Goal: Task Accomplishment & Management: Manage account settings

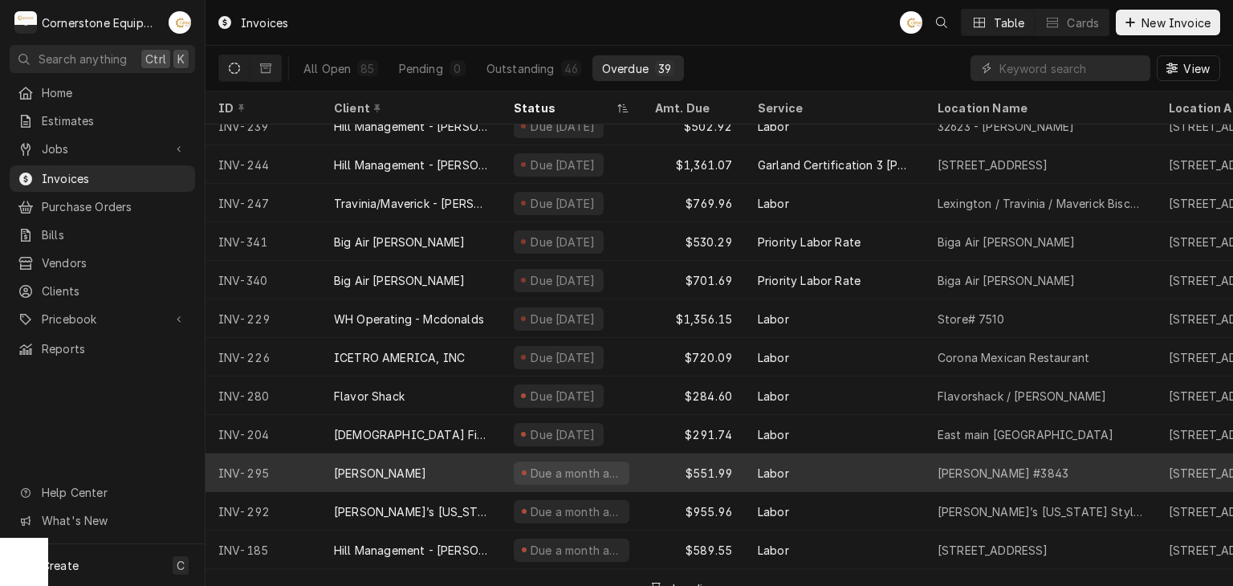
scroll to position [742, 0]
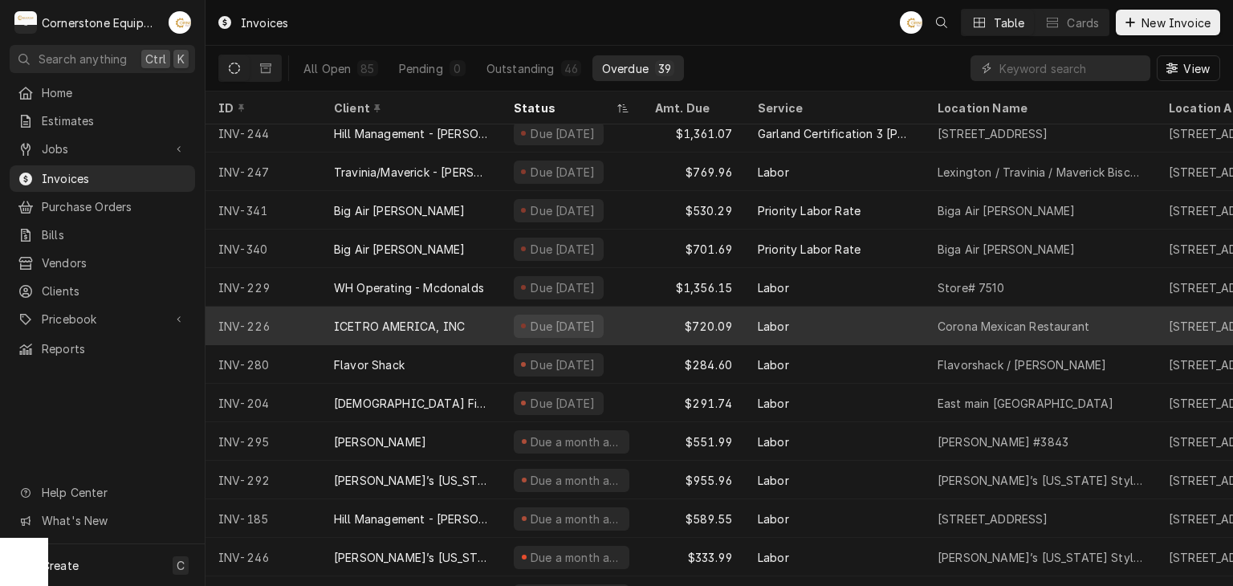
click at [406, 319] on div "ICETRO AMERICA, INC" at bounding box center [399, 326] width 131 height 17
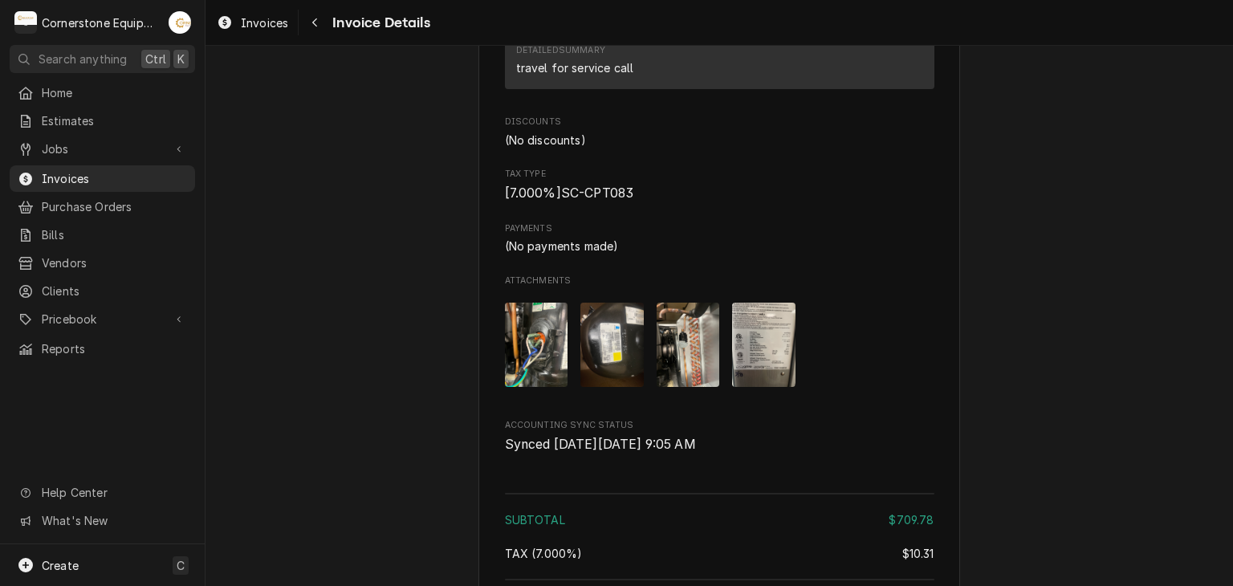
scroll to position [2738, 0]
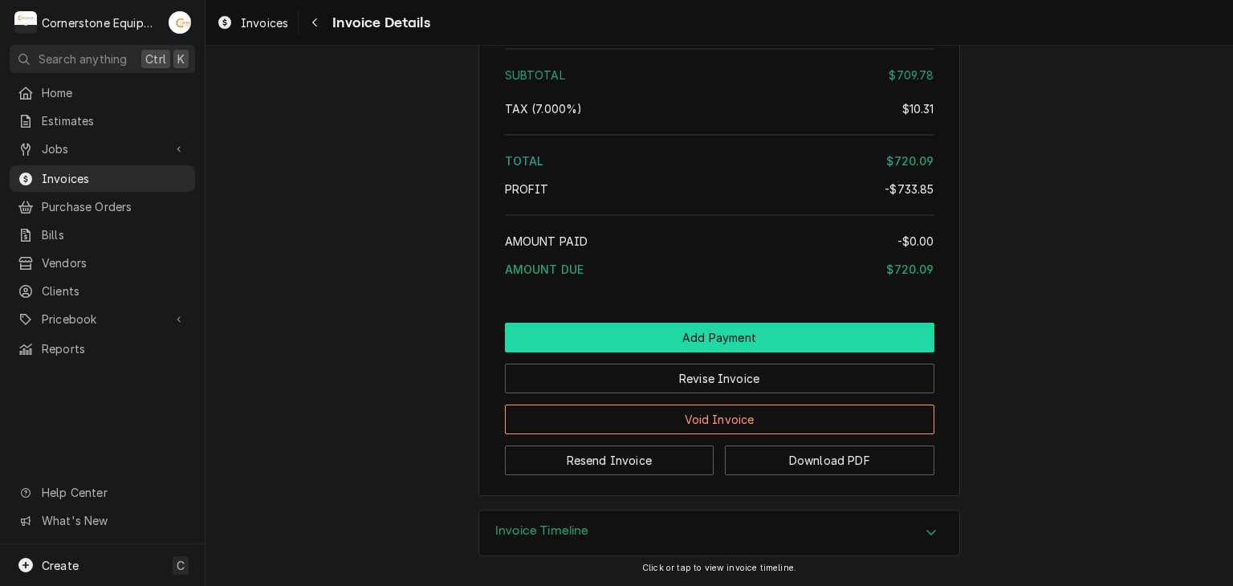
click at [709, 339] on button "Add Payment" at bounding box center [719, 338] width 429 height 30
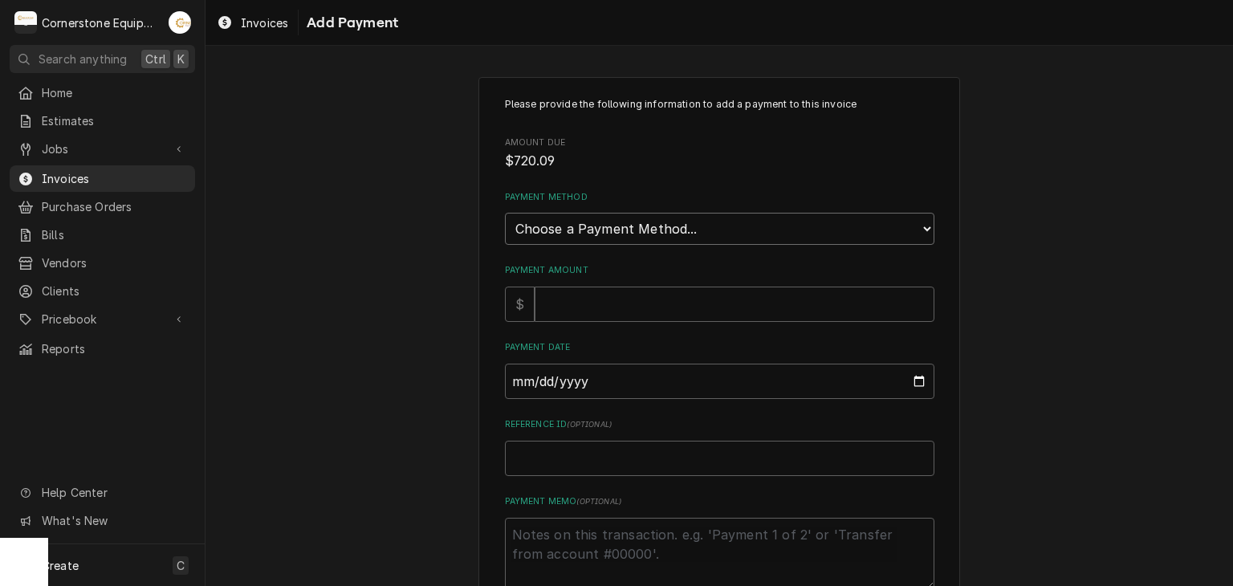
click at [530, 237] on select "Choose a Payment Method... Cash Check Credit/Debit Card ACH/eCheck Other" at bounding box center [719, 229] width 429 height 32
select select "2"
click at [505, 213] on select "Choose a Payment Method... Cash Check Credit/Debit Card ACH/eCheck Other" at bounding box center [719, 229] width 429 height 32
click at [535, 314] on input "Payment Amount" at bounding box center [735, 304] width 400 height 35
type textarea "x"
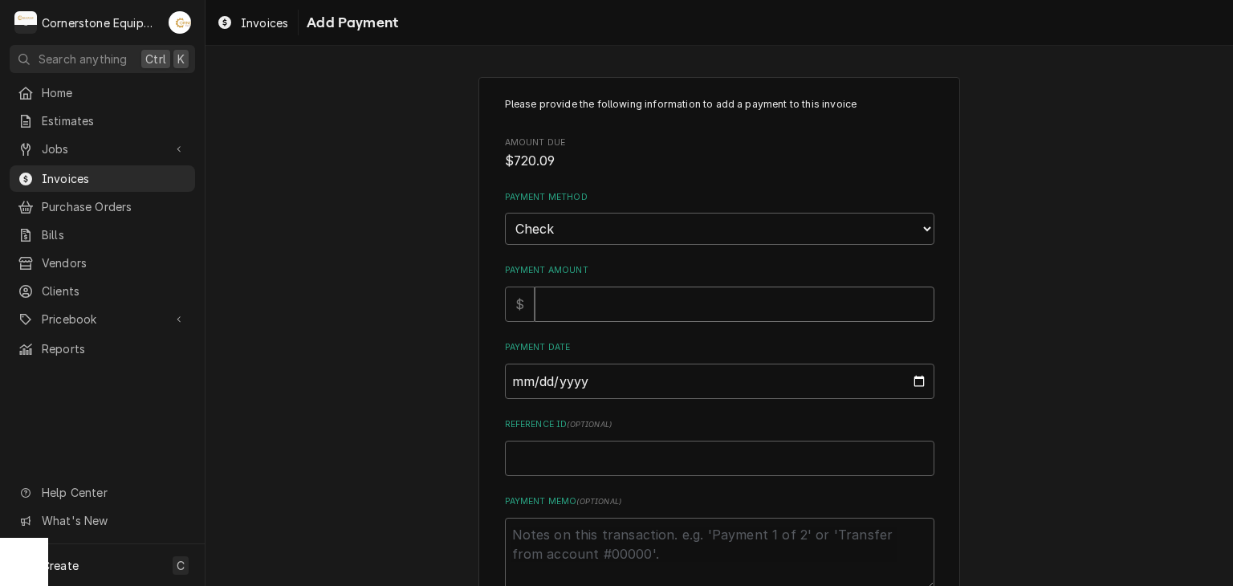
type input "7"
type textarea "x"
type input "72"
type textarea "x"
type input "720"
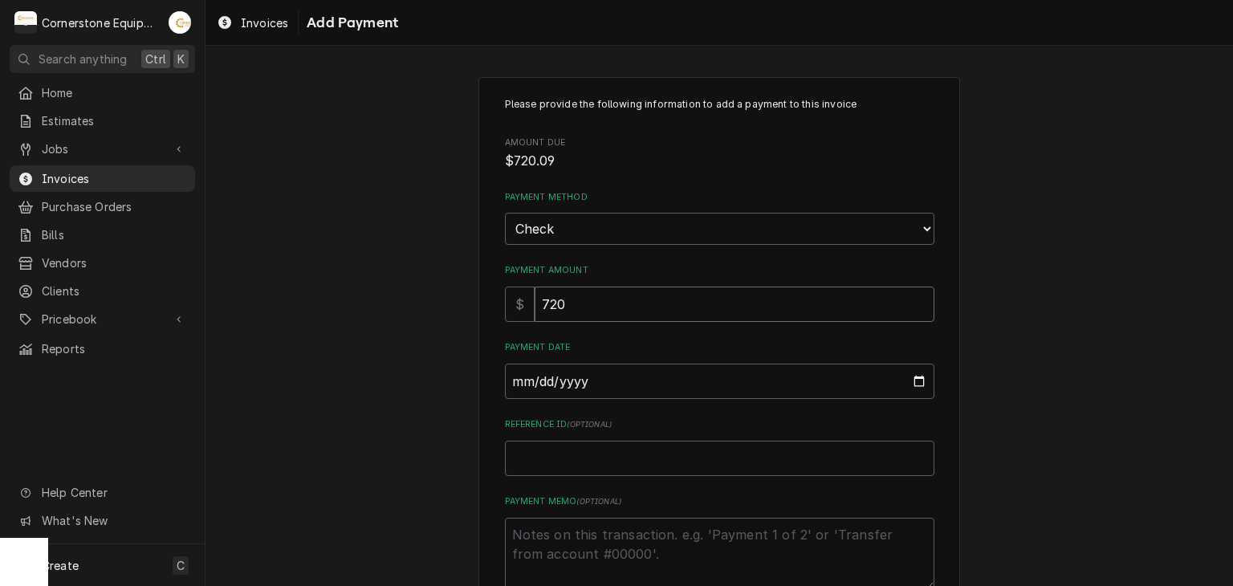
type textarea "x"
type input "720.0"
type textarea "x"
type input "720.09"
click at [506, 380] on input "Payment Date" at bounding box center [719, 381] width 429 height 35
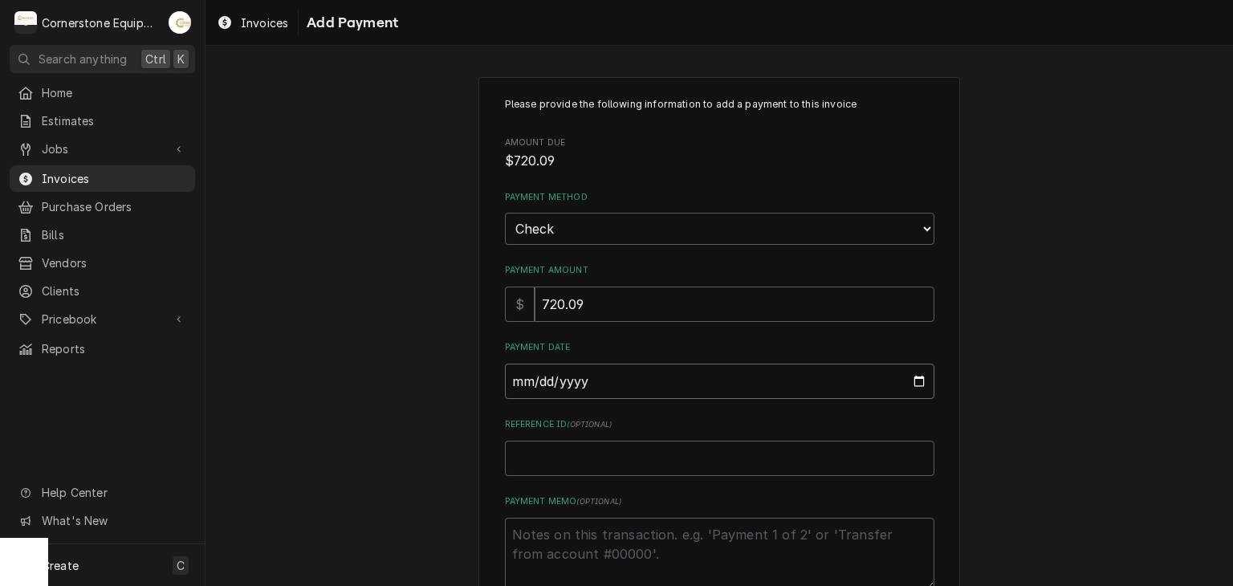
type input "0002-09-09"
type textarea "x"
type input "0020-09-09"
type textarea "x"
type input "0202-09-09"
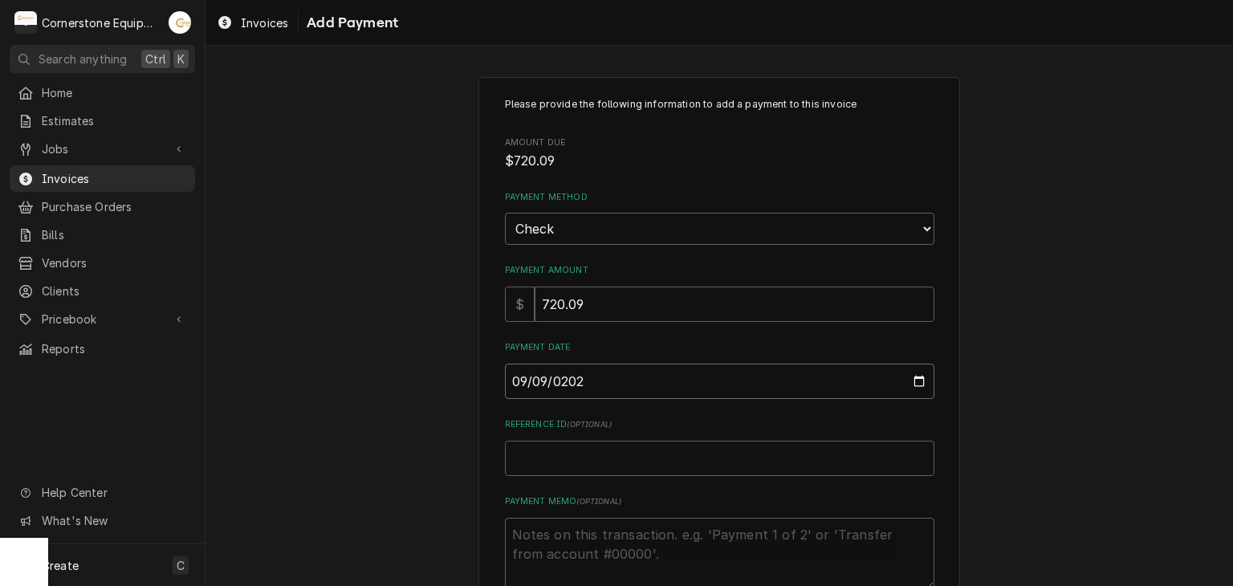
type textarea "x"
type input "2025-09-09"
click at [575, 445] on input "Reference ID ( optional )" at bounding box center [719, 458] width 429 height 35
type textarea "x"
type input "C"
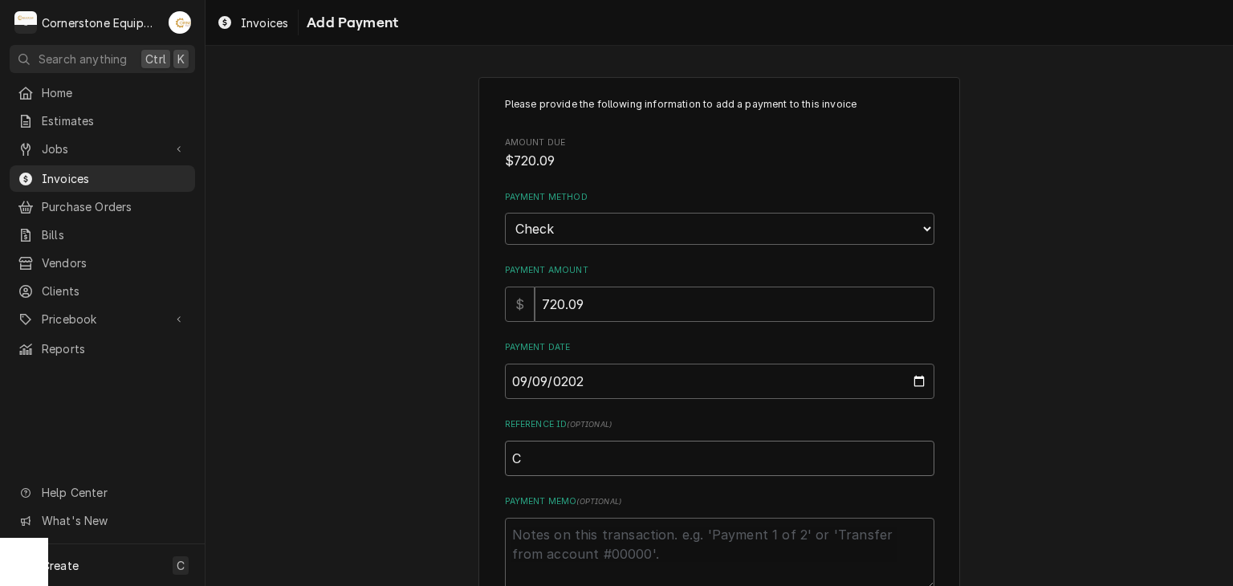
type textarea "x"
type input "Ch"
type textarea "x"
type input "Che"
type textarea "x"
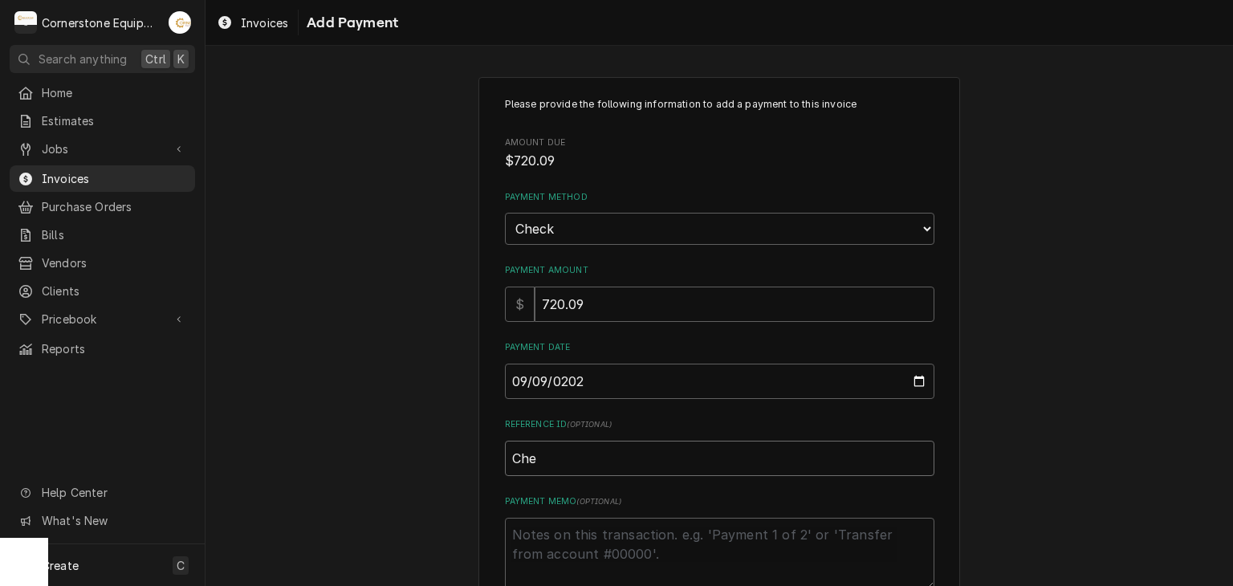
type input "Chec"
type textarea "x"
type input "Check"
type textarea "x"
type input "Check"
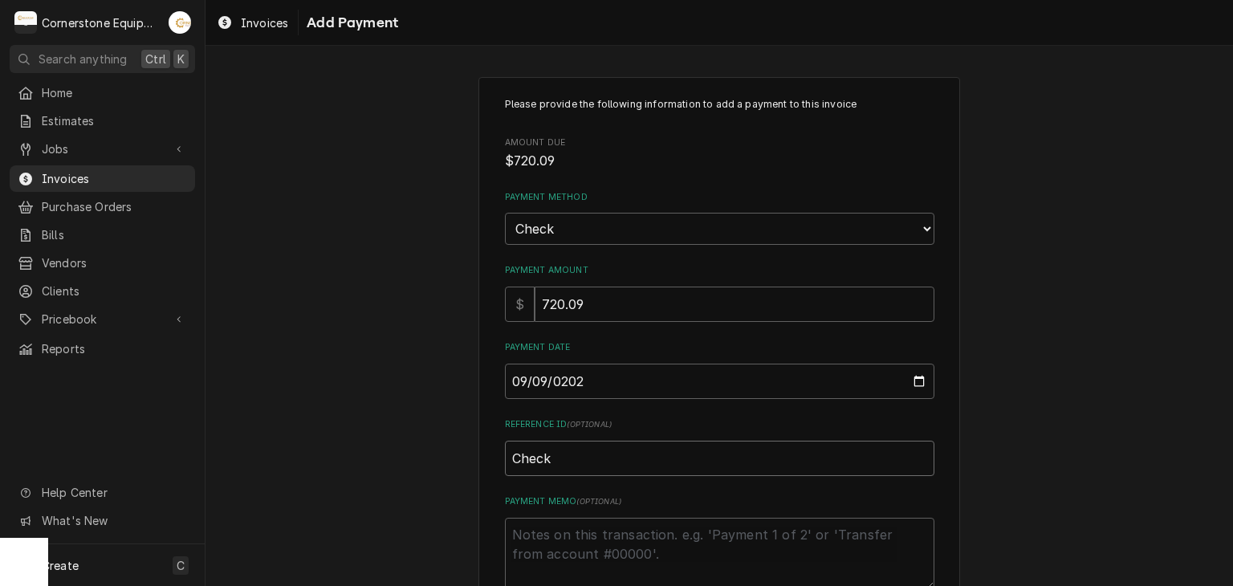
type textarea "x"
type input "Check #"
type textarea "x"
type input "Check #1"
type textarea "x"
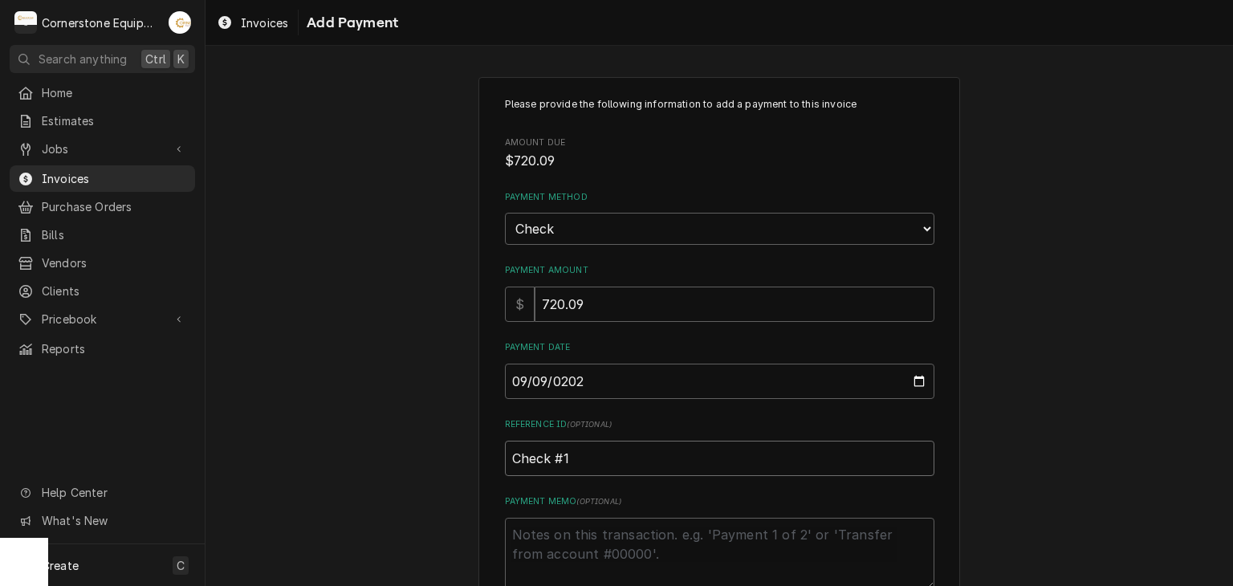
type input "Check #12"
type textarea "x"
type input "Check #122"
type textarea "x"
type input "Check #1220"
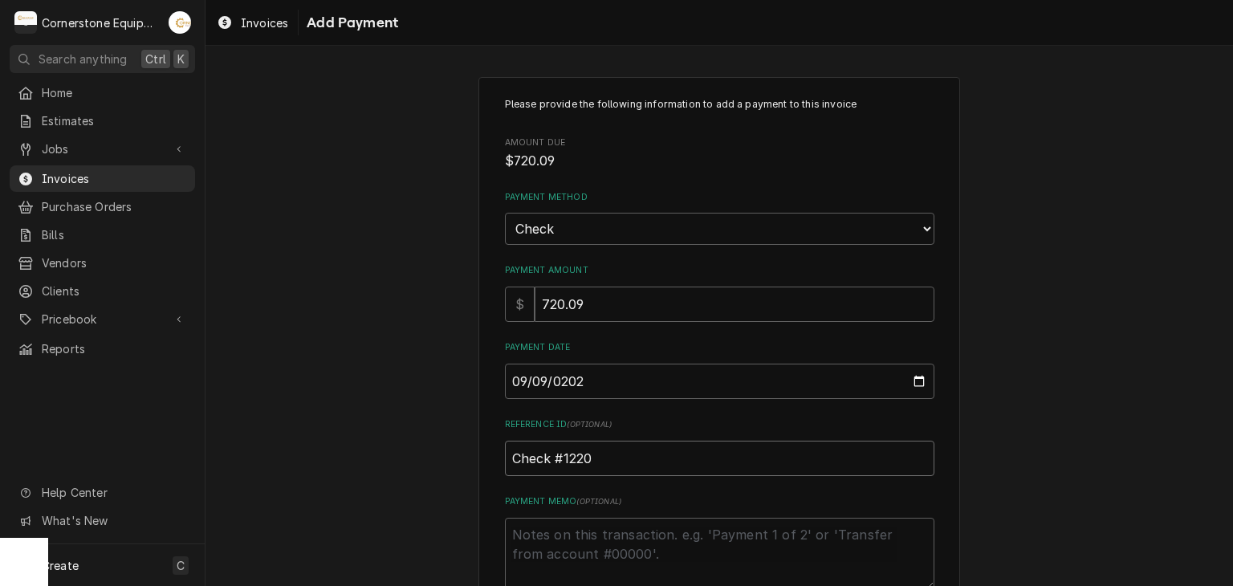
type textarea "x"
type input "Check #12201"
click at [571, 527] on textarea "Payment Memo ( optional )" at bounding box center [719, 554] width 429 height 72
type textarea "x"
type textarea "P"
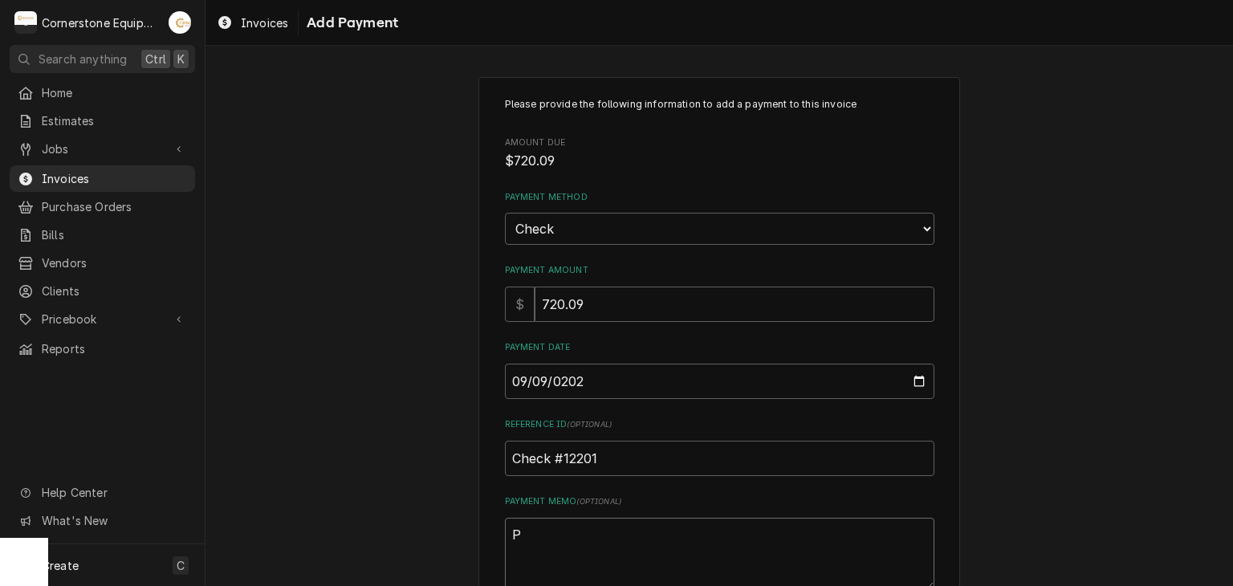
type textarea "x"
type textarea "Pa"
type textarea "x"
type textarea "Pai"
type textarea "x"
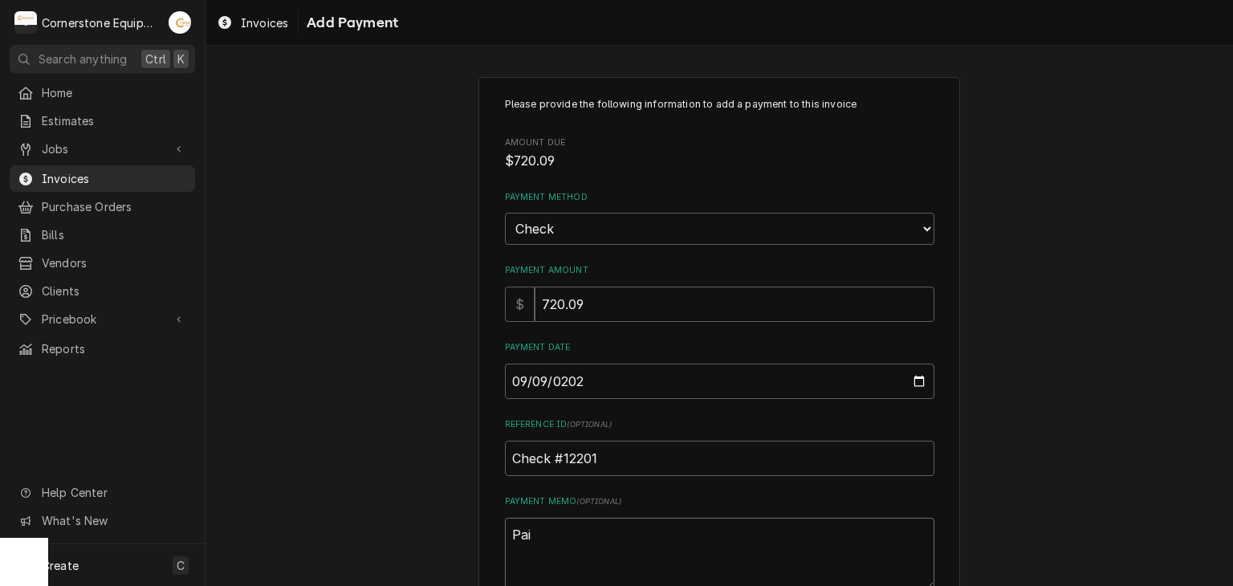
type textarea "Paif"
type textarea "x"
type textarea "Pai"
type textarea "x"
type textarea "Paid"
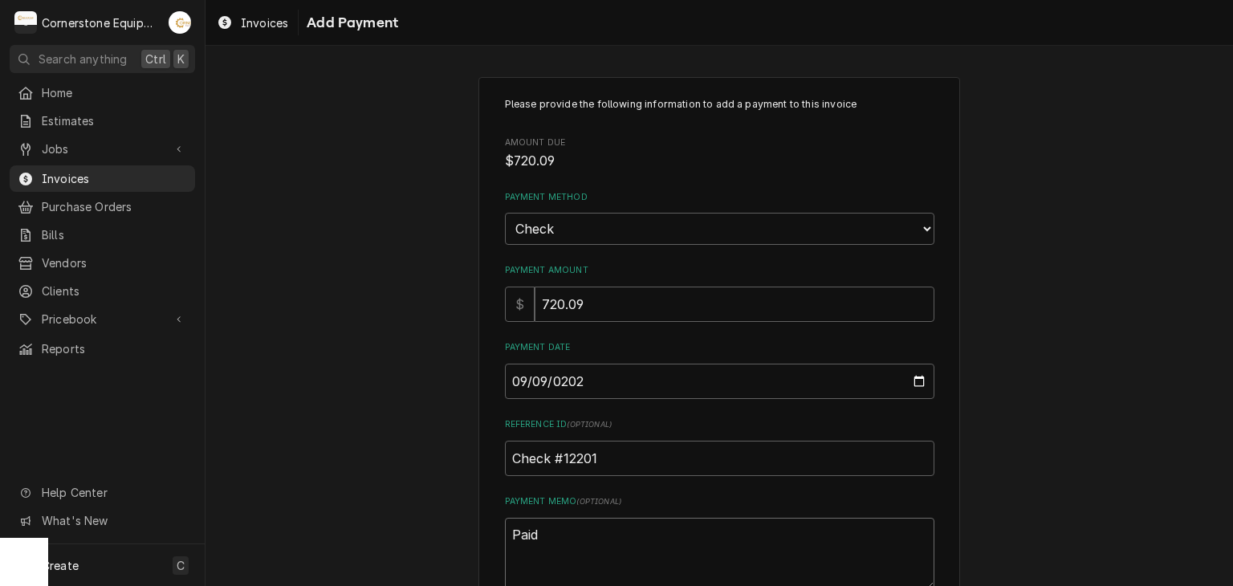
type textarea "x"
type textarea "Paid"
type textarea "x"
type textarea "Paid i"
type textarea "x"
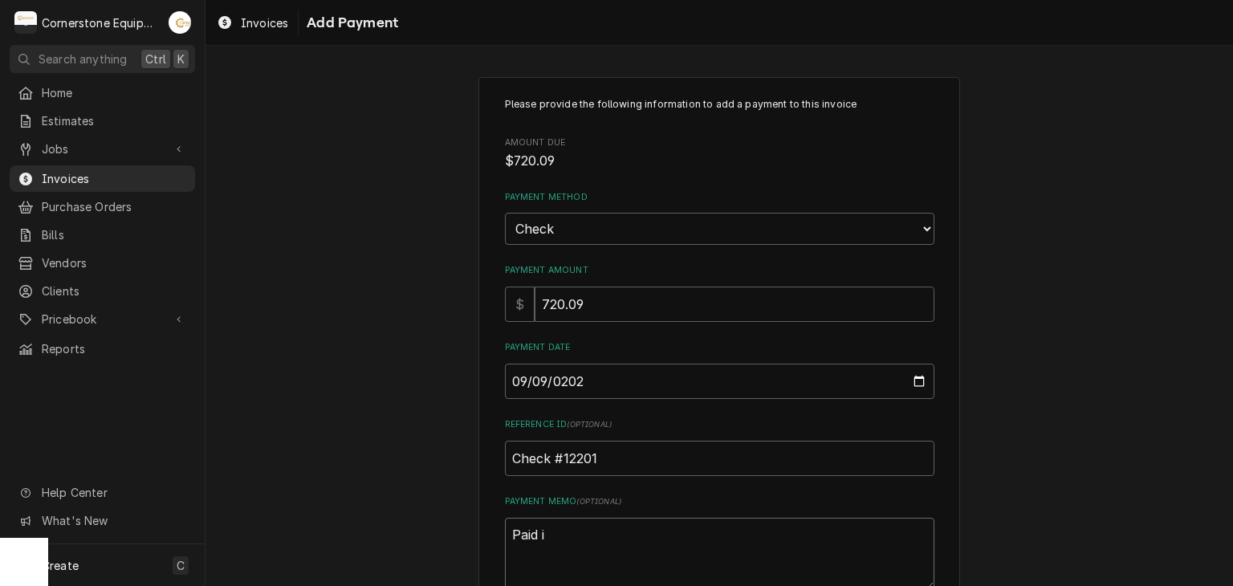
type textarea "Paid in"
type textarea "x"
type textarea "Paid in"
type textarea "x"
type textarea "Paid in f"
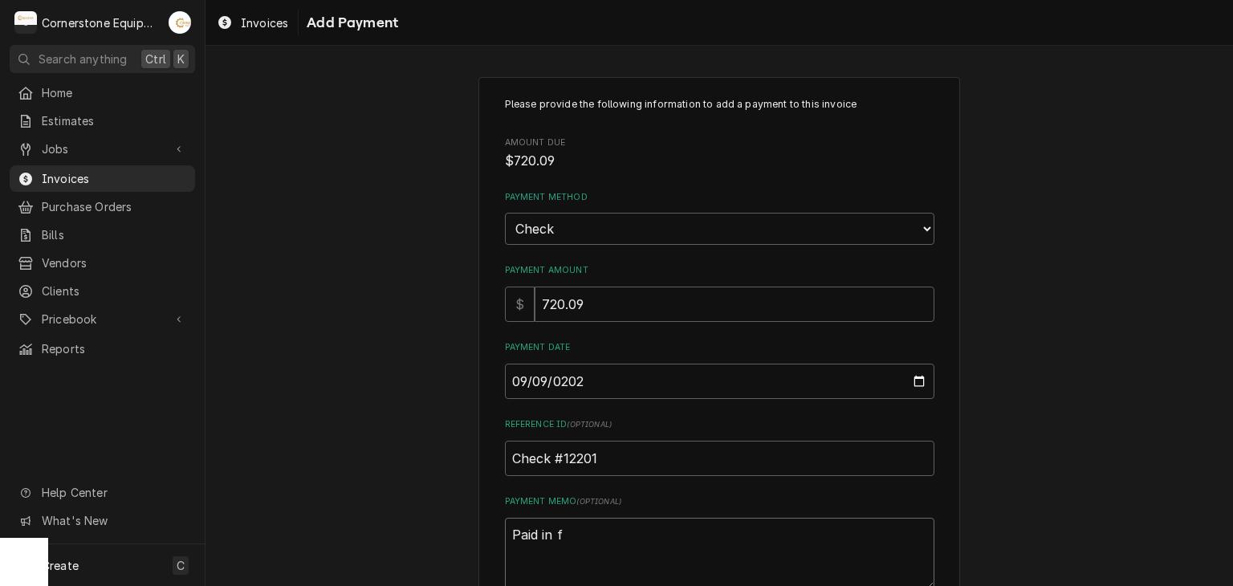
type textarea "x"
type textarea "Paid in fu"
type textarea "x"
type textarea "Paid in ful"
type textarea "x"
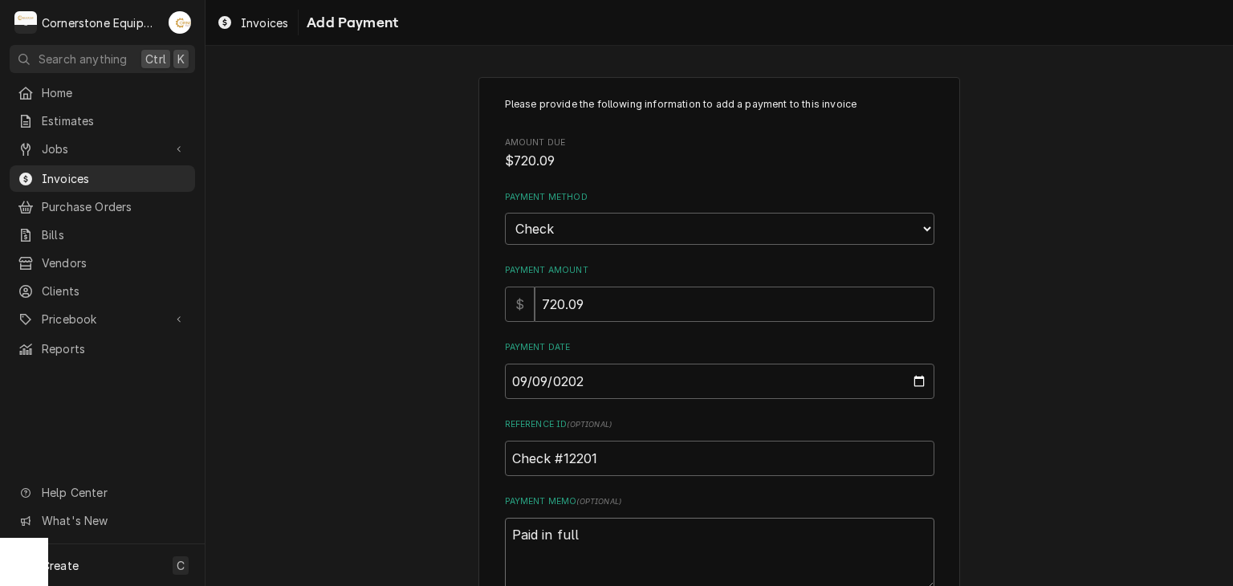
type textarea "Paid in full"
click at [413, 431] on div "Please provide the following information to add a payment to this invoice Amoun…" at bounding box center [718, 375] width 1027 height 624
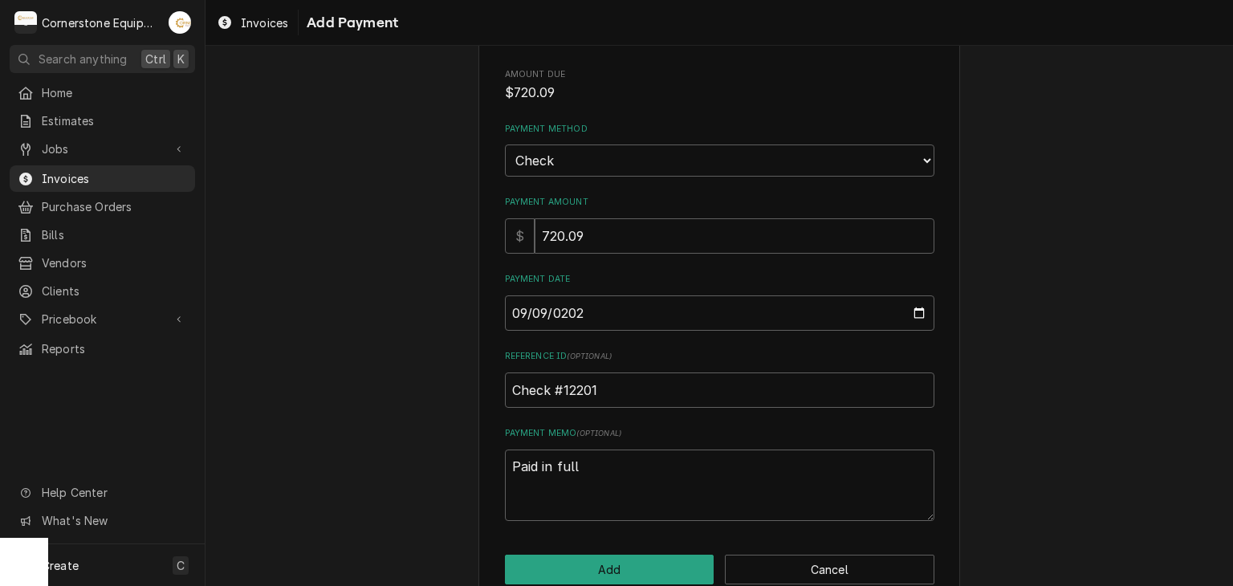
scroll to position [100, 0]
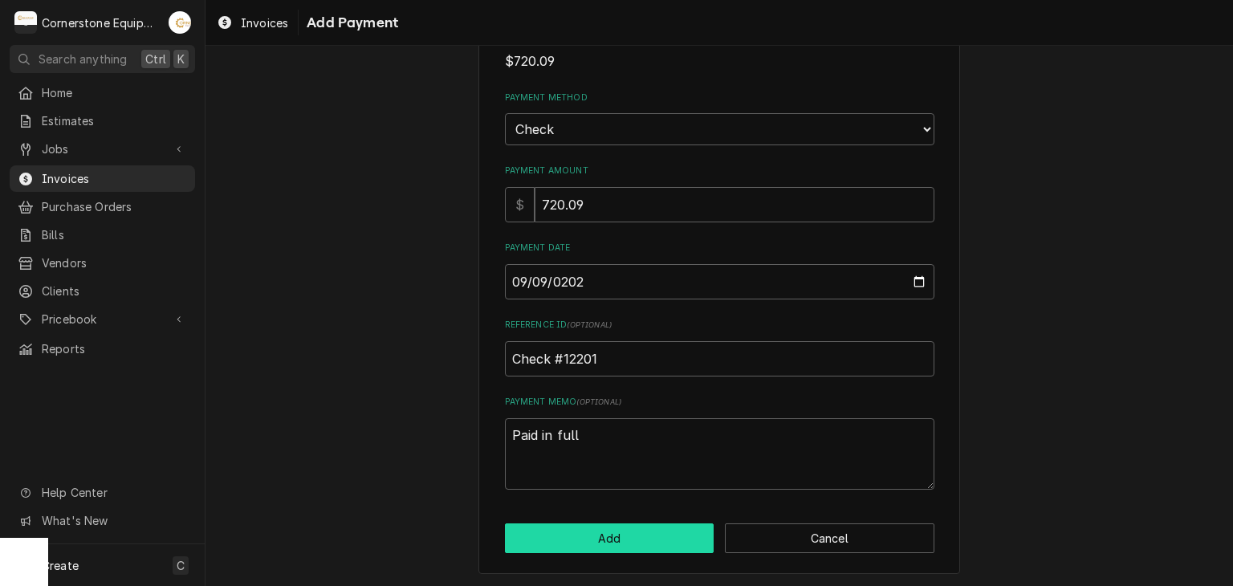
click at [575, 539] on button "Add" at bounding box center [609, 538] width 209 height 30
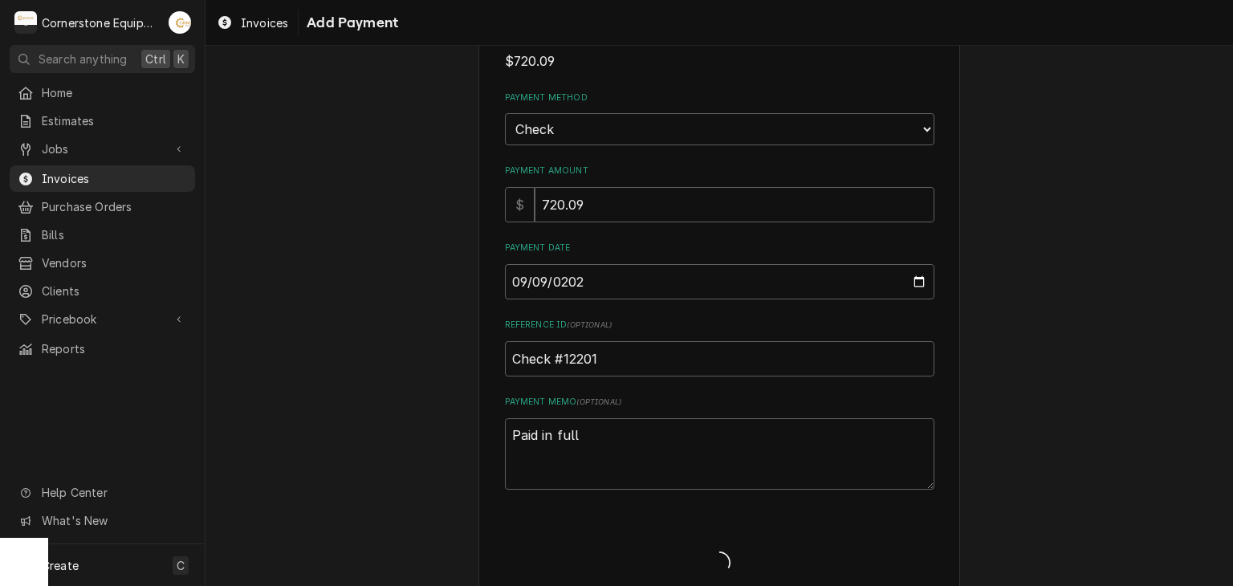
type textarea "x"
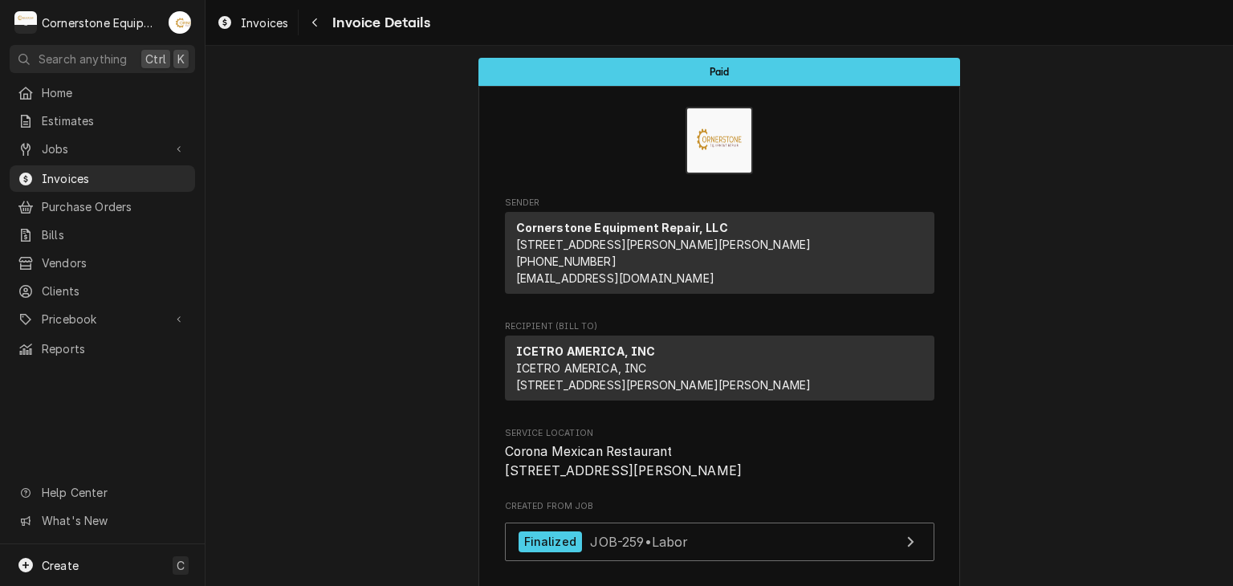
scroll to position [321, 0]
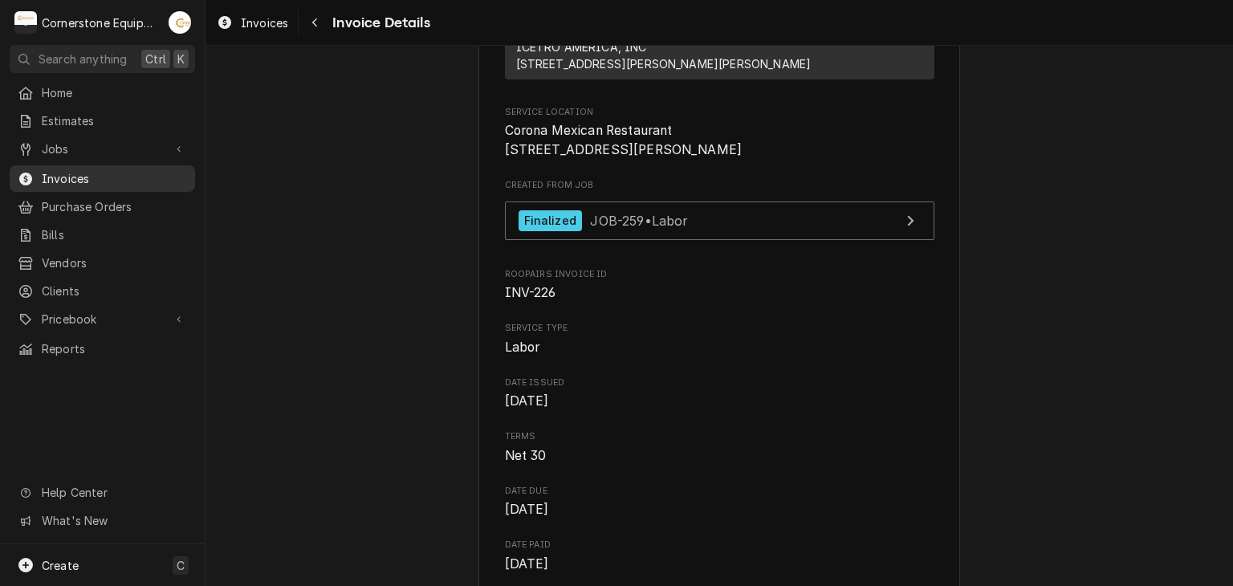
click at [90, 173] on span "Invoices" at bounding box center [114, 178] width 145 height 17
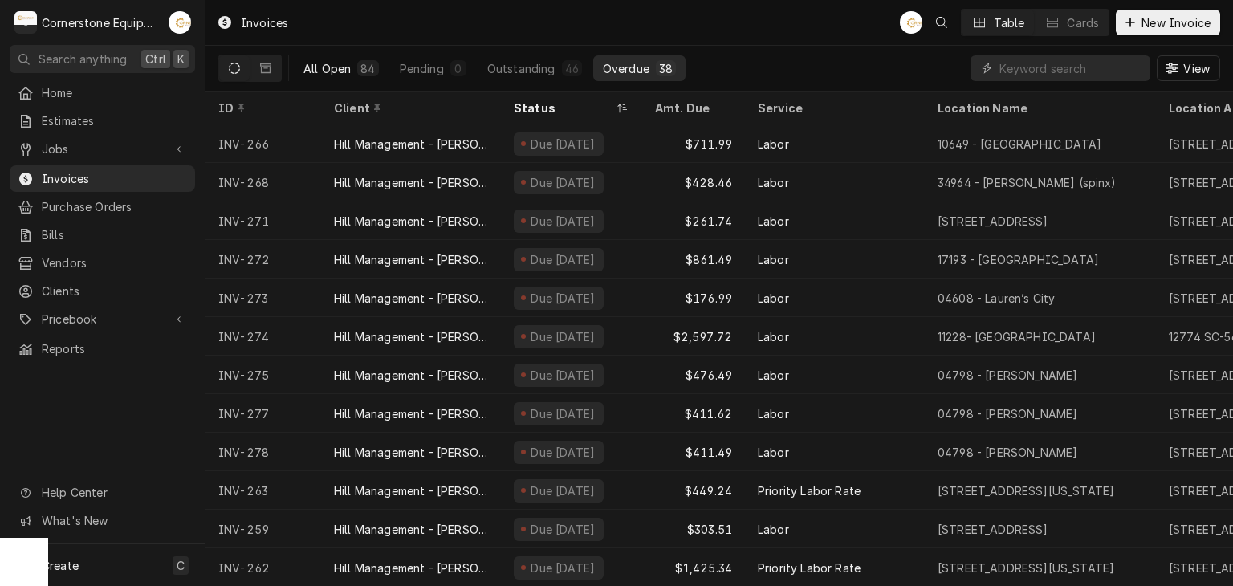
click at [320, 80] on button "All Open 84" at bounding box center [341, 68] width 95 height 26
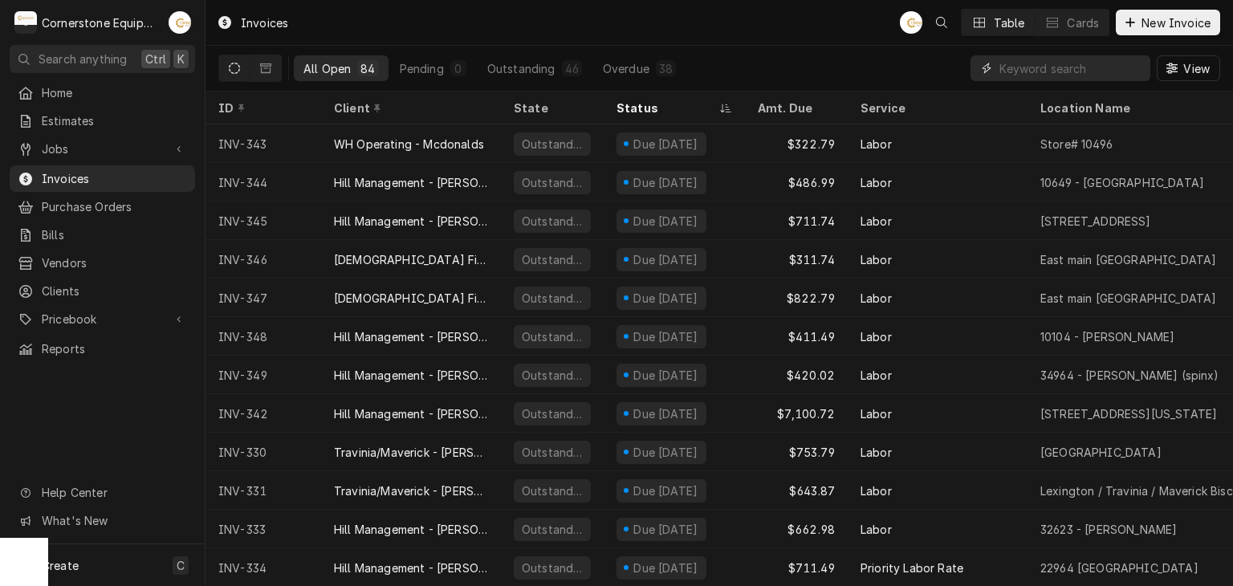
click at [1039, 72] on input "Dynamic Content Wrapper" at bounding box center [1070, 68] width 143 height 26
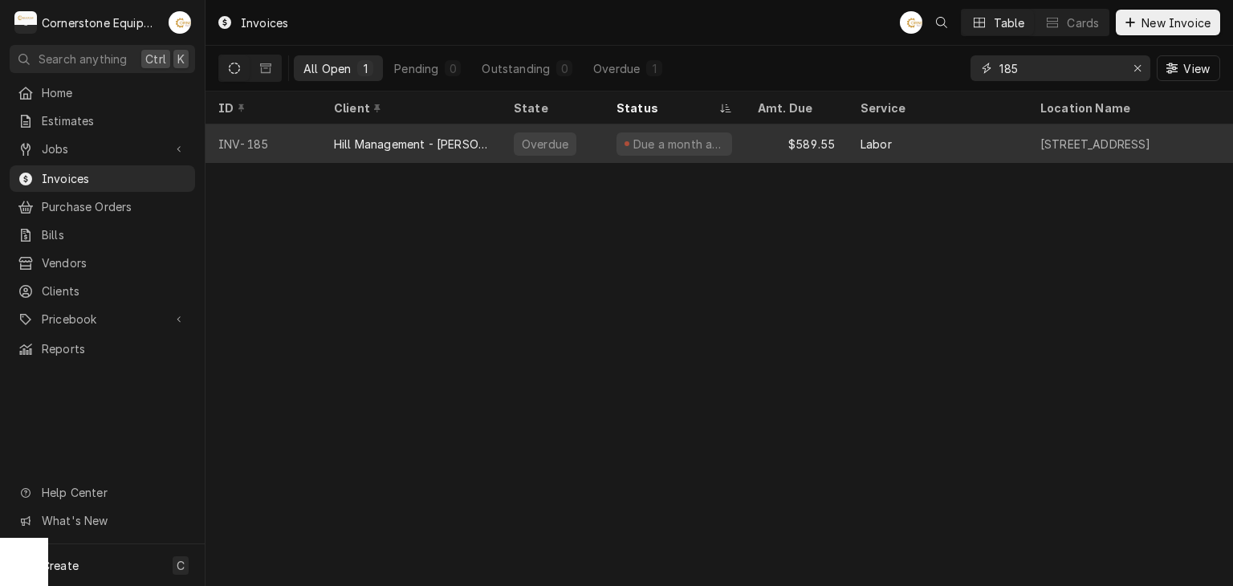
type input "185"
click at [657, 143] on div "Due a month ago" at bounding box center [679, 144] width 94 height 17
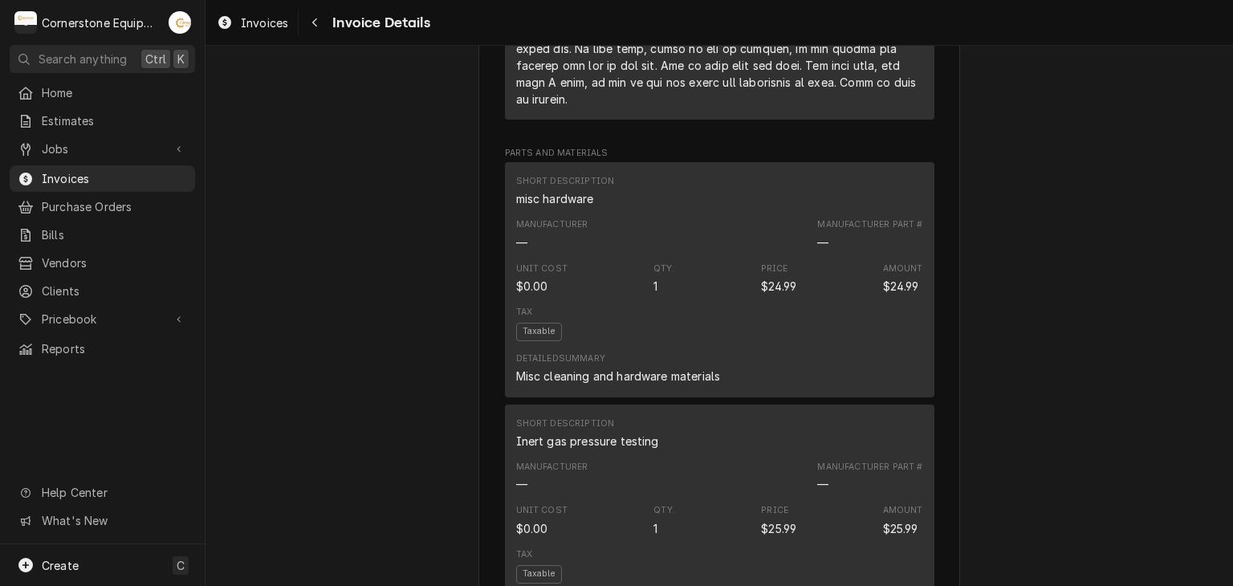
scroll to position [2530, 0]
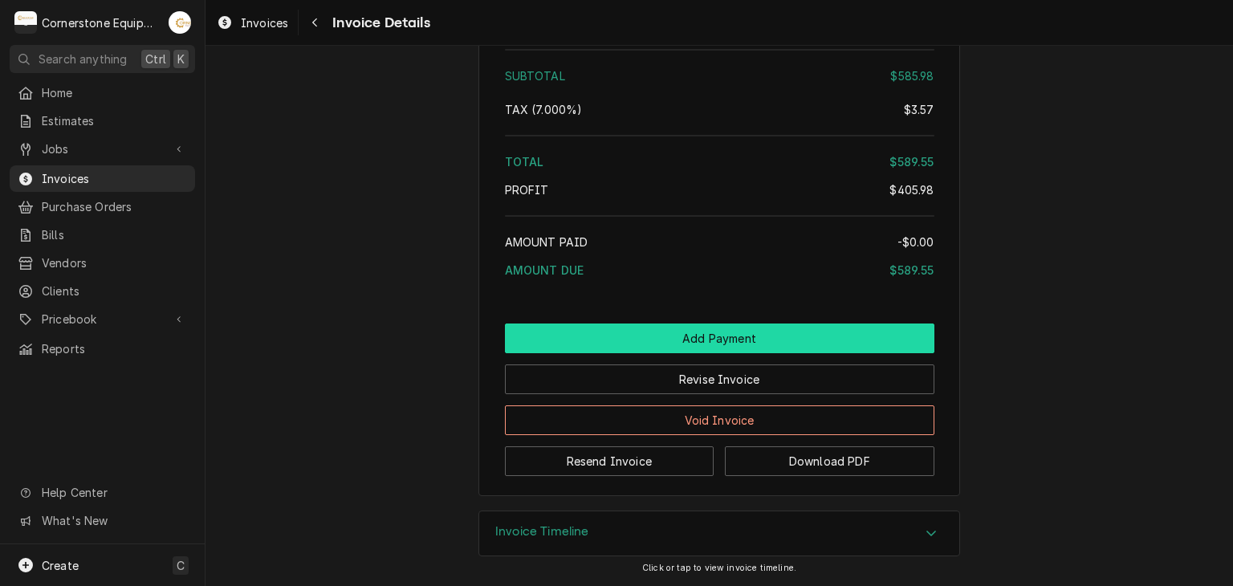
click at [728, 333] on button "Add Payment" at bounding box center [719, 338] width 429 height 30
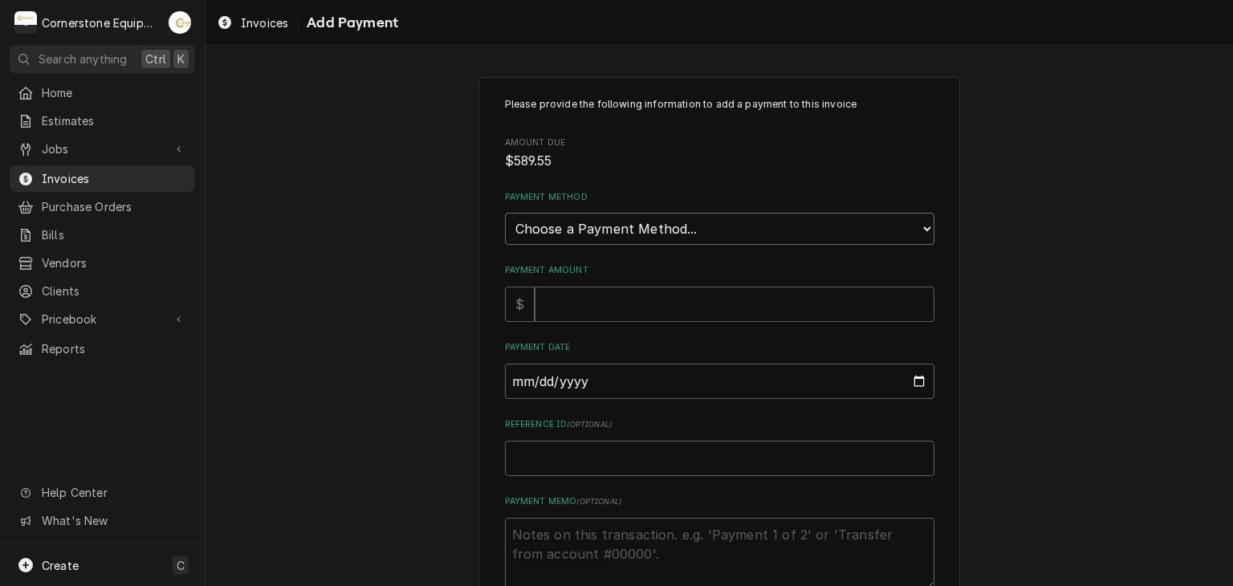
drag, startPoint x: 542, startPoint y: 226, endPoint x: 534, endPoint y: 242, distance: 17.2
click at [541, 226] on select "Choose a Payment Method... Cash Check Credit/Debit Card ACH/eCheck Other" at bounding box center [719, 229] width 429 height 32
select select "2"
click at [505, 213] on select "Choose a Payment Method... Cash Check Credit/Debit Card ACH/eCheck Other" at bounding box center [719, 229] width 429 height 32
click at [565, 296] on input "Payment Amount" at bounding box center [735, 304] width 400 height 35
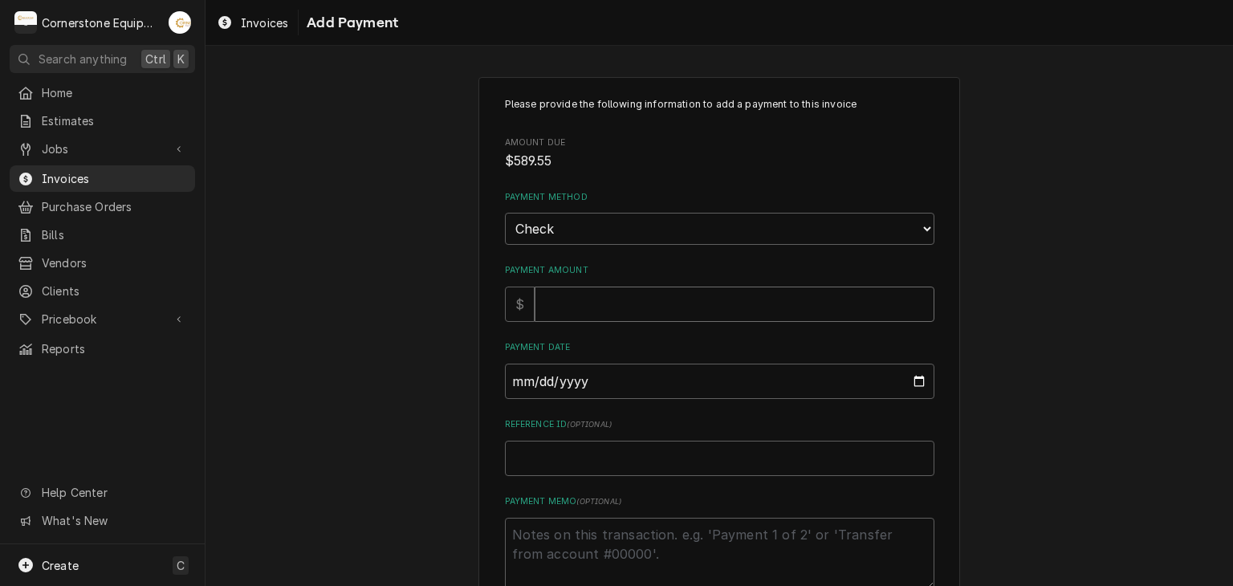
type textarea "x"
type input "5"
type textarea "x"
type input "58"
type textarea "x"
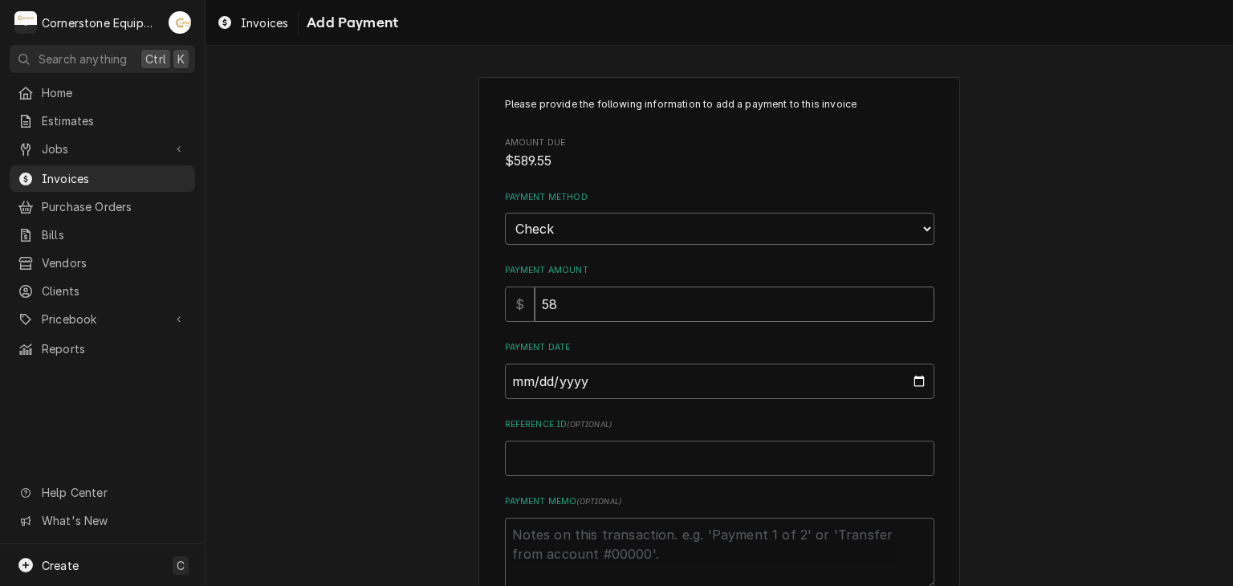
type input "589"
type textarea "x"
type input "589.5"
type textarea "x"
type input "589.55"
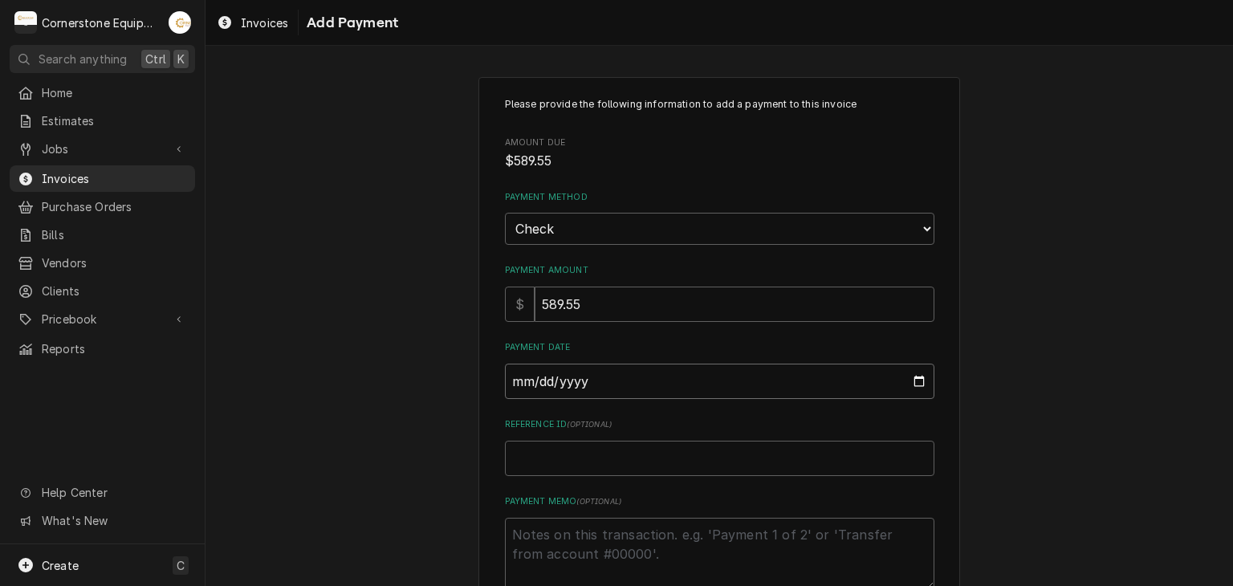
type input "0002-09-09"
type textarea "x"
type input "0020-09-09"
type textarea "x"
type input "0202-09-09"
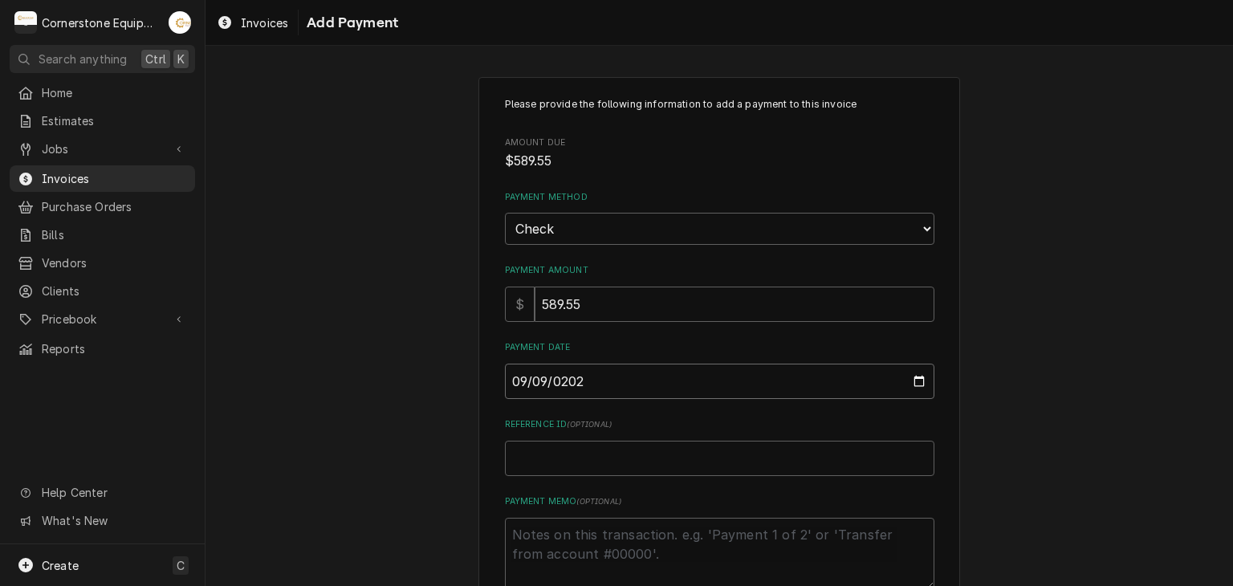
type textarea "x"
type input "2025-09-09"
type textarea "x"
type input "C"
type textarea "x"
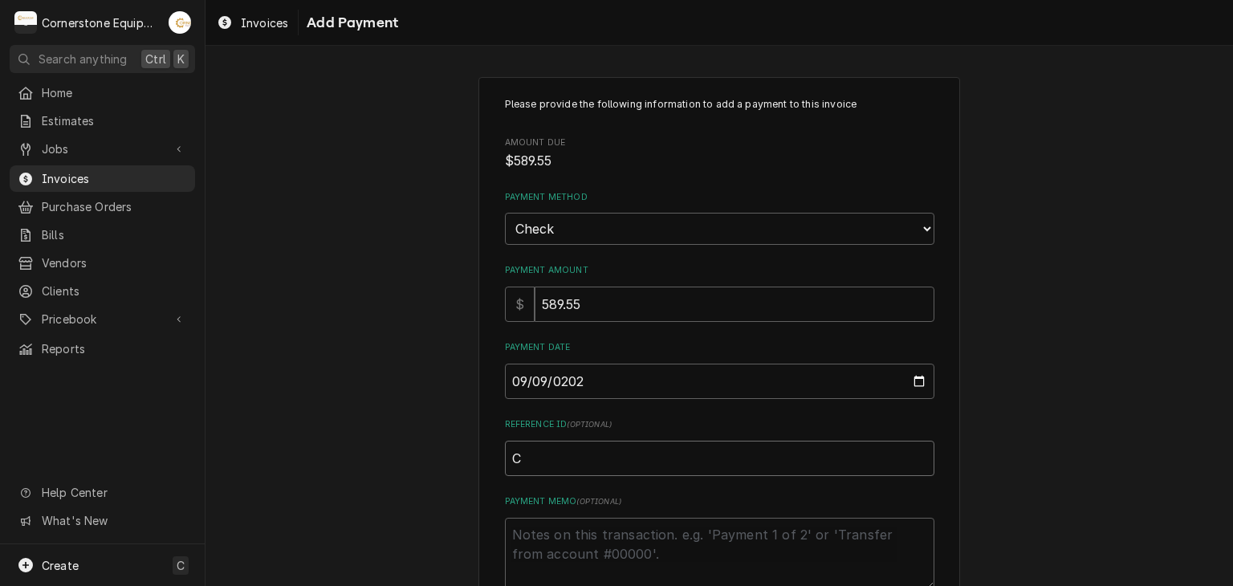
type input "Ch"
type textarea "x"
type input "Che"
type textarea "x"
type input "Chec"
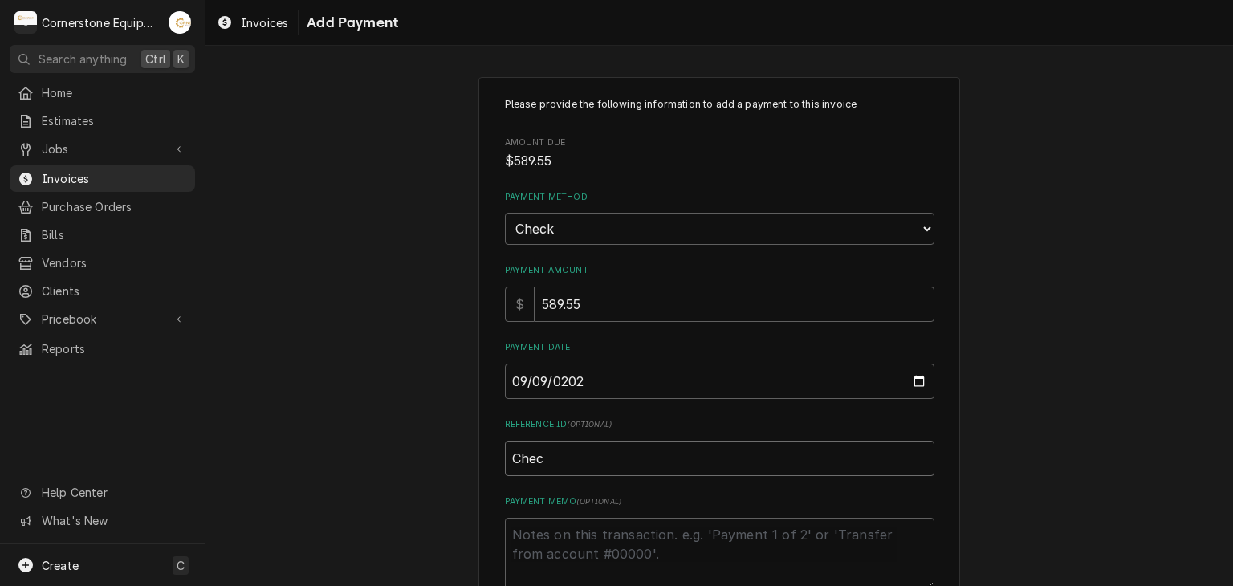
type textarea "x"
type input "Check"
type textarea "x"
type input "Check"
type textarea "x"
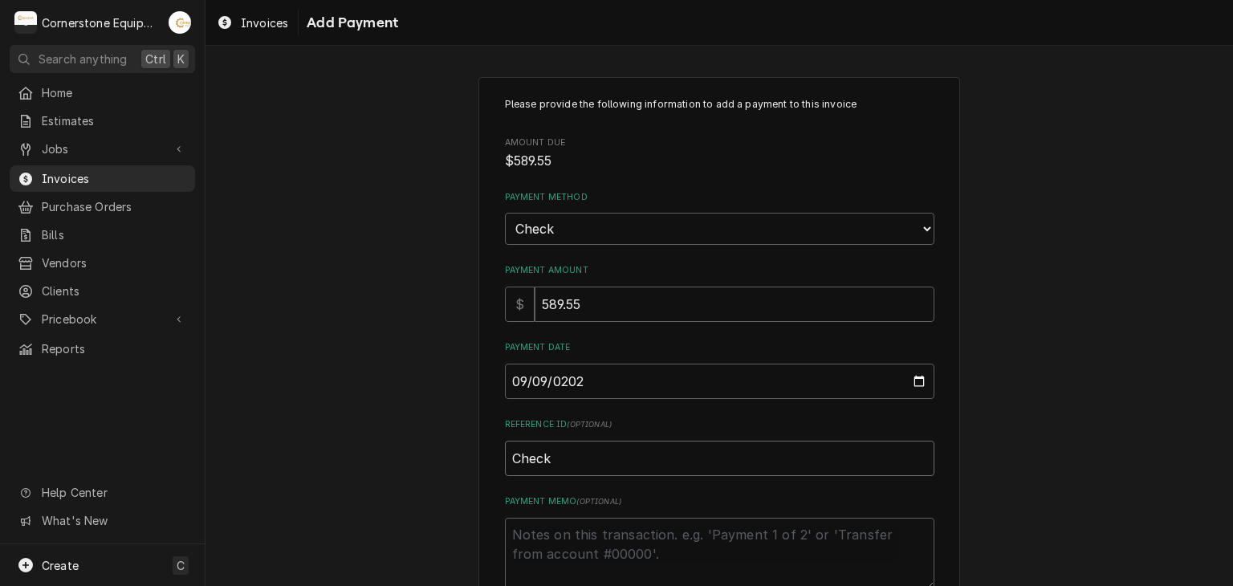
type input "Check #"
type textarea "x"
type input "Check #2"
type textarea "x"
type input "Check #23"
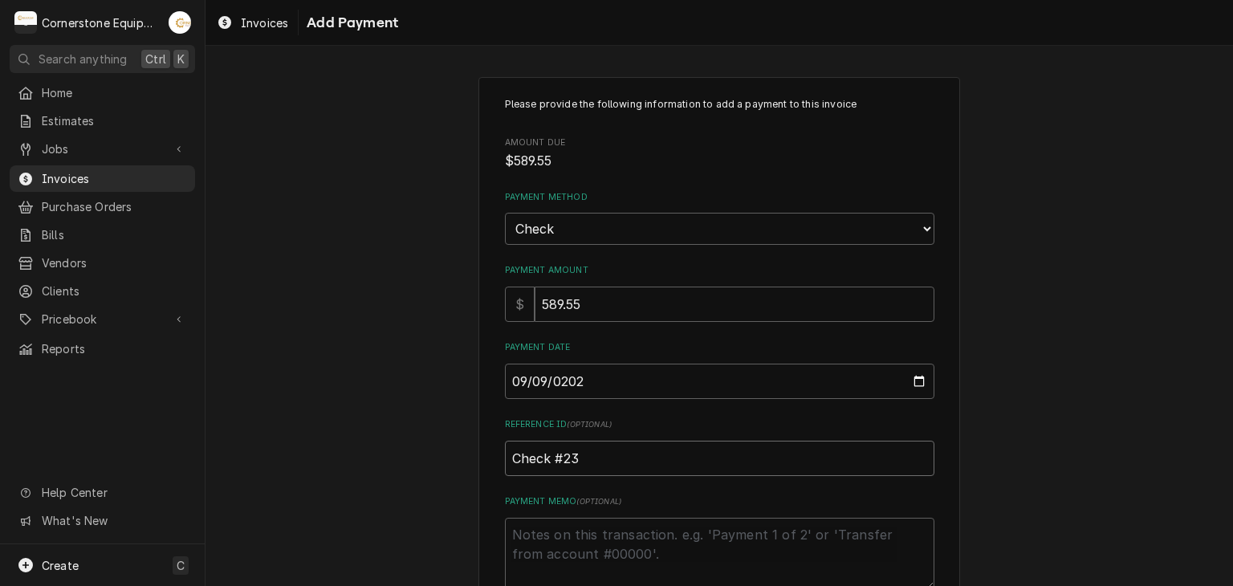
type textarea "x"
type input "Check #234"
type textarea "x"
type input "Check #2347"
type textarea "x"
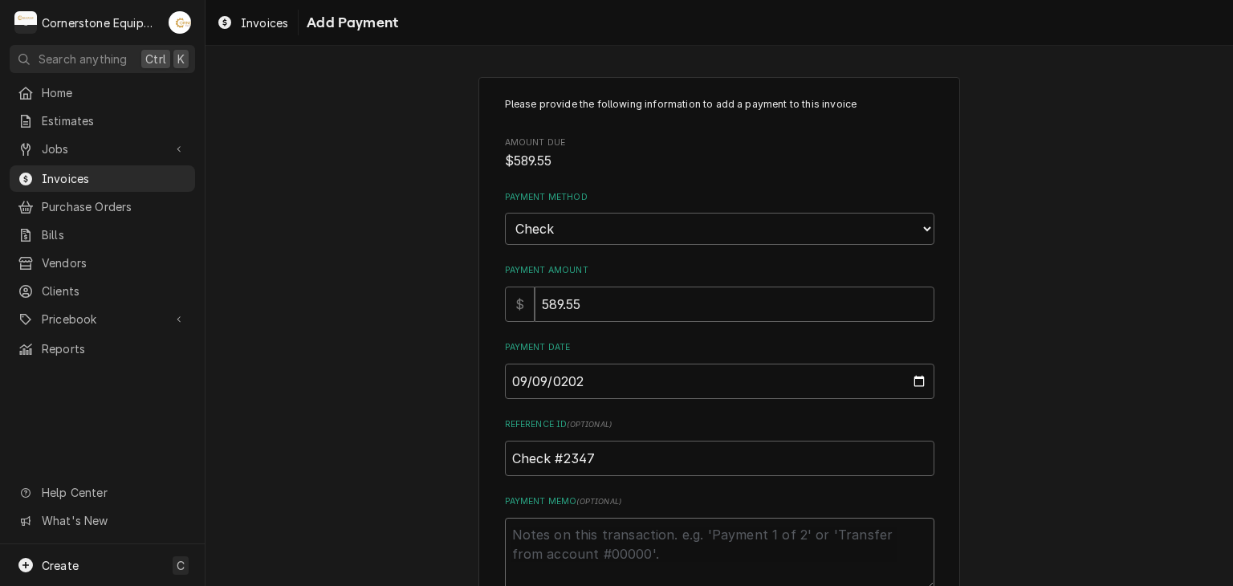
type textarea "P"
type textarea "x"
type textarea "Pa"
type textarea "x"
type textarea "Pai"
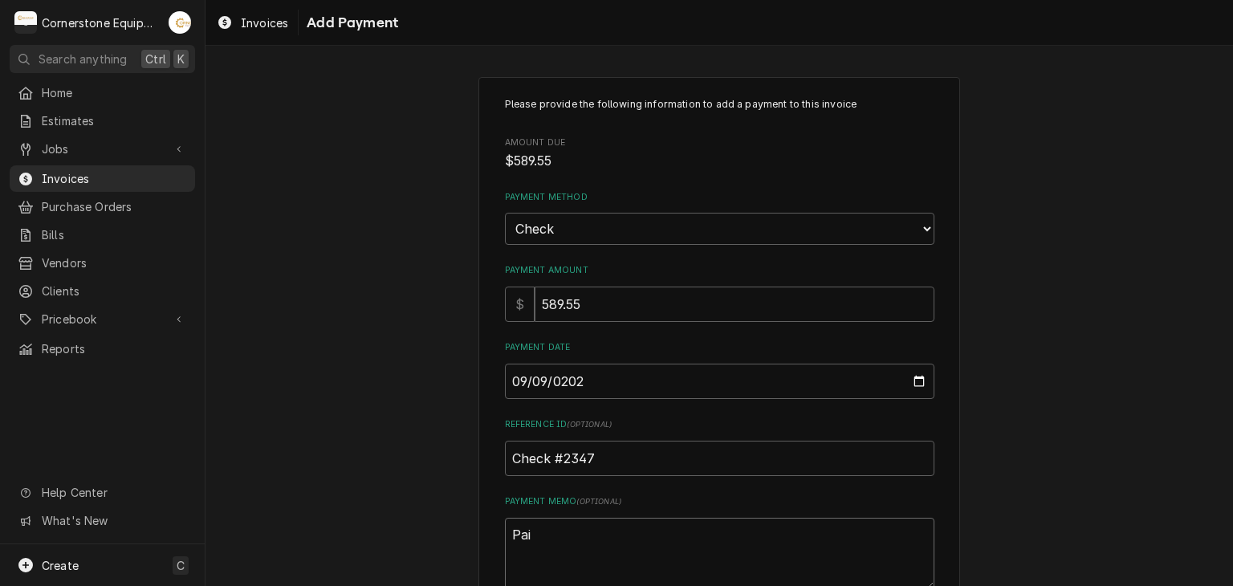
type textarea "x"
type textarea "Paid"
type textarea "x"
type textarea "Paid"
type textarea "x"
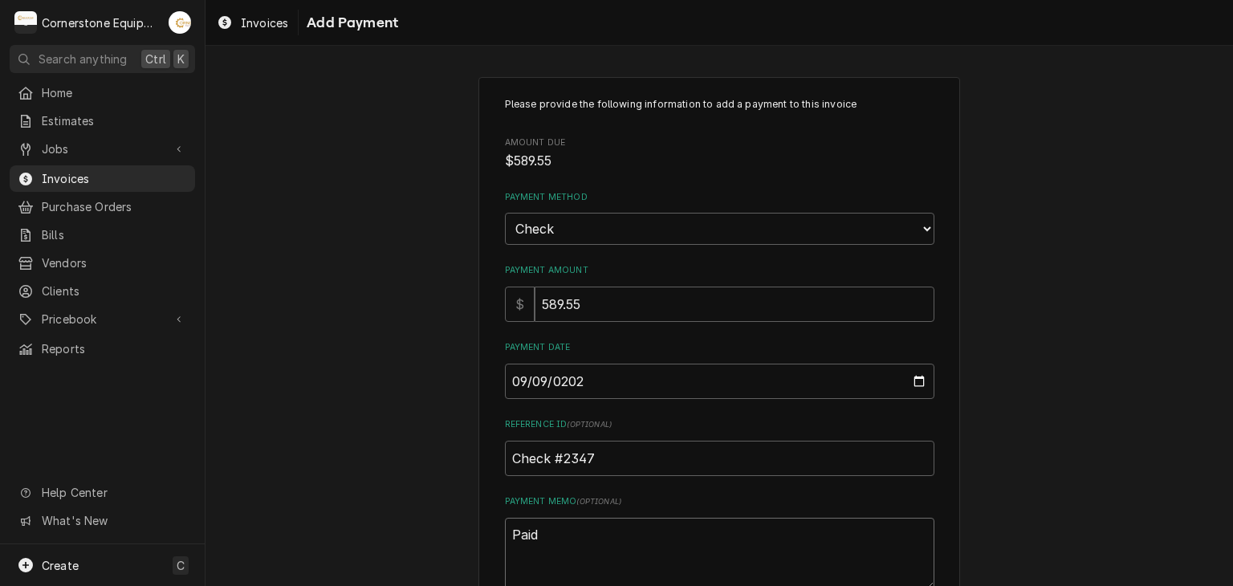
type textarea "Paid i"
type textarea "x"
type textarea "Paid in"
type textarea "x"
type textarea "Paid in"
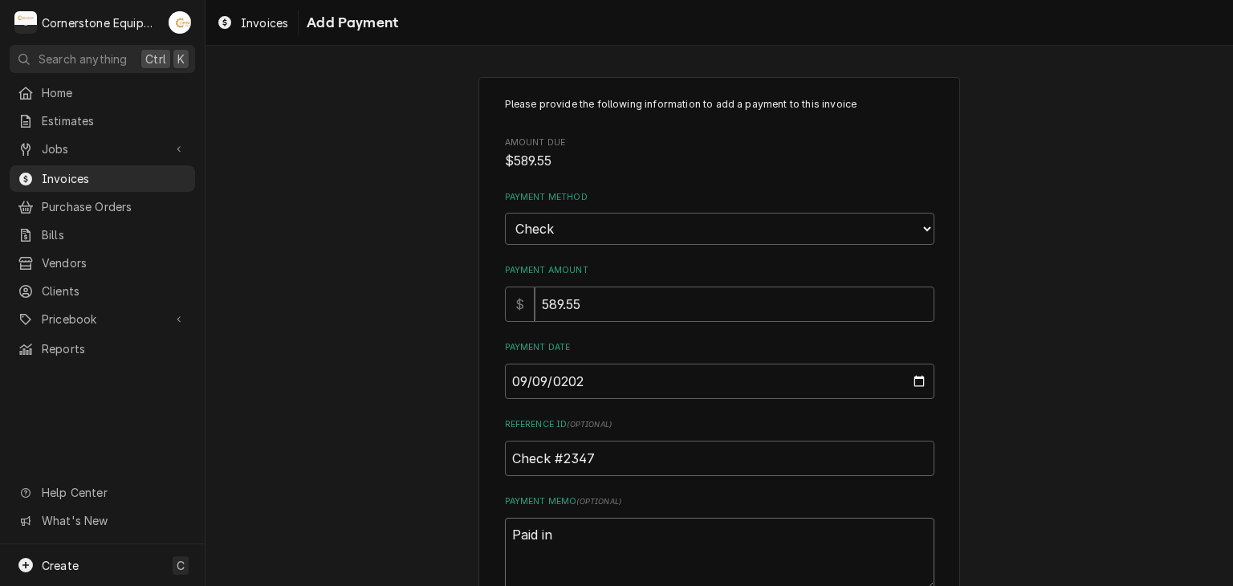
type textarea "x"
type textarea "Paid in fu"
type textarea "x"
type textarea "Paid in ful"
type textarea "x"
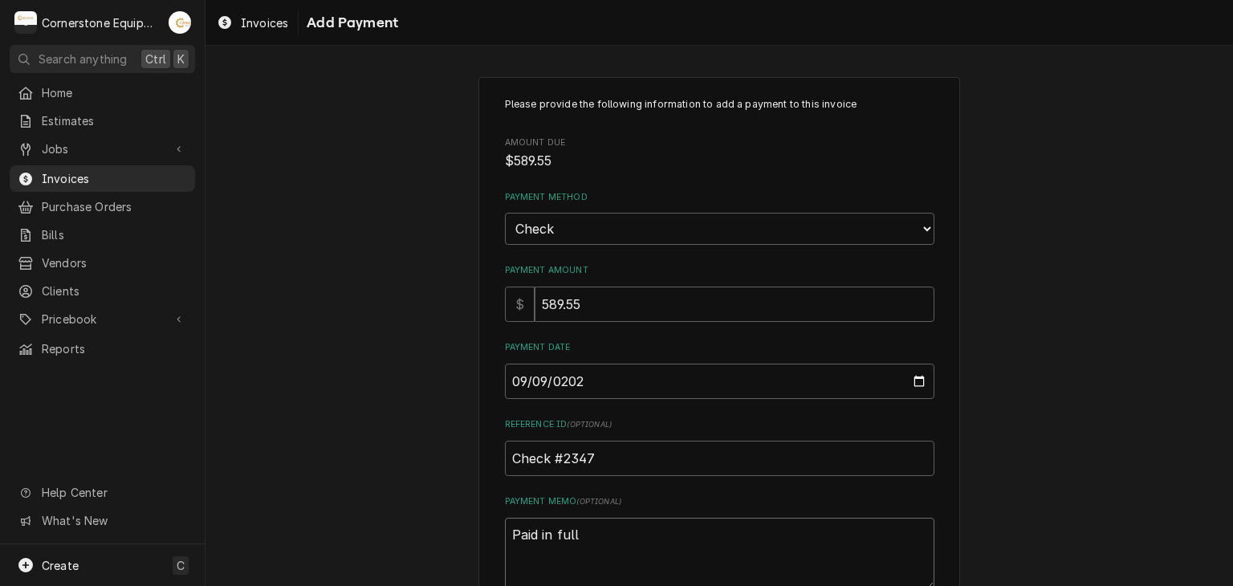
type textarea "Paid in full"
click at [371, 355] on div "Please provide the following information to add a payment to this invoice Amoun…" at bounding box center [718, 375] width 1027 height 624
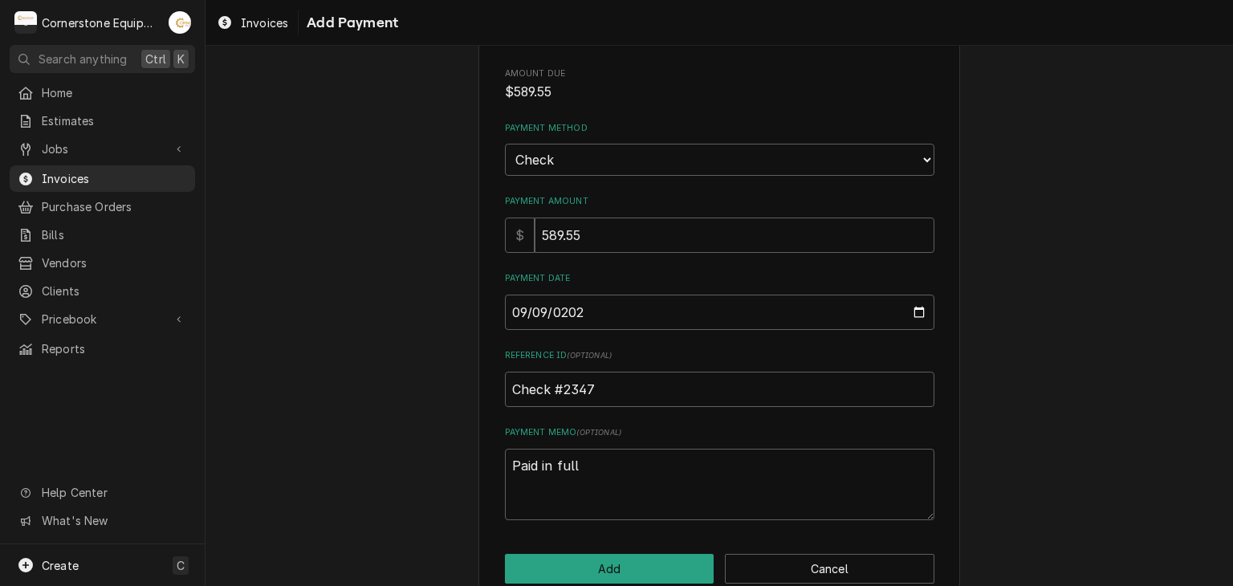
scroll to position [100, 0]
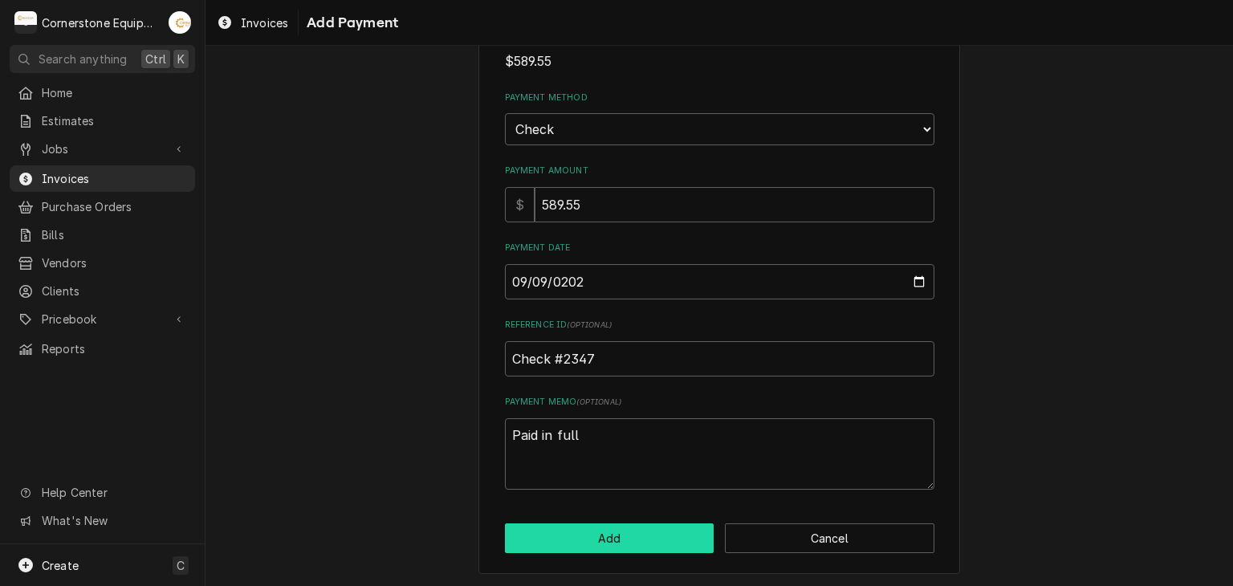
click at [592, 535] on button "Add" at bounding box center [609, 538] width 209 height 30
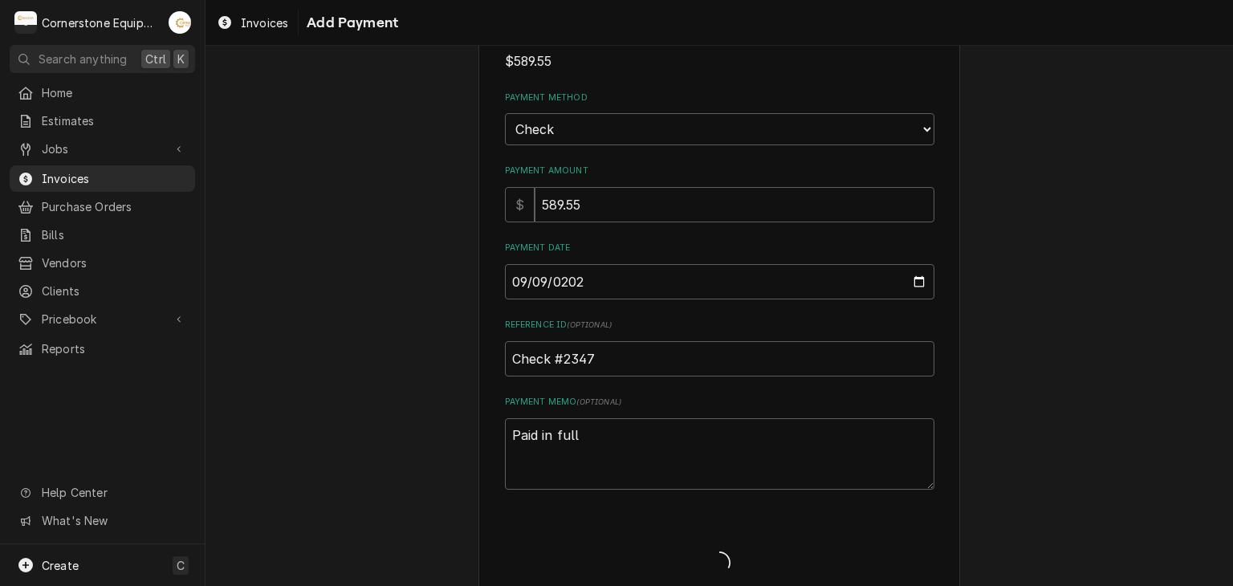
type textarea "x"
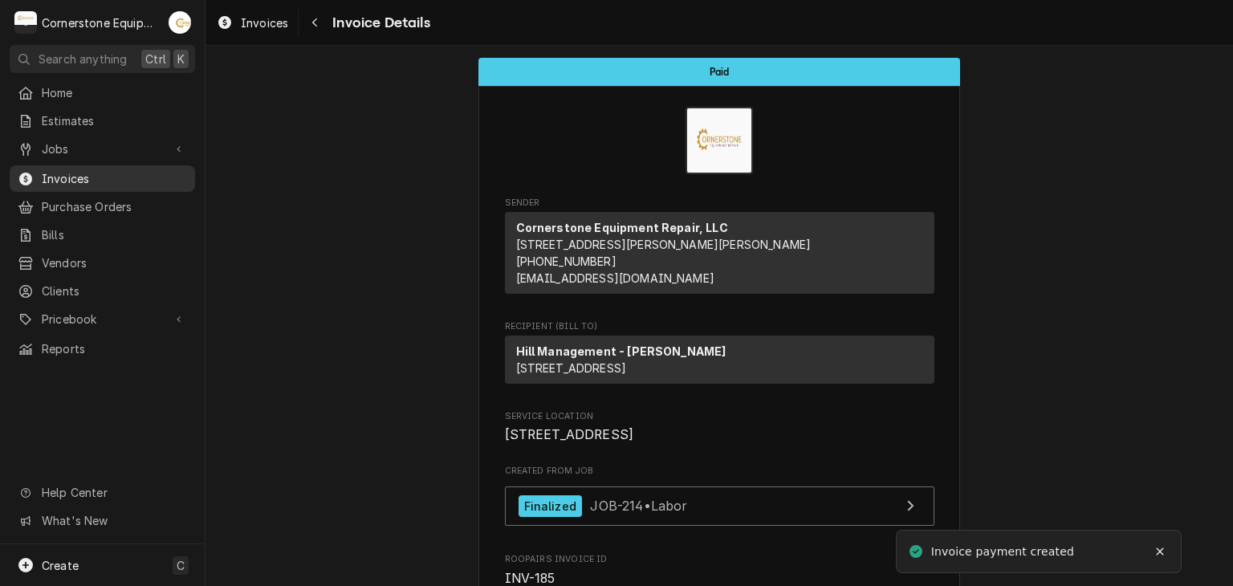
click at [63, 179] on span "Invoices" at bounding box center [114, 178] width 145 height 17
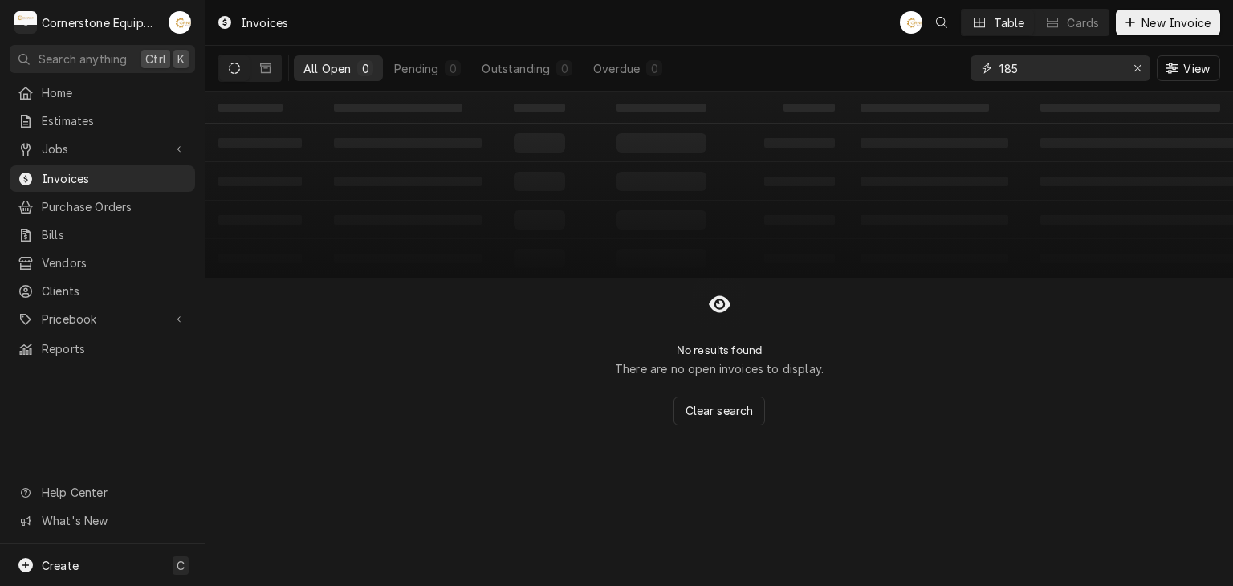
click at [1022, 59] on input "185" at bounding box center [1059, 68] width 120 height 26
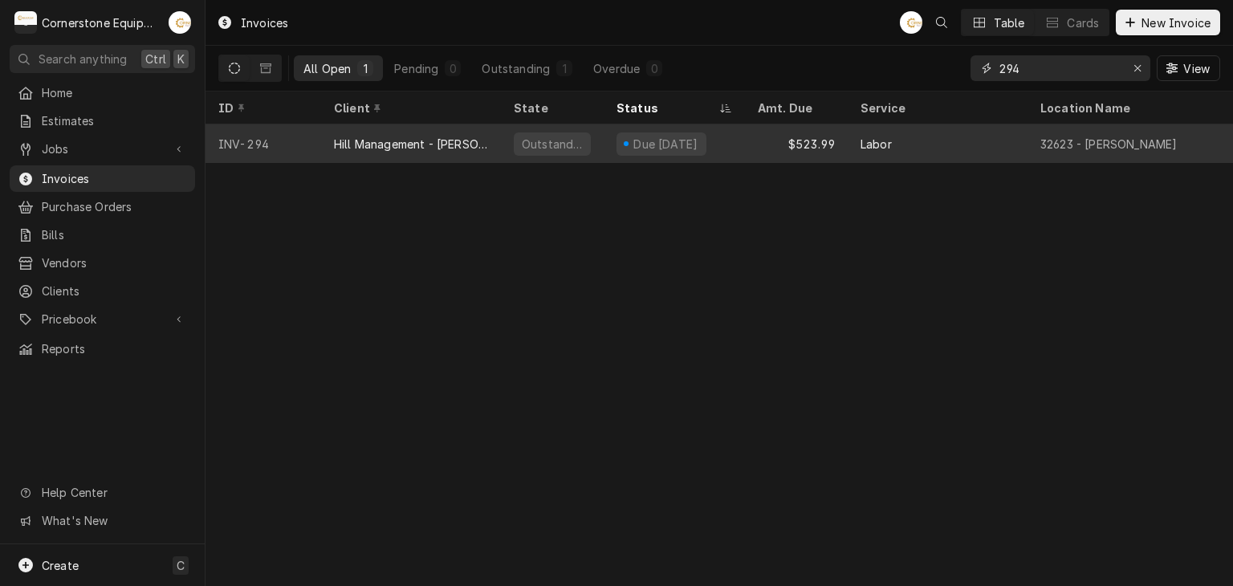
type input "294"
click at [555, 136] on div "Outstanding" at bounding box center [552, 144] width 64 height 17
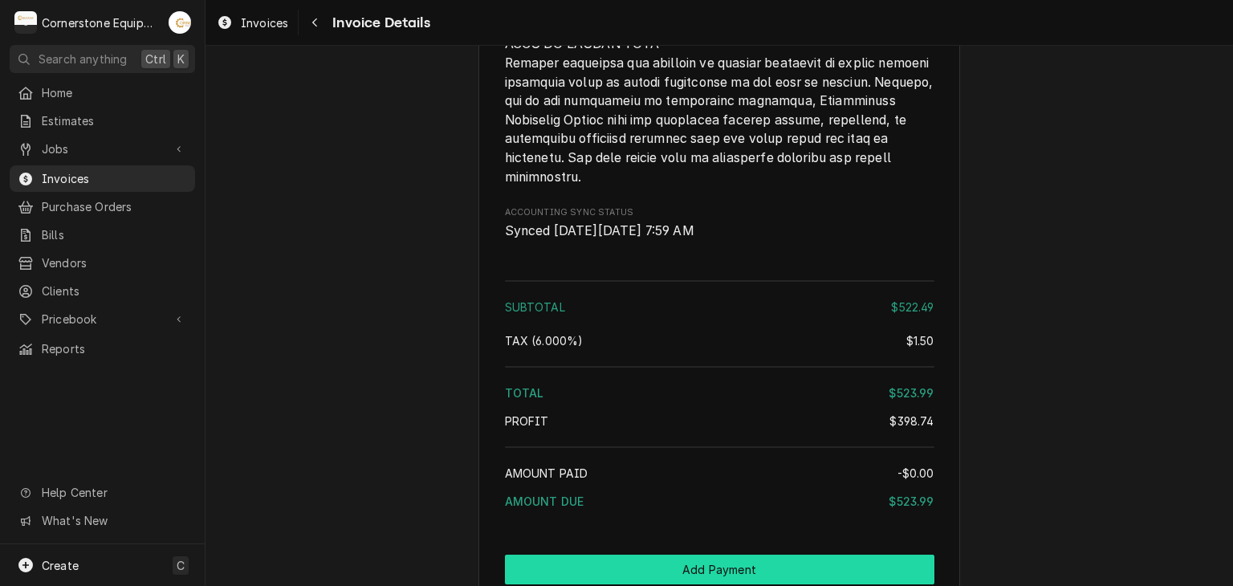
scroll to position [2828, 0]
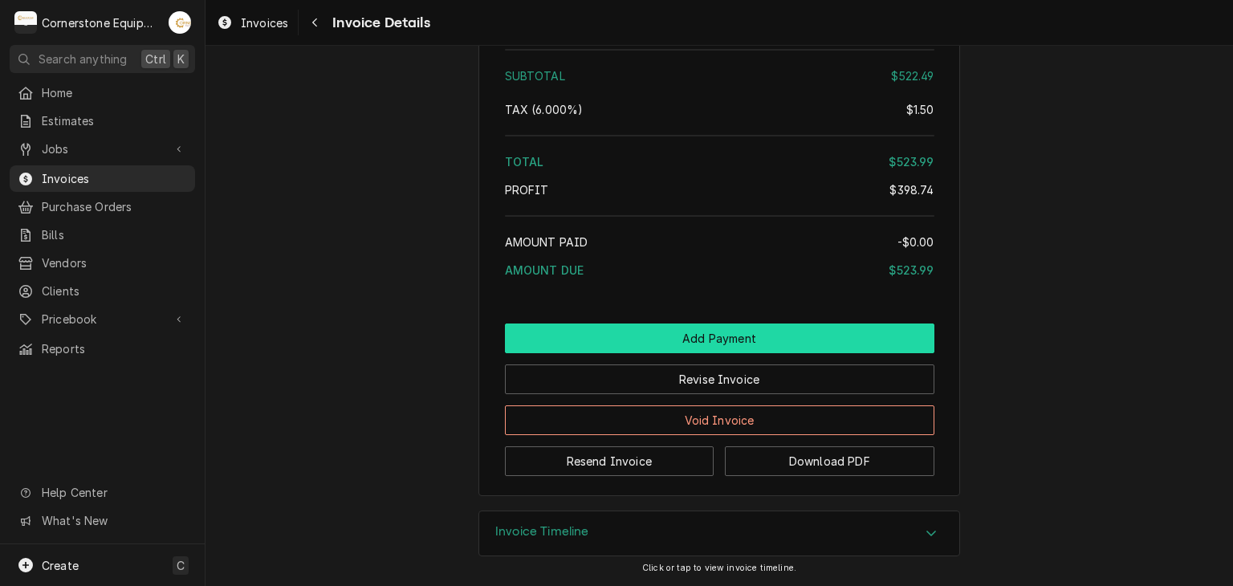
click at [707, 342] on button "Add Payment" at bounding box center [719, 338] width 429 height 30
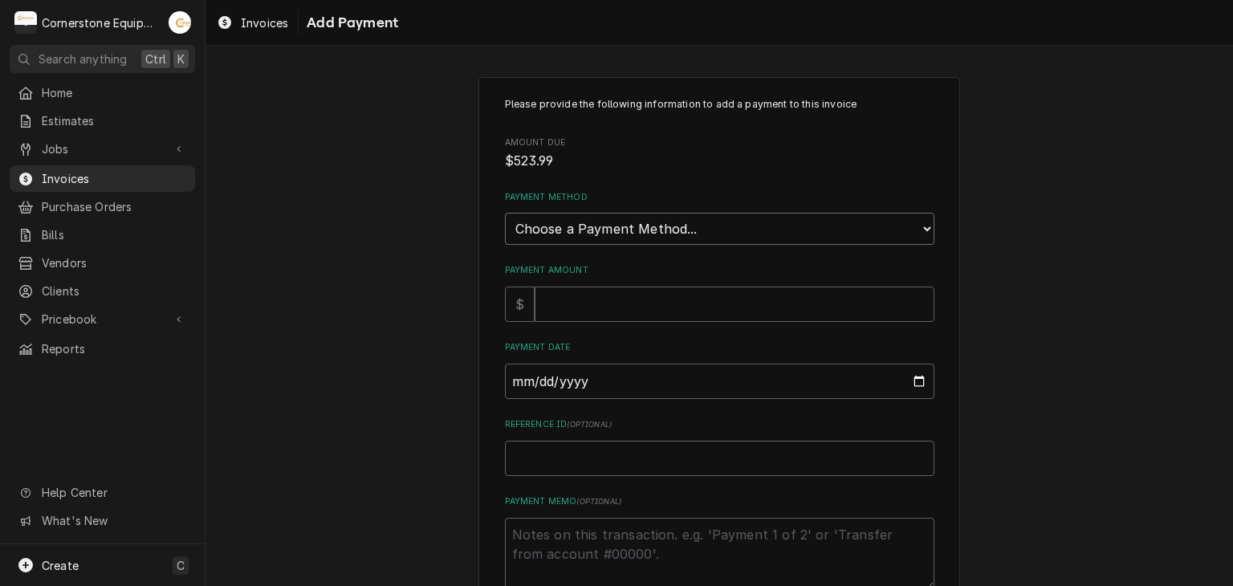
click at [526, 237] on select "Choose a Payment Method... Cash Check Credit/Debit Card ACH/eCheck Other" at bounding box center [719, 229] width 429 height 32
select select "2"
click at [505, 213] on select "Choose a Payment Method... Cash Check Credit/Debit Card ACH/eCheck Other" at bounding box center [719, 229] width 429 height 32
click at [544, 291] on input "Payment Amount" at bounding box center [735, 304] width 400 height 35
type textarea "x"
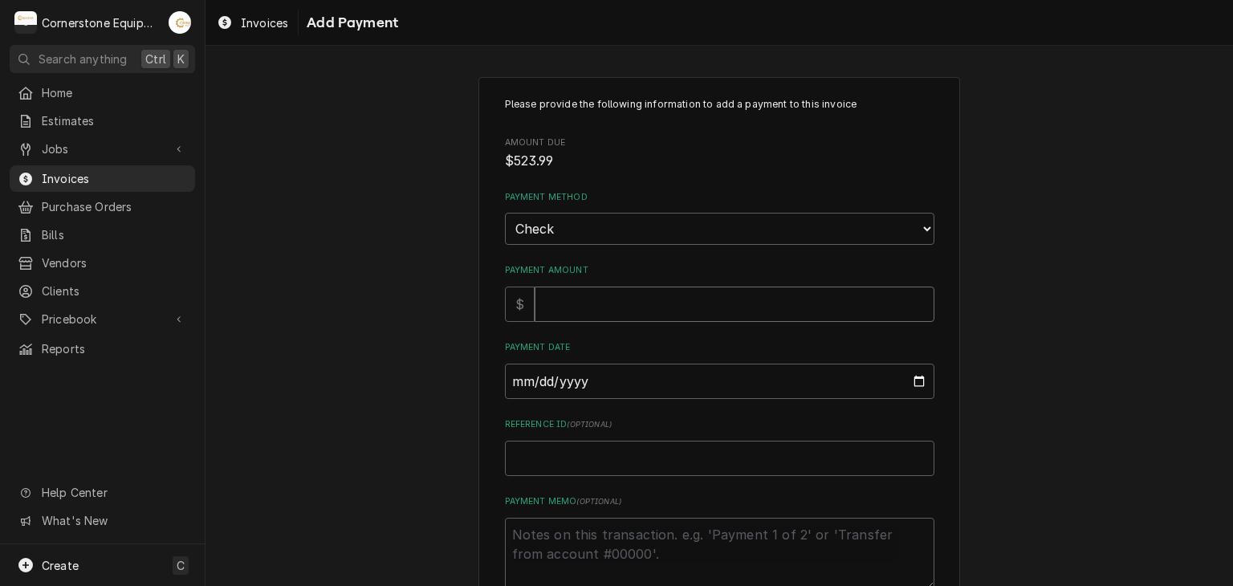
type input "5"
type textarea "x"
type input "52"
type textarea "x"
type input "523"
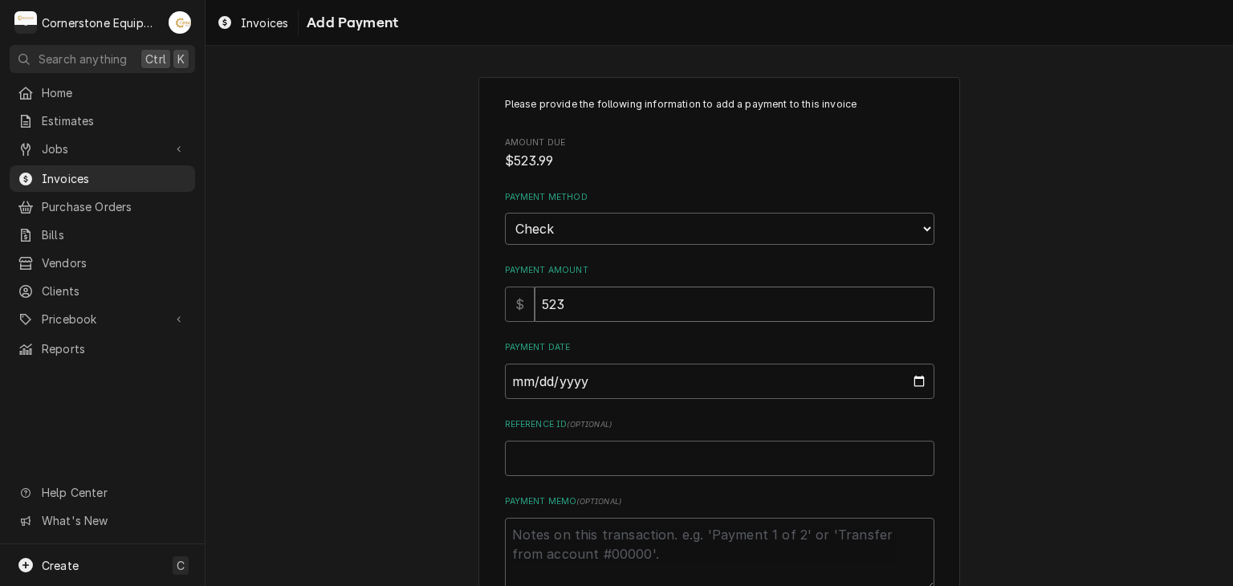
type textarea "x"
type input "523.9"
type textarea "x"
type input "523.99"
click at [511, 379] on input "Payment Date" at bounding box center [719, 381] width 429 height 35
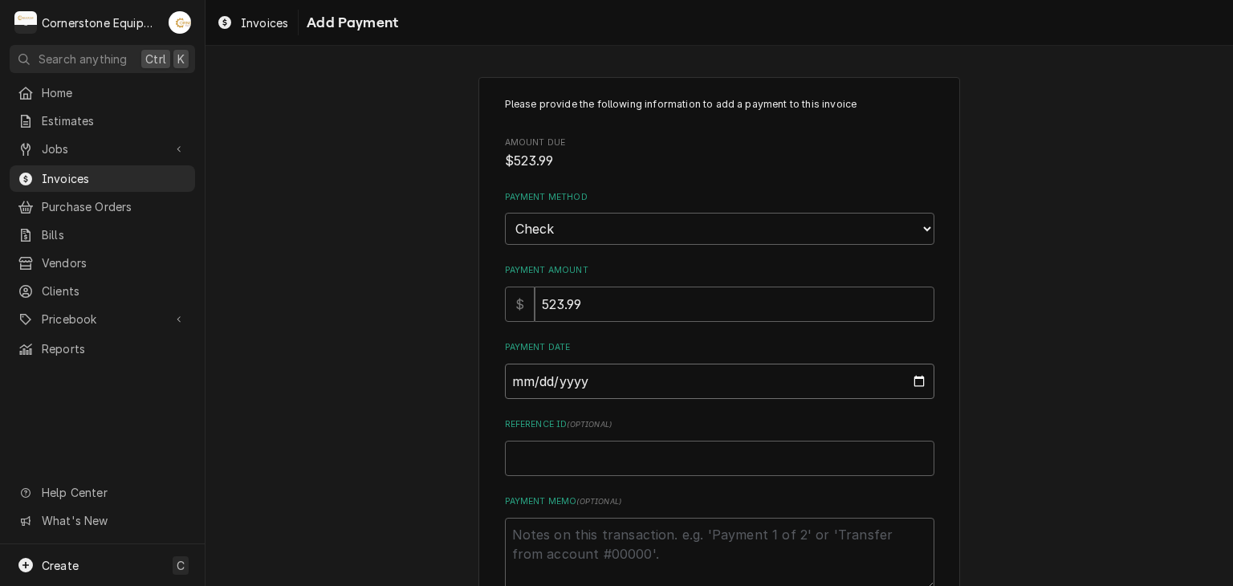
type input "0002-09-08"
type textarea "x"
type input "0020-09-08"
type textarea "x"
type input "0202-09-08"
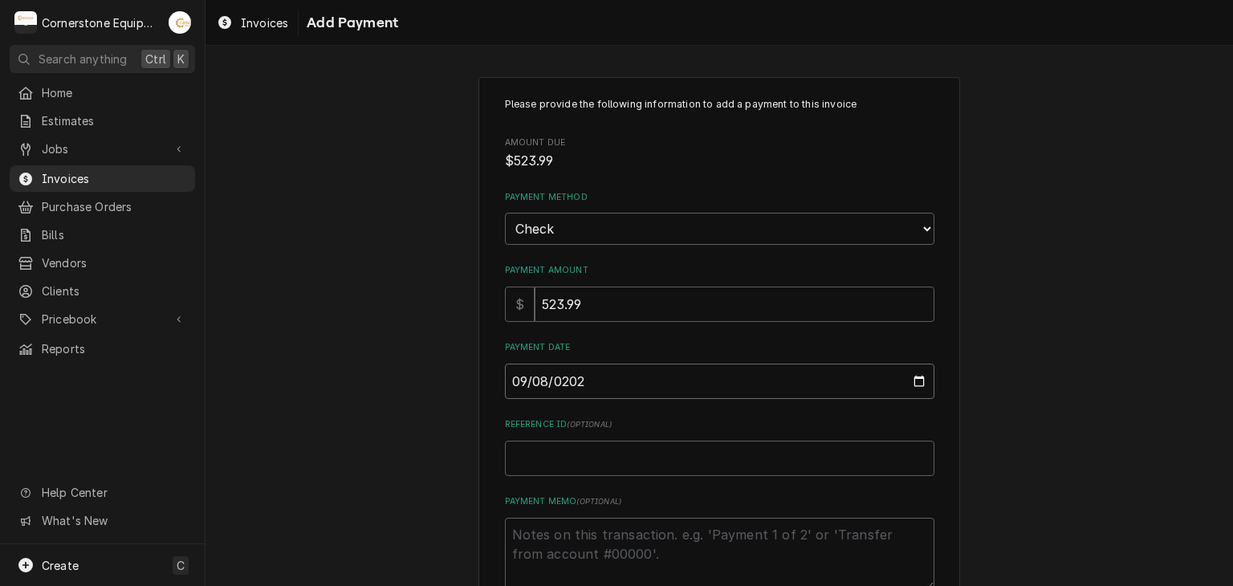
type textarea "x"
type input "2025-09-08"
type textarea "x"
type input "C"
type textarea "x"
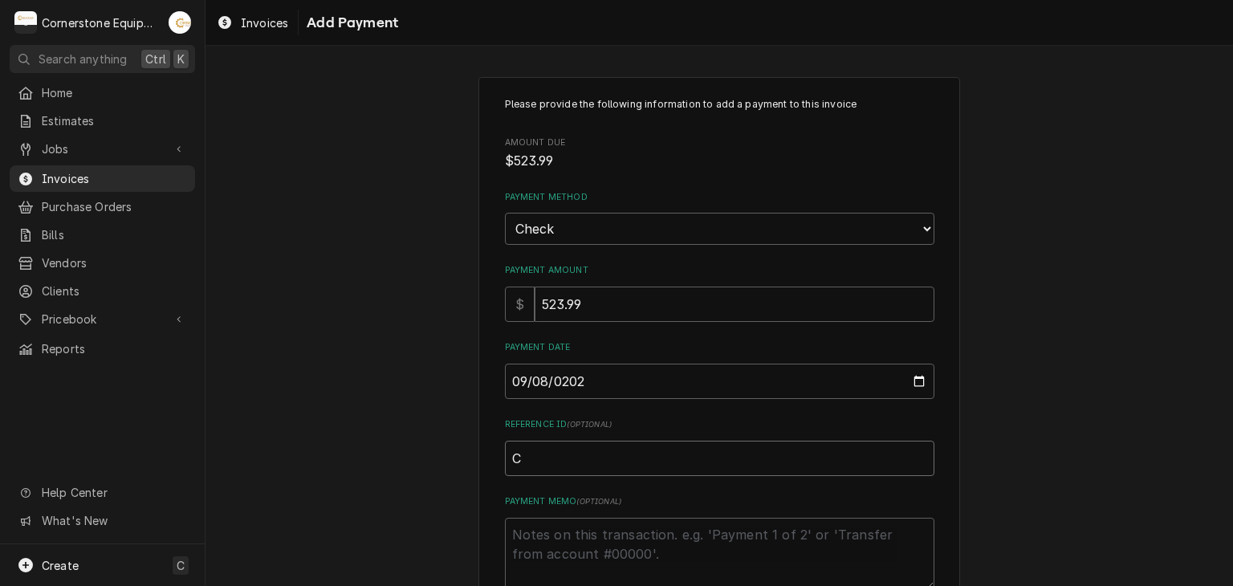
type input "Ch"
type textarea "x"
type input "Che"
type textarea "x"
type input "Chec"
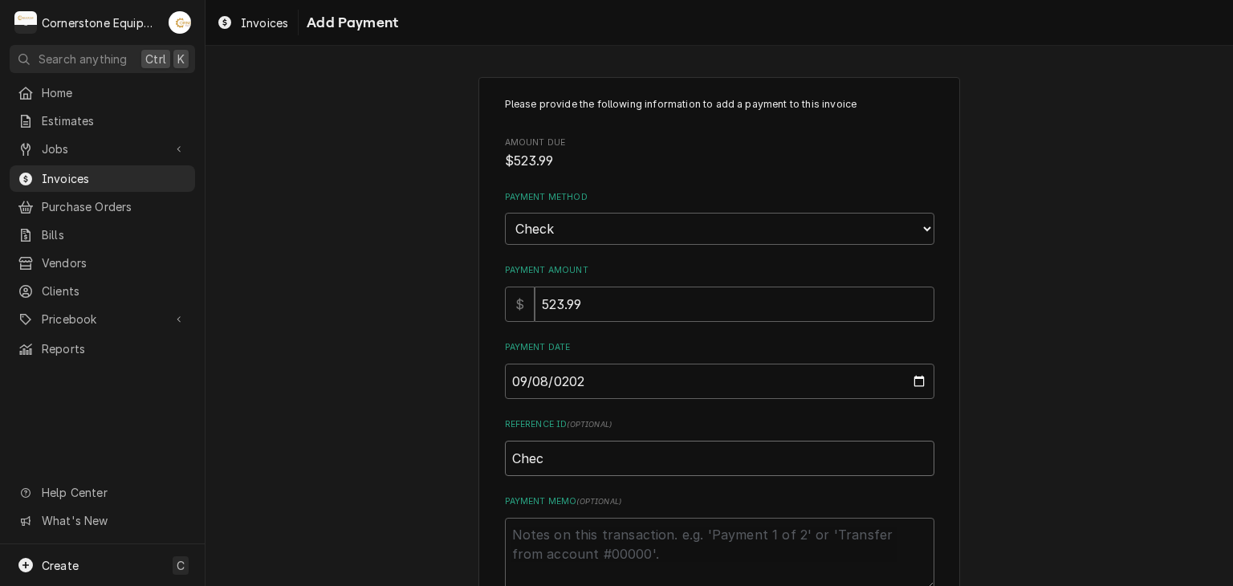
type textarea "x"
type input "Check"
type textarea "x"
type input "Check"
type textarea "x"
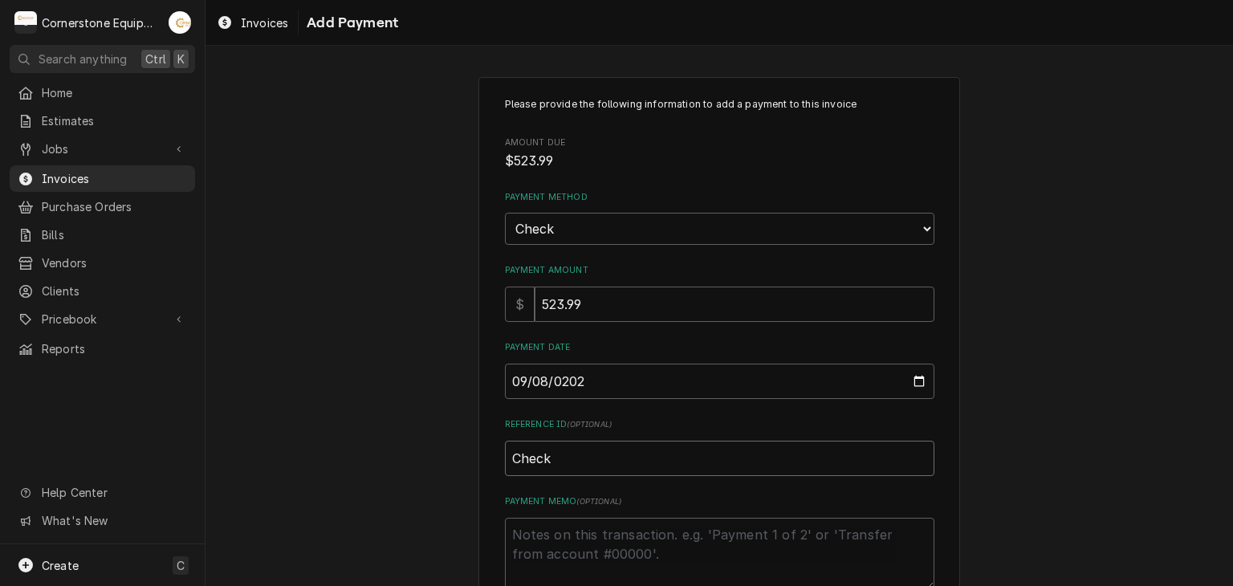
type input "Check #"
type textarea "x"
type input "Check #2"
type textarea "x"
type input "Check #23"
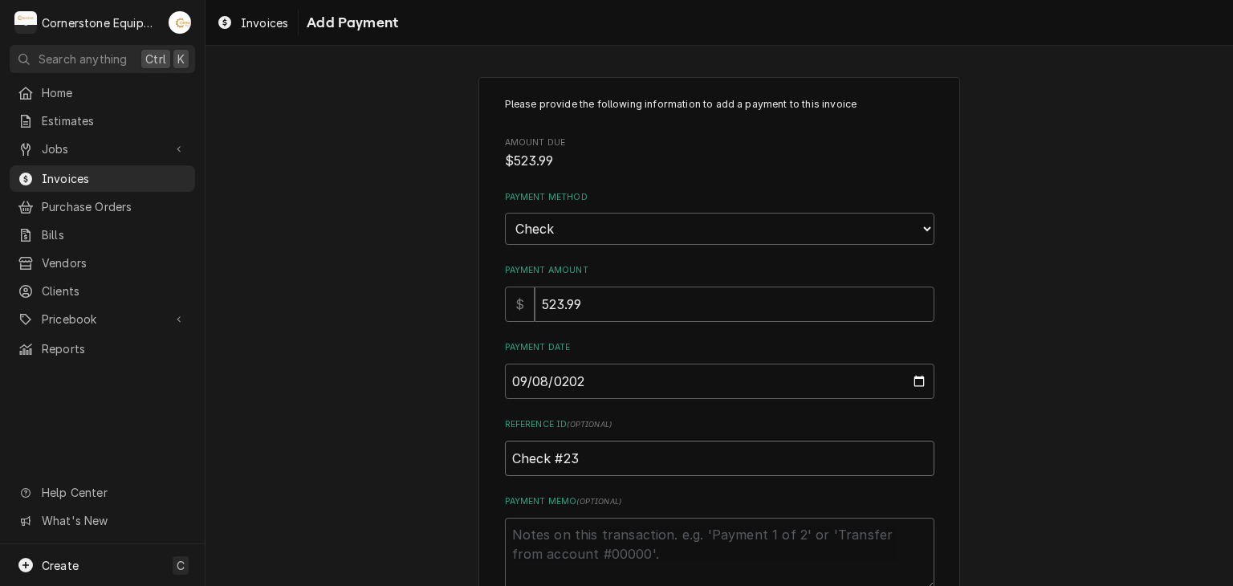
type textarea "x"
type input "Check #232"
type textarea "x"
type input "Check #2320"
type textarea "x"
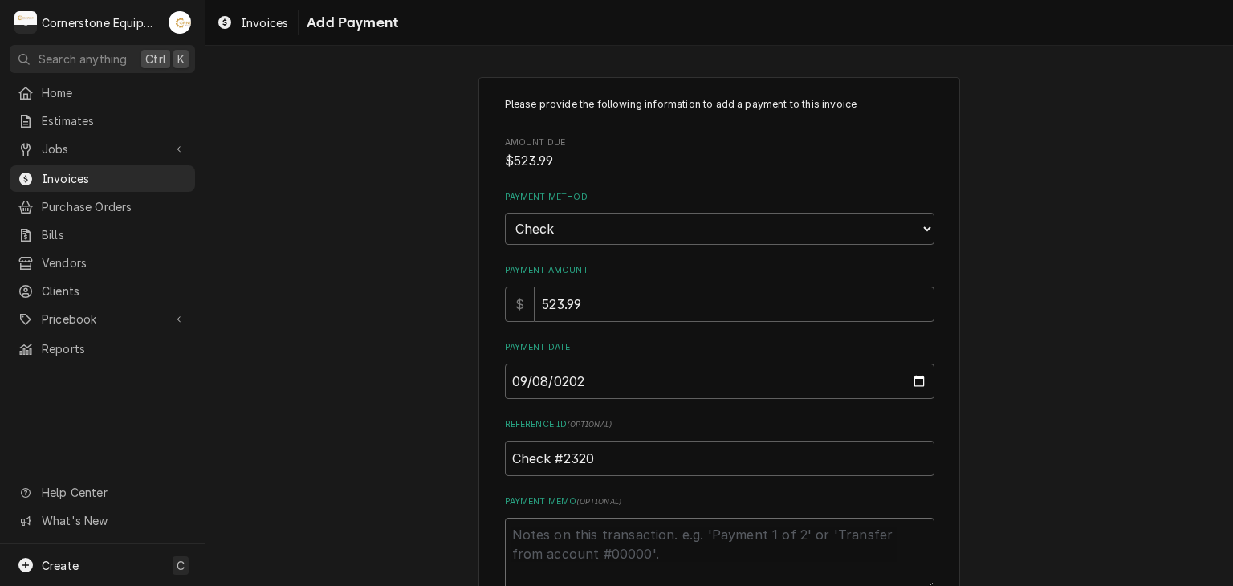
type textarea "P"
type textarea "x"
type textarea "Pa"
type textarea "x"
type textarea "Pay"
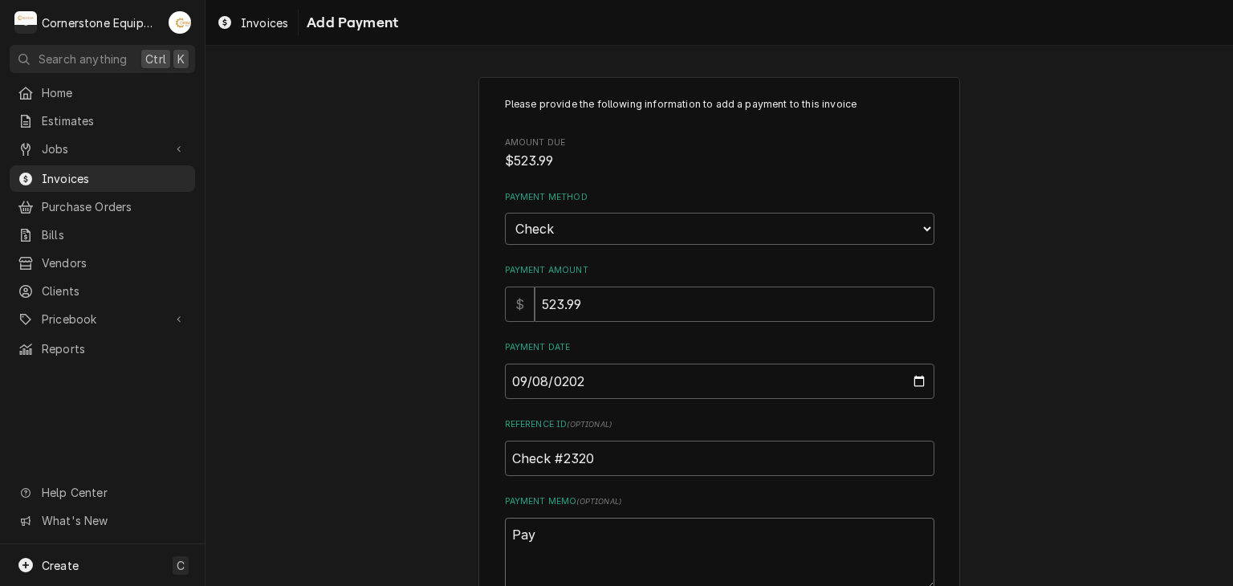
type textarea "x"
type textarea "Paym"
type textarea "x"
type textarea "Payme"
type textarea "x"
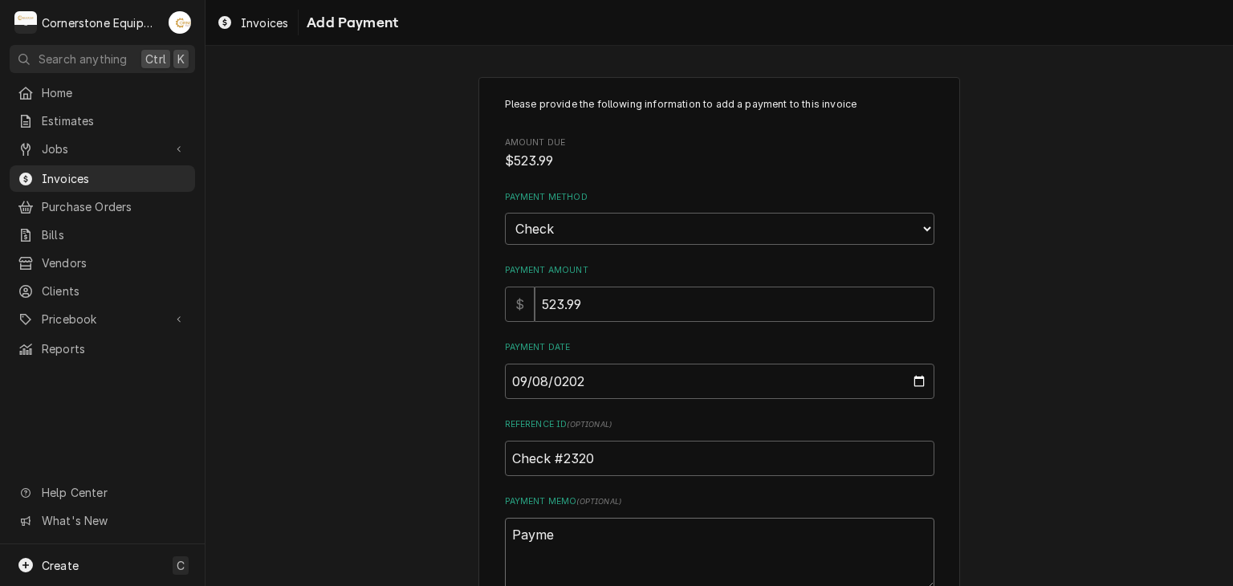
type textarea "Paymen"
type textarea "x"
type textarea "Payment"
type textarea "x"
type textarea "Payment"
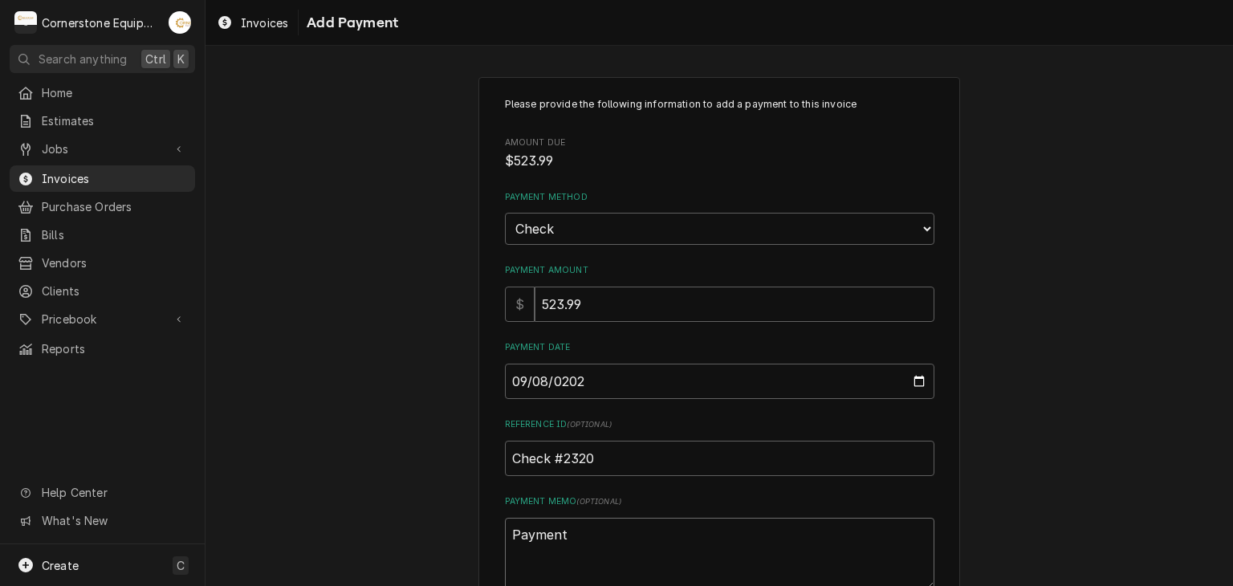
type textarea "x"
type textarea "Payment 1"
type textarea "x"
type textarea "Payment 1"
type textarea "x"
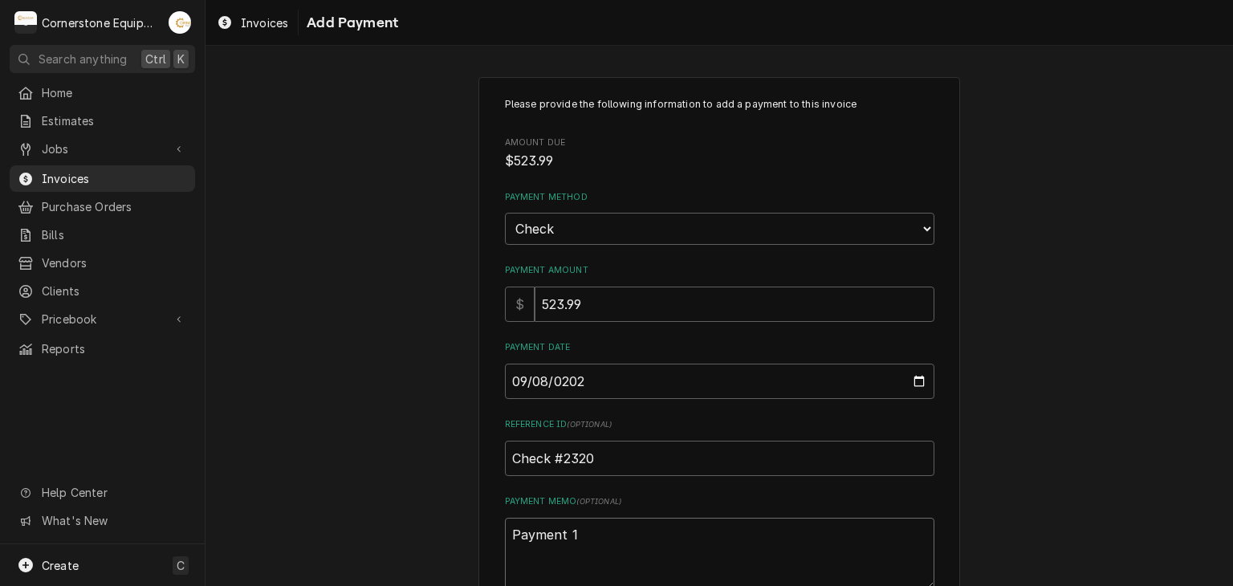
type textarea "Payment 1 o"
type textarea "x"
type textarea "Payment 1 of"
type textarea "x"
type textarea "Payment 1 of"
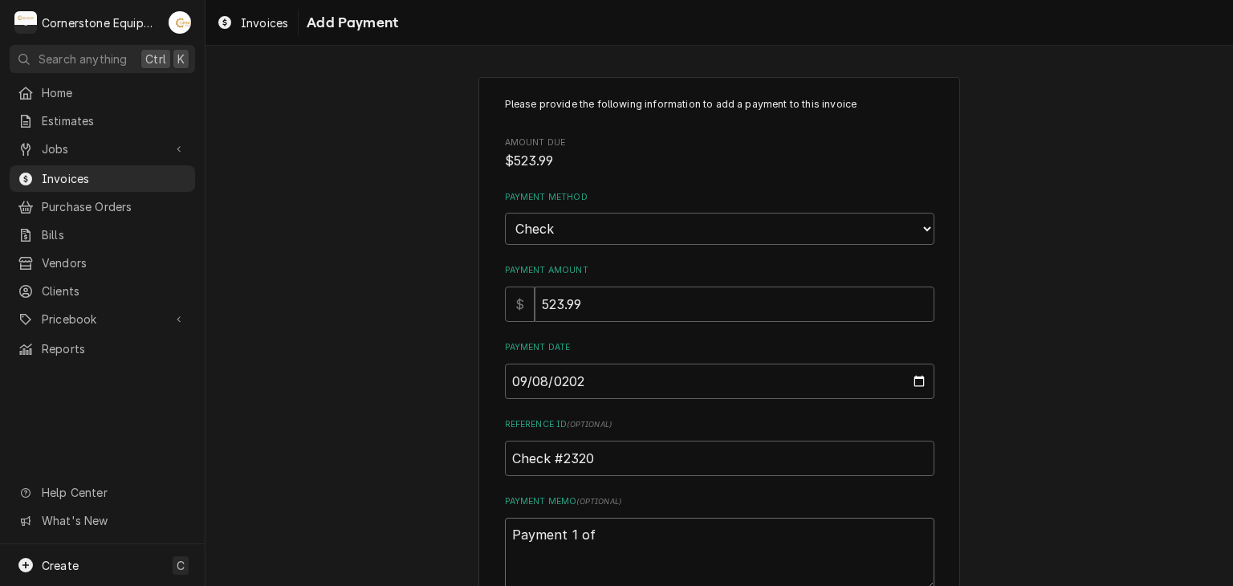
type textarea "x"
type textarea "Payment 1 of 2"
click at [385, 386] on div "Please provide the following information to add a payment to this invoice Amoun…" at bounding box center [718, 375] width 1027 height 624
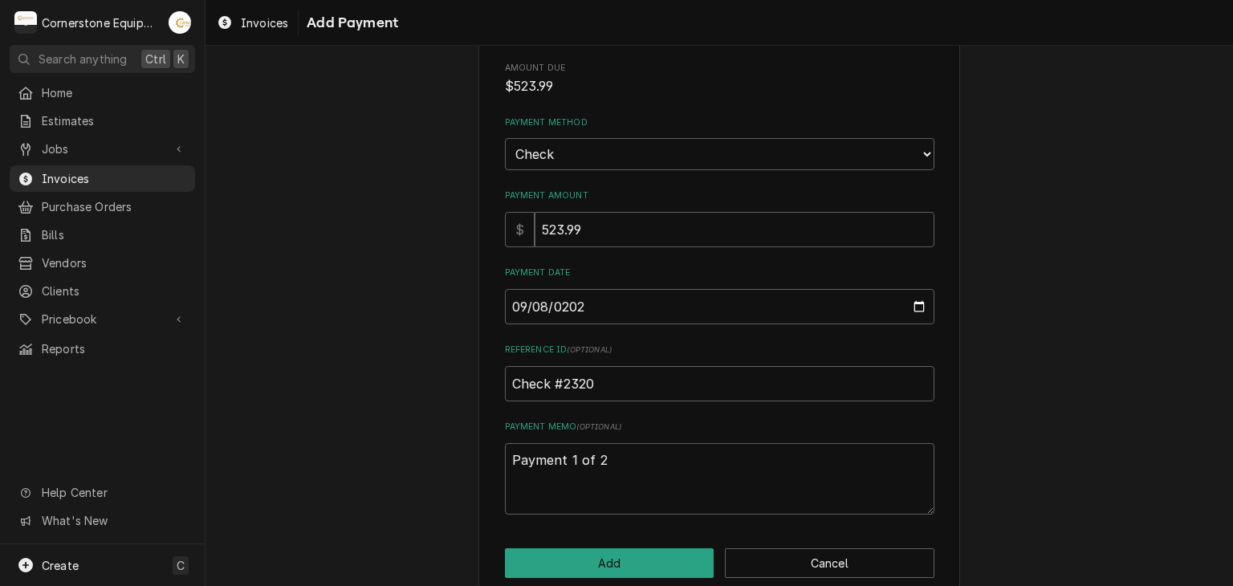
scroll to position [100, 0]
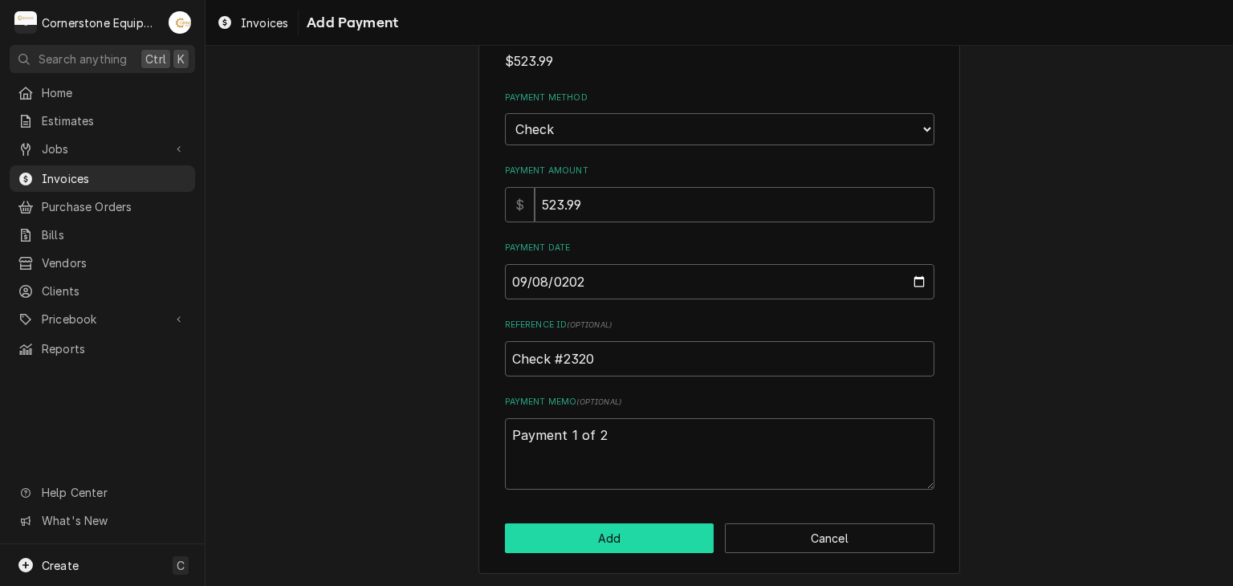
click at [551, 543] on button "Add" at bounding box center [609, 538] width 209 height 30
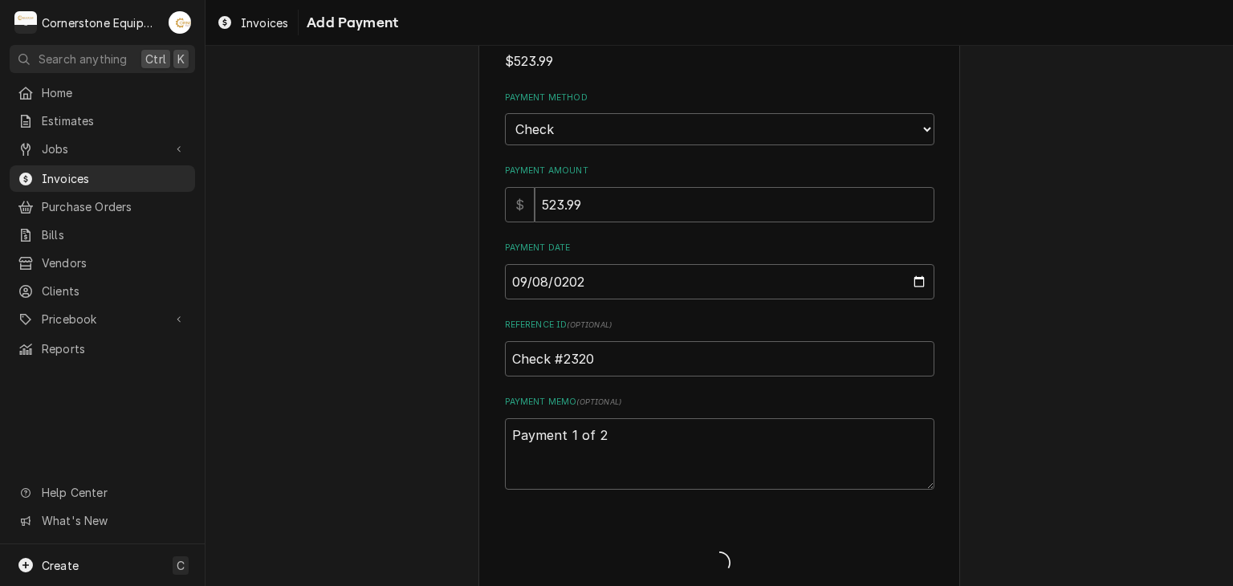
type textarea "x"
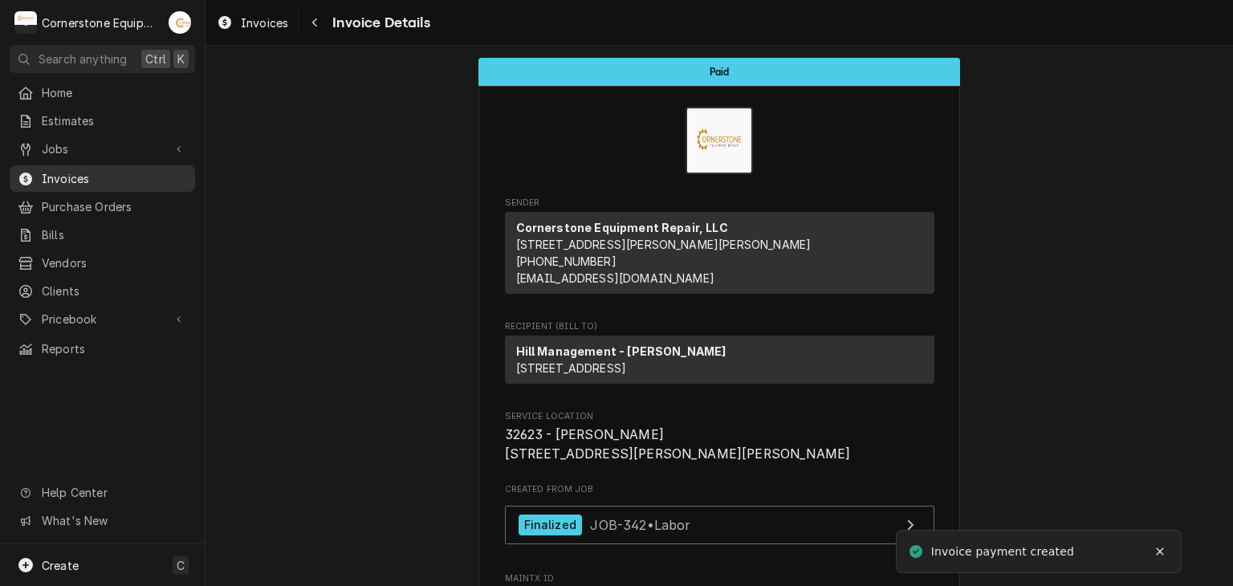
click at [100, 177] on span "Invoices" at bounding box center [114, 178] width 145 height 17
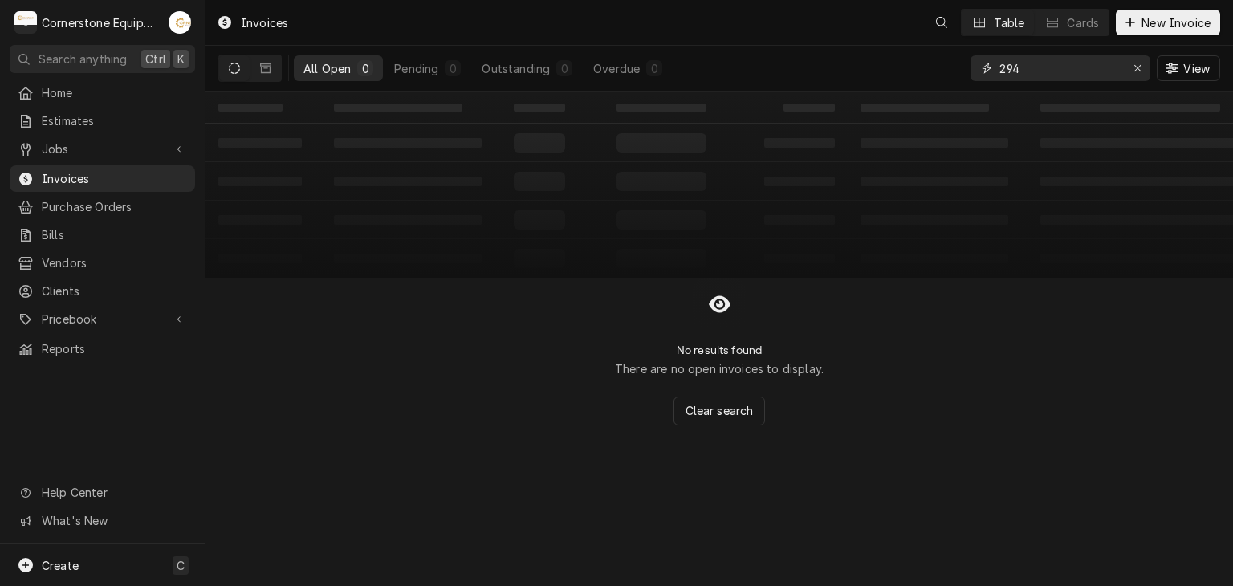
click at [1041, 75] on input "294" at bounding box center [1059, 68] width 120 height 26
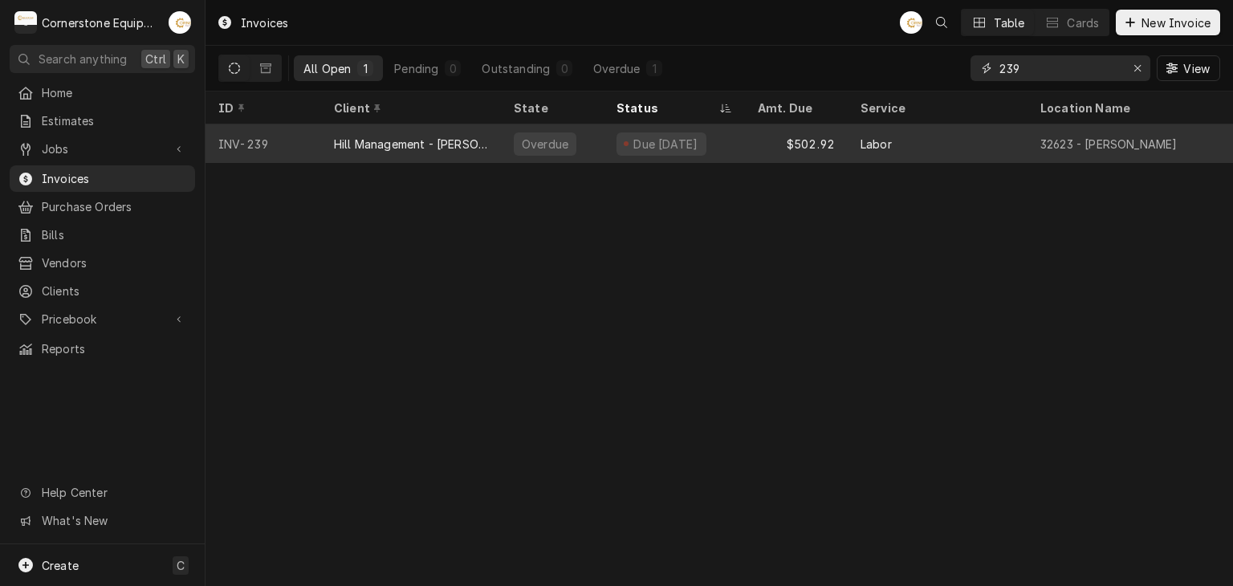
type input "239"
click at [483, 136] on div "Hill Management - [PERSON_NAME]" at bounding box center [411, 144] width 154 height 17
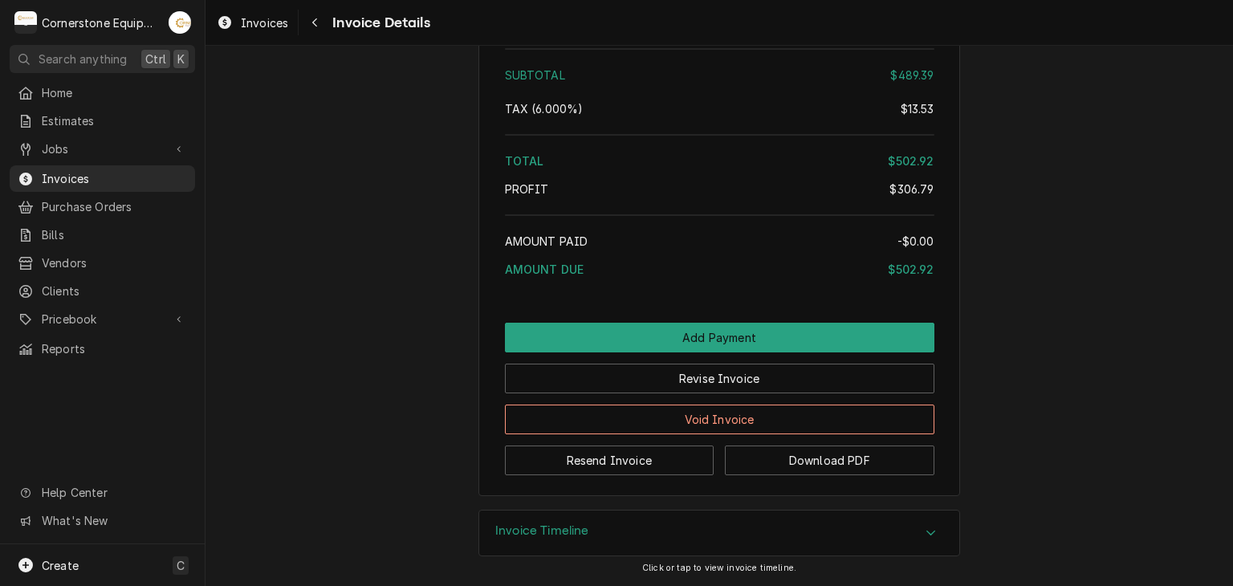
scroll to position [3329, 0]
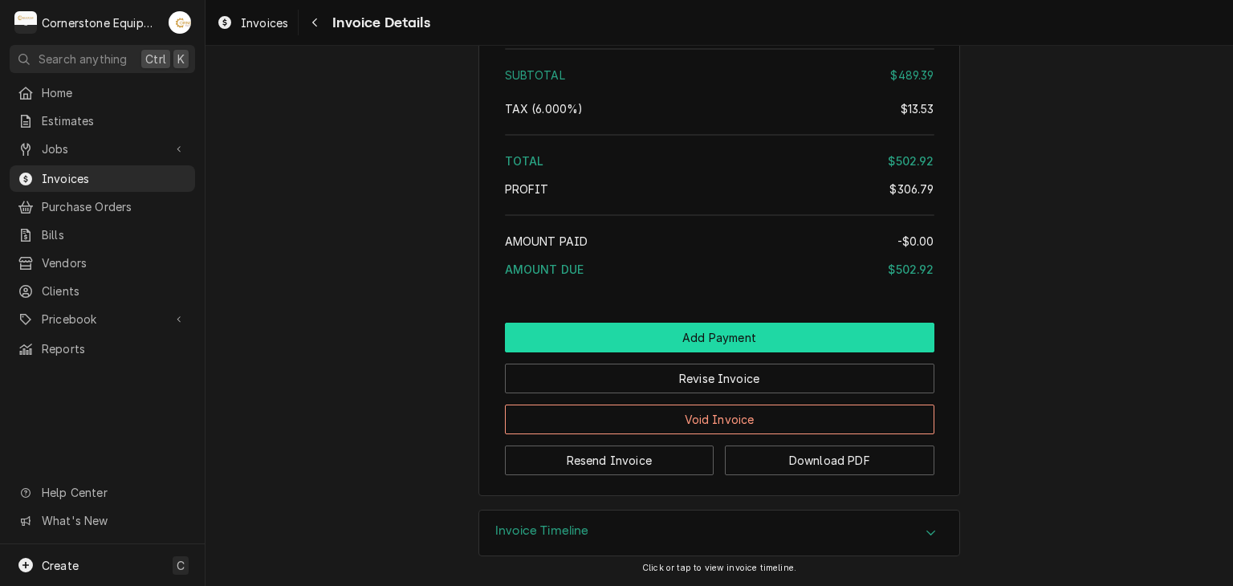
click at [731, 338] on button "Add Payment" at bounding box center [719, 338] width 429 height 30
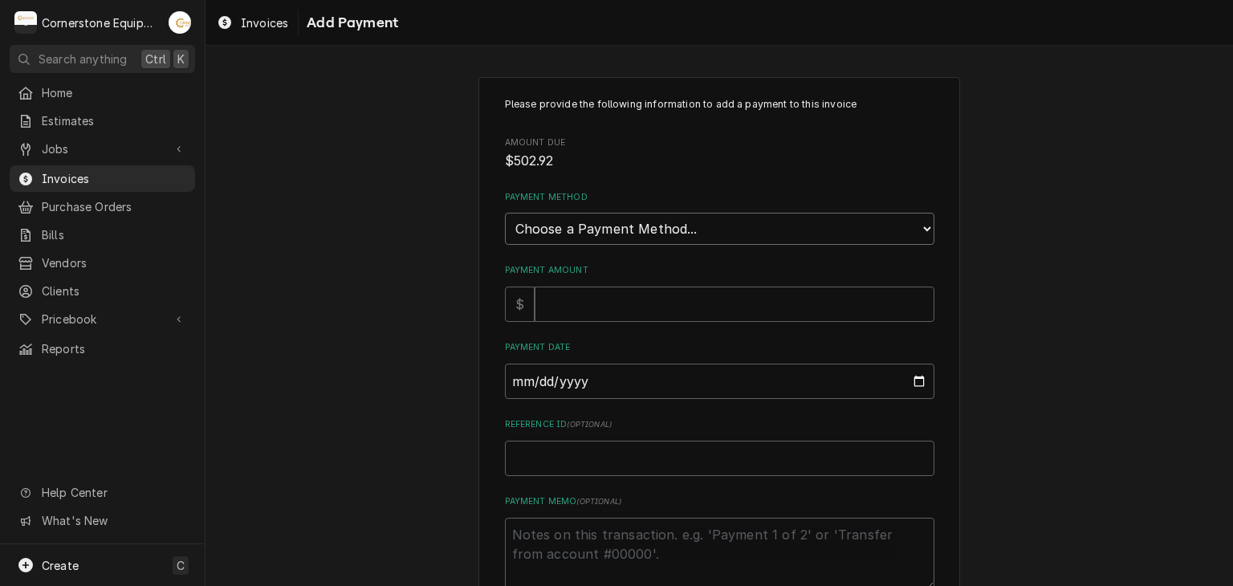
drag, startPoint x: 562, startPoint y: 229, endPoint x: 558, endPoint y: 242, distance: 13.5
click at [562, 229] on select "Choose a Payment Method... Cash Check Credit/Debit Card ACH/eCheck Other" at bounding box center [719, 229] width 429 height 32
select select "2"
click at [505, 213] on select "Choose a Payment Method... Cash Check Credit/Debit Card ACH/eCheck Other" at bounding box center [719, 229] width 429 height 32
click at [567, 303] on input "Payment Amount" at bounding box center [735, 304] width 400 height 35
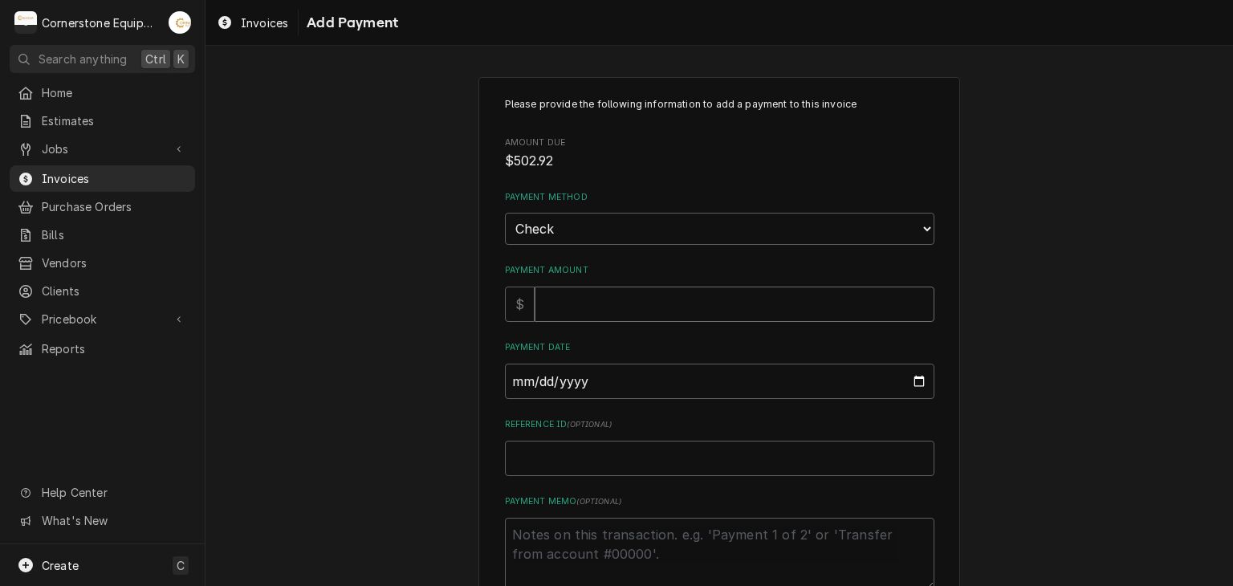
type textarea "x"
type input "5"
type textarea "x"
type input "50"
type textarea "x"
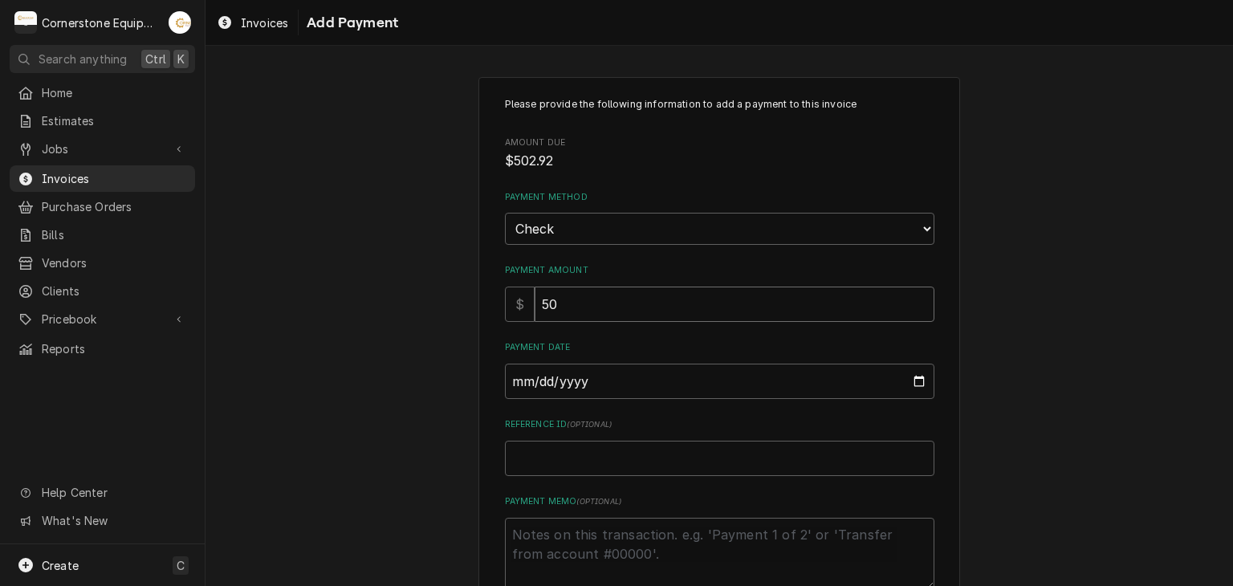
type input "502"
type textarea "x"
type input "502.9"
type textarea "x"
type input "502.92"
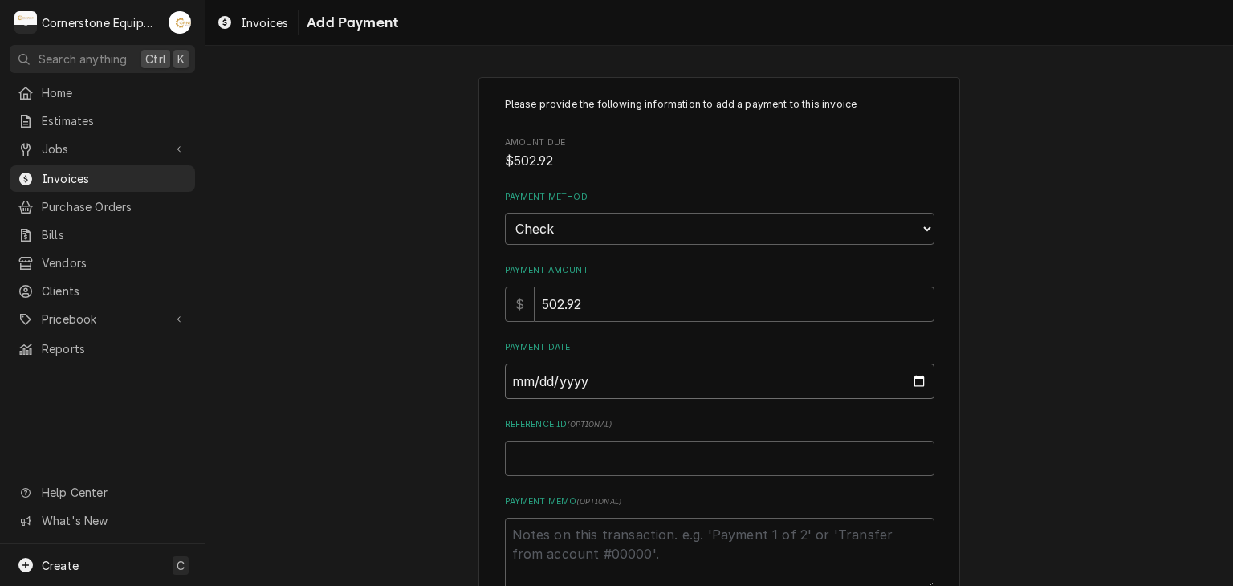
type input "0002-09-08"
type textarea "x"
type input "0020-09-08"
type textarea "x"
type input "0202-09-08"
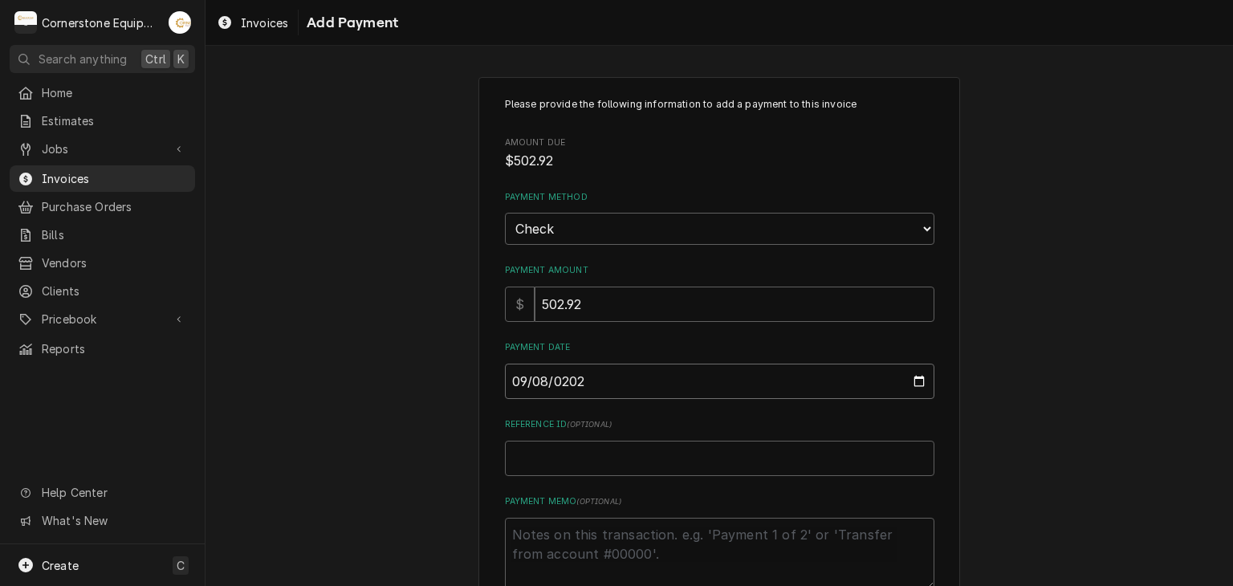
type textarea "x"
type input "[DATE]"
type textarea "x"
type input "C"
type textarea "x"
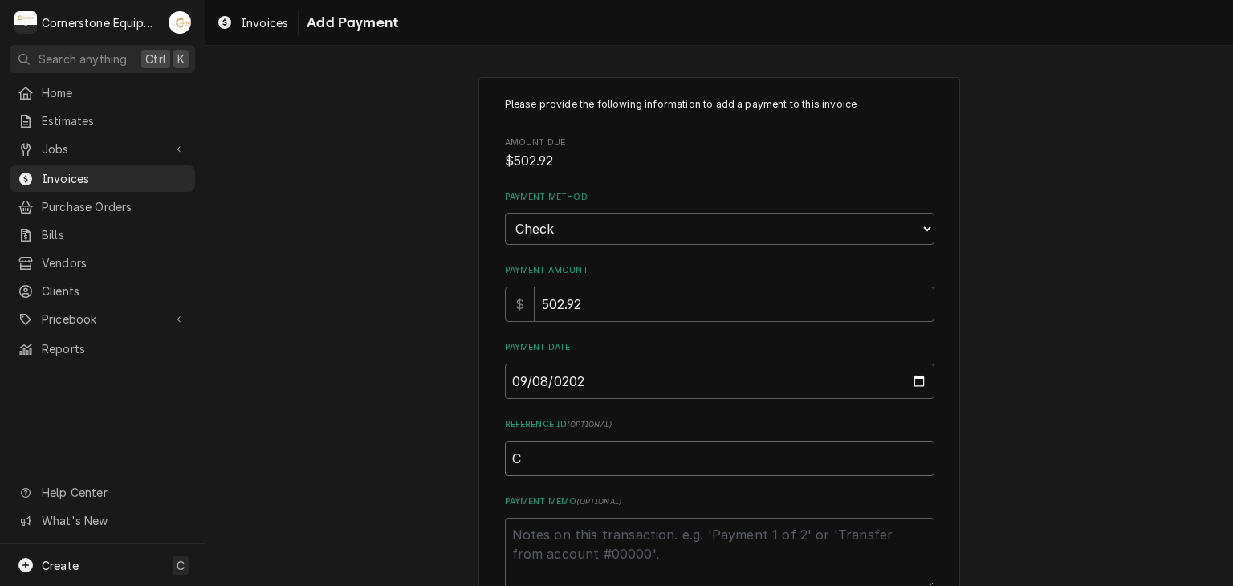
type input "Ch"
type textarea "x"
type input "Che"
type textarea "x"
type input "Chec"
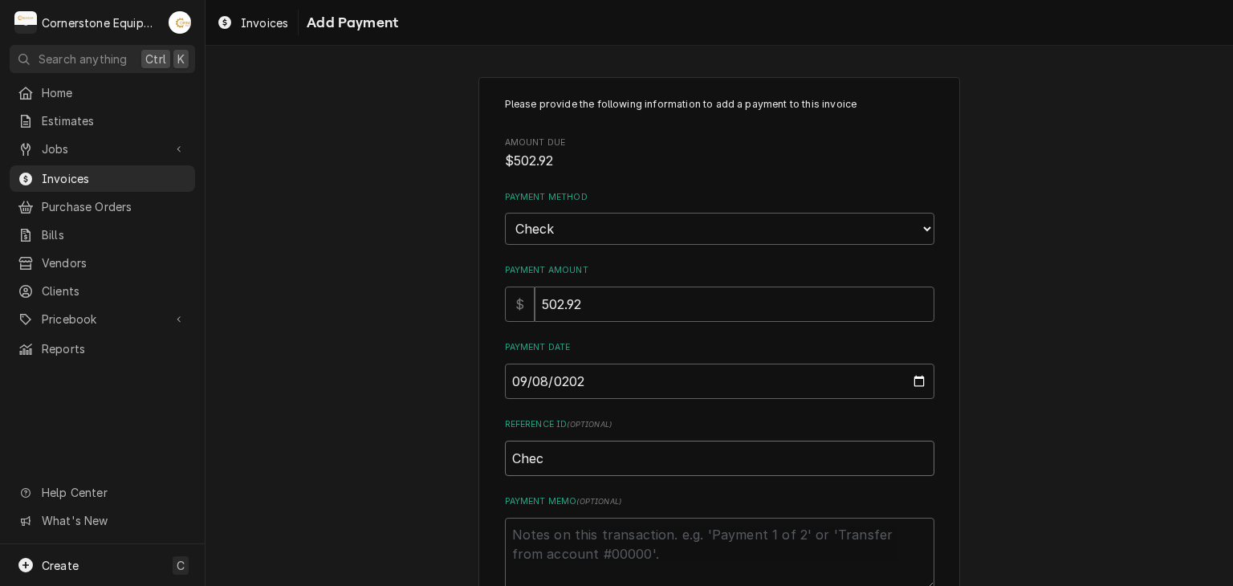
type textarea "x"
type input "Check"
type textarea "x"
type input "Check"
type textarea "x"
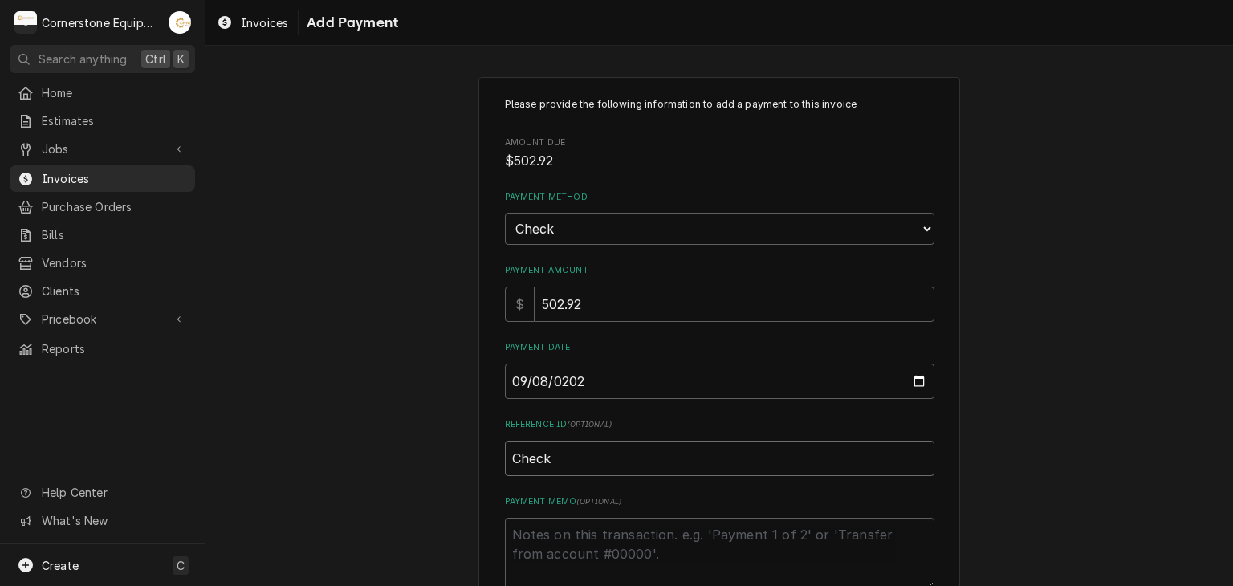
type input "Check #"
type textarea "x"
type input "Check #2"
type textarea "x"
type input "Check #23"
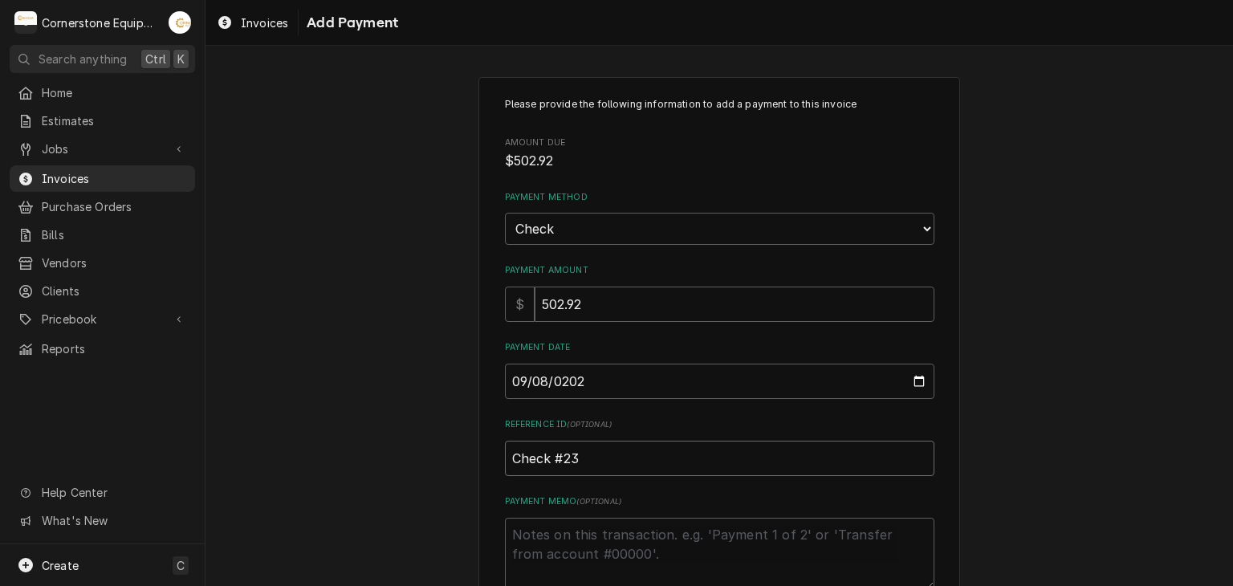
type textarea "x"
type input "Check #232"
type textarea "x"
type input "Check #2320"
type textarea "x"
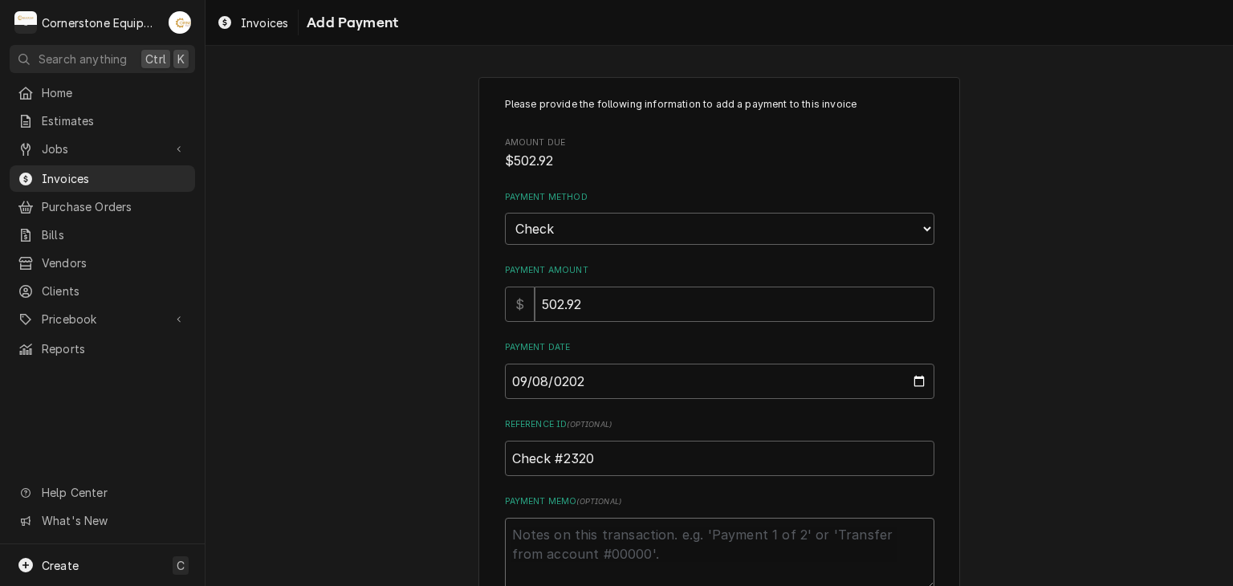
type textarea "P"
type textarea "x"
type textarea "Pa"
type textarea "x"
type textarea "Pay"
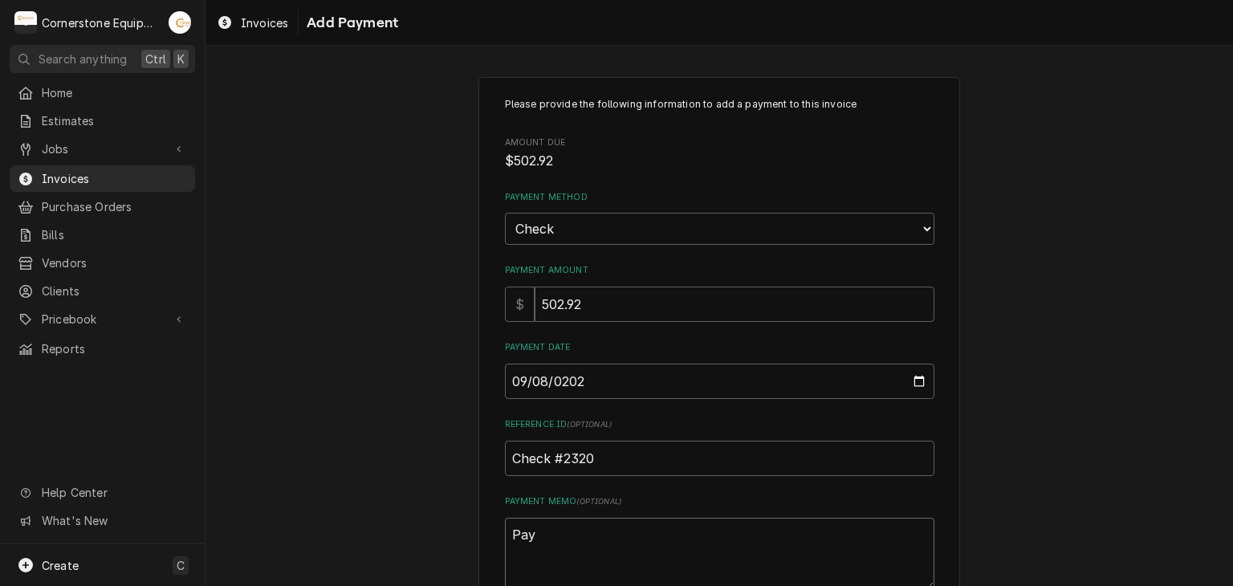
type textarea "x"
type textarea "Paym"
type textarea "x"
type textarea "Payme"
type textarea "x"
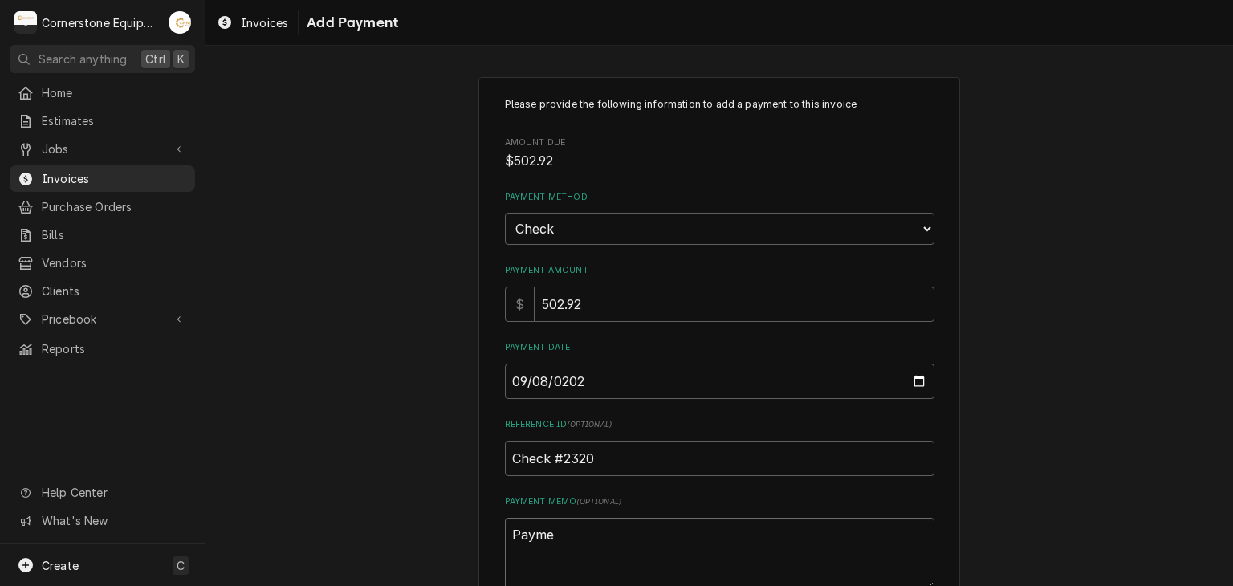
type textarea "Paymen"
type textarea "x"
type textarea "Payment"
type textarea "x"
type textarea "Payment"
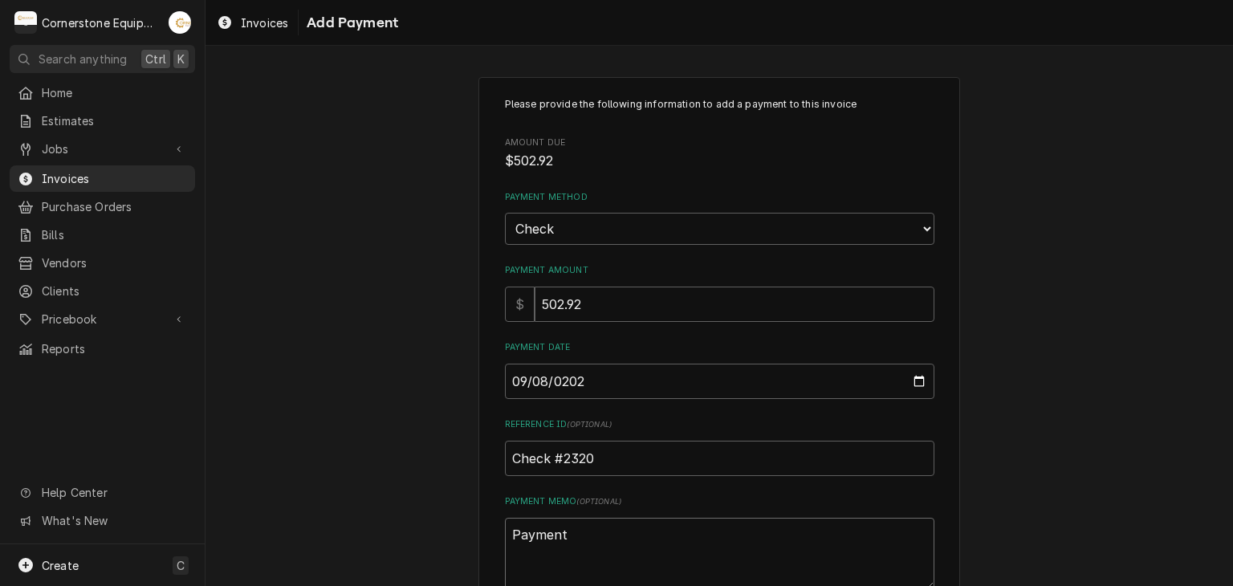
type textarea "x"
type textarea "Payment 2"
type textarea "x"
type textarea "Payment 2"
type textarea "x"
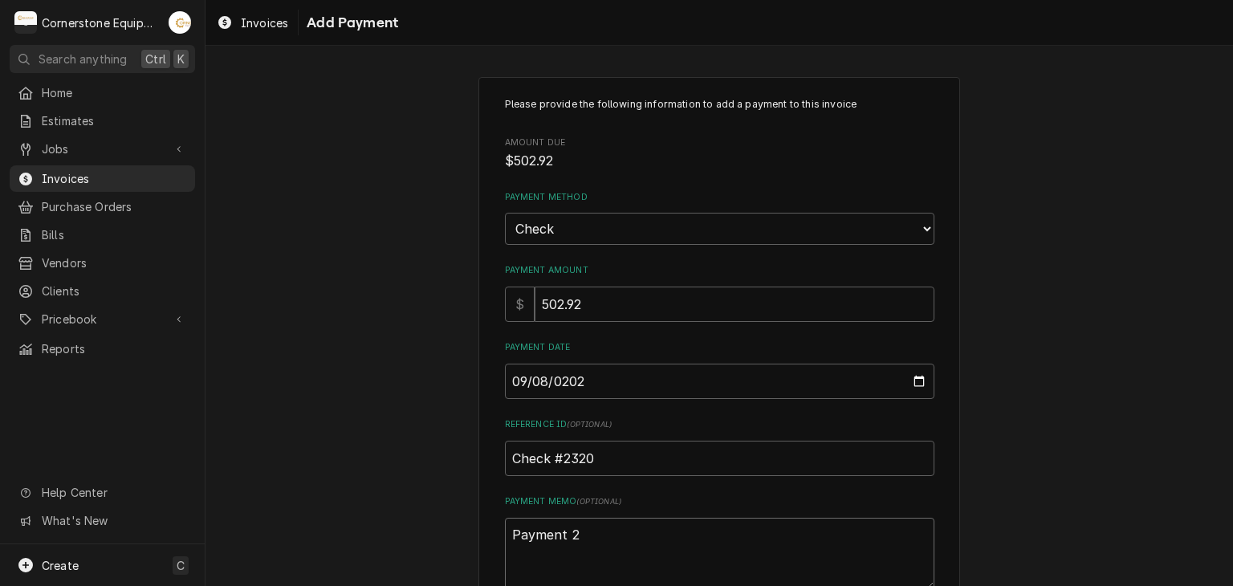
type textarea "Payment 2 o"
type textarea "x"
type textarea "Payment 2 of"
type textarea "x"
type textarea "Payment 2 of"
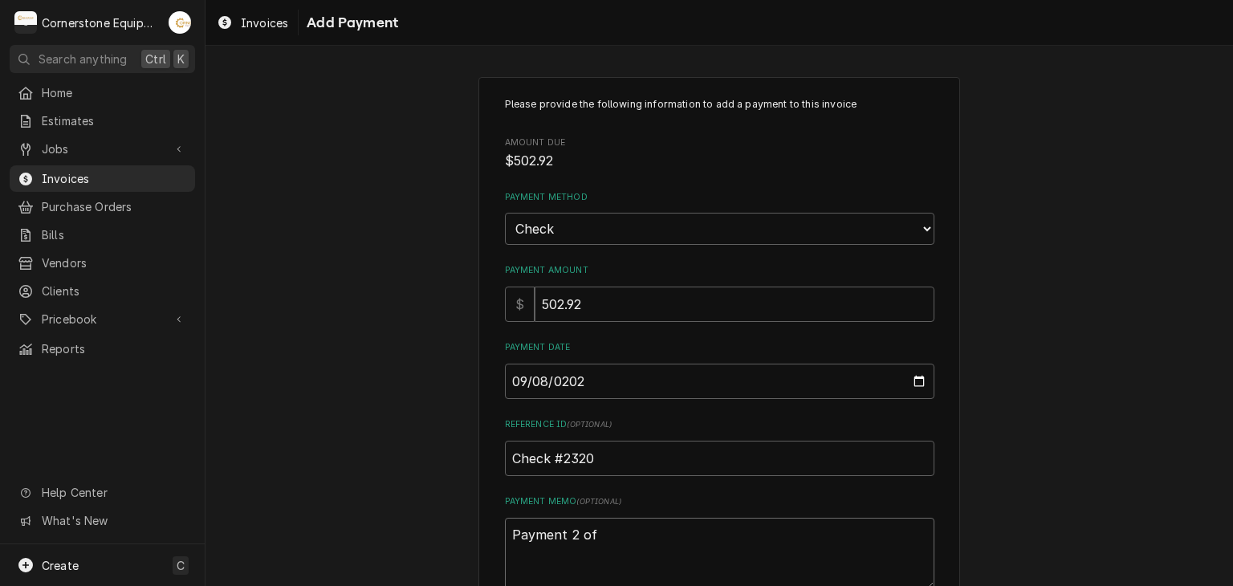
type textarea "x"
type textarea "Payment 2 of 2"
click at [409, 309] on div "Please provide the following information to add a payment to this invoice Amoun…" at bounding box center [718, 375] width 1027 height 624
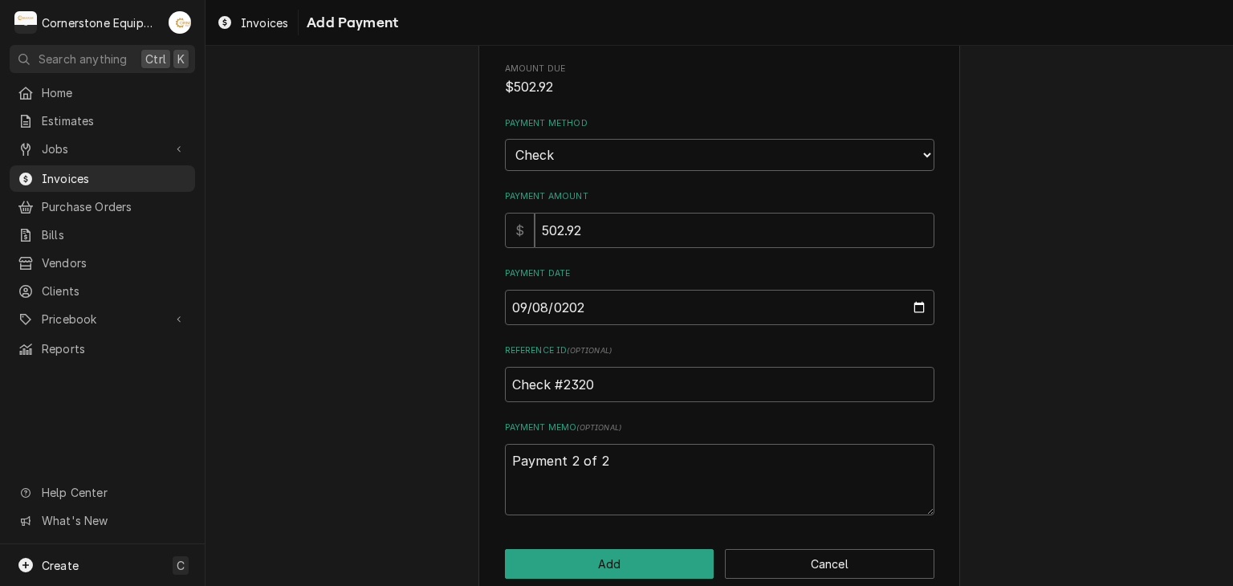
scroll to position [100, 0]
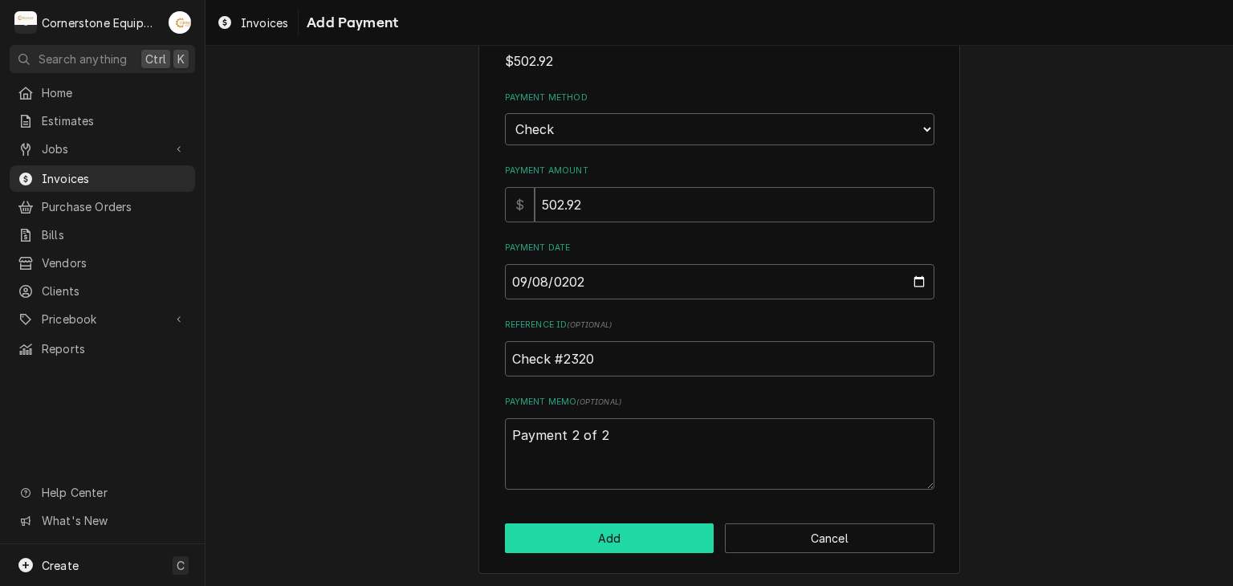
click at [594, 545] on button "Add" at bounding box center [609, 538] width 209 height 30
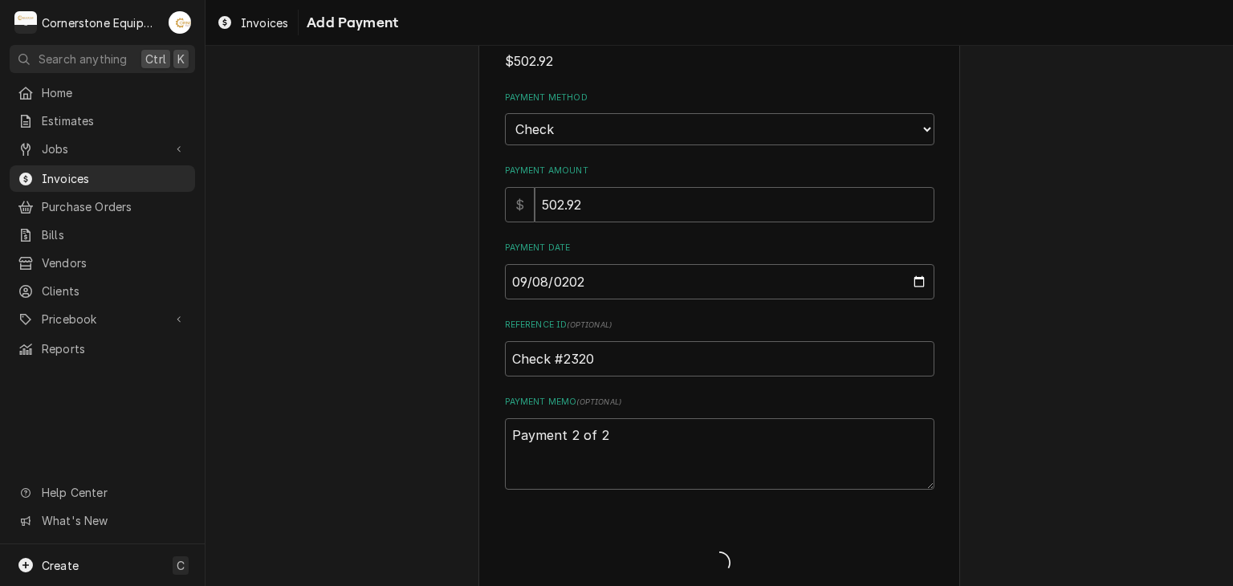
type textarea "x"
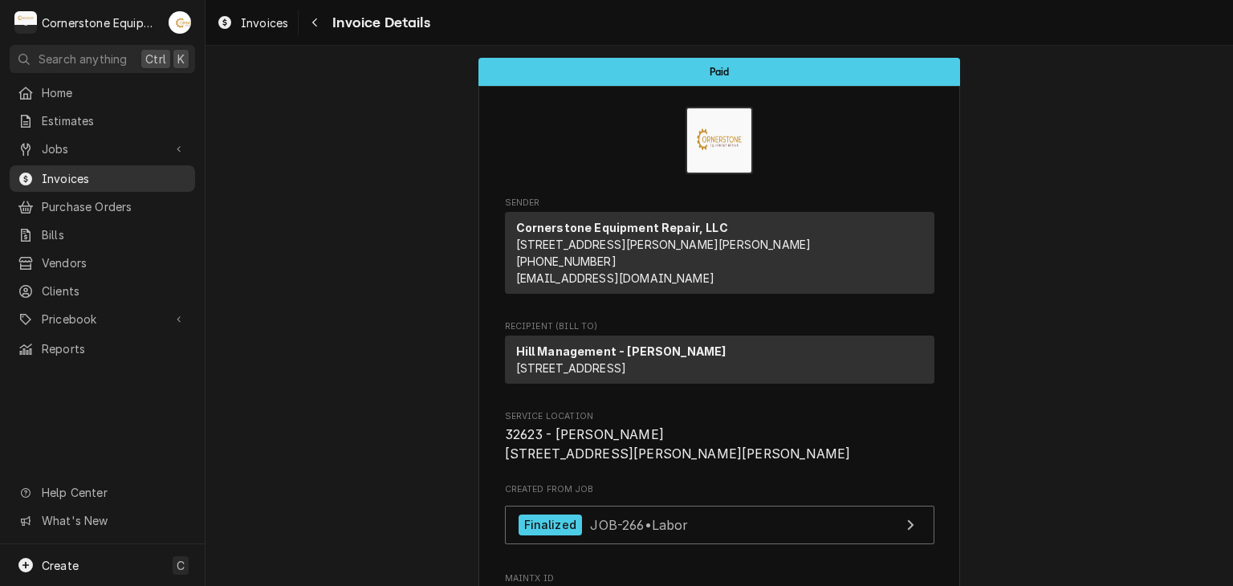
click at [123, 171] on span "Invoices" at bounding box center [114, 178] width 145 height 17
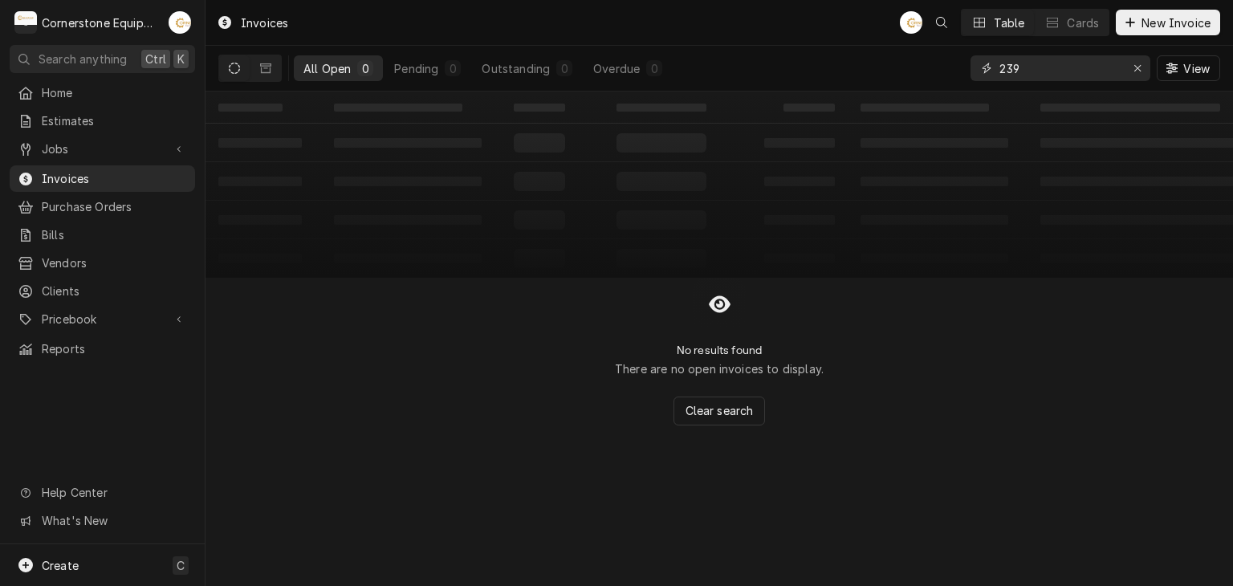
click at [1034, 75] on input "239" at bounding box center [1059, 68] width 120 height 26
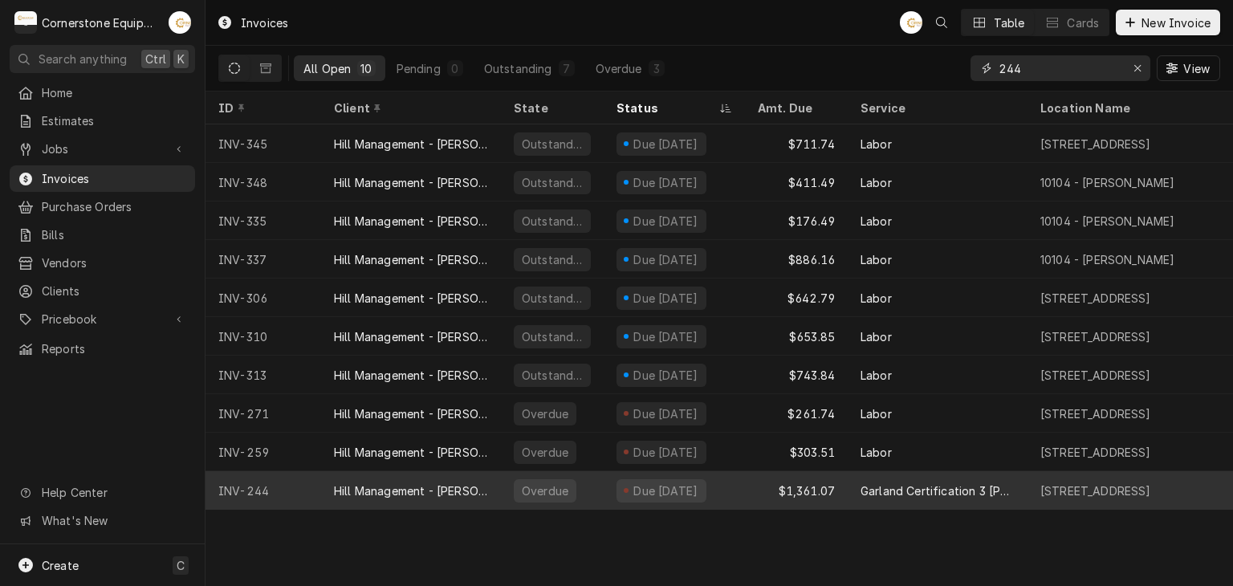
type input "244"
click at [478, 486] on div "Hill Management - [PERSON_NAME]" at bounding box center [411, 490] width 154 height 17
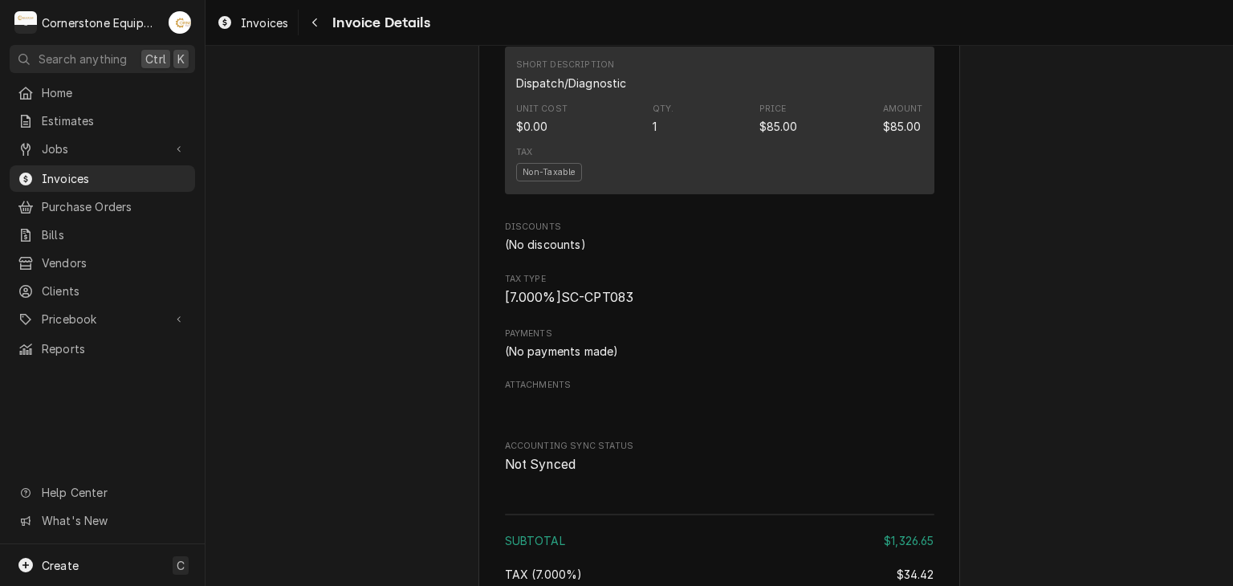
scroll to position [2394, 0]
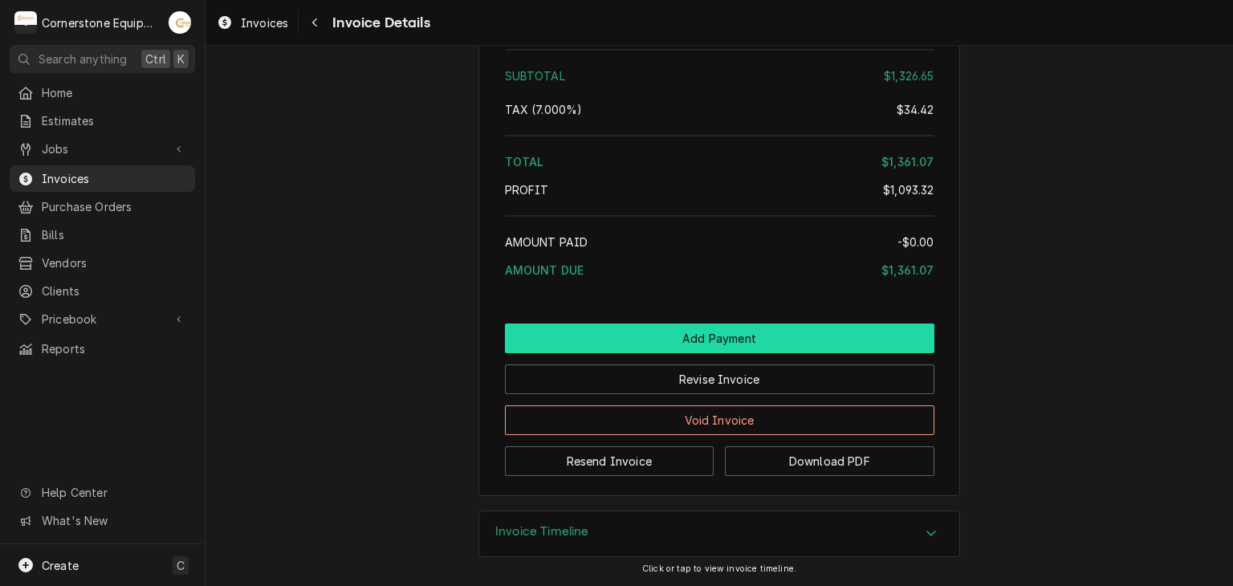
click at [675, 338] on button "Add Payment" at bounding box center [719, 338] width 429 height 30
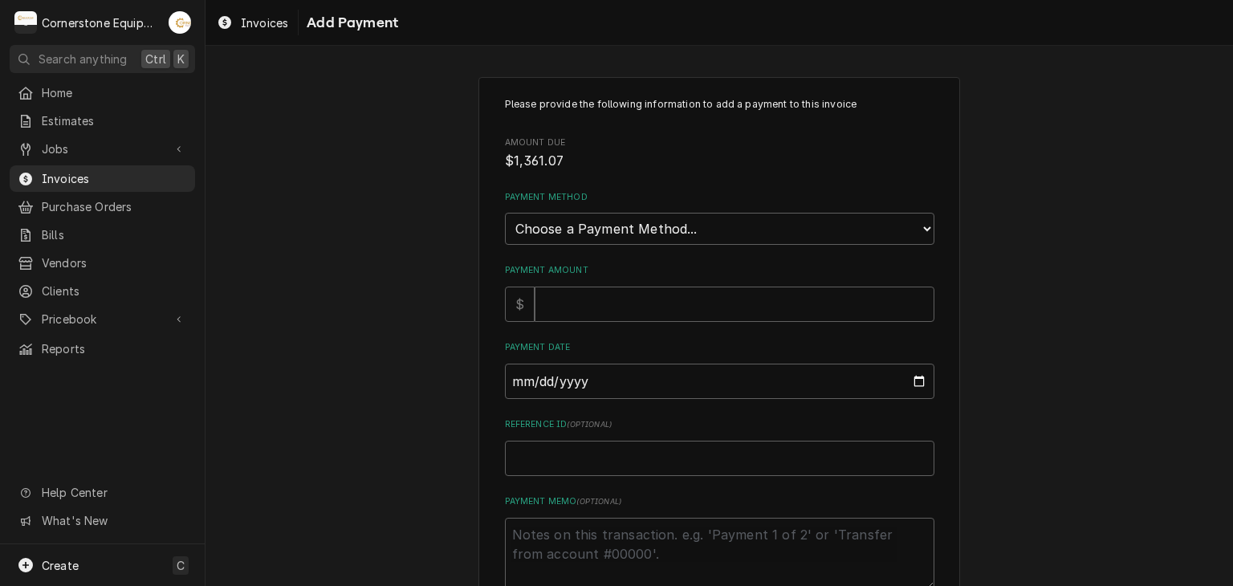
click at [542, 211] on div "Payment Method Choose a Payment Method... Cash Check Credit/Debit Card ACH/eChe…" at bounding box center [719, 218] width 429 height 54
click at [527, 235] on select "Choose a Payment Method... Cash Check Credit/Debit Card ACH/eCheck Other" at bounding box center [719, 229] width 429 height 32
select select "2"
click at [505, 213] on select "Choose a Payment Method... Cash Check Credit/Debit Card ACH/eCheck Other" at bounding box center [719, 229] width 429 height 32
click at [557, 308] on input "Payment Amount" at bounding box center [735, 304] width 400 height 35
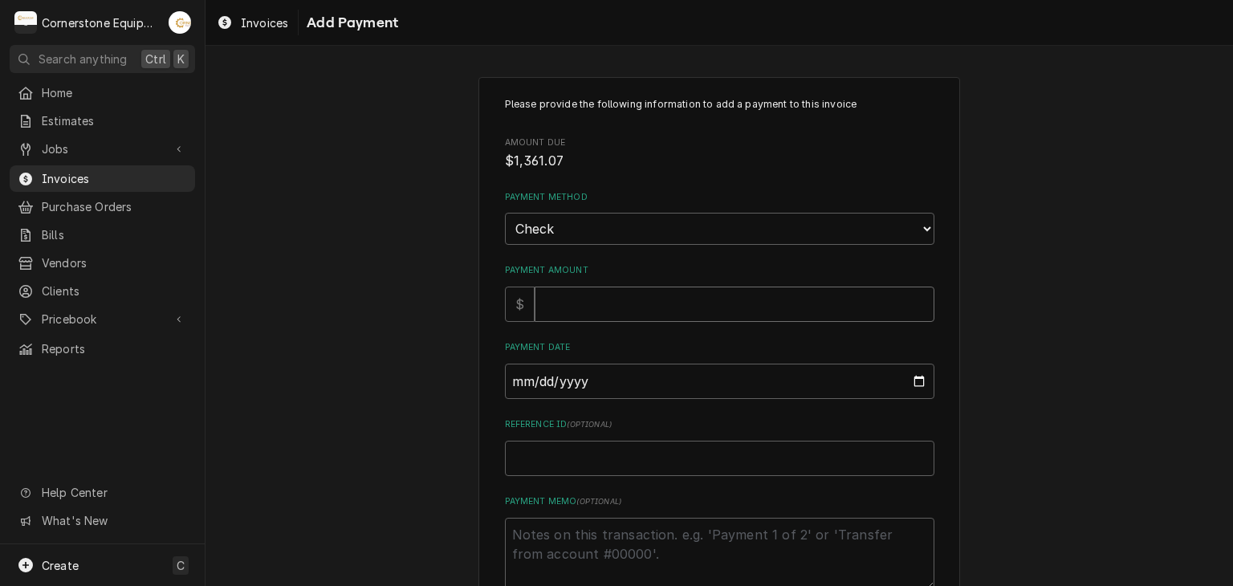
type textarea "x"
type input "1"
type textarea "x"
type input "13"
type textarea "x"
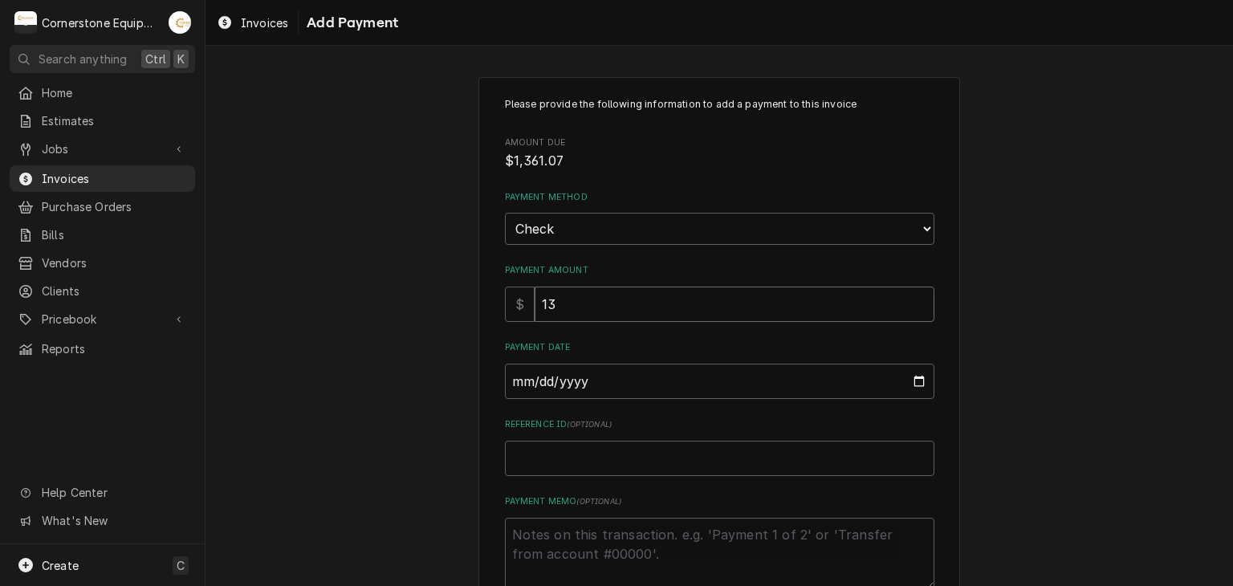
type input "136"
type textarea "x"
type input "1361"
type textarea "x"
type input "1361.0"
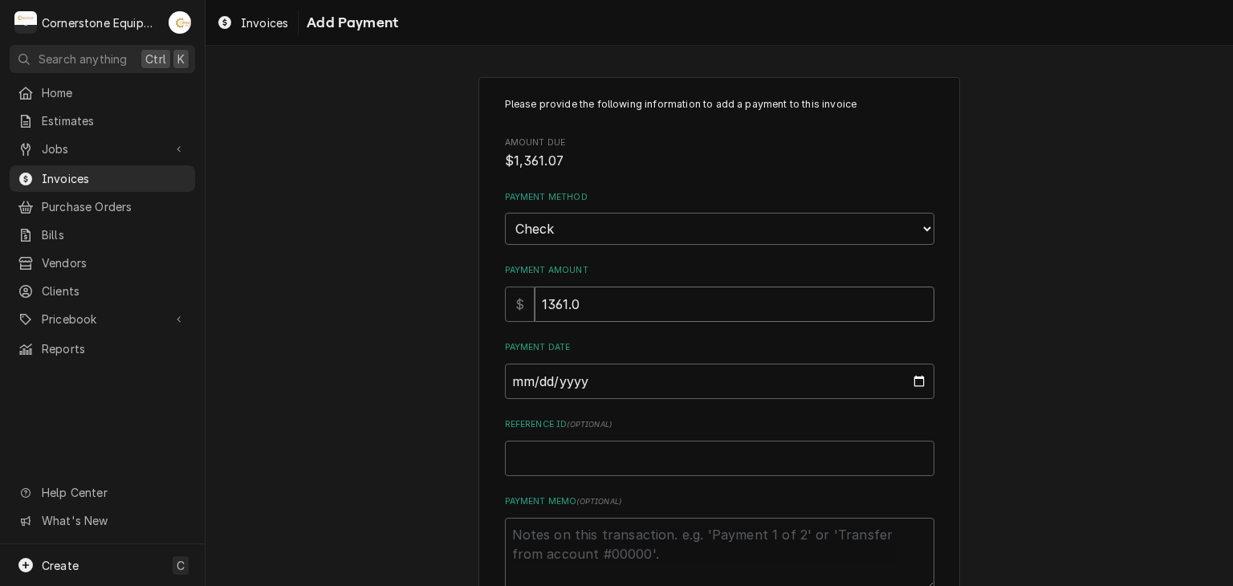
type textarea "x"
type input "1361.07"
click at [524, 376] on input "Payment Date" at bounding box center [719, 381] width 429 height 35
type input "0002-09-08"
type textarea "x"
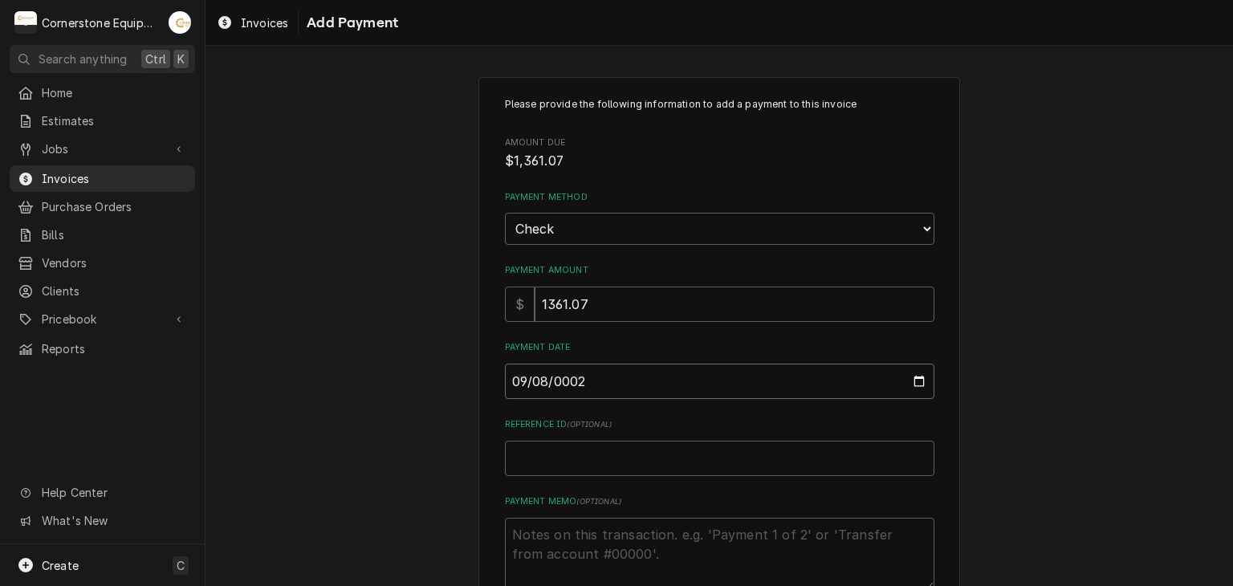
type input "0022-09-08"
type textarea "x"
type input "0220-09-08"
type textarea "x"
type input "2202-09-08"
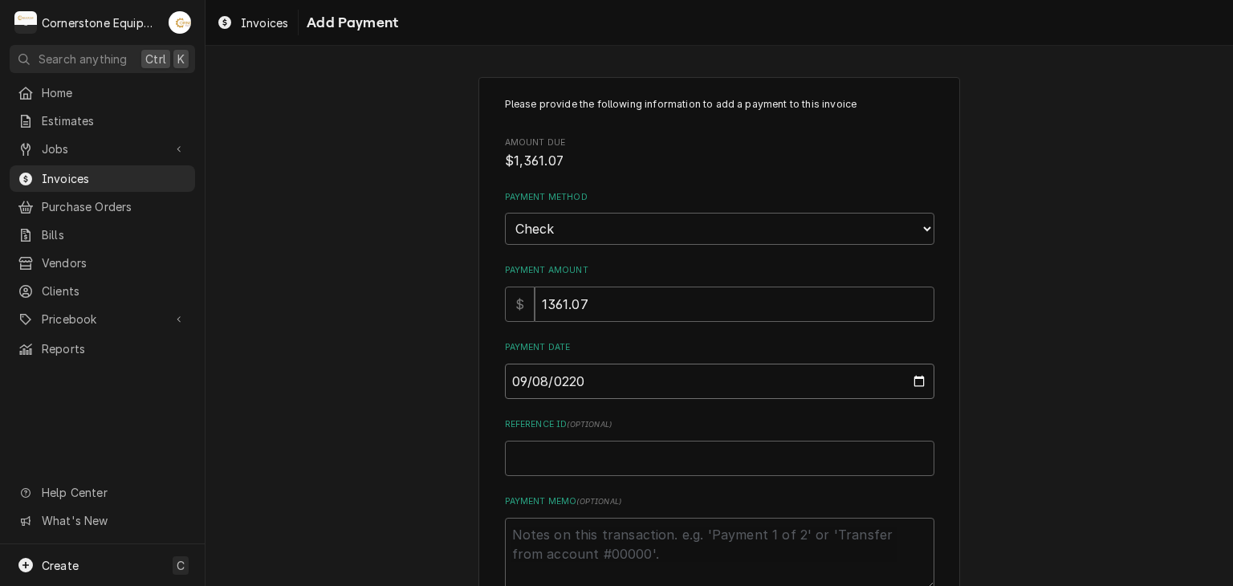
type textarea "x"
type input "22025-09-08"
type textarea "x"
type input "220252-09-08"
type textarea "x"
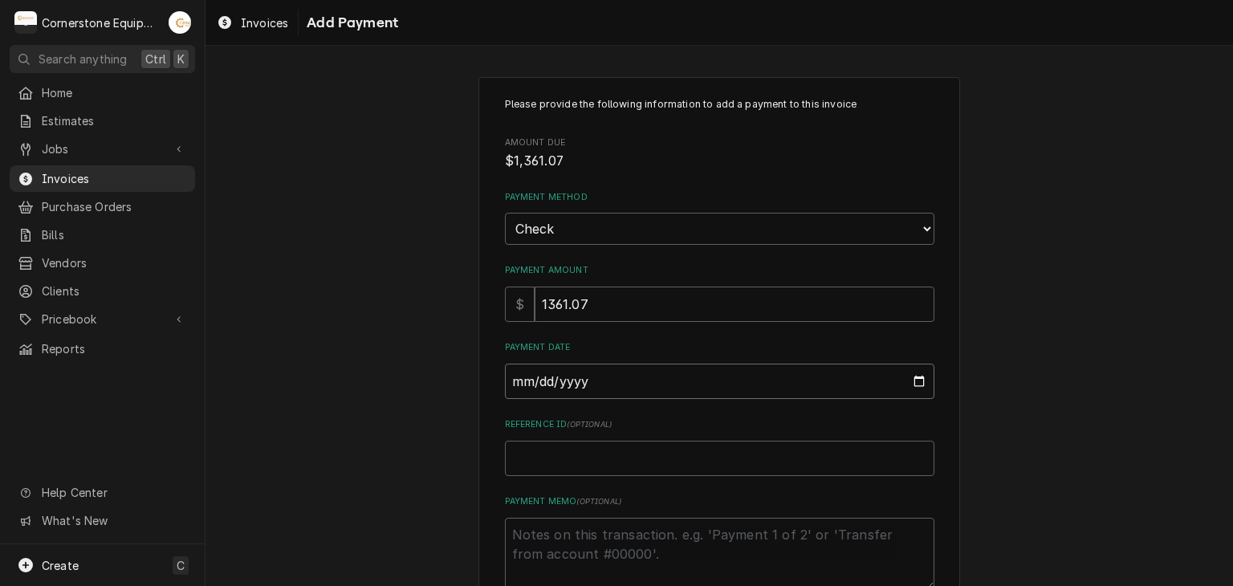
type textarea "x"
type input "0002-09-08"
type textarea "x"
type input "0020-09-08"
type textarea "x"
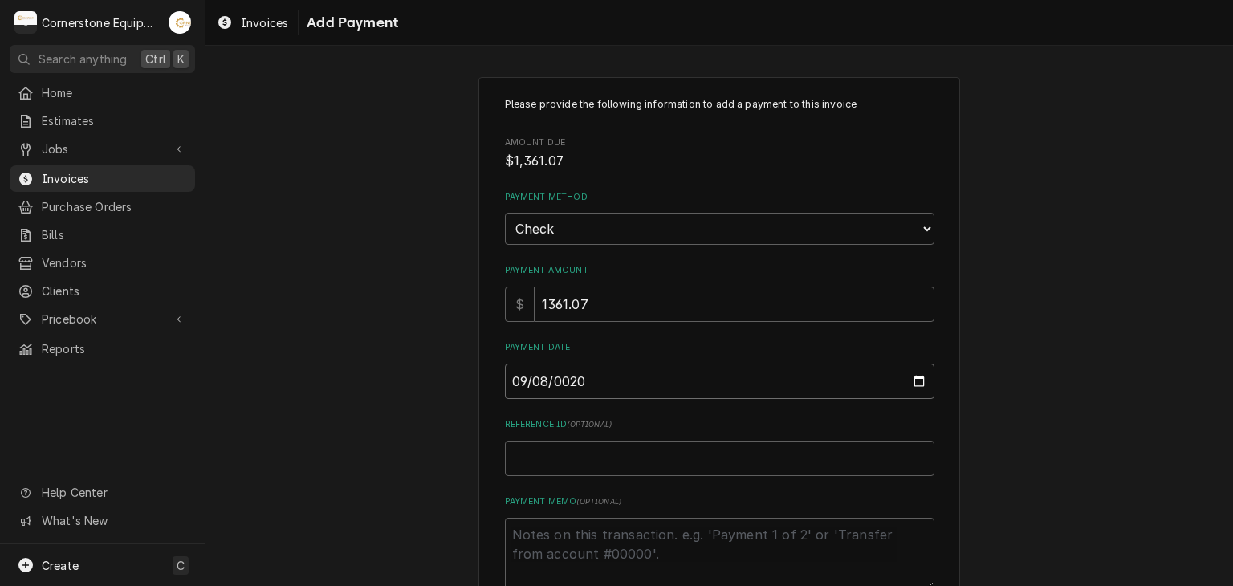
type input "0202-09-08"
type textarea "x"
type input "2025-09-08"
type textarea "x"
type input "C"
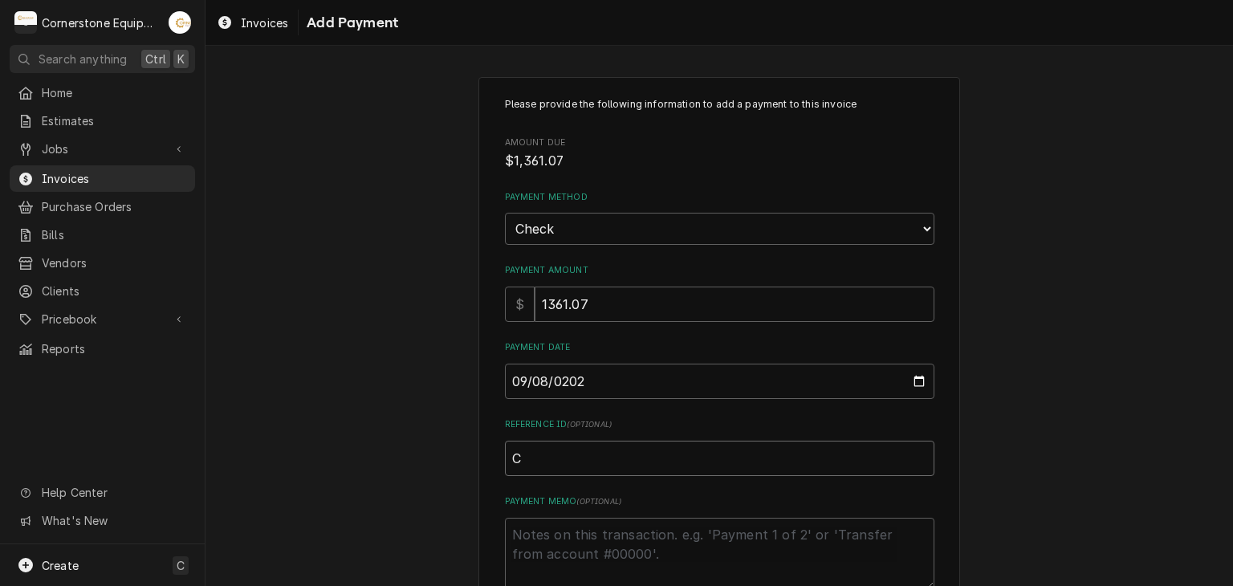
type textarea "x"
type input "Ch"
type textarea "x"
type input "Che"
type textarea "x"
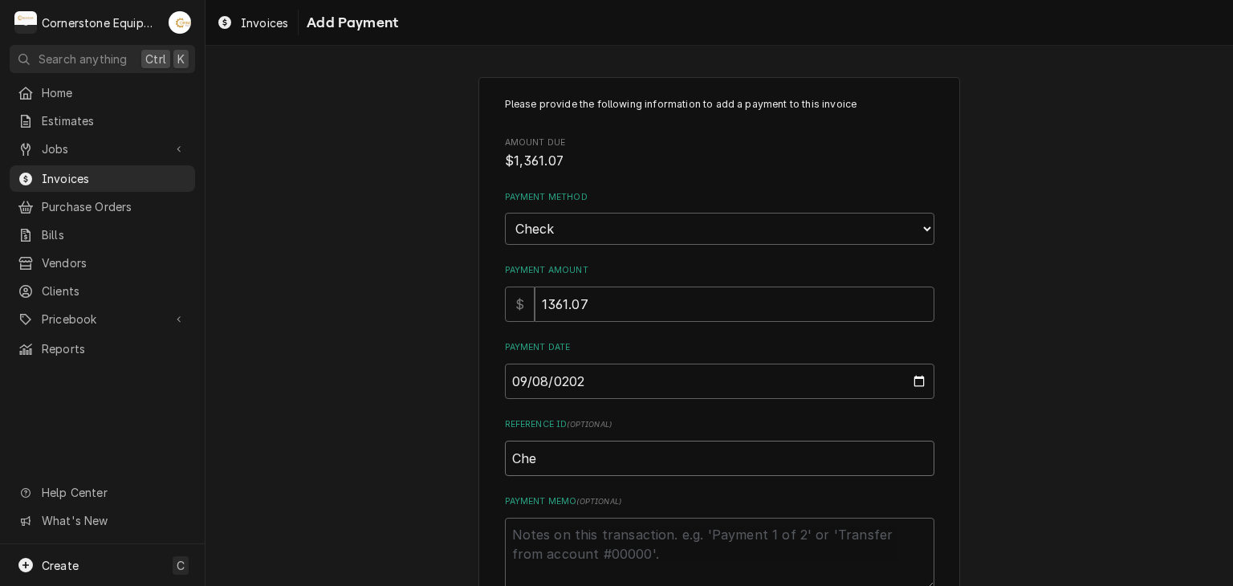
type input "Chec"
type textarea "x"
type input "Check"
type textarea "x"
type input "Check"
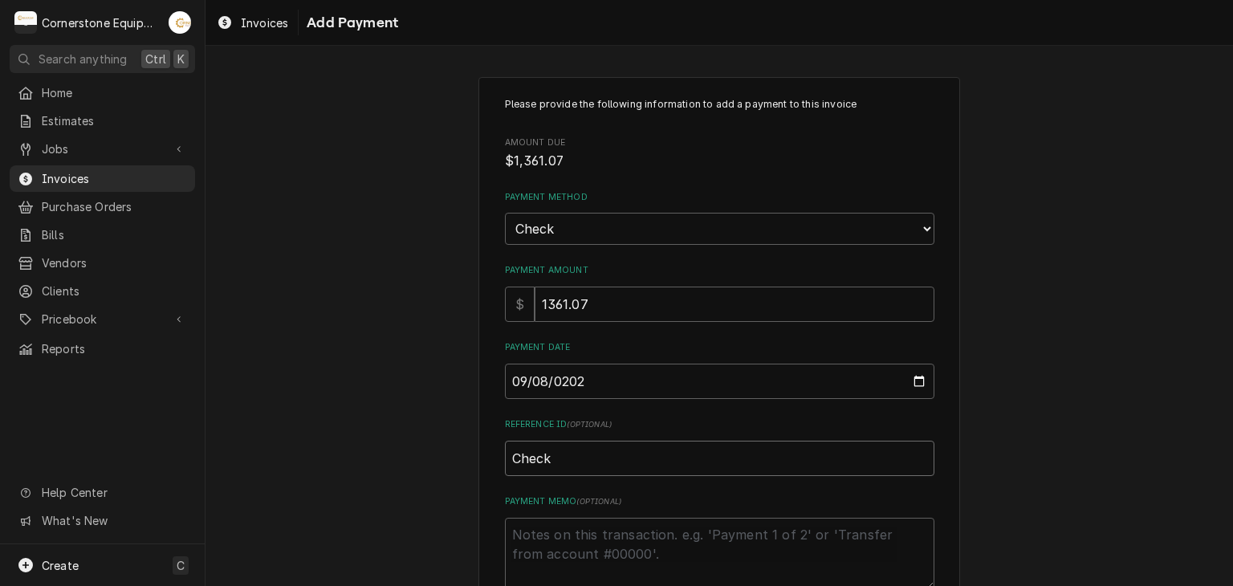
type textarea "x"
type input "Check #"
type textarea "x"
type input "Check #2"
type textarea "x"
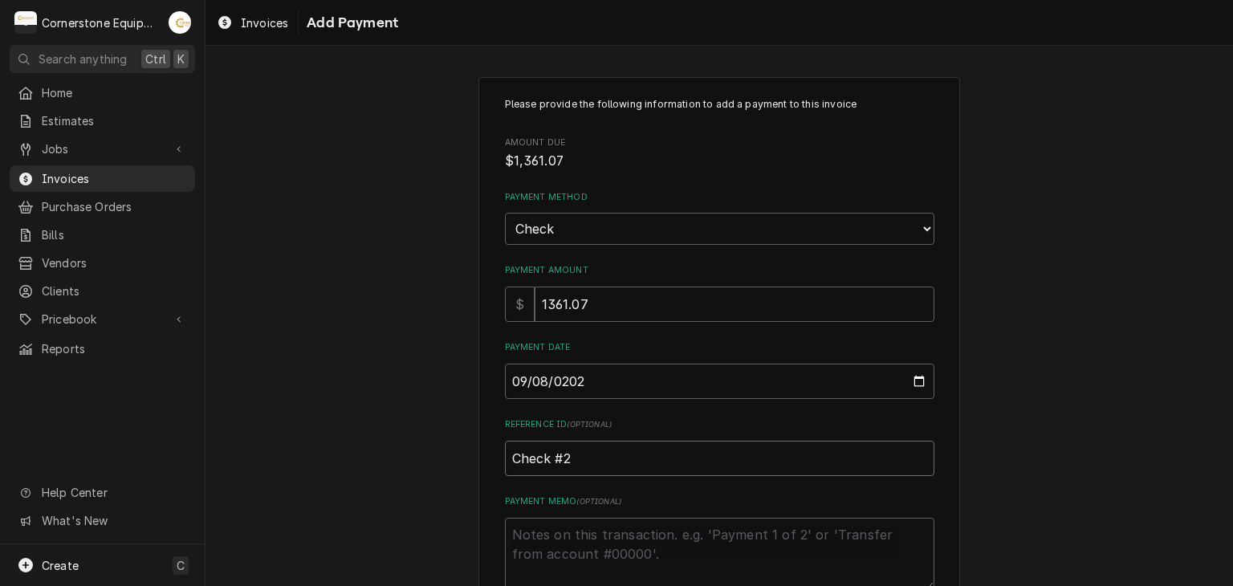
type input "Check #23"
type textarea "x"
type input "Check #234"
type textarea "x"
type input "Check #2344"
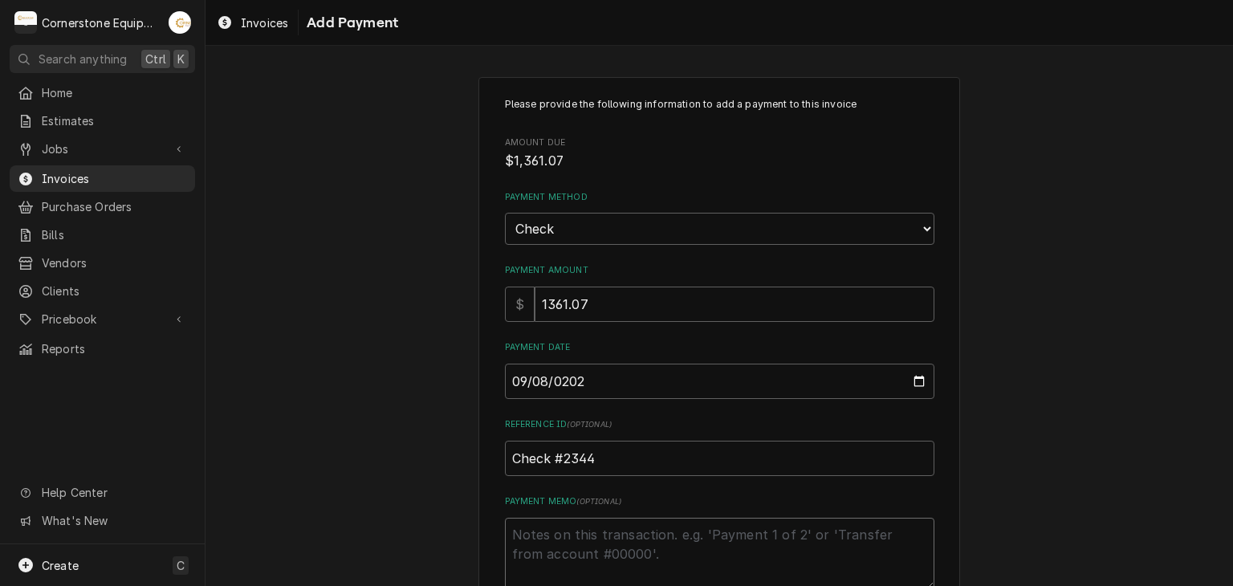
type textarea "x"
type textarea "P"
type textarea "x"
type textarea "Pa"
type textarea "x"
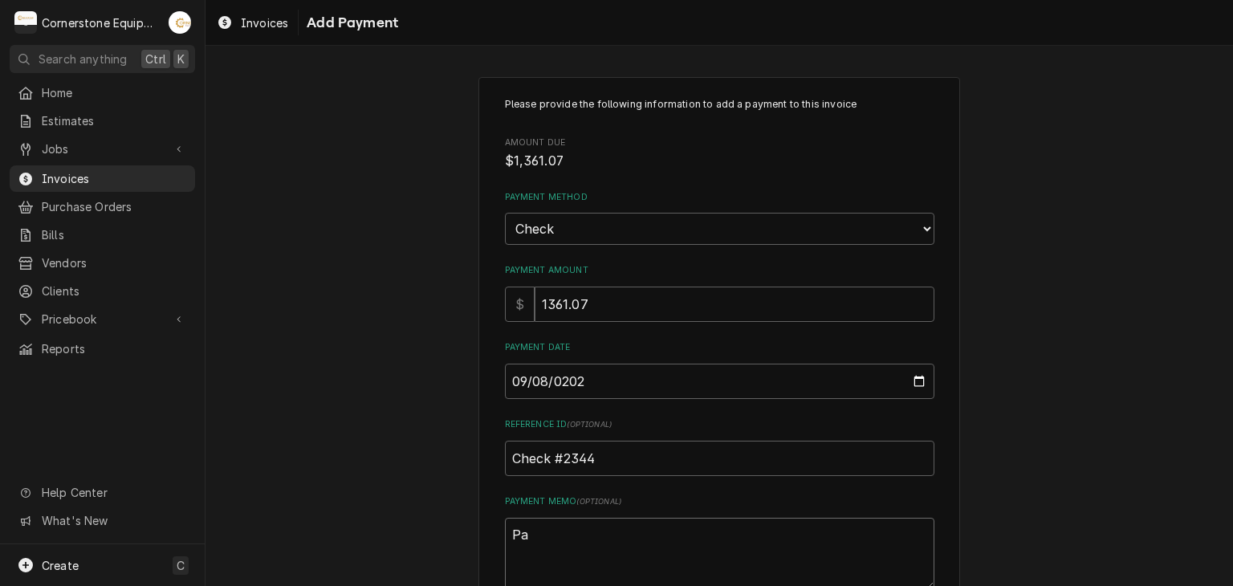
type textarea "Pay"
type textarea "x"
type textarea "Paym"
type textarea "x"
type textarea "Payme"
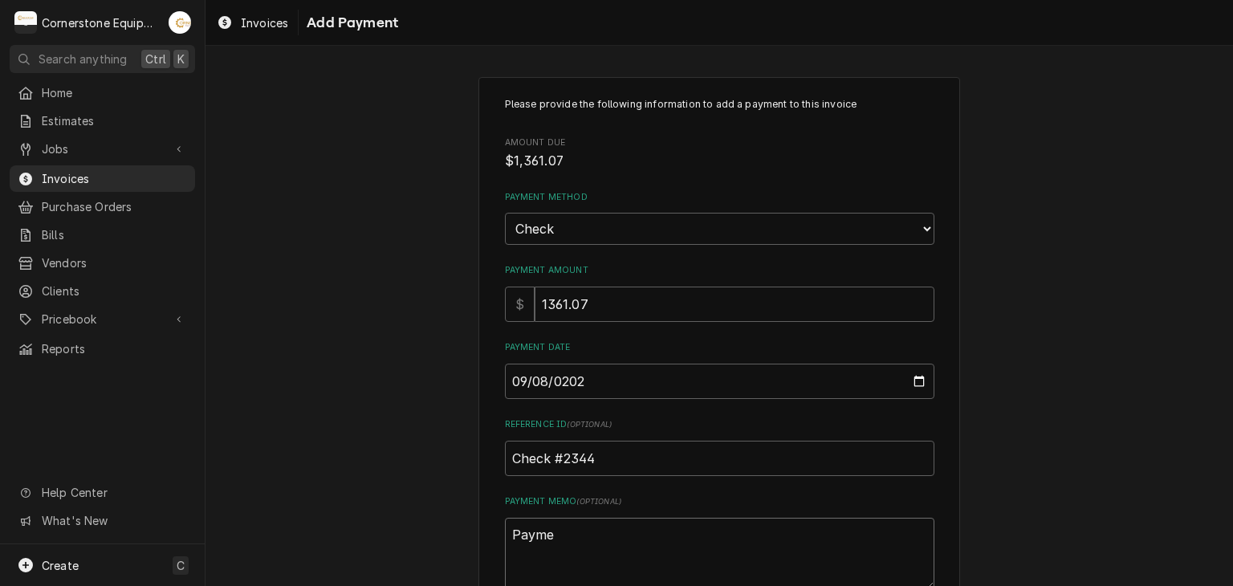
type textarea "x"
type textarea "Paymen"
type textarea "x"
type textarea "Payment"
type textarea "x"
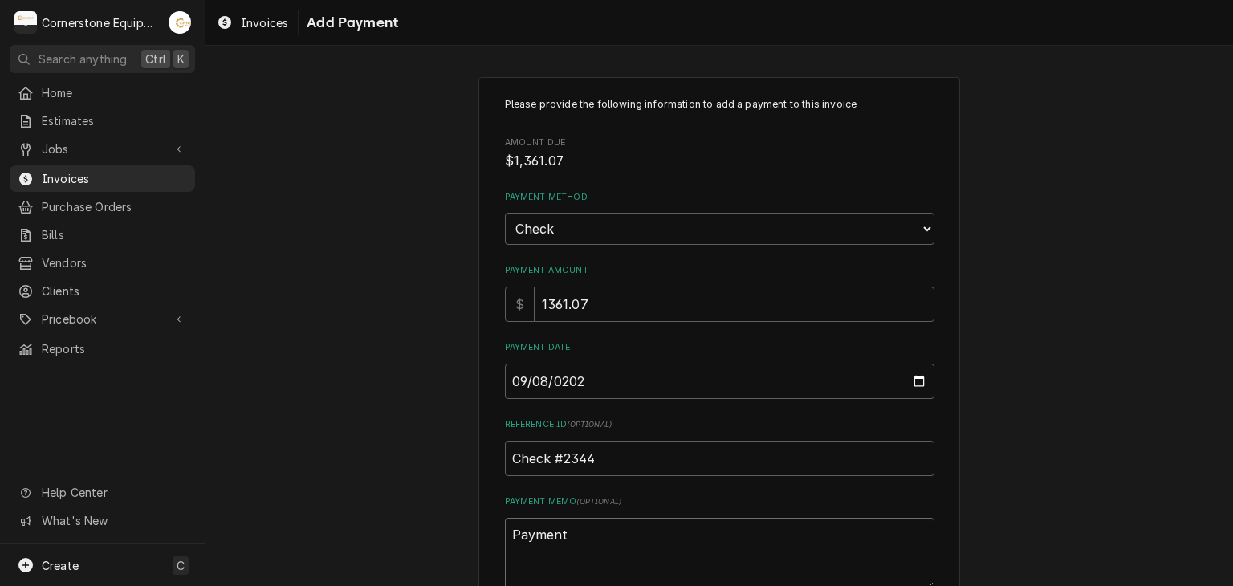
type textarea "Payment"
type textarea "x"
type textarea "Payment 1"
type textarea "x"
type textarea "Payment 1"
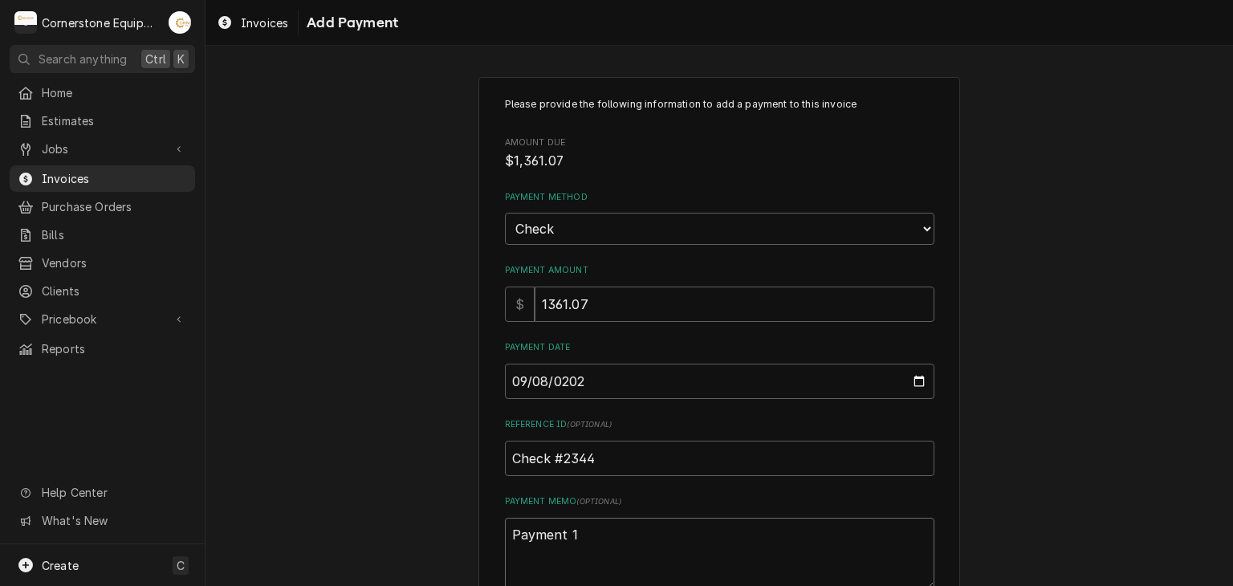
type textarea "x"
type textarea "Payment 1 o"
type textarea "x"
type textarea "Payment 1 of"
type textarea "x"
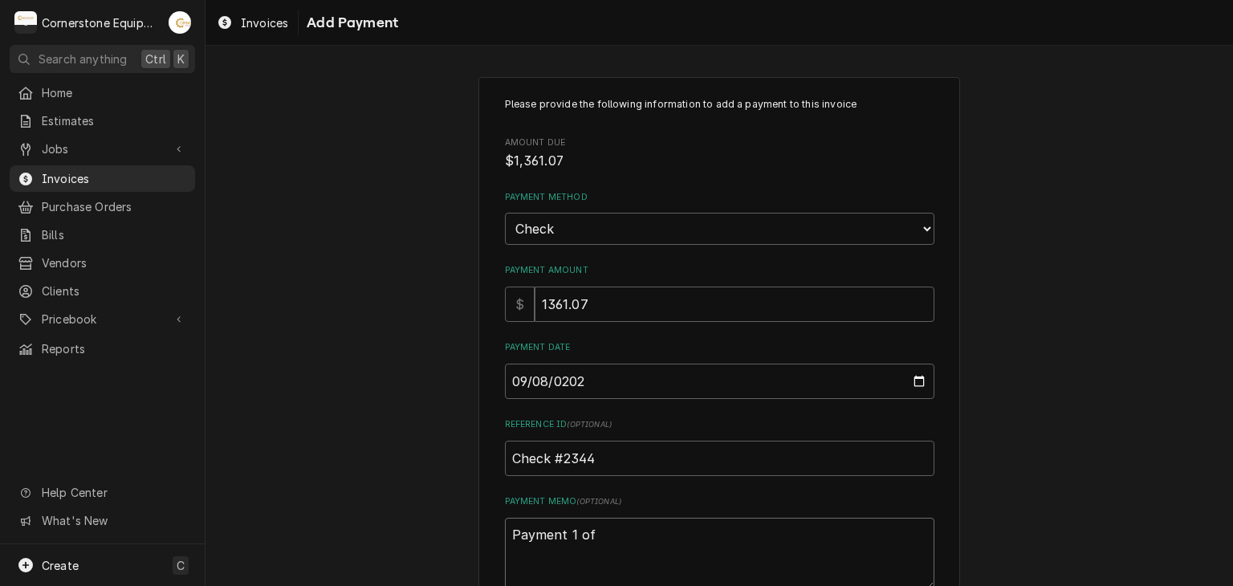
type textarea "Payment 1 of"
type textarea "x"
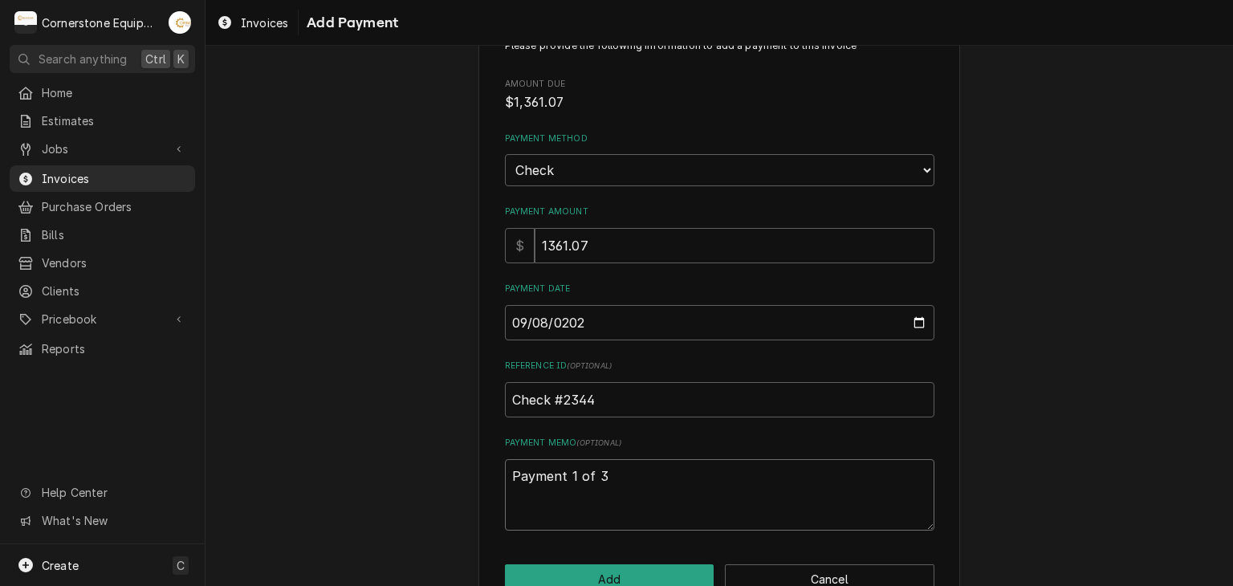
scroll to position [100, 0]
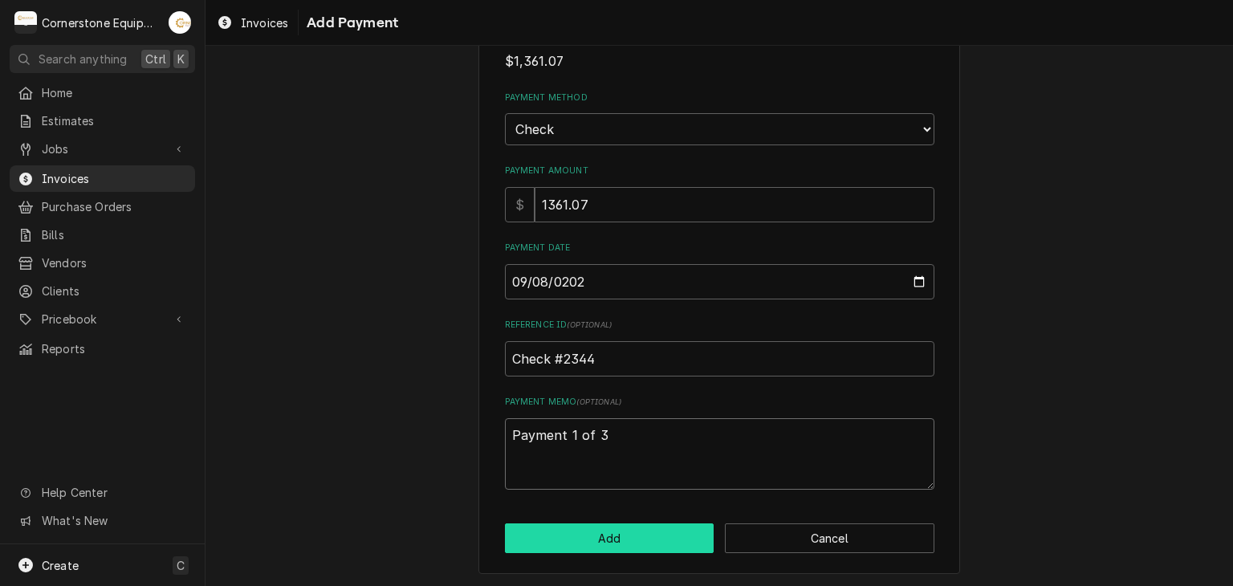
type textarea "Payment 1 of 3"
click at [571, 533] on button "Add" at bounding box center [609, 538] width 209 height 30
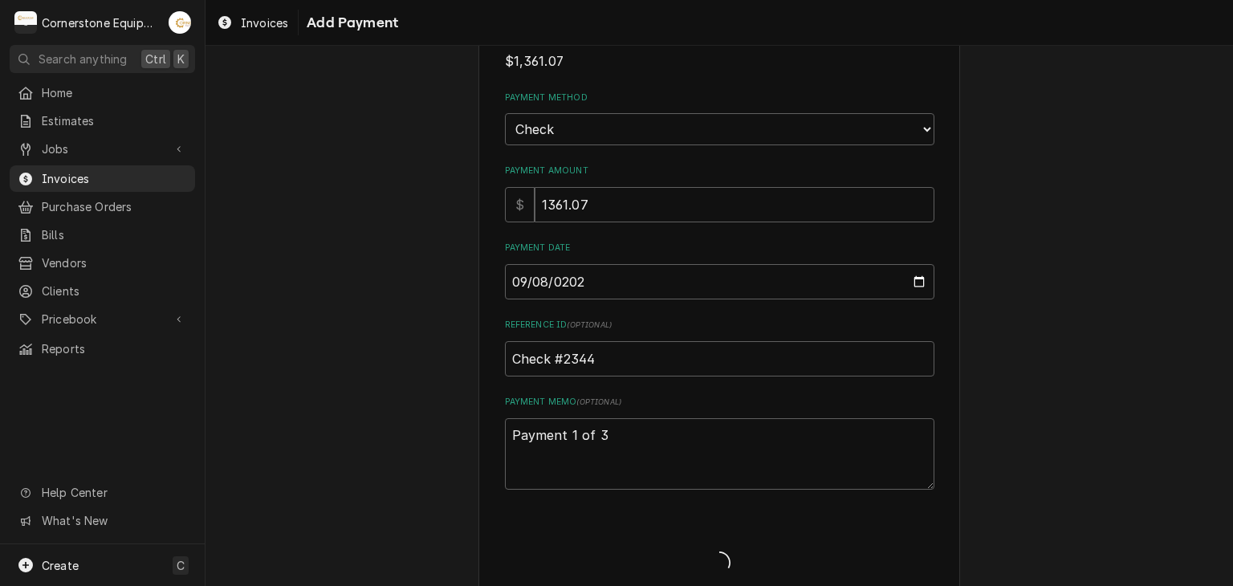
type textarea "x"
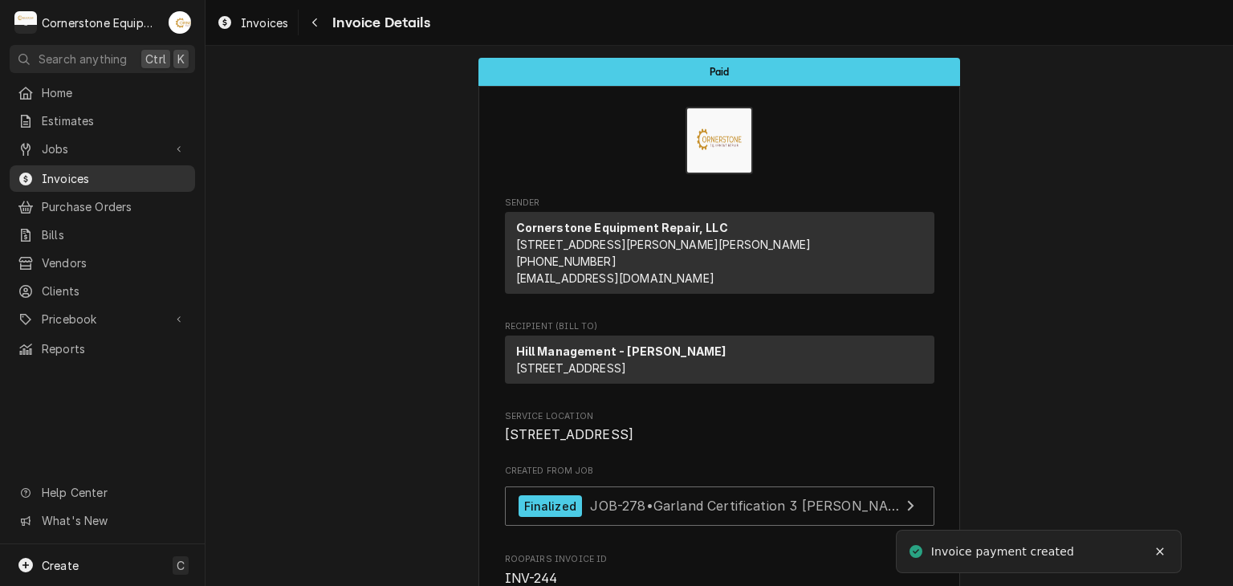
click at [122, 170] on span "Invoices" at bounding box center [114, 178] width 145 height 17
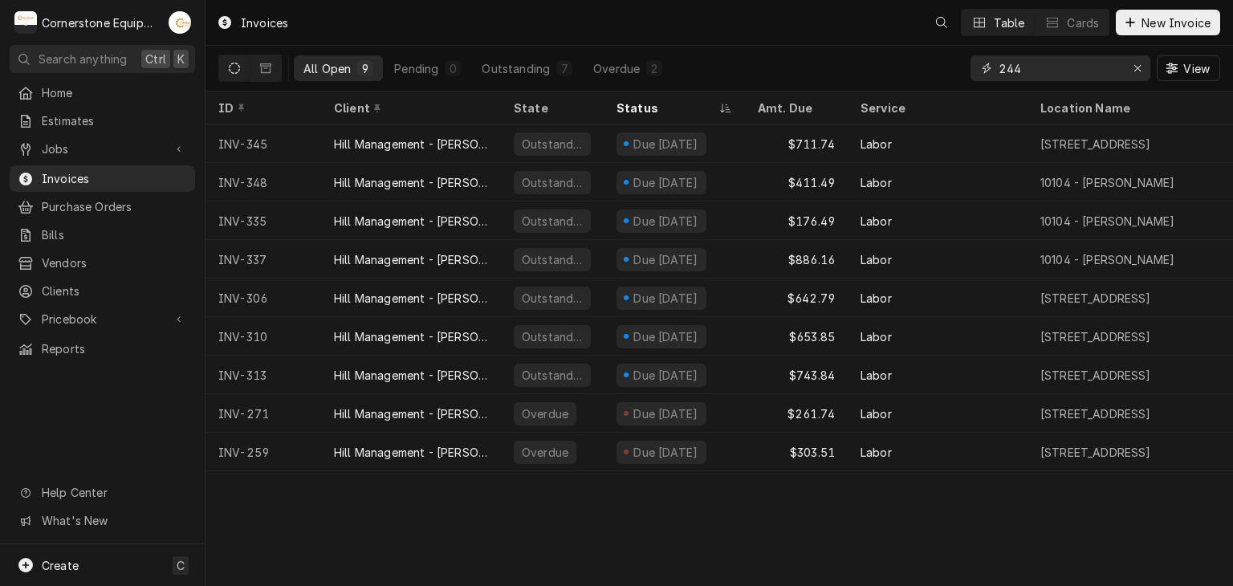
click at [1022, 71] on input "244" at bounding box center [1059, 68] width 120 height 26
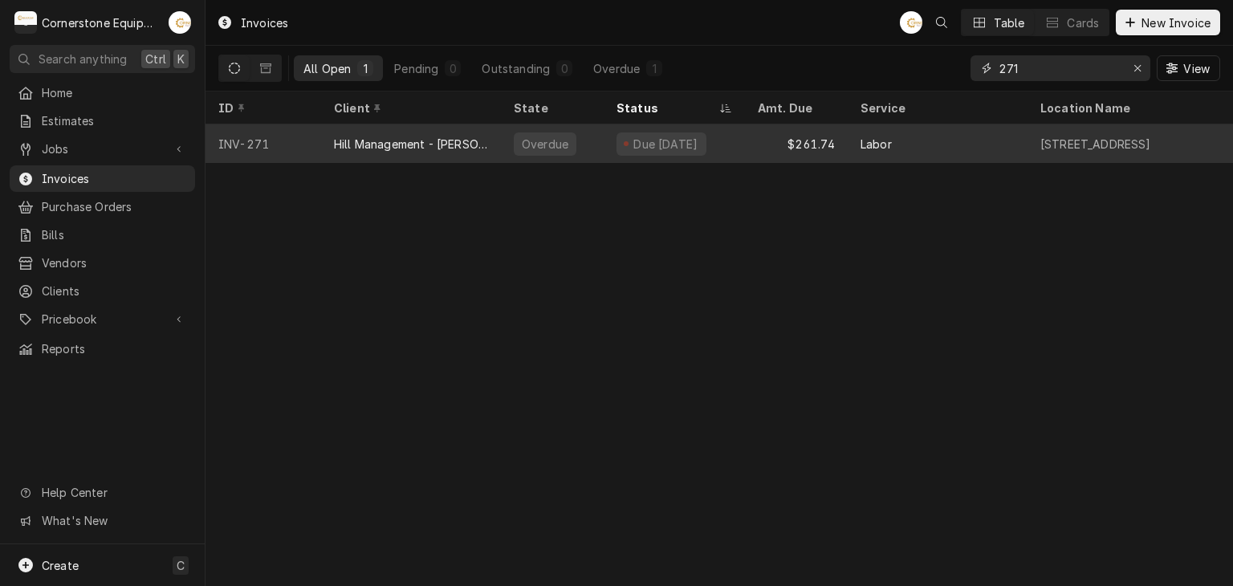
type input "271"
click at [642, 128] on div "Due [DATE]" at bounding box center [674, 143] width 141 height 39
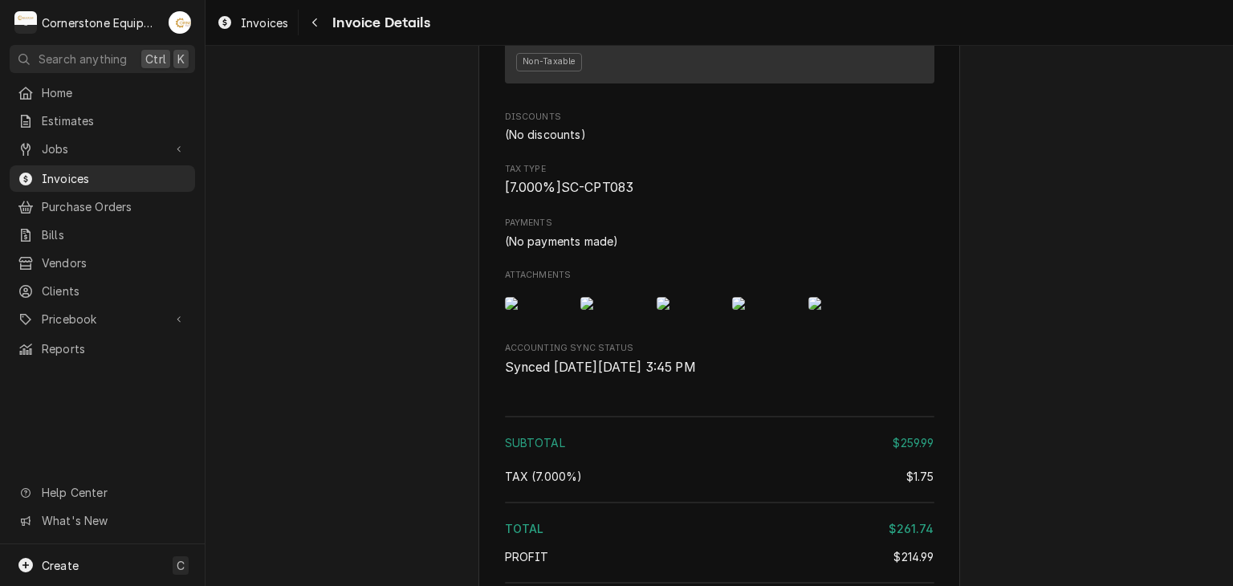
scroll to position [2308, 0]
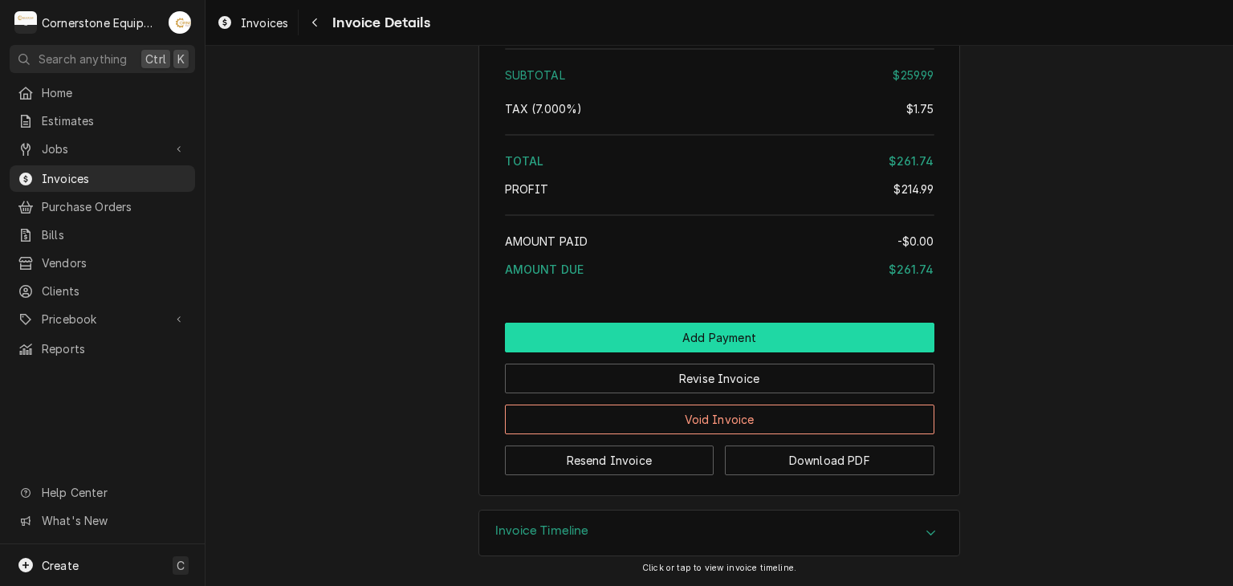
click at [655, 343] on button "Add Payment" at bounding box center [719, 338] width 429 height 30
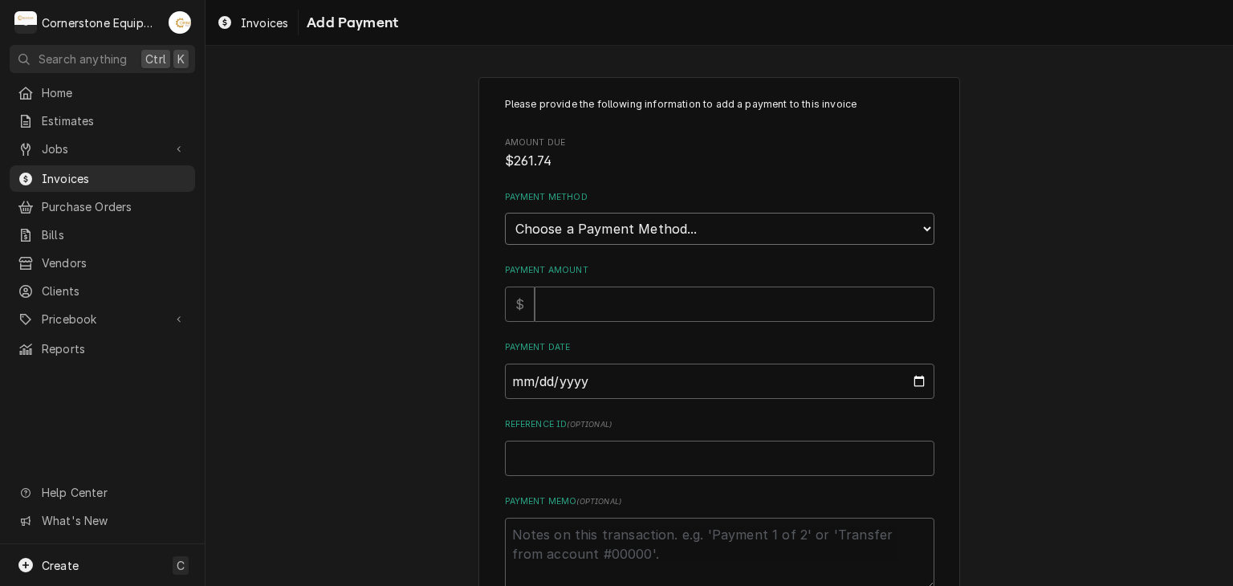
click at [563, 229] on select "Choose a Payment Method... Cash Check Credit/Debit Card ACH/eCheck Other" at bounding box center [719, 229] width 429 height 32
select select "2"
click at [505, 213] on select "Choose a Payment Method... Cash Check Credit/Debit Card ACH/eCheck Other" at bounding box center [719, 229] width 429 height 32
click at [555, 294] on input "Payment Amount" at bounding box center [735, 304] width 400 height 35
type textarea "x"
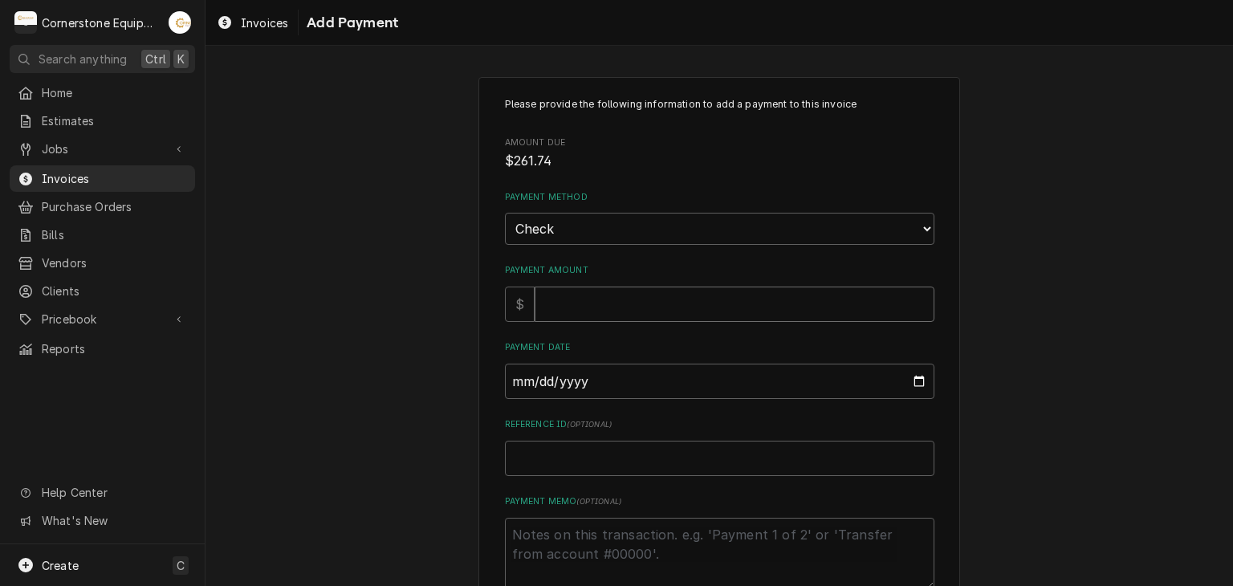
type input "2"
type textarea "x"
type input "26"
type textarea "x"
type input "261"
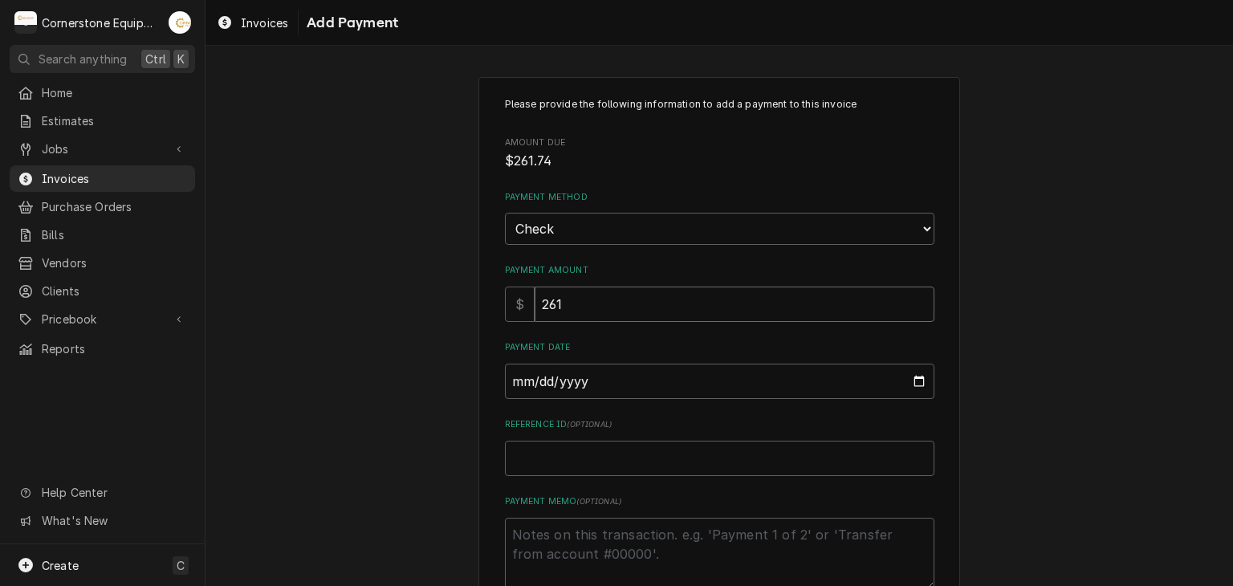
type textarea "x"
type input "261.7"
type textarea "x"
type input "261.74"
type input "0002-09-08"
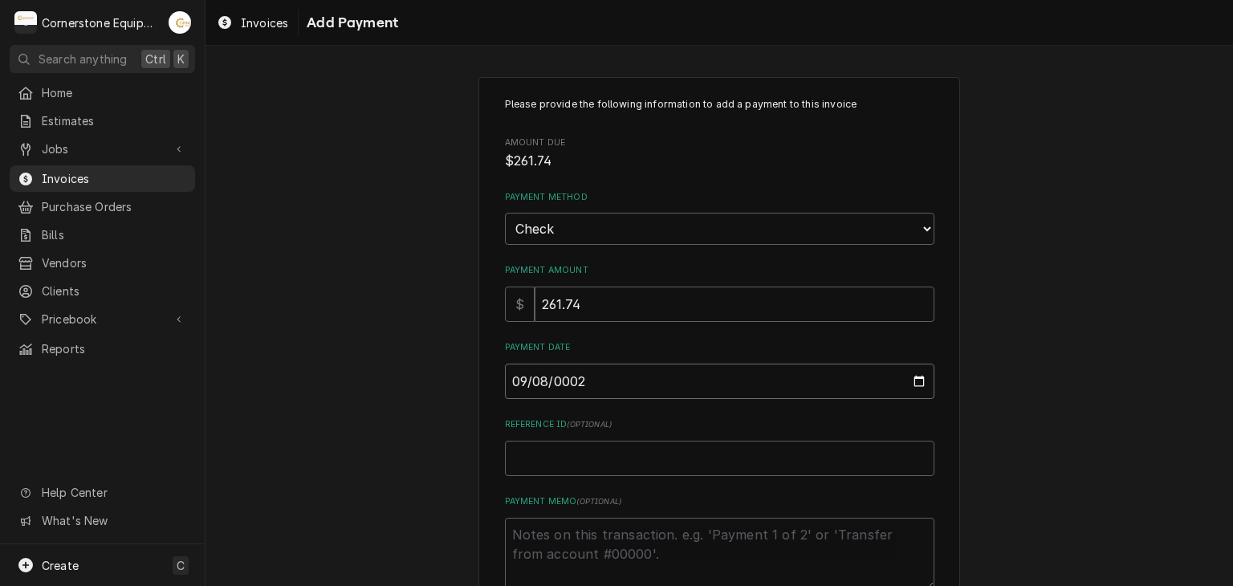
type textarea "x"
type input "0020-09-08"
type textarea "x"
type input "0202-09-08"
type textarea "x"
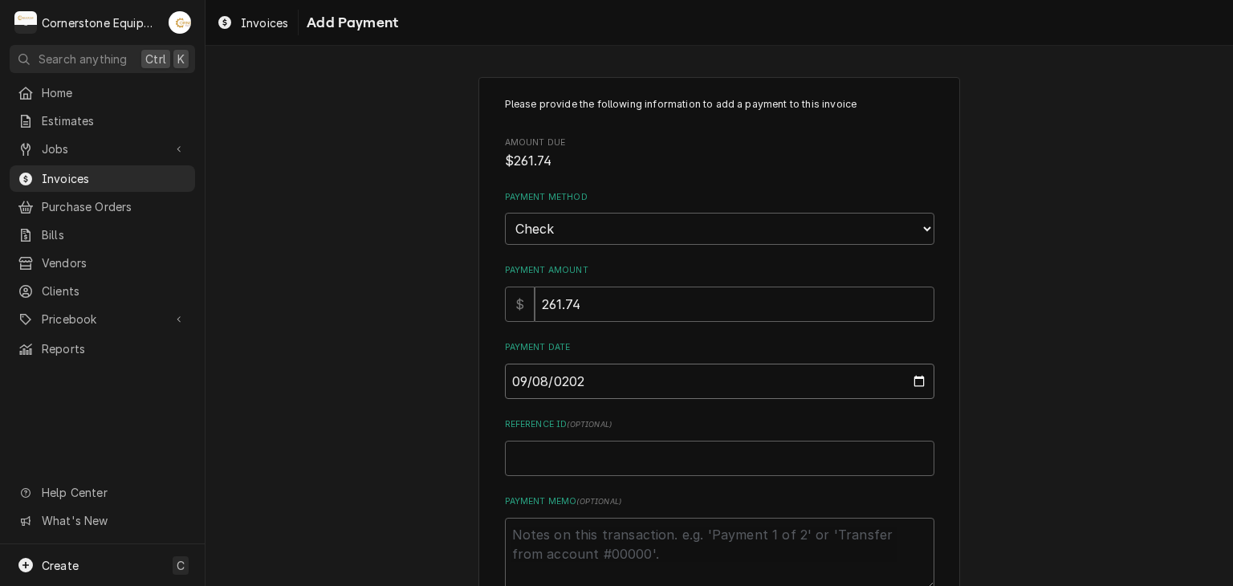
type input "[DATE]"
type textarea "x"
type input "C"
type textarea "x"
type input "Ch"
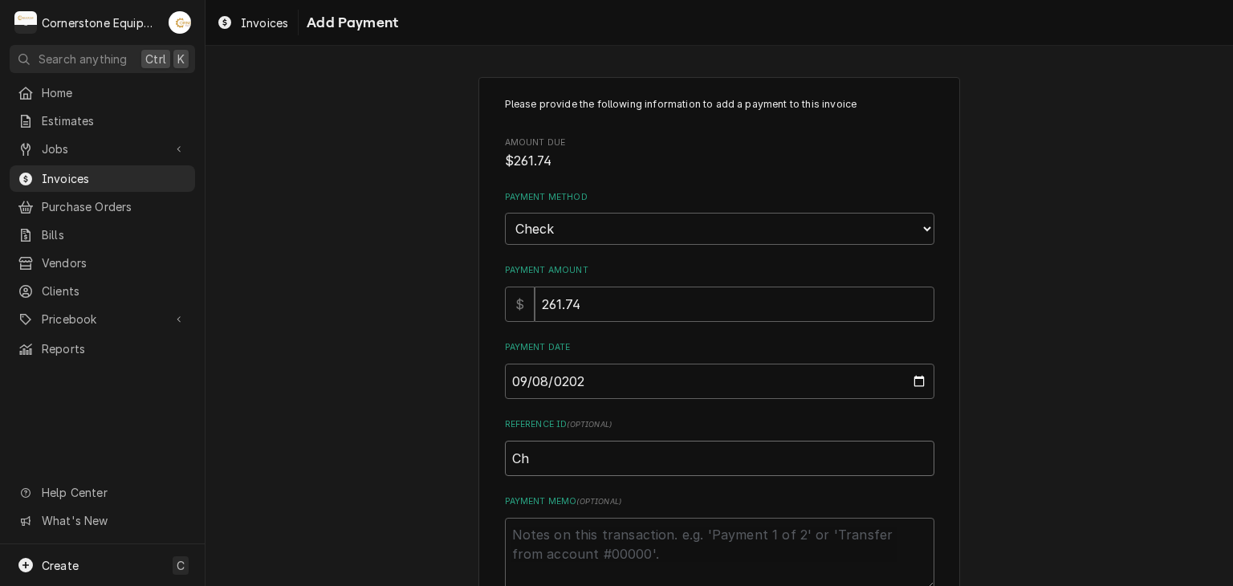
type textarea "x"
type input "Che"
type textarea "x"
type input "Chec"
type textarea "x"
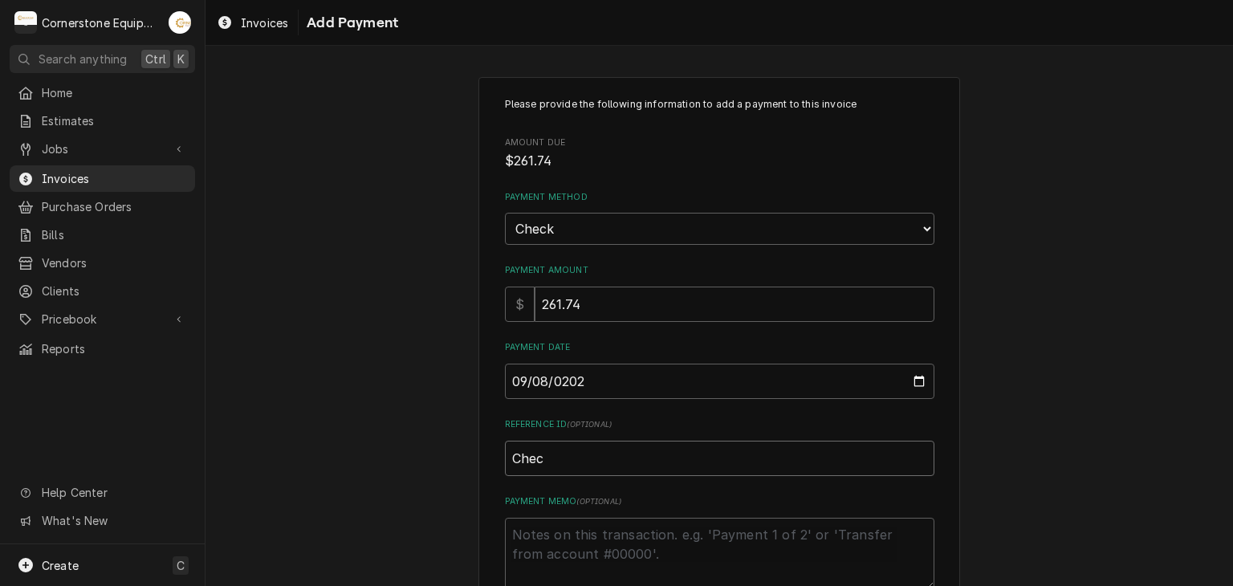
type input "Check"
type textarea "x"
type input "Check"
type textarea "x"
type input "Check #"
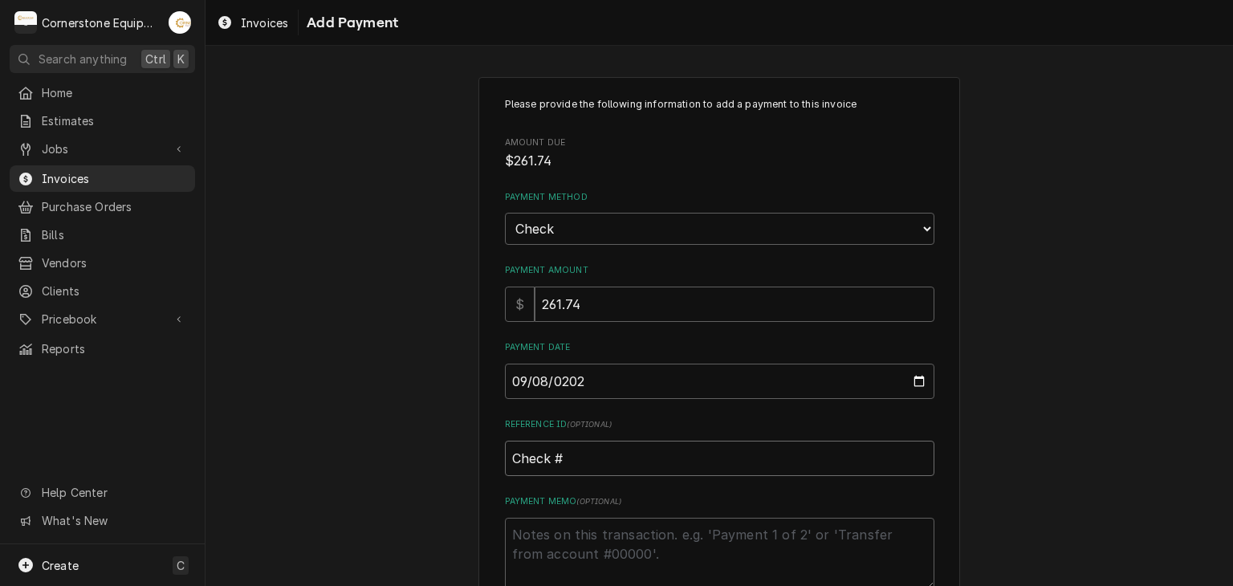
type textarea "x"
type input "Check #2"
type textarea "x"
type input "Check #23"
type textarea "x"
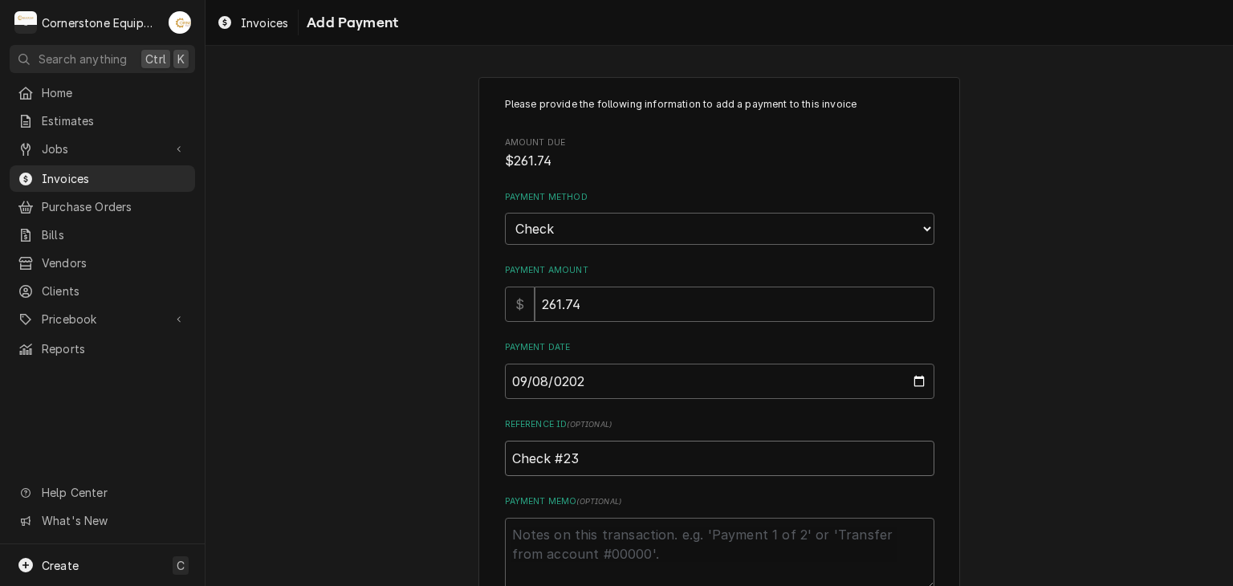
type input "Check #234"
type textarea "x"
type input "Check #2344"
type textarea "x"
type textarea "P"
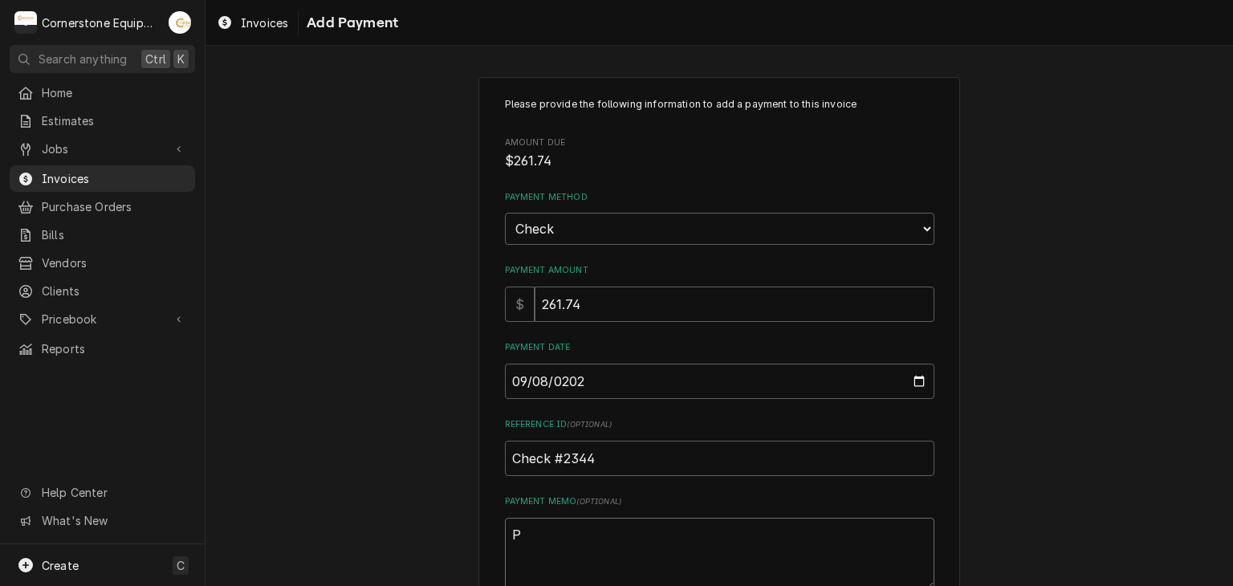
type textarea "x"
type textarea "Pa"
type textarea "x"
type textarea "Pay"
type textarea "x"
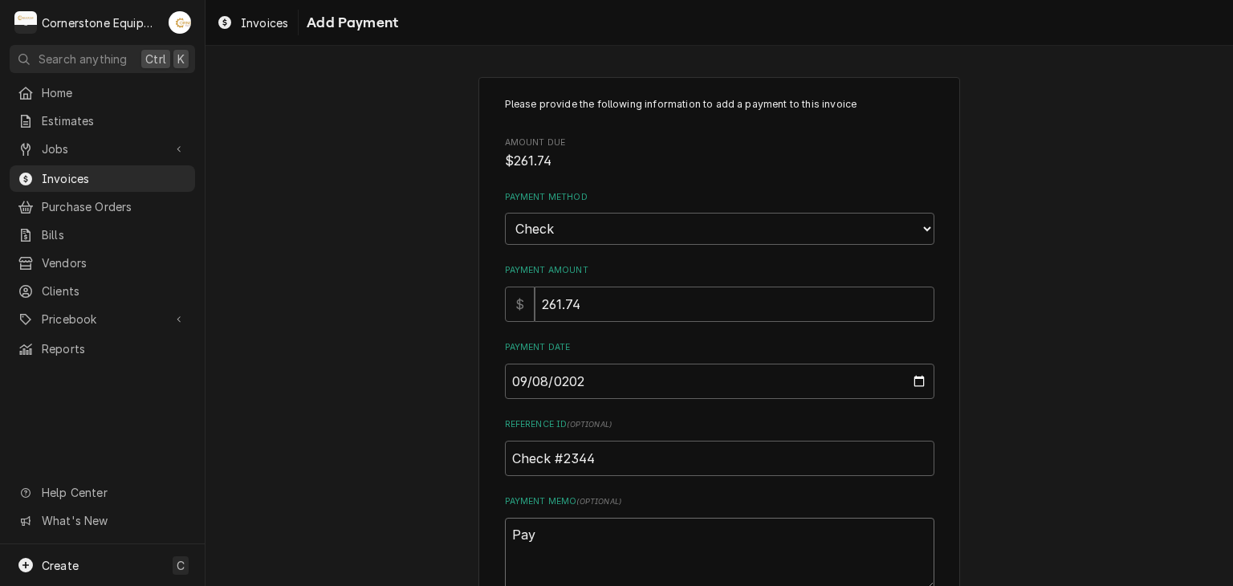
type textarea "Paym"
type textarea "x"
type textarea "Payme"
type textarea "x"
type textarea "Paymen"
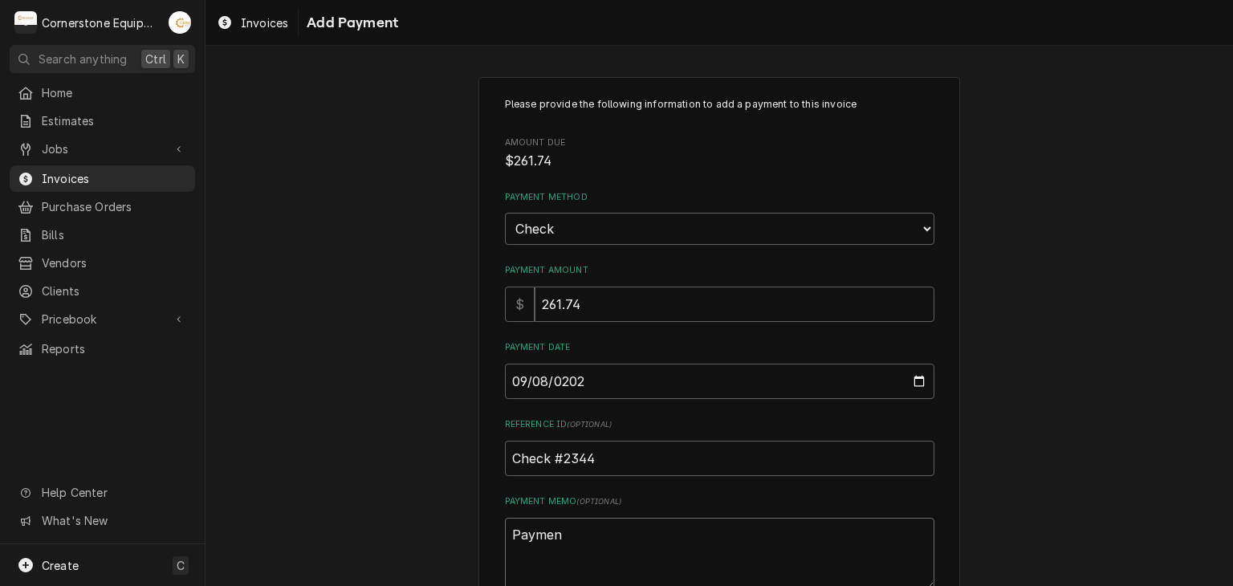
type textarea "x"
type textarea "Payment"
type textarea "x"
type textarea "Payment"
type textarea "x"
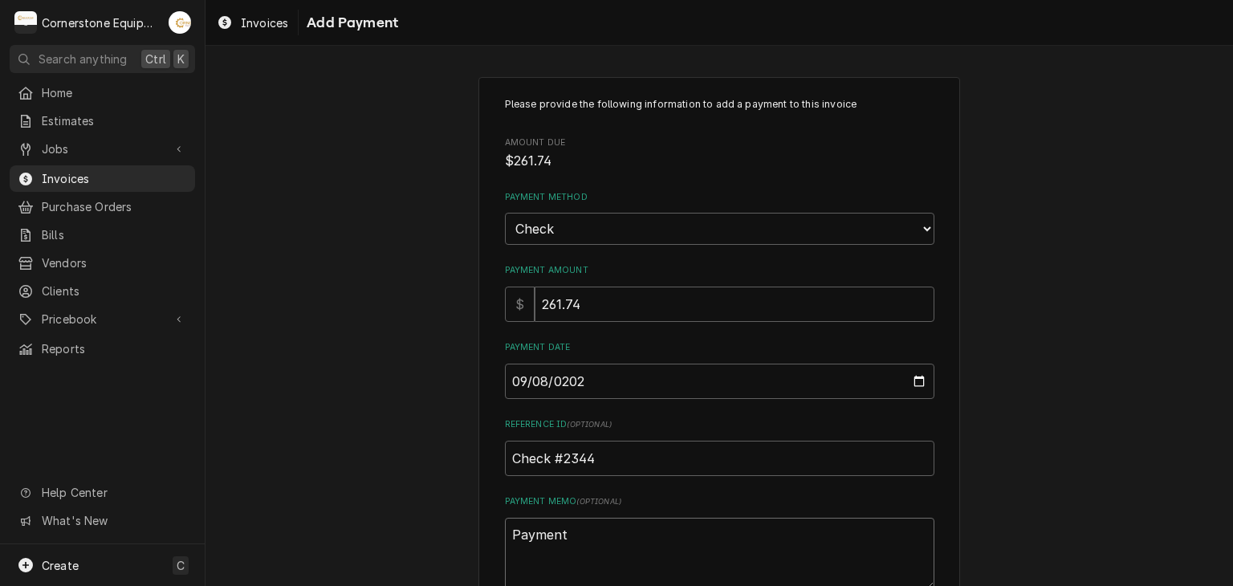
type textarea "Payment"
type textarea "x"
type textarea "Payment o"
type textarea "x"
type textarea "Payment"
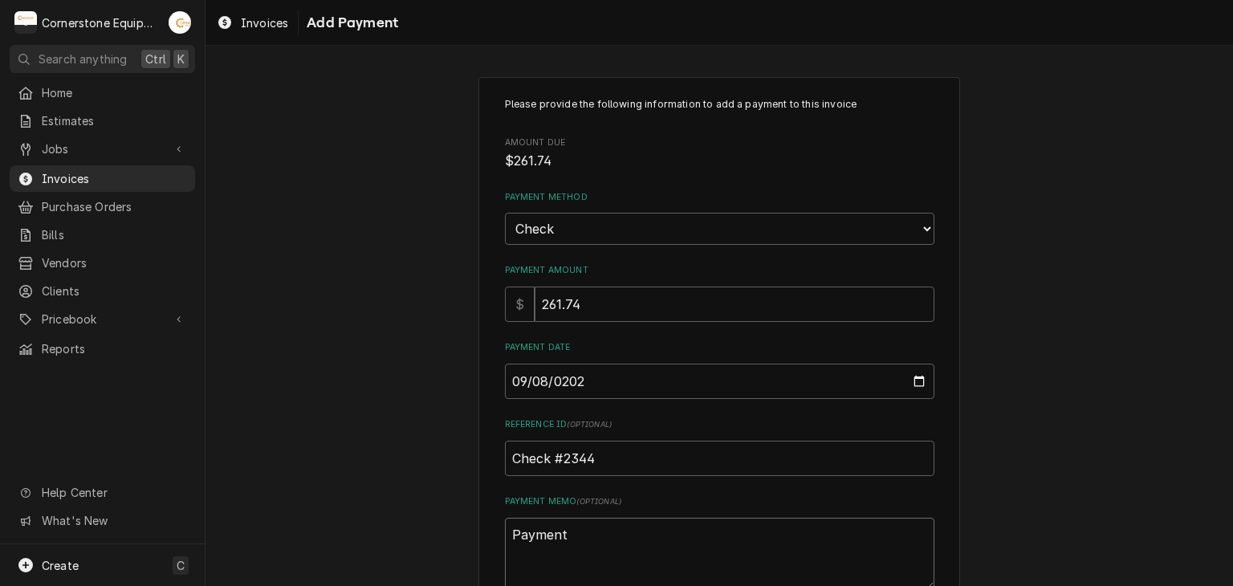
type textarea "x"
type textarea "Payment"
type textarea "x"
type textarea "Payment 2"
type textarea "x"
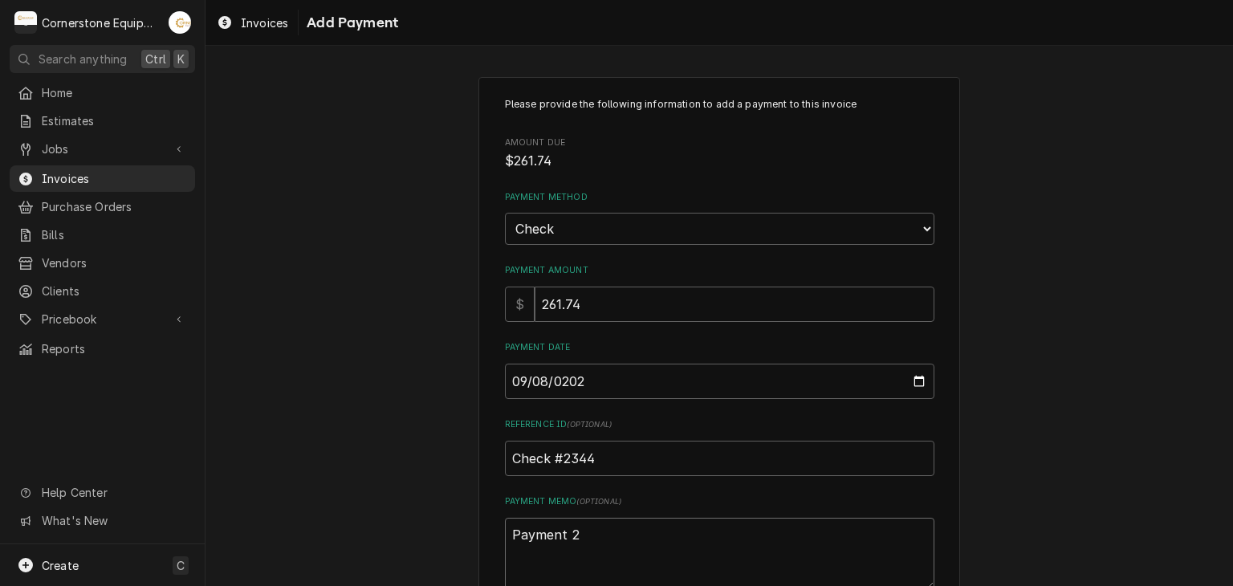
type textarea "Payment 2"
type textarea "x"
type textarea "Payment 2 o"
type textarea "x"
type textarea "Payment 2 of"
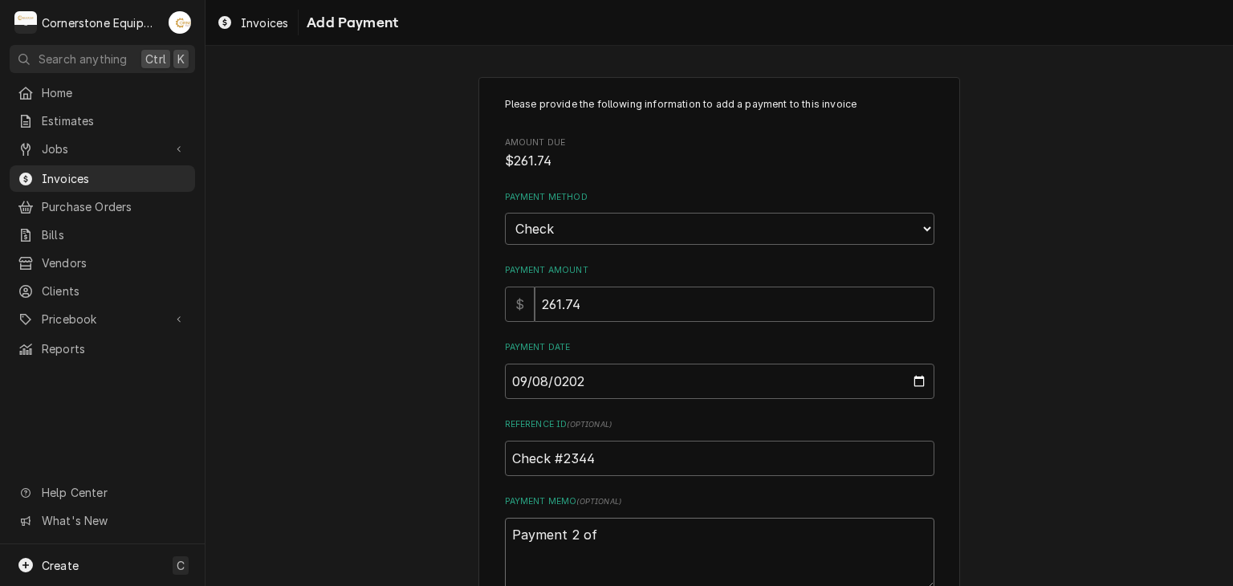
type textarea "x"
type textarea "Payment 2 of"
type textarea "x"
type textarea "Payment 2 of 3"
click at [401, 338] on div "Please provide the following information to add a payment to this invoice Amoun…" at bounding box center [718, 375] width 1027 height 624
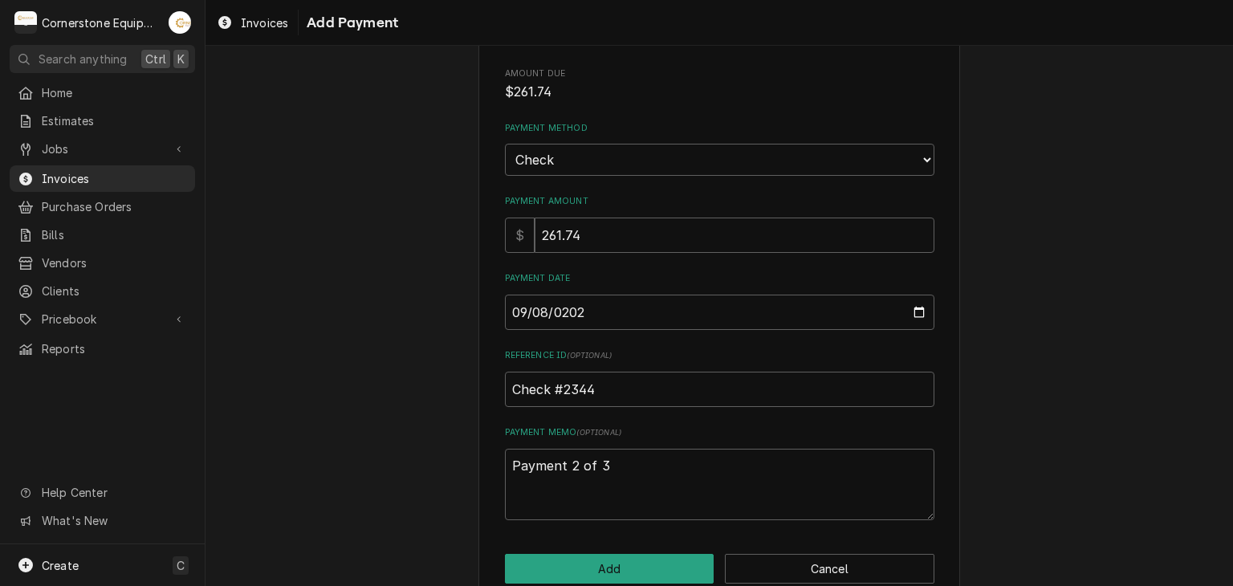
scroll to position [100, 0]
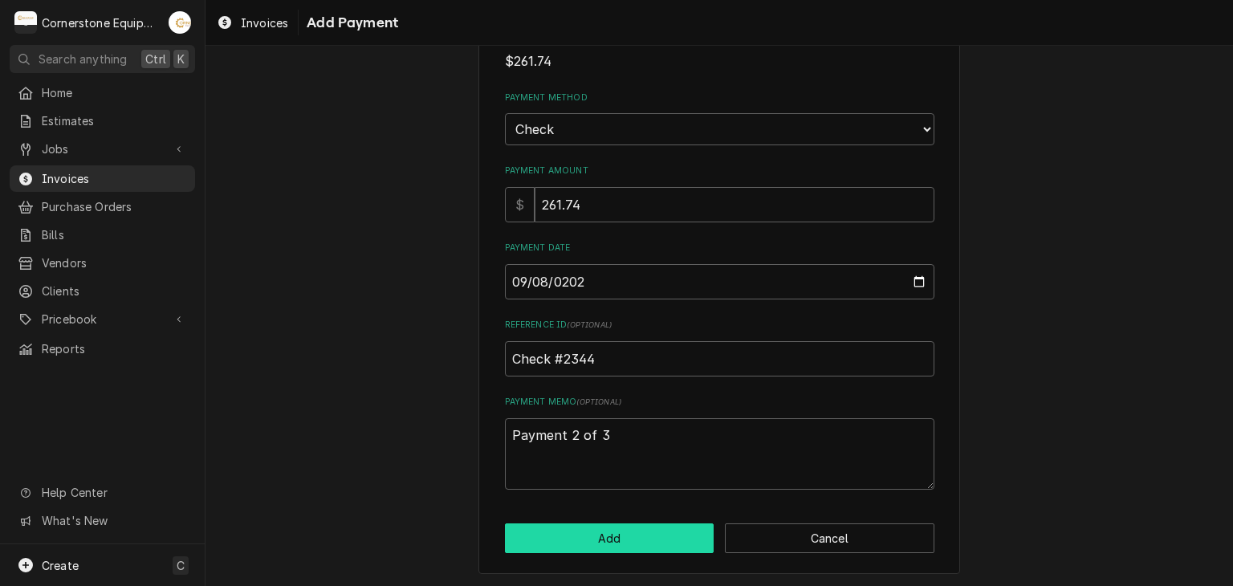
click at [602, 540] on button "Add" at bounding box center [609, 538] width 209 height 30
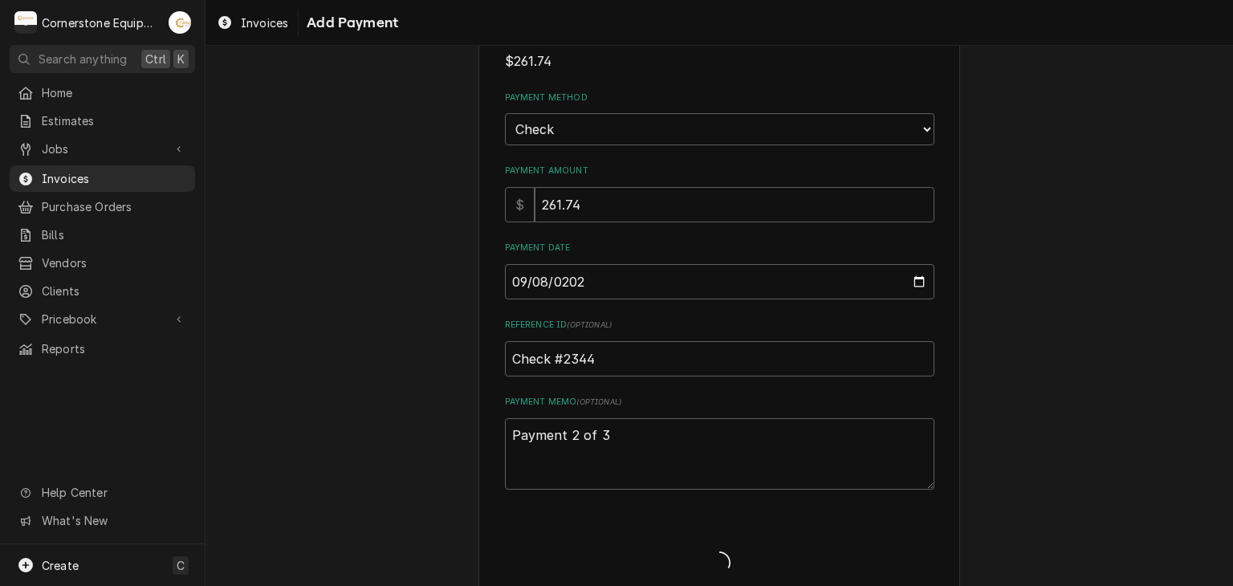
type textarea "x"
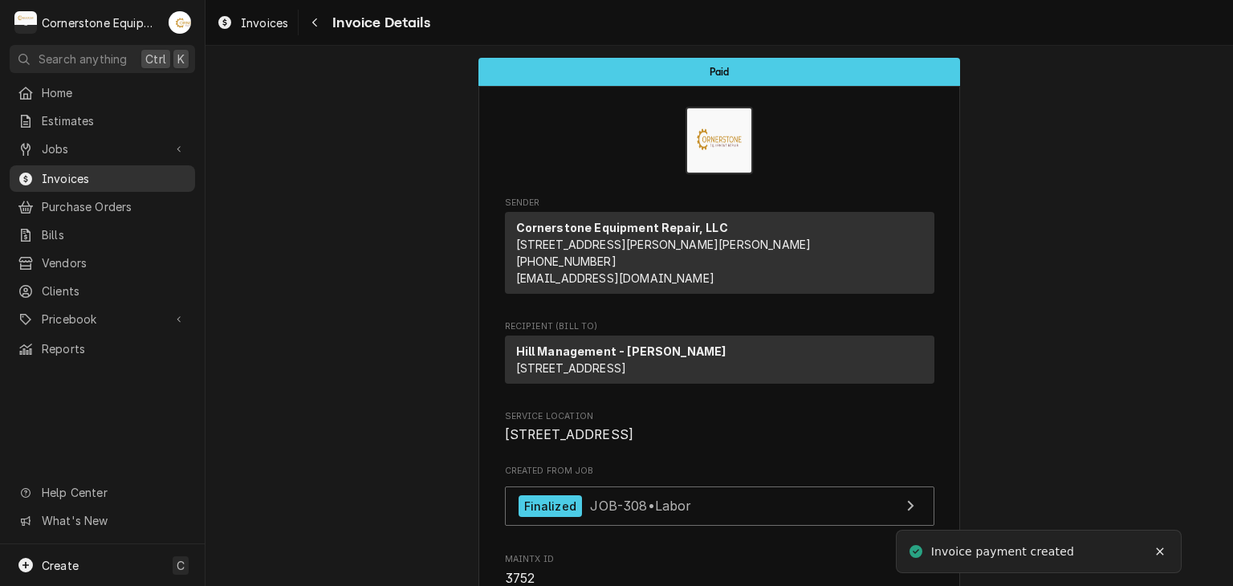
click at [131, 170] on span "Invoices" at bounding box center [114, 178] width 145 height 17
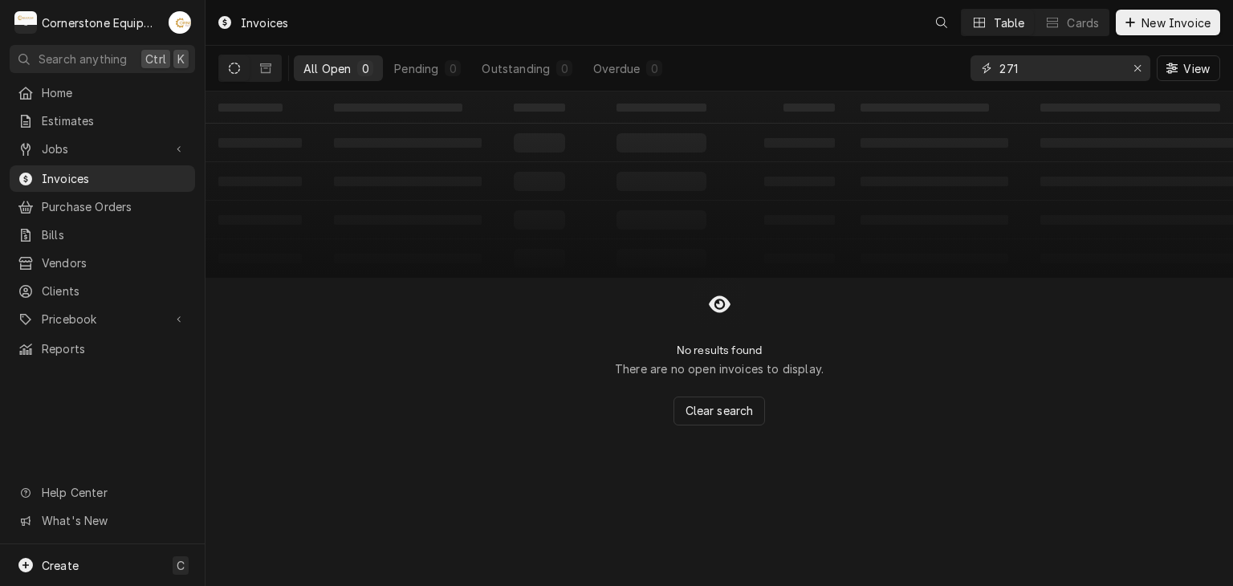
click at [1028, 63] on input "271" at bounding box center [1059, 68] width 120 height 26
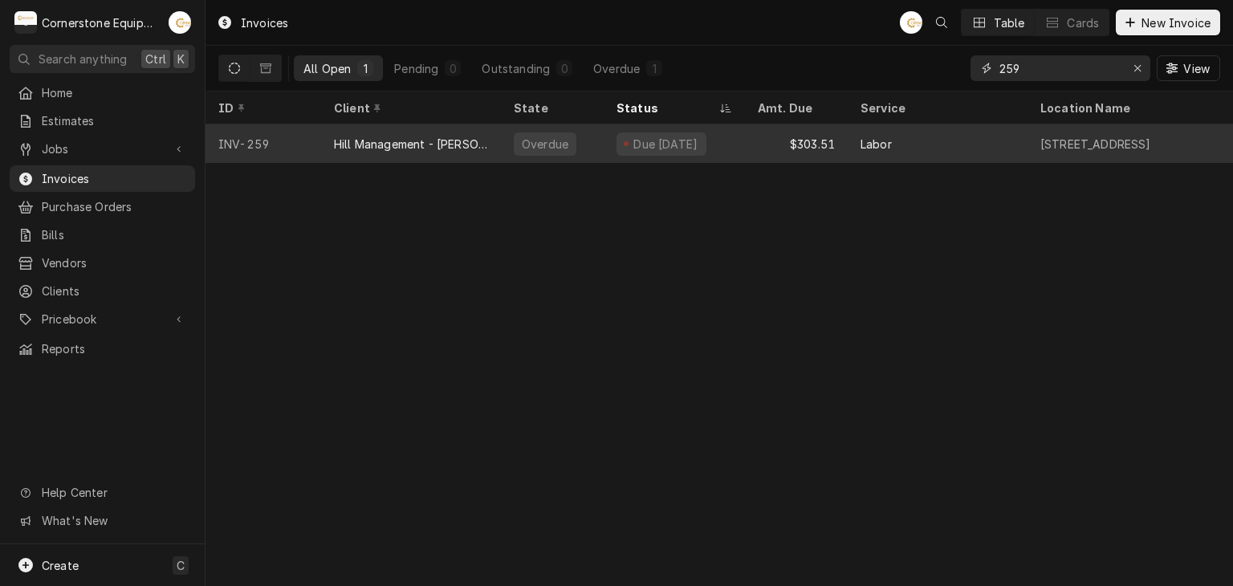
type input "259"
click at [607, 136] on div "Due [DATE]" at bounding box center [674, 143] width 141 height 39
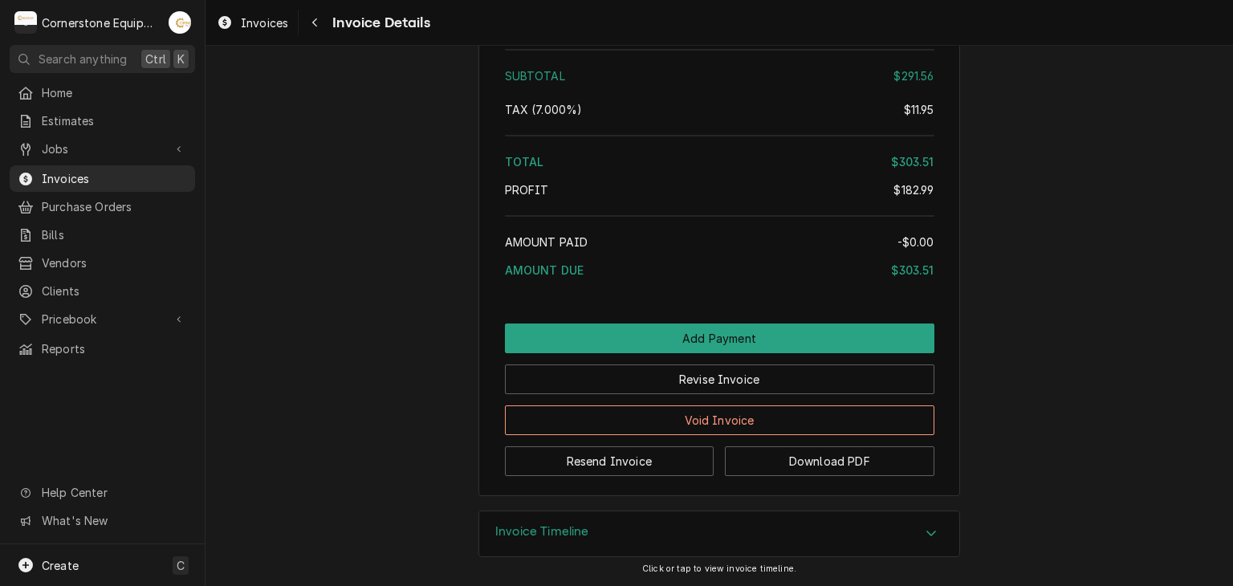
scroll to position [2693, 0]
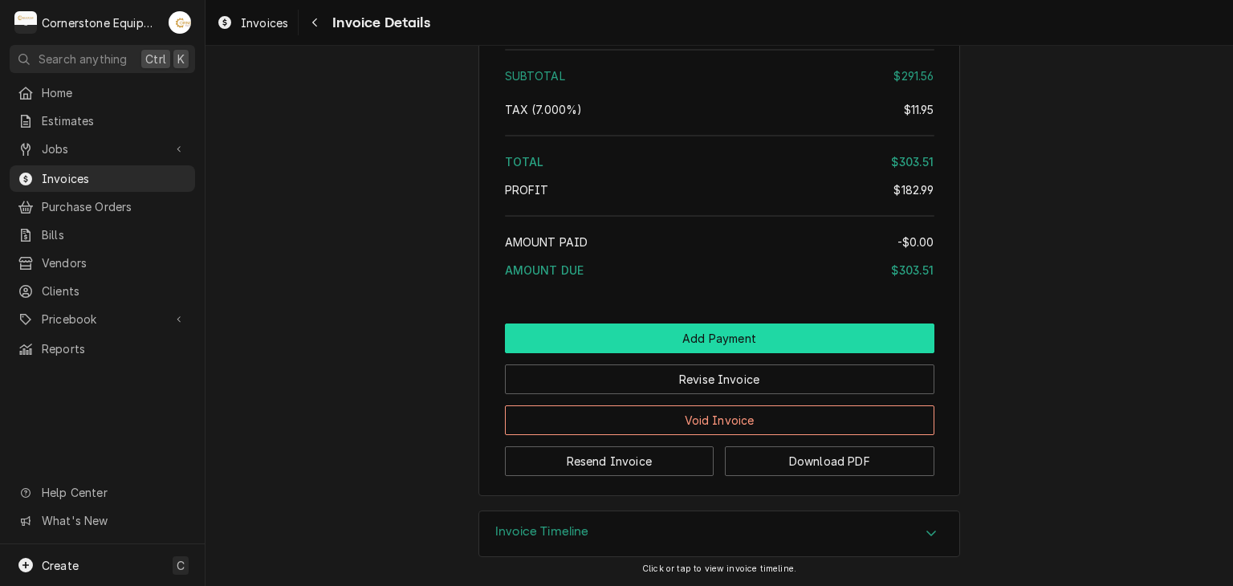
click at [716, 339] on button "Add Payment" at bounding box center [719, 338] width 429 height 30
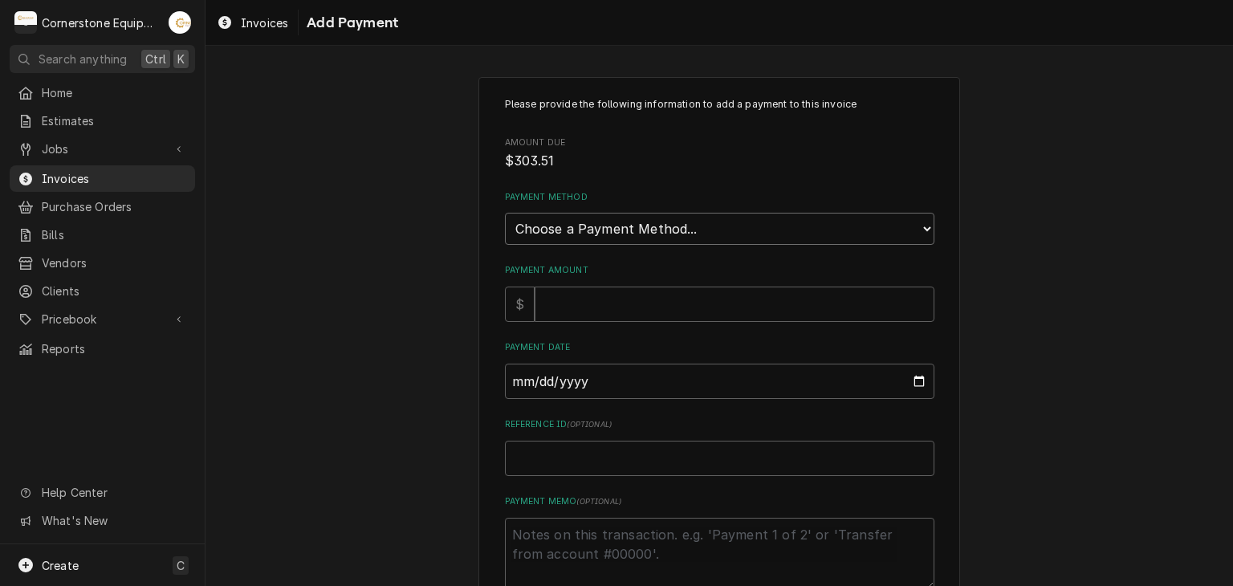
click at [565, 213] on select "Choose a Payment Method... Cash Check Credit/Debit Card ACH/eCheck Other" at bounding box center [719, 229] width 429 height 32
select select "2"
click at [505, 213] on select "Choose a Payment Method... Cash Check Credit/Debit Card ACH/eCheck Other" at bounding box center [719, 229] width 429 height 32
click at [559, 303] on input "Payment Amount" at bounding box center [735, 304] width 400 height 35
type textarea "x"
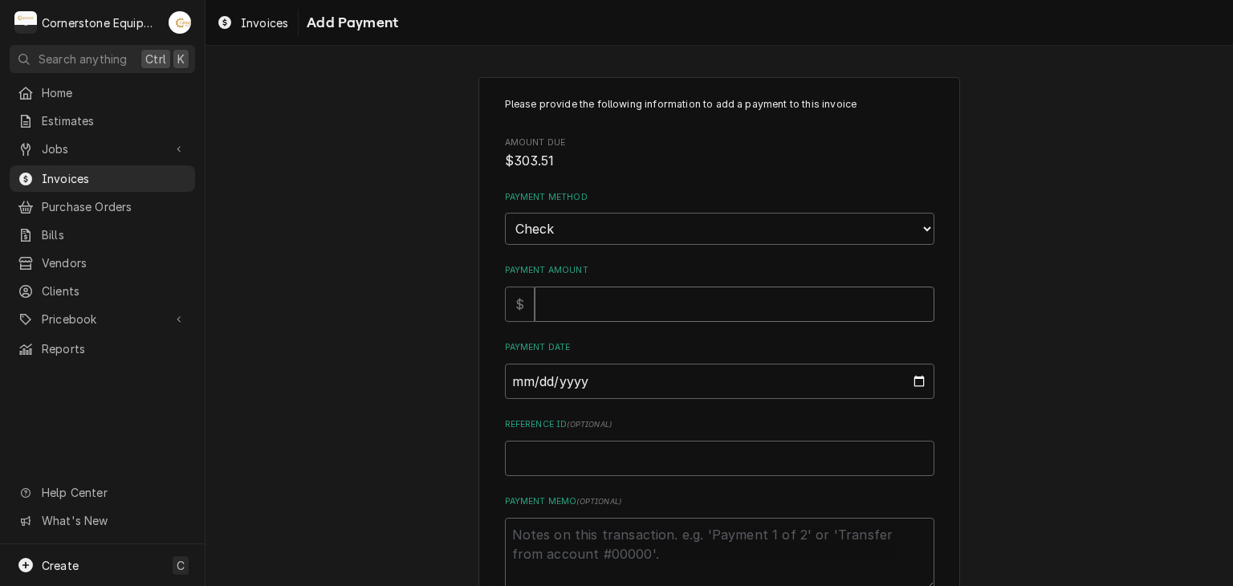
type input "2"
type textarea "x"
type input "29"
type textarea "x"
type input "291"
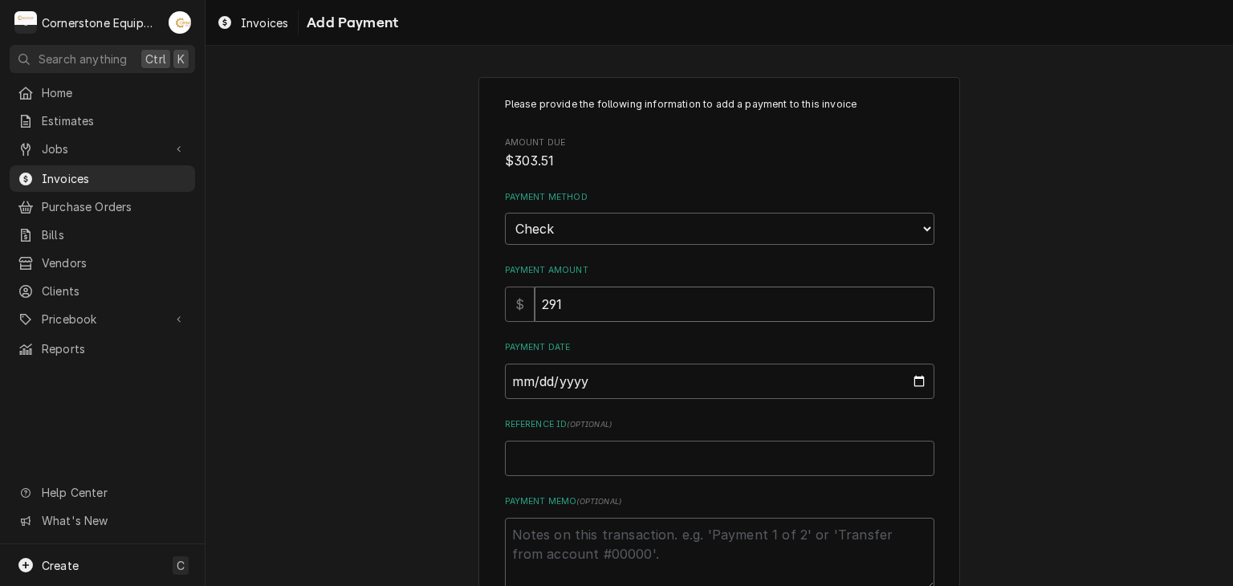
type textarea "x"
type input "291.5"
type textarea "x"
type input "291.56"
type input "0002-09-08"
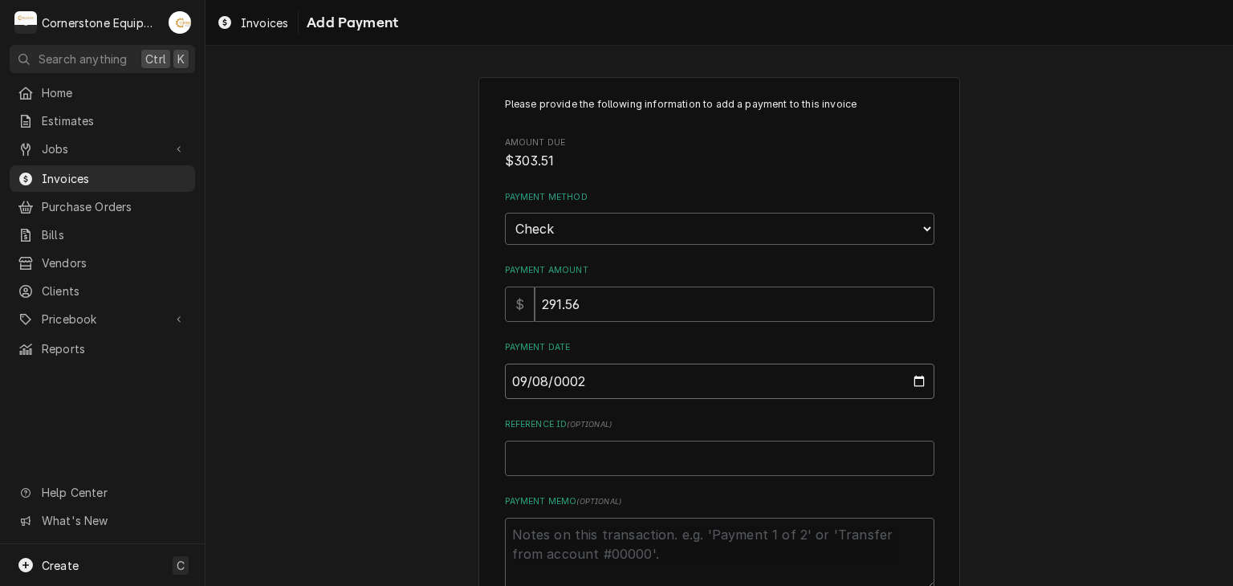
type textarea "x"
type input "0020-09-08"
type textarea "x"
type input "0202-09-08"
type textarea "x"
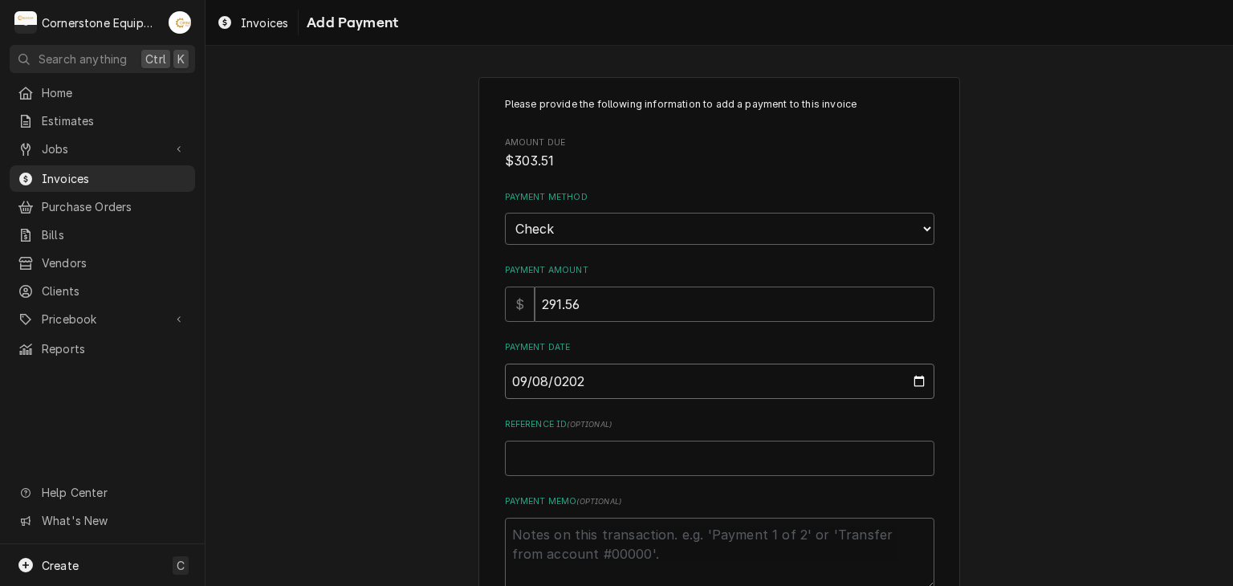
type input "[DATE]"
type textarea "x"
type input "C"
type textarea "x"
type input "Ch"
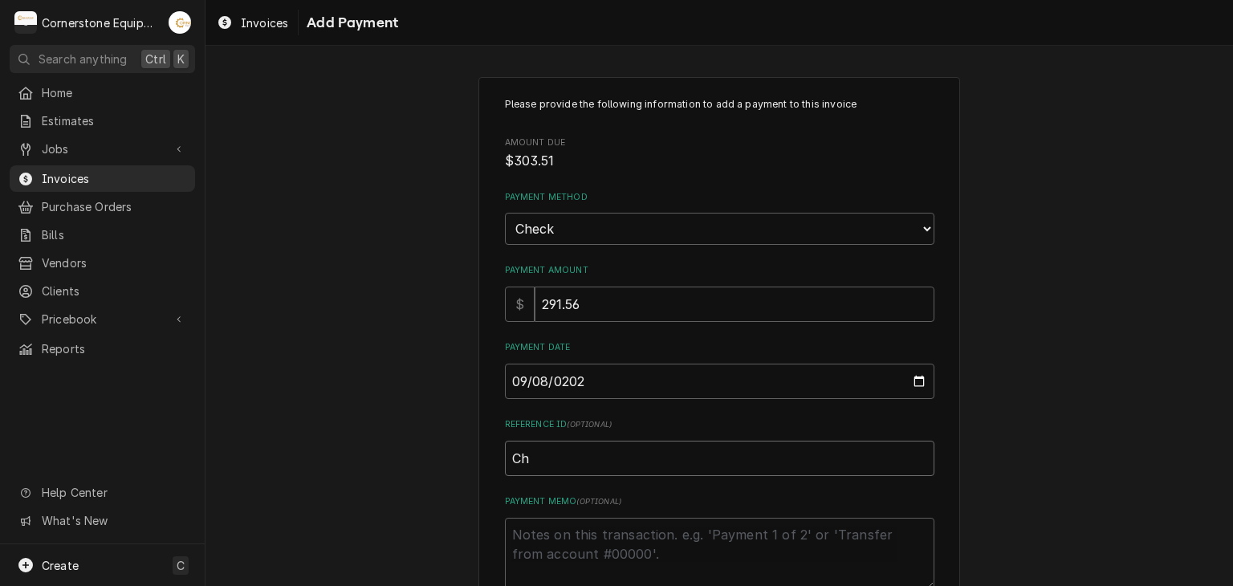
type textarea "x"
type input "Che"
type textarea "x"
type input "Chec"
type textarea "x"
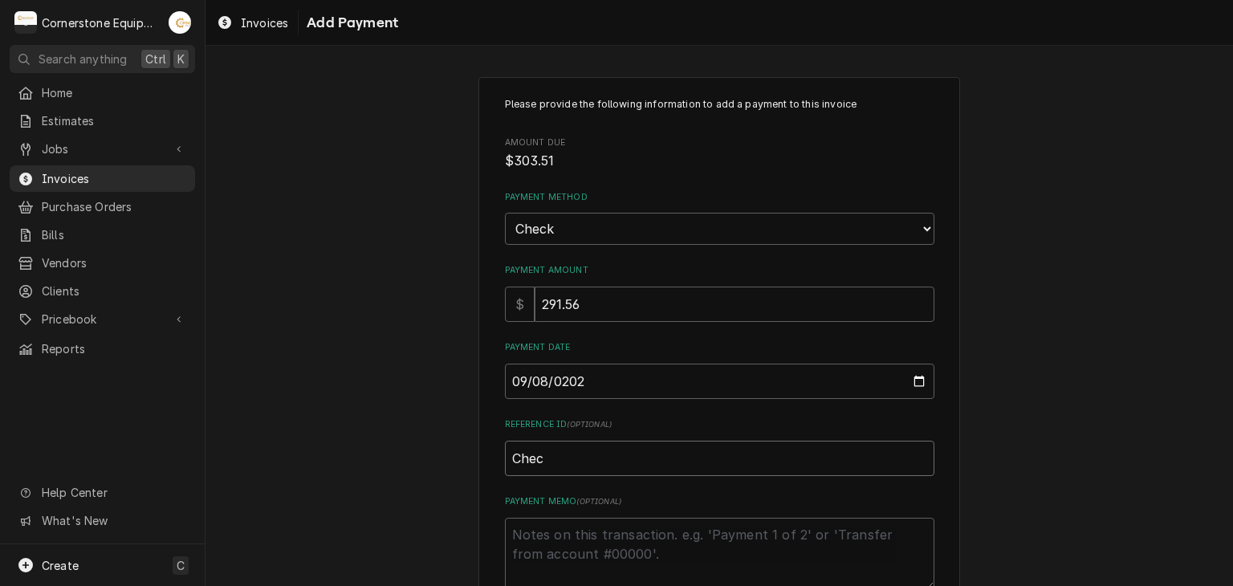
type input "Check"
type textarea "x"
type input "Check"
type textarea "x"
type input "Check #"
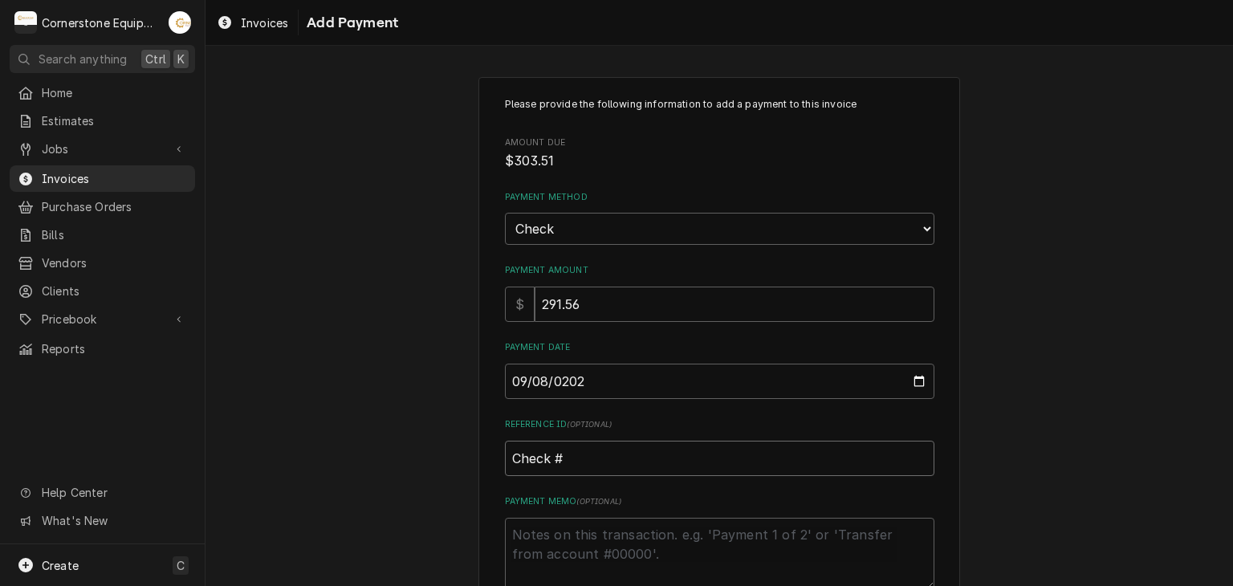
type textarea "x"
type input "Check #2"
type textarea "x"
type input "Check #23"
type textarea "x"
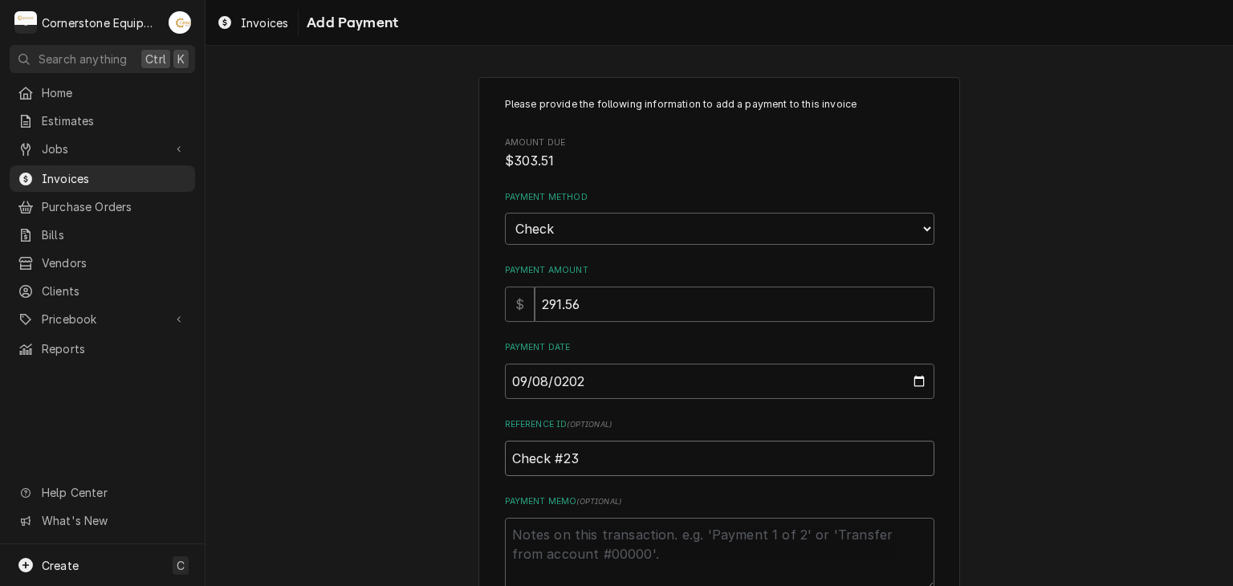
type input "Check #234"
type textarea "x"
type input "Check #2344"
type textarea "x"
type textarea "P"
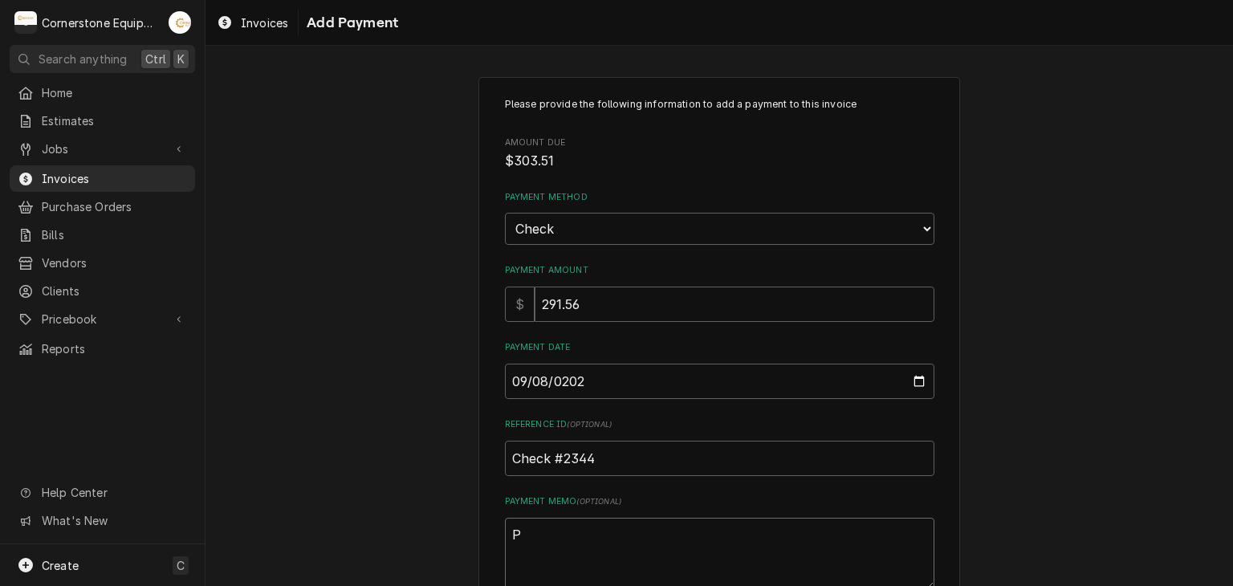
type textarea "x"
type textarea "Pa"
type textarea "x"
type textarea "Pay"
type textarea "x"
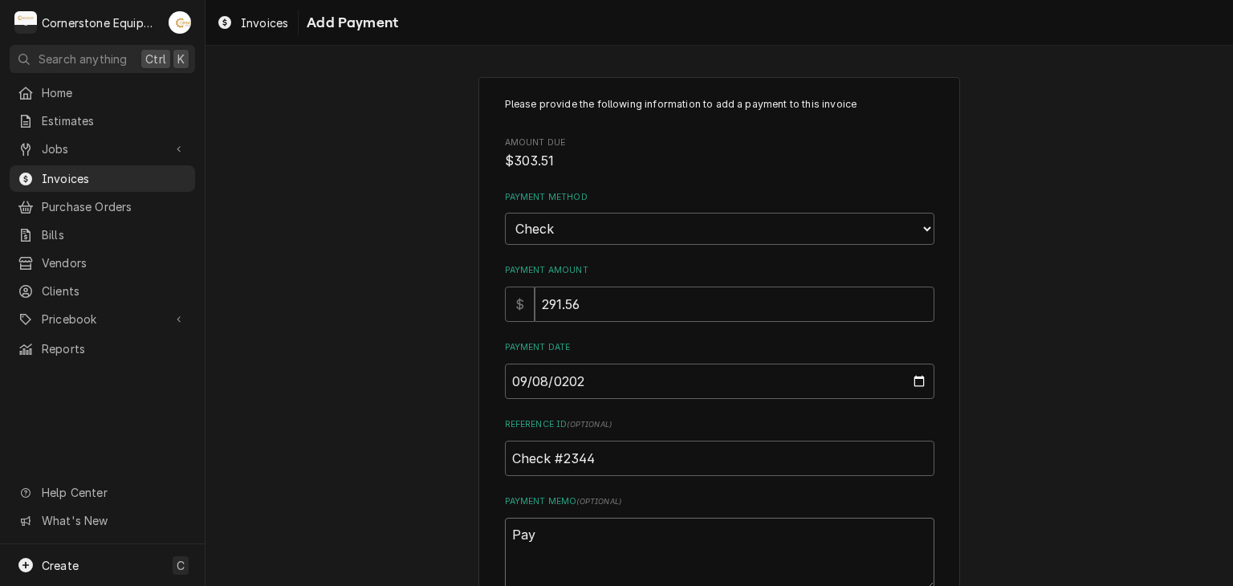
type textarea "Paye"
type textarea "x"
type textarea "Payen"
type textarea "x"
type textarea "Paye"
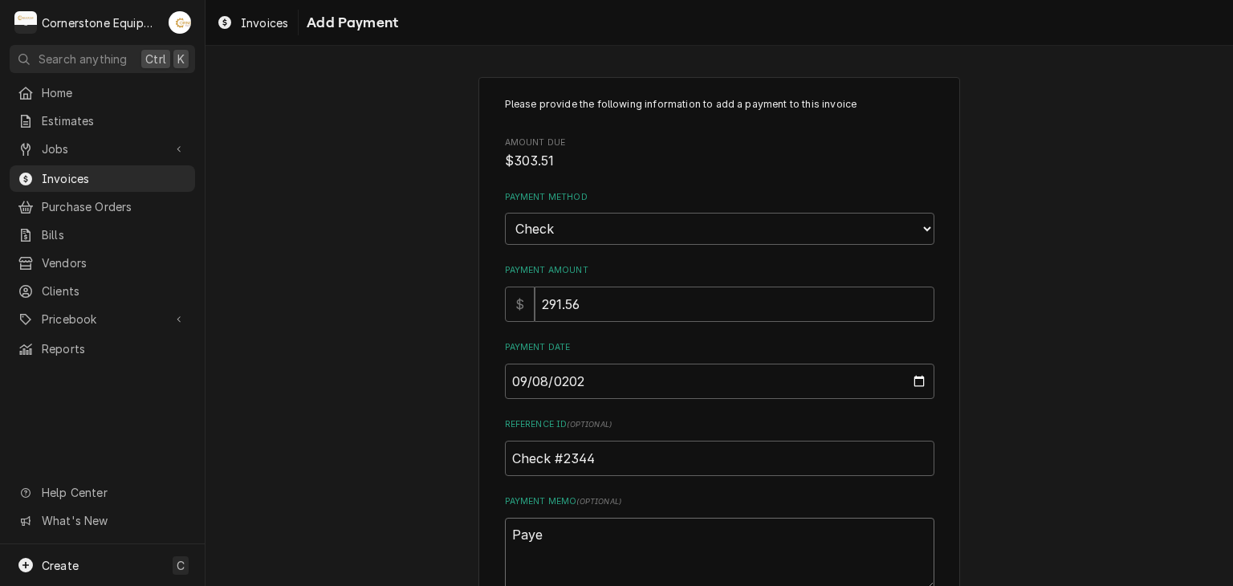
type textarea "x"
type textarea "Pay"
type textarea "x"
type textarea "Paym"
type textarea "x"
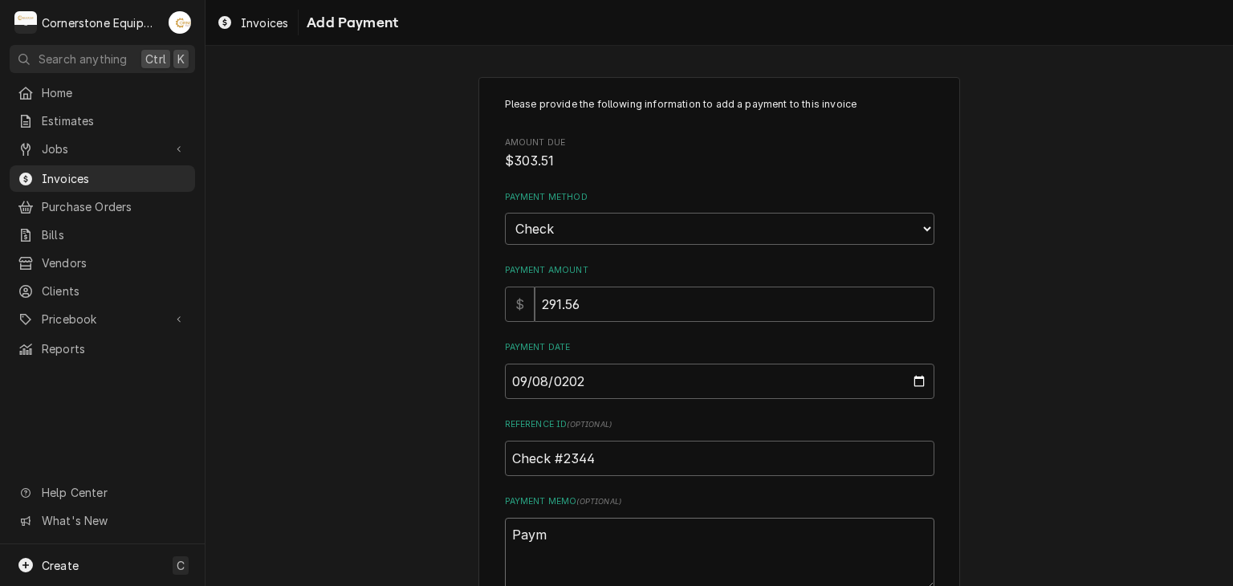
type textarea "Payme"
type textarea "x"
type textarea "Paymen"
type textarea "x"
type textarea "Payment"
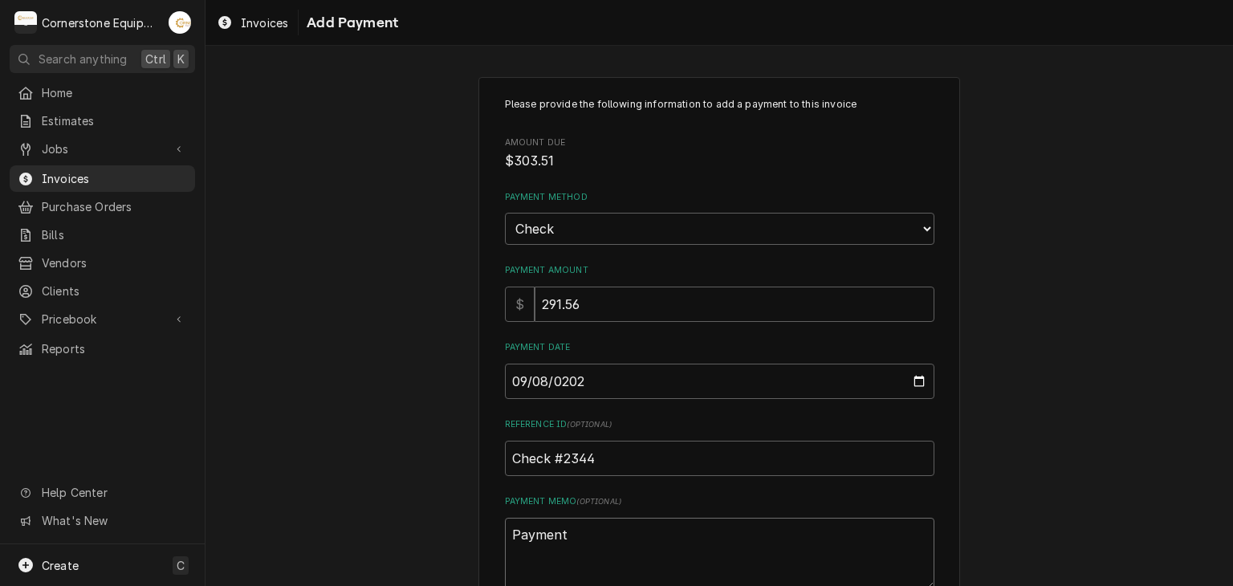
type textarea "x"
type textarea "Payment"
type textarea "x"
type textarea "Payment 3"
type textarea "x"
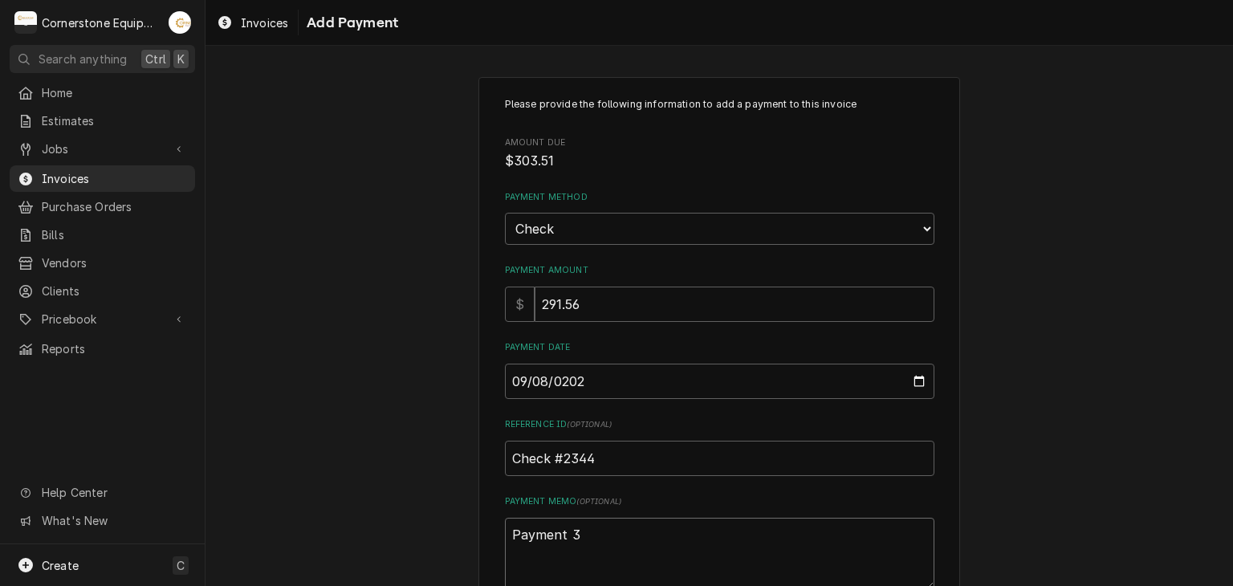
type textarea "Payment 3"
type textarea "x"
type textarea "Payment 3 o"
type textarea "x"
type textarea "Payment 3 of"
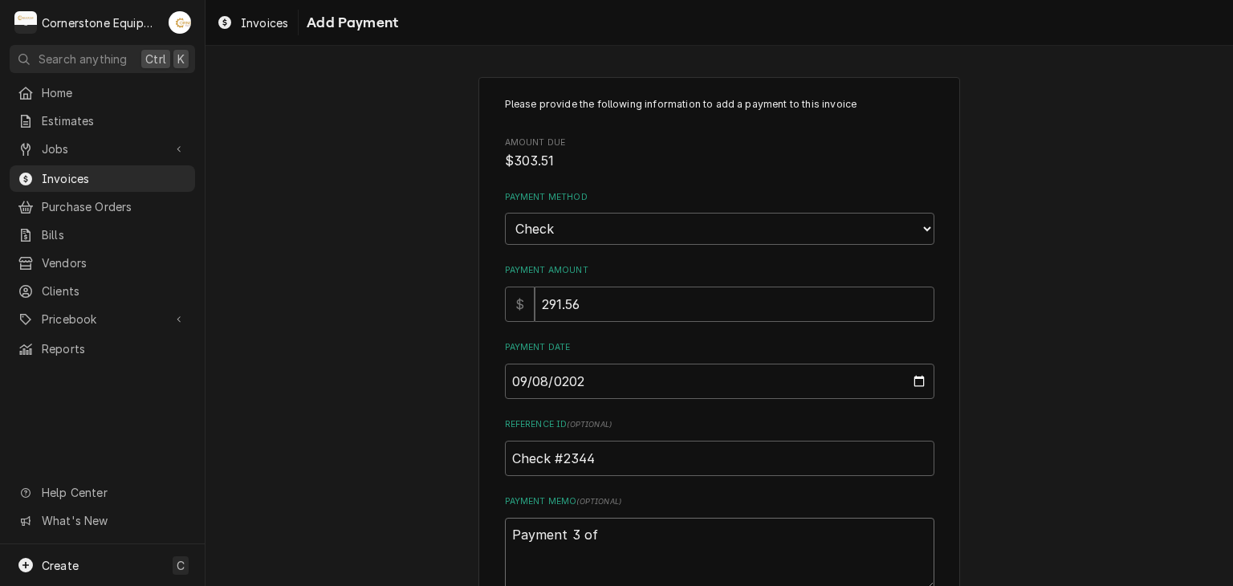
type textarea "x"
type textarea "Payment 3 of"
type textarea "x"
type textarea "Payment 3 of 3"
type textarea "x"
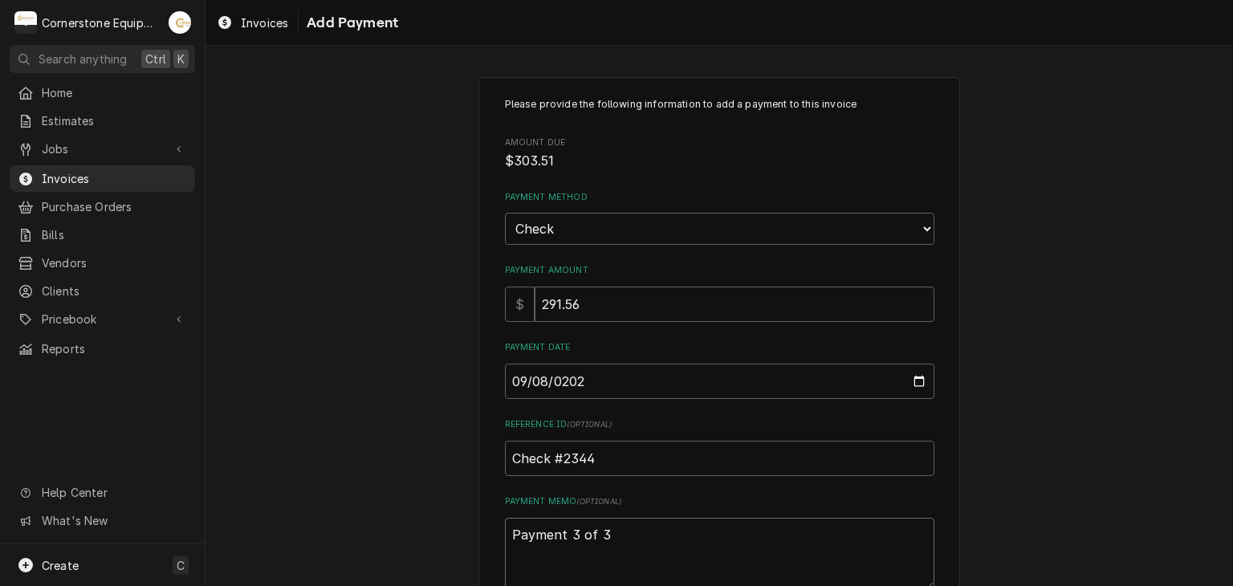
type textarea "Payment 3 of 3"
type textarea "x"
type textarea "Payment 3 of 3 -"
type textarea "x"
type textarea "Payment 3 of 3 -"
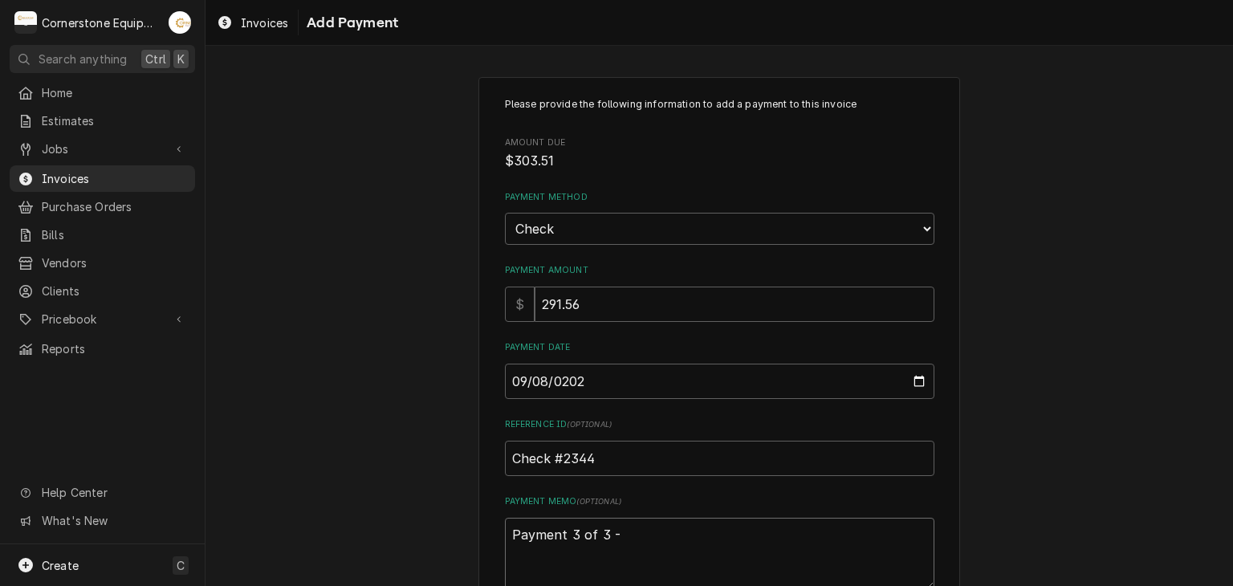
type textarea "x"
type textarea "Payment 3 of 3 - m"
type textarea "x"
type textarea "Payment 3 of 3 - mi"
type textarea "x"
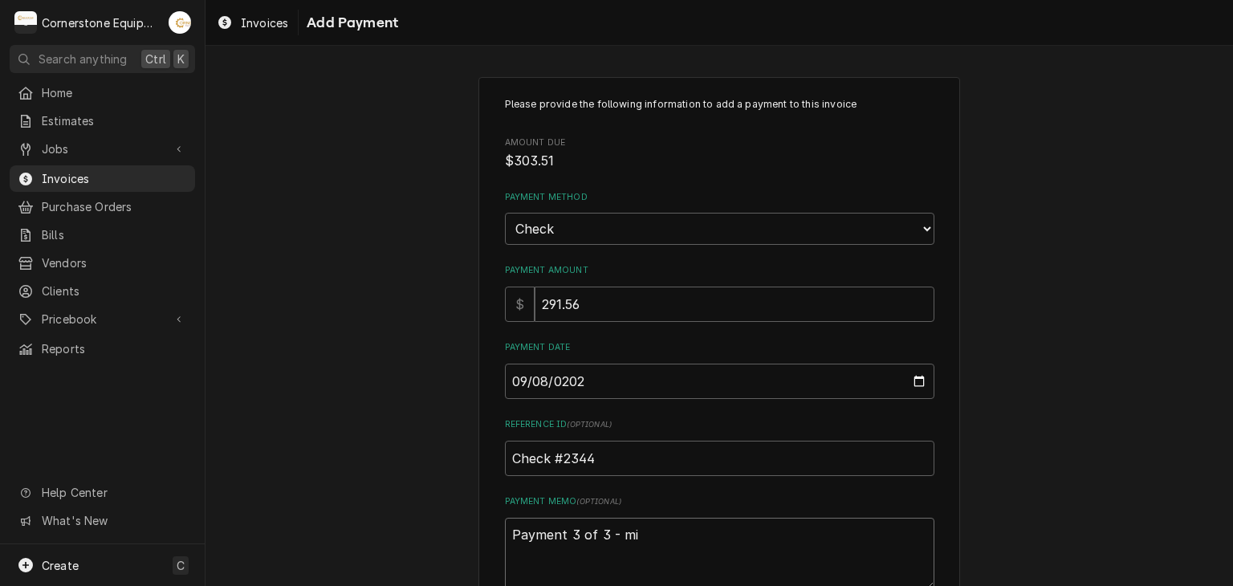
type textarea "Payment 3 of 3 - mis"
type textarea "x"
type textarea "Payment 3 of 3 - miss"
type textarea "x"
type textarea "Payment 3 of 3 - missi"
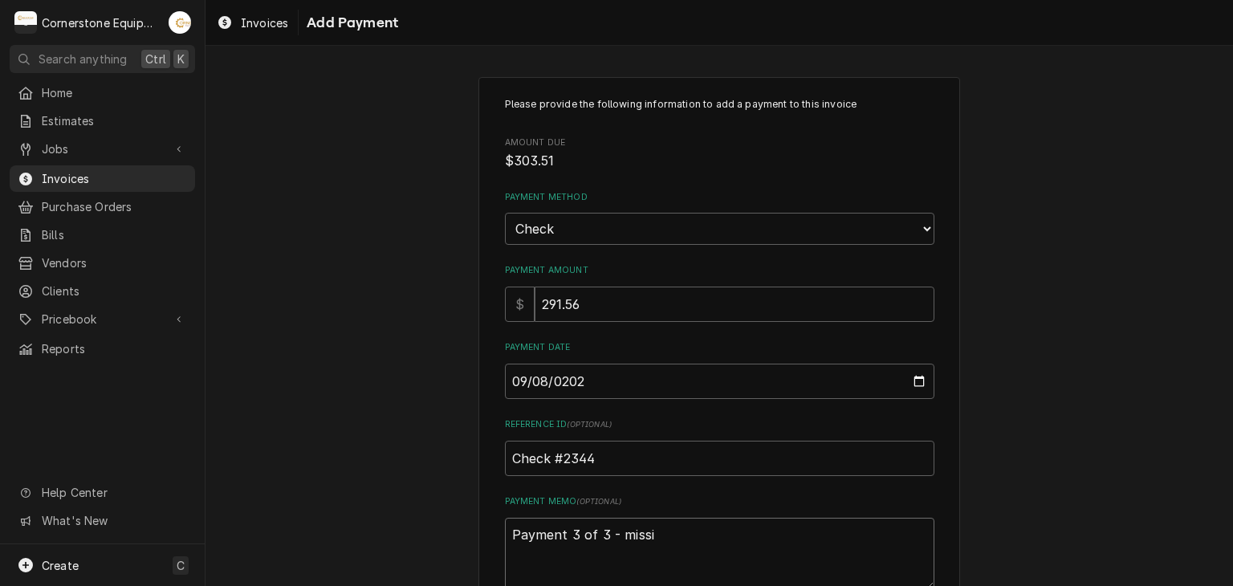
type textarea "x"
type textarea "Payment 3 of 3 - missin"
type textarea "x"
type textarea "Payment 3 of 3 - missing"
type textarea "x"
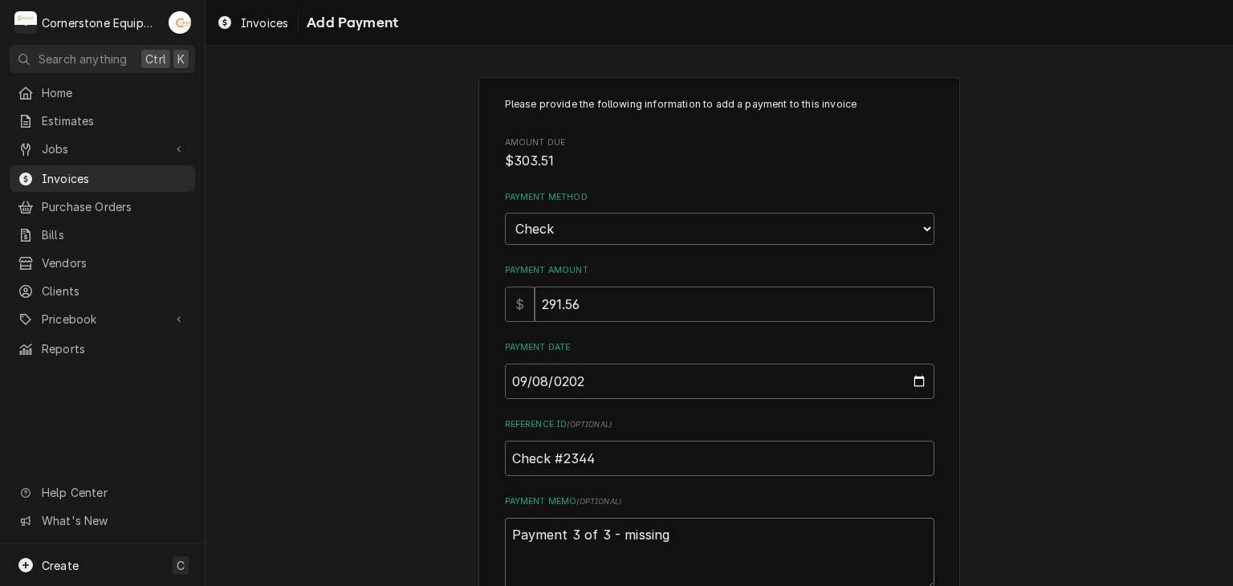
type textarea "Payment 3 of 3 - missing"
type textarea "x"
type textarea "Payment 3 of 3 - missing t"
type textarea "x"
type textarea "Payment 3 of 3 - missing ta"
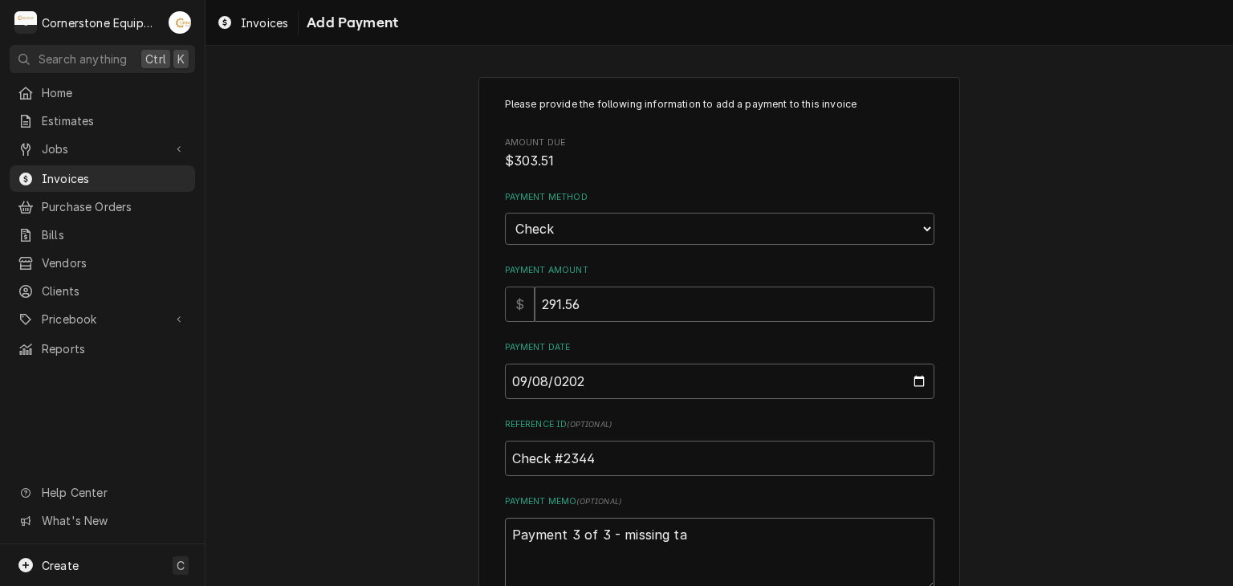
type textarea "x"
type textarea "Payment 3 of 3 - missing tax"
type textarea "x"
type textarea "Payment 3 of 3 - missing taxe"
type textarea "x"
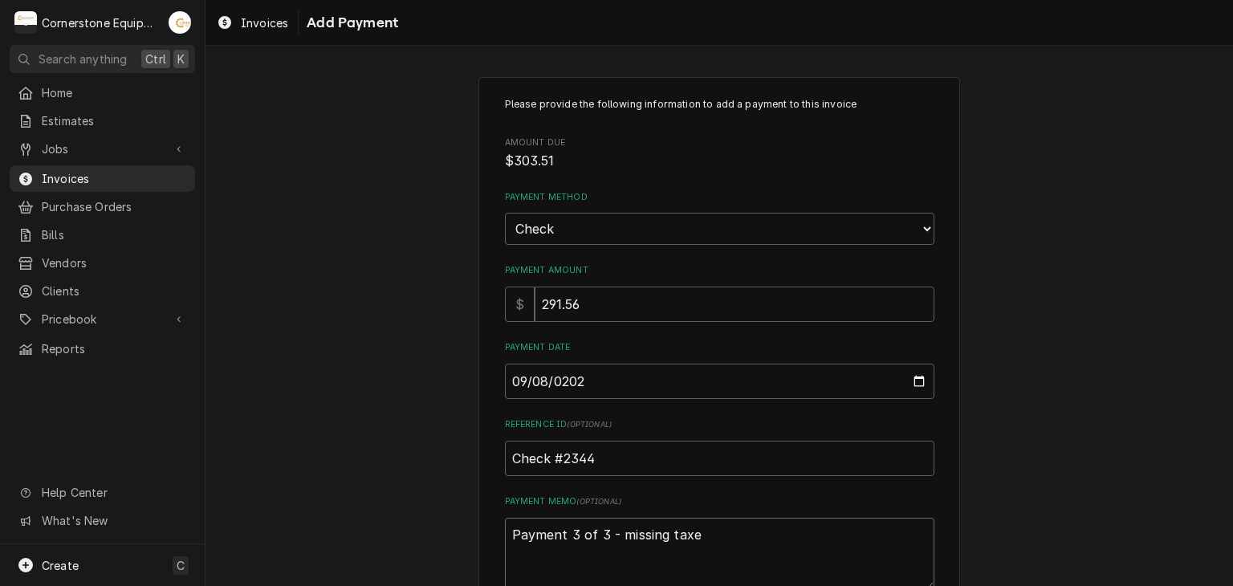
type textarea "Payment 3 of 3 - missing taxes"
type textarea "x"
type textarea "Payment 3 of 3 - missing taxes*"
click at [411, 342] on div "Please provide the following information to add a payment to this invoice Amoun…" at bounding box center [718, 375] width 1027 height 624
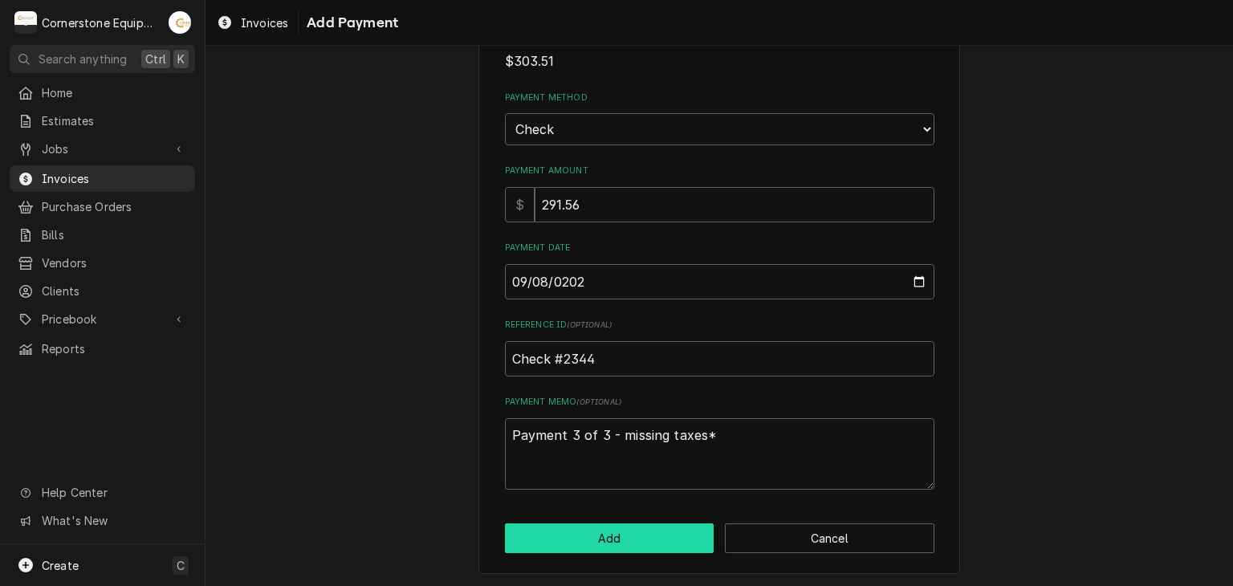
click at [616, 541] on button "Add" at bounding box center [609, 538] width 209 height 30
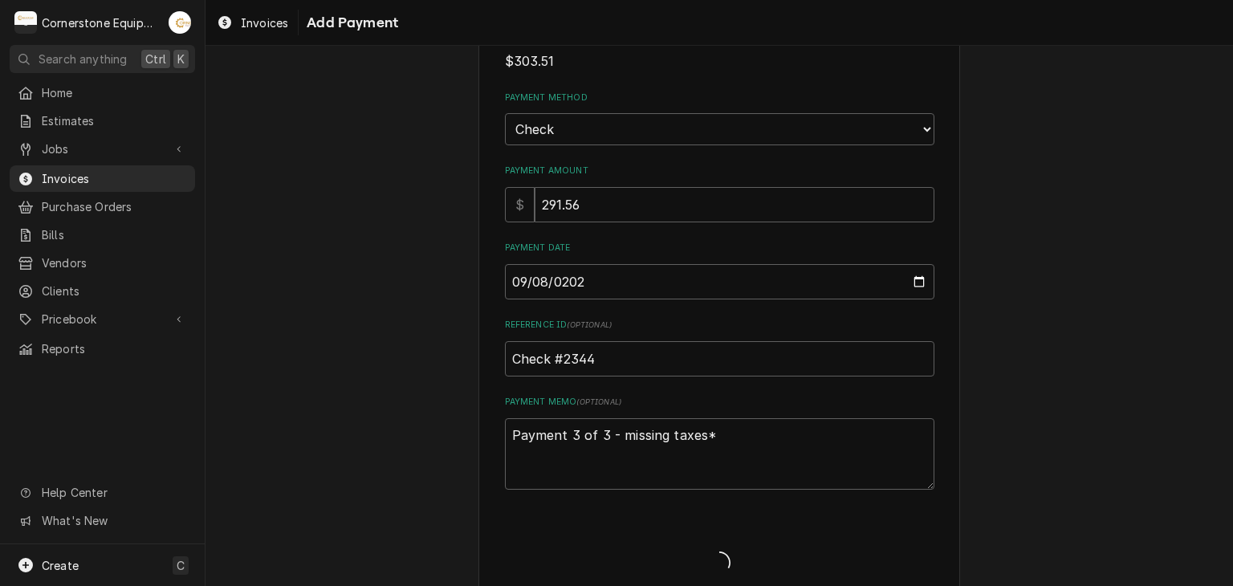
type textarea "x"
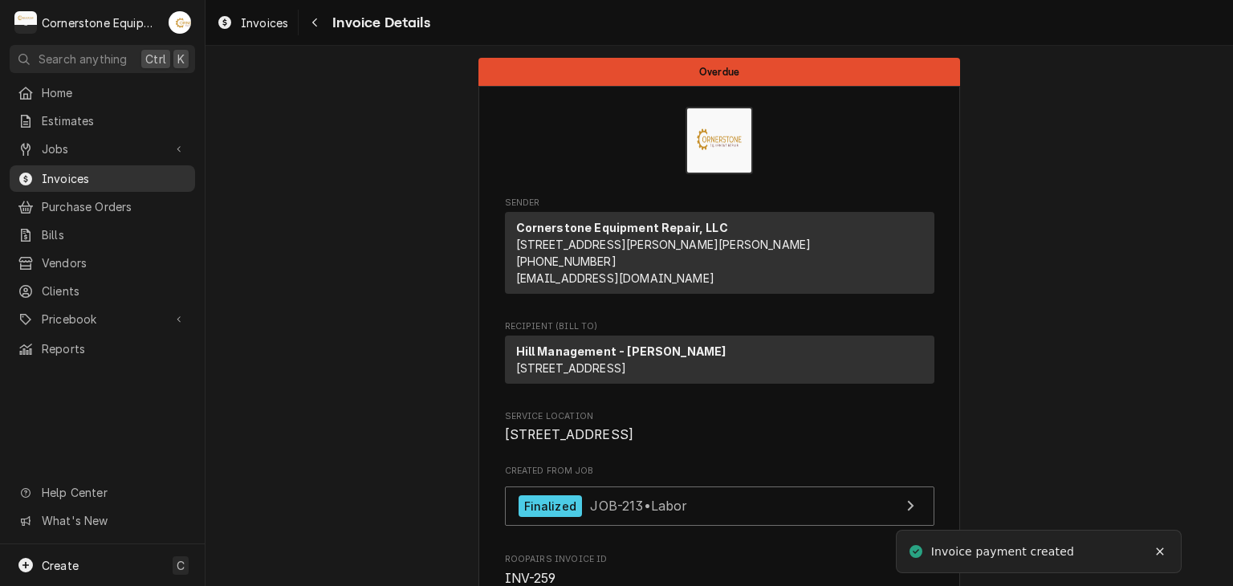
click at [69, 174] on span "Invoices" at bounding box center [114, 178] width 145 height 17
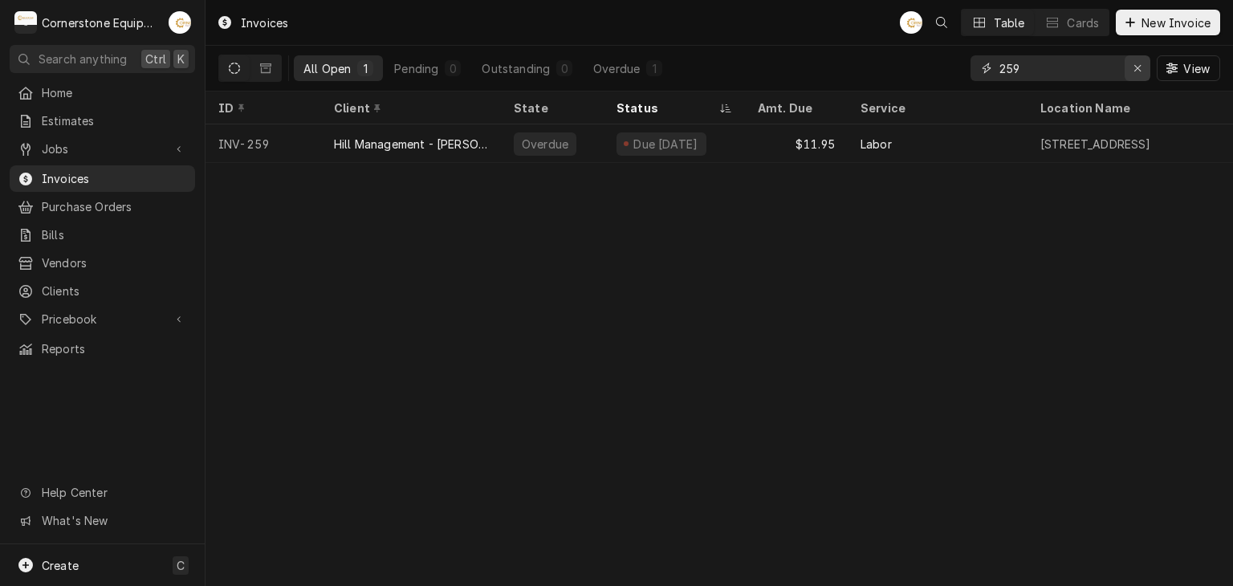
click at [1137, 79] on button "Erase input" at bounding box center [1137, 68] width 26 height 26
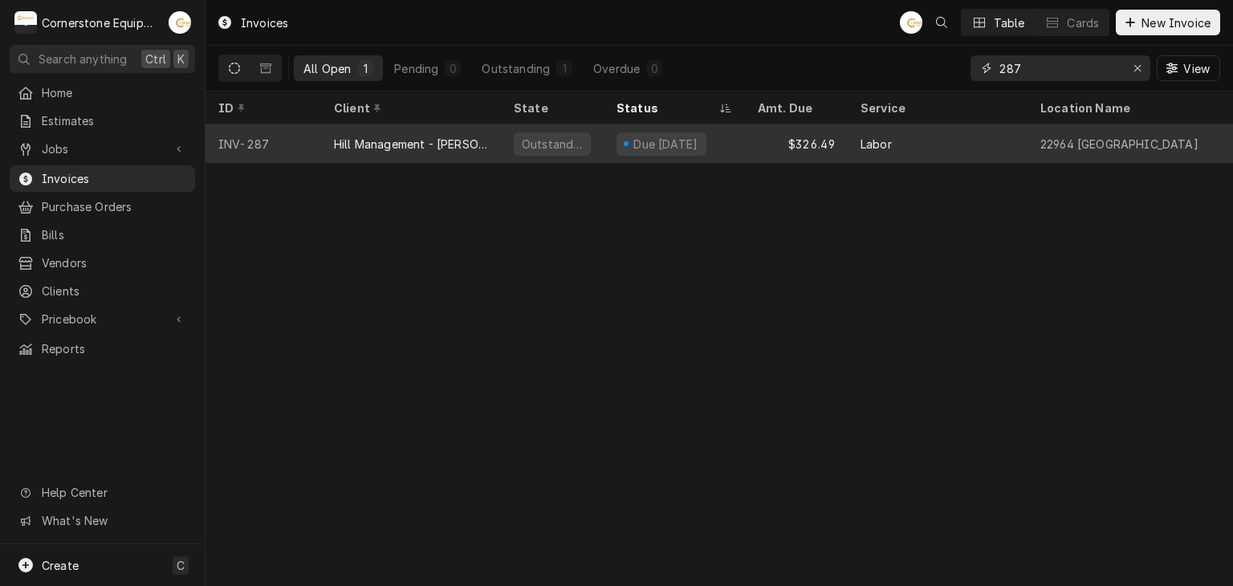
type input "287"
click at [456, 149] on div "Hill Management - [PERSON_NAME]" at bounding box center [411, 143] width 180 height 39
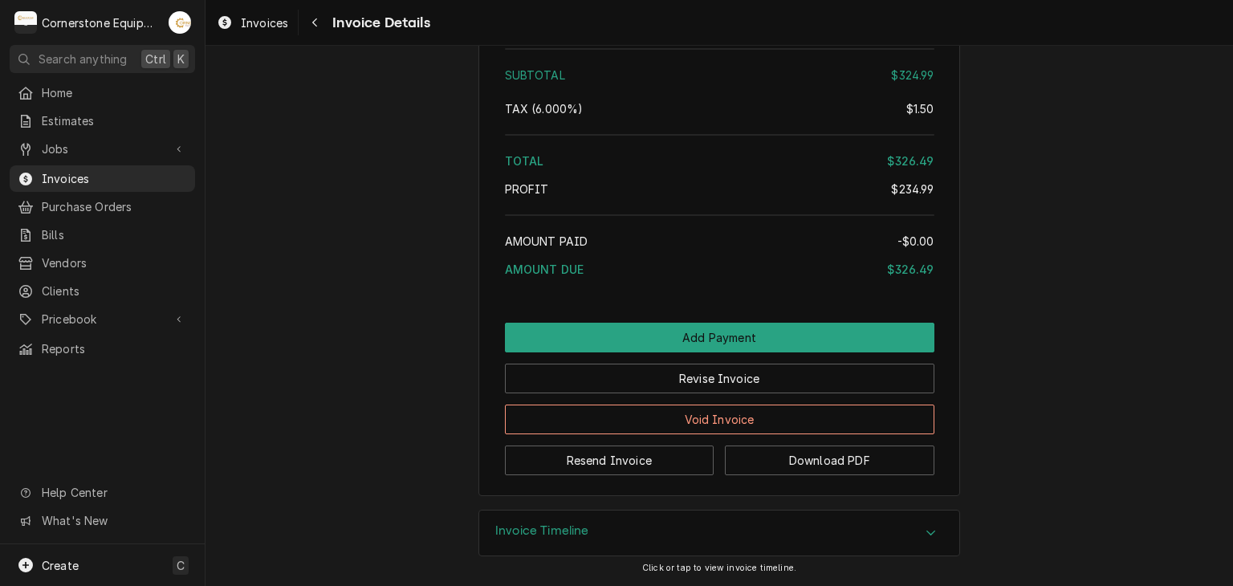
scroll to position [2954, 0]
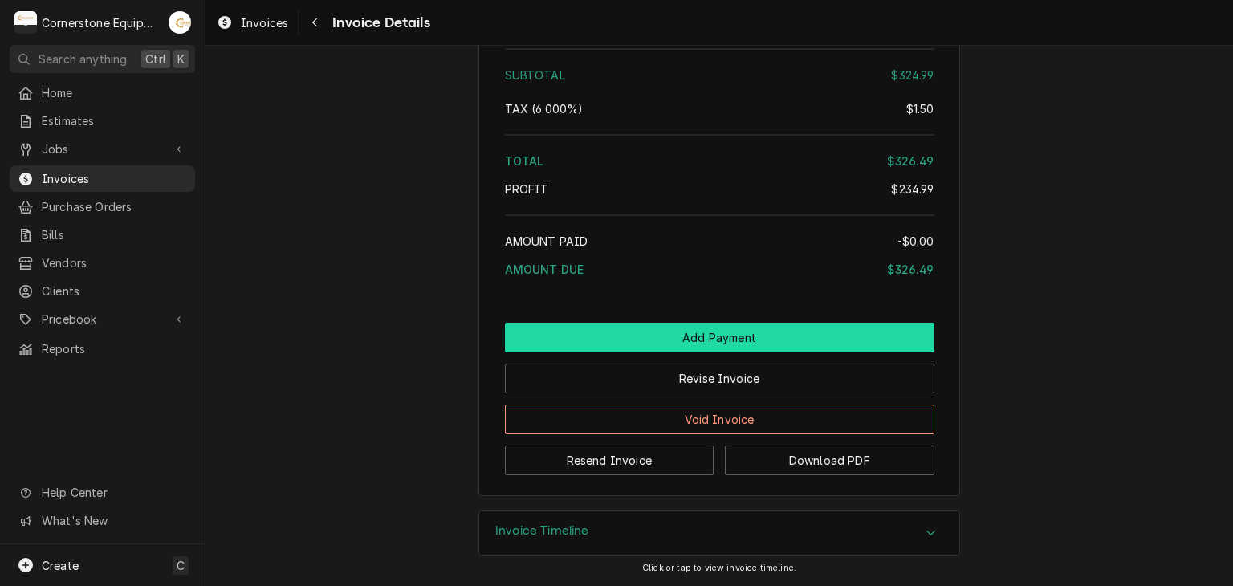
click at [726, 341] on button "Add Payment" at bounding box center [719, 338] width 429 height 30
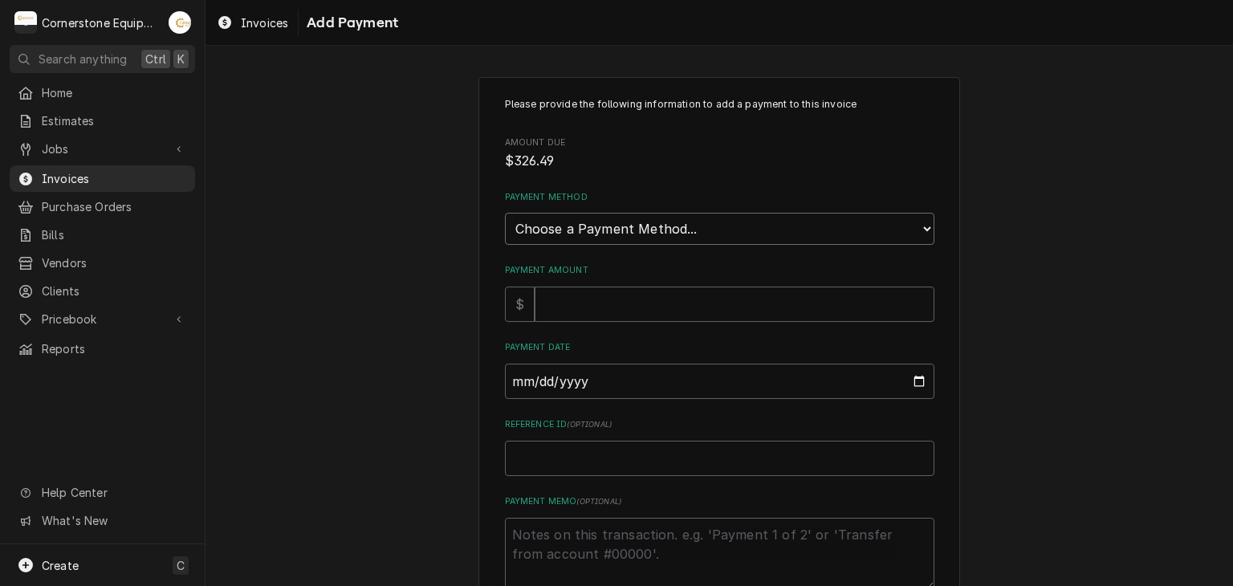
click at [570, 233] on select "Choose a Payment Method... Cash Check Credit/Debit Card ACH/eCheck Other" at bounding box center [719, 229] width 429 height 32
select select "2"
click at [505, 213] on select "Choose a Payment Method... Cash Check Credit/Debit Card ACH/eCheck Other" at bounding box center [719, 229] width 429 height 32
click at [571, 306] on input "Payment Amount" at bounding box center [735, 304] width 400 height 35
type textarea "x"
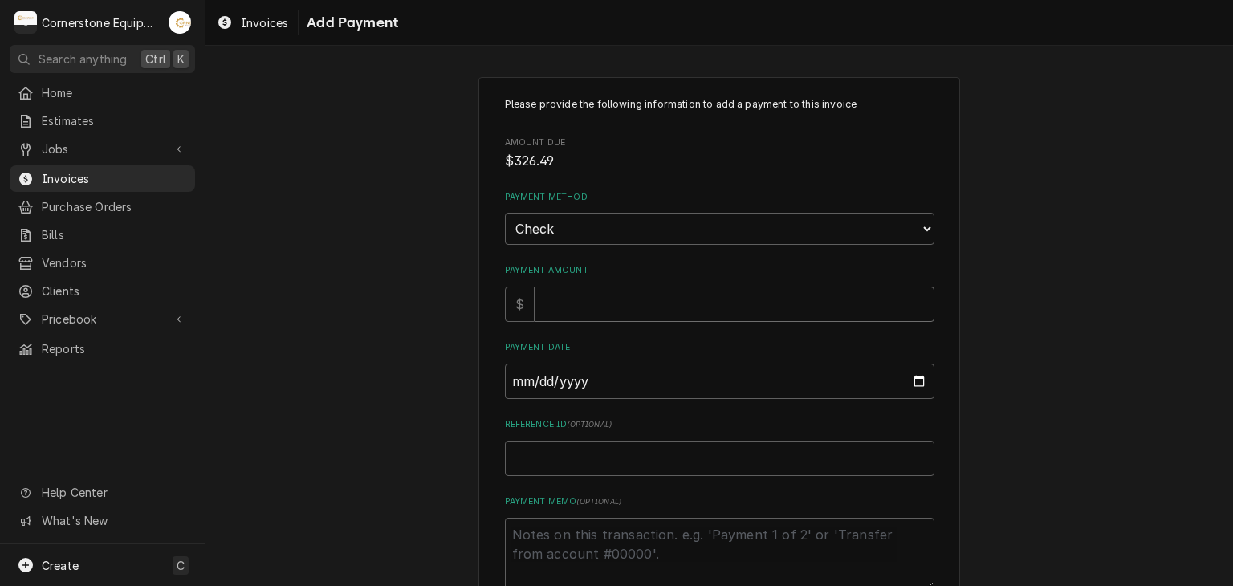
type input "3"
type textarea "x"
type input "32"
type textarea "x"
type input "326"
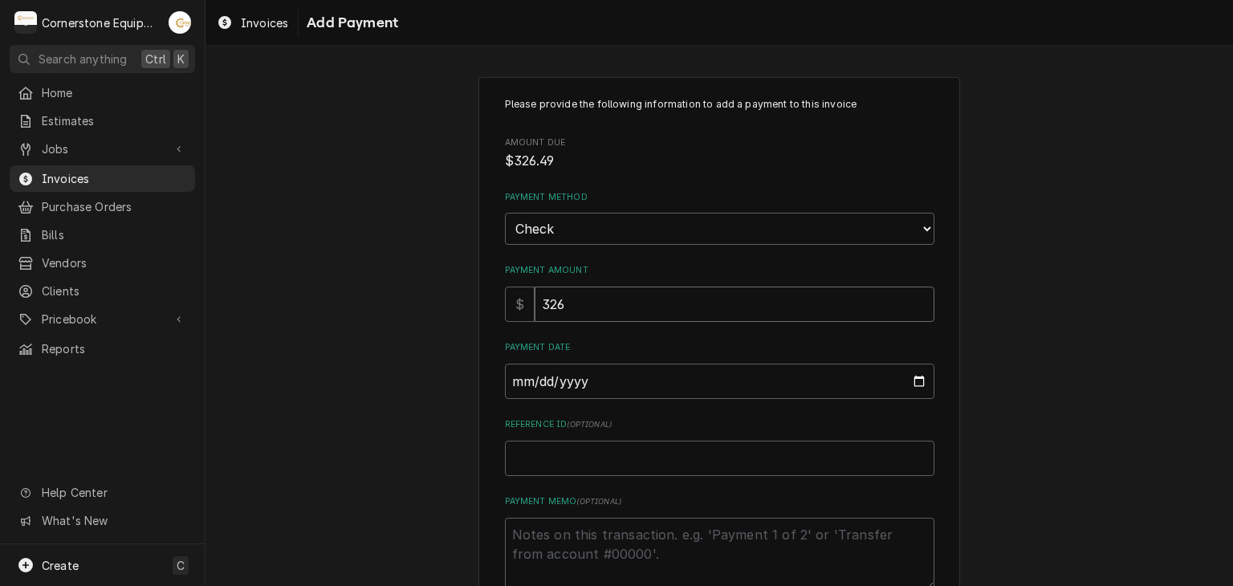
type textarea "x"
type input "326.4"
type textarea "x"
type input "326.49"
type input "0002-09-09"
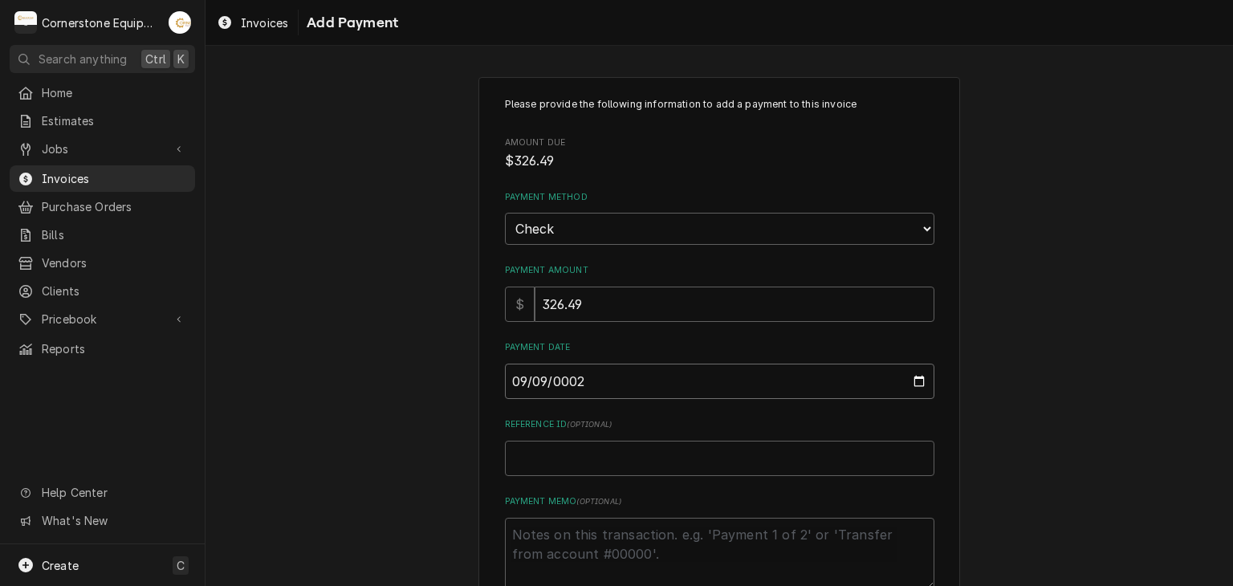
type textarea "x"
type input "0020-09-09"
type textarea "x"
type input "0202-09-09"
type textarea "x"
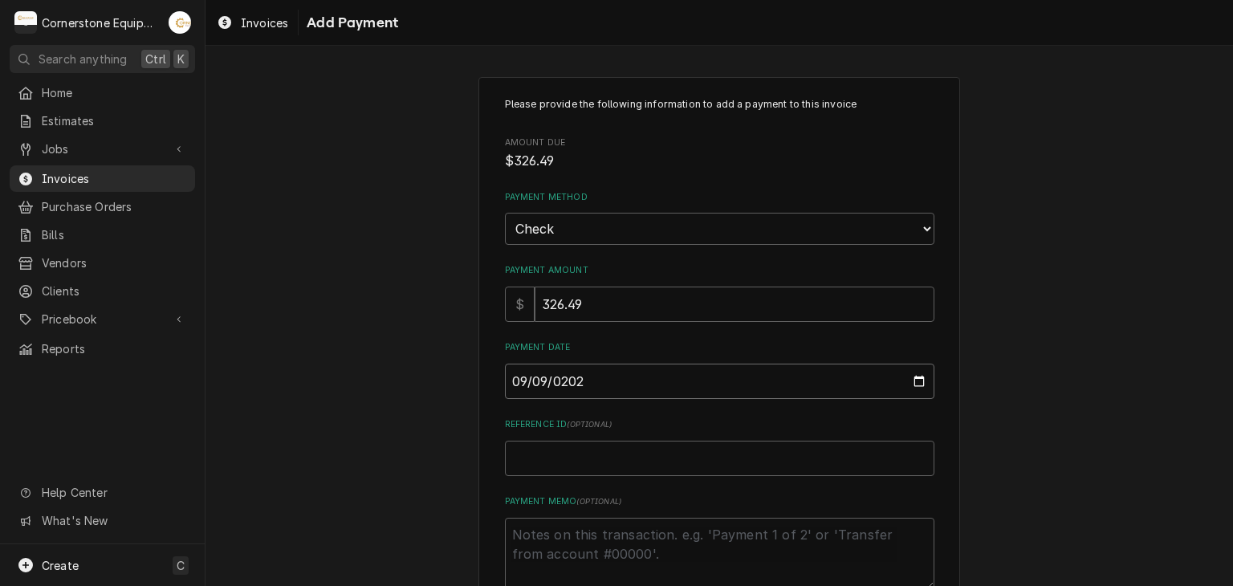
type input "2025-09-09"
type textarea "x"
type input "C"
type textarea "x"
type input "Ch"
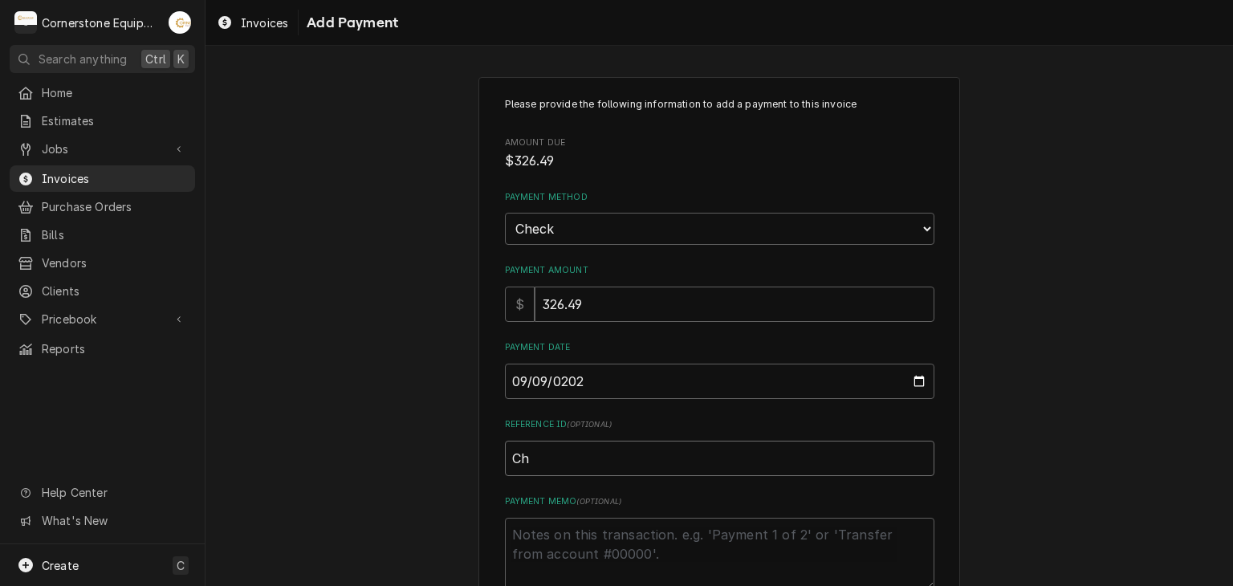
type textarea "x"
type input "Che"
type textarea "x"
type input "Chec"
type textarea "x"
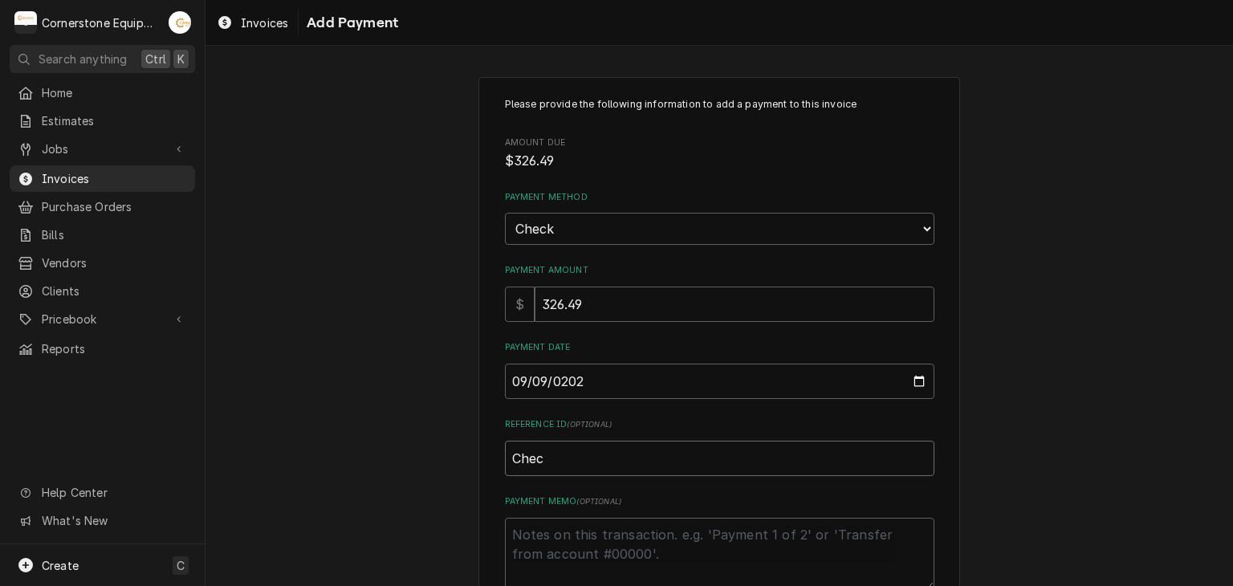
type input "Check"
type textarea "x"
type input "Check"
type textarea "x"
type input "Check #"
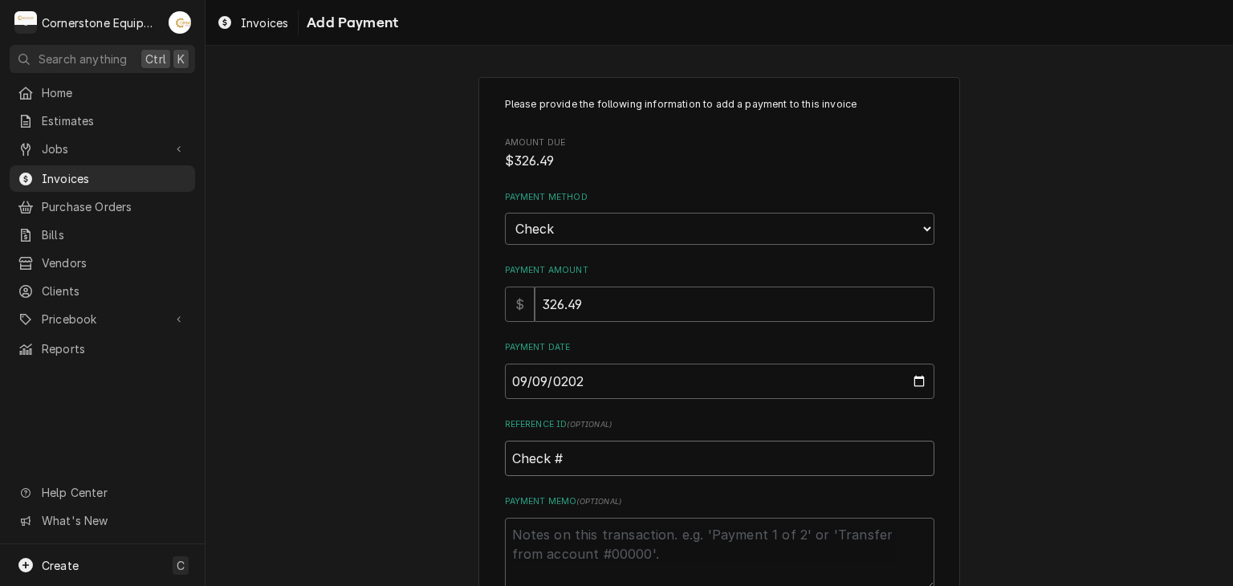
type textarea "x"
type input "Check #2"
type textarea "x"
type input "Check #23"
type textarea "x"
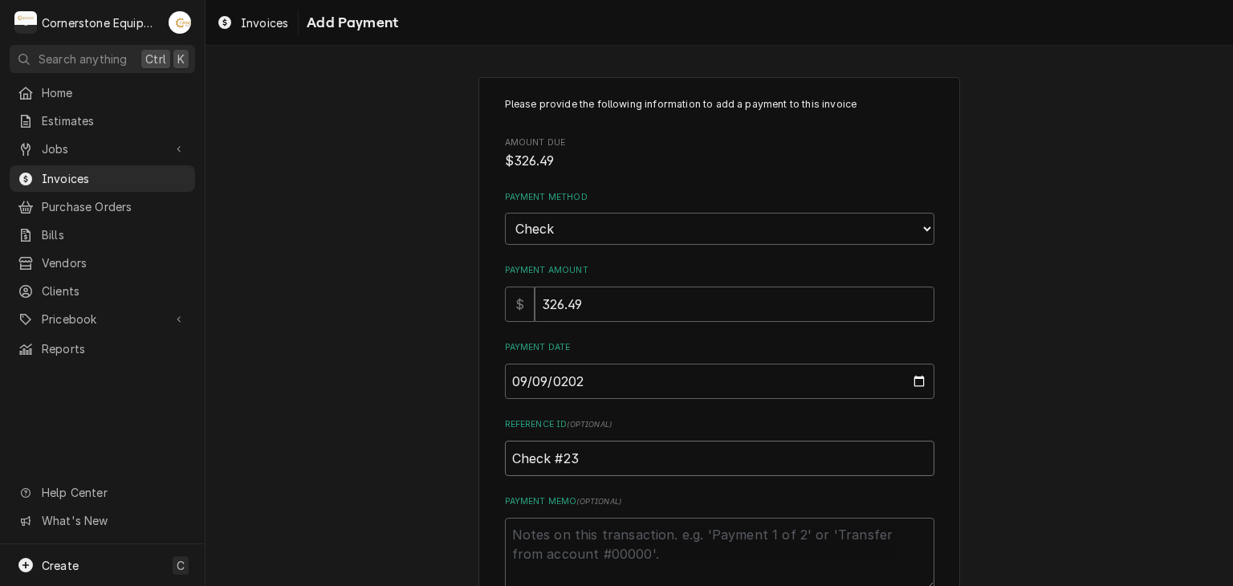
type input "Check #230"
type textarea "x"
type input "Check #2307"
type textarea "x"
type textarea "P"
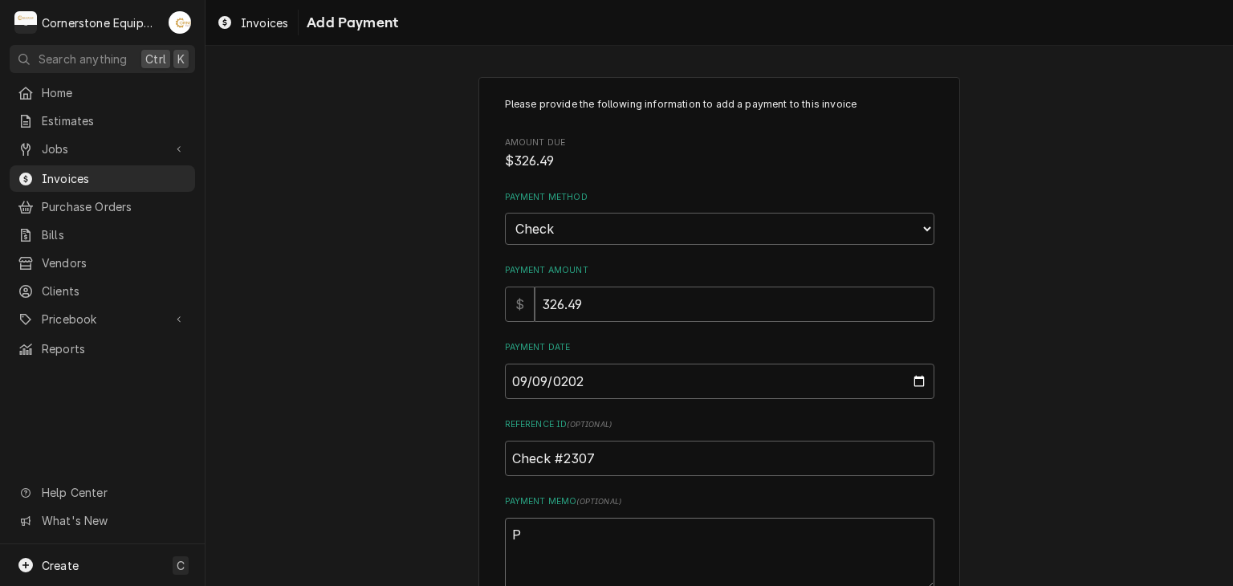
type textarea "x"
type textarea "Pa"
type textarea "x"
type textarea "Pay"
type textarea "x"
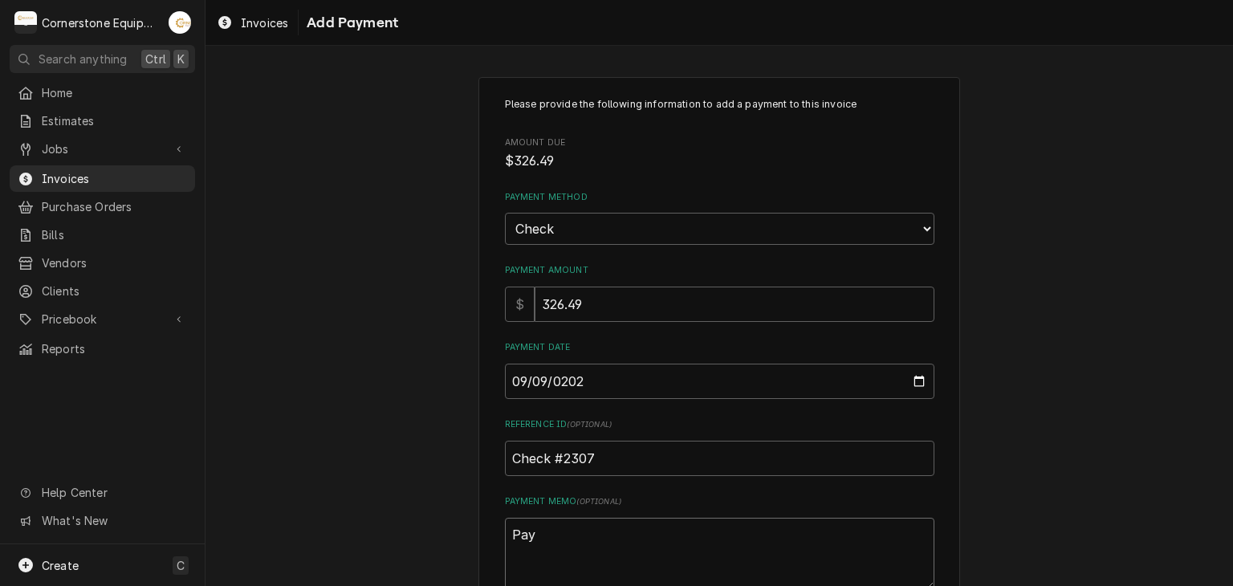
type textarea "Paym"
type textarea "x"
type textarea "Payme"
type textarea "x"
type textarea "Paymen"
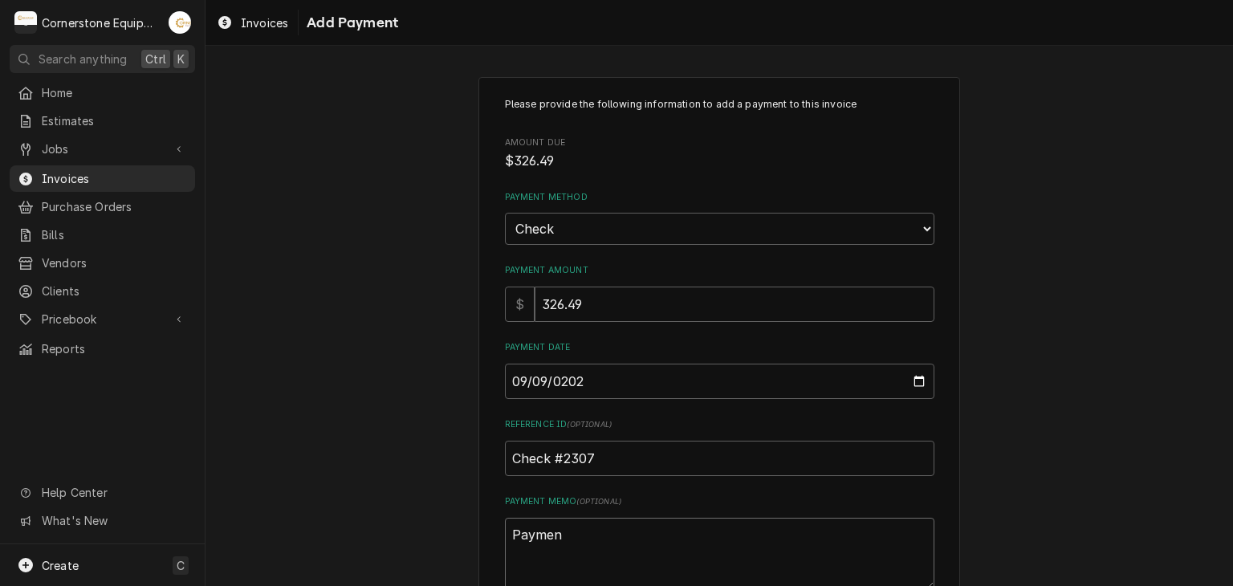
type textarea "x"
type textarea "Payment"
type textarea "x"
type textarea "Payment"
type textarea "x"
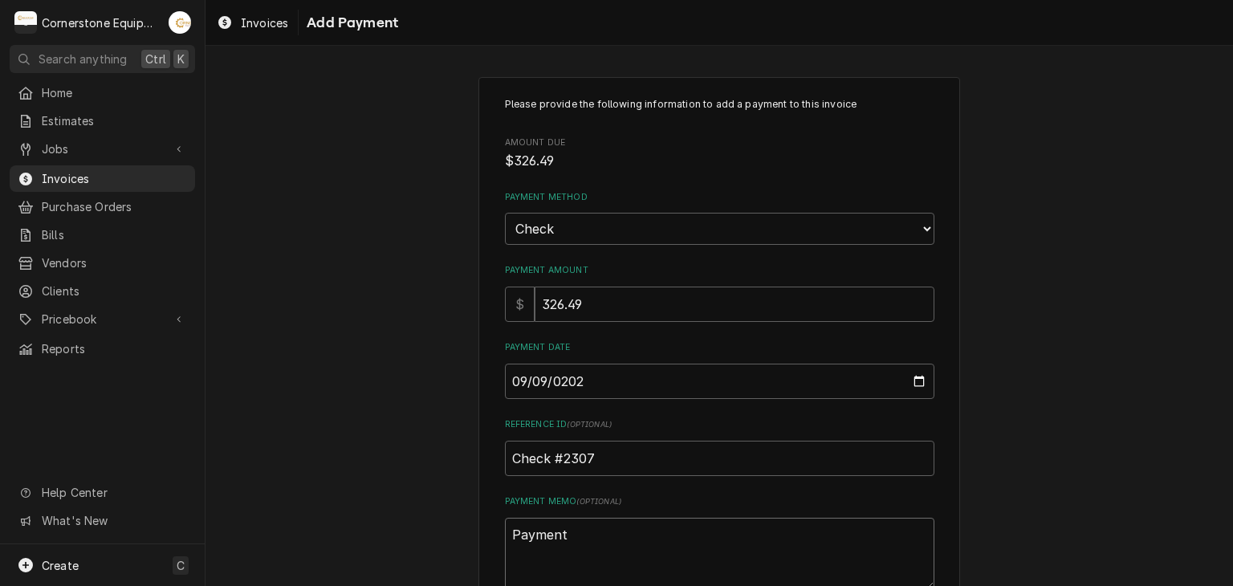
type textarea "Payment 1"
type textarea "x"
type textarea "Payment 1"
type textarea "x"
type textarea "Payment 1 o"
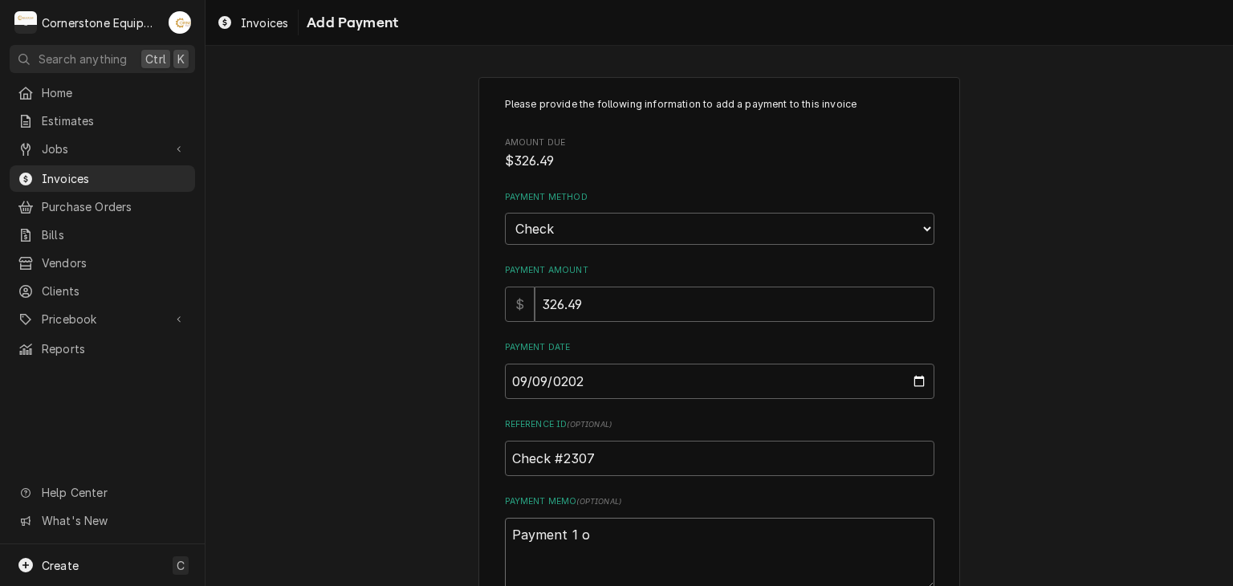
type textarea "x"
type textarea "Payment 1 of"
type textarea "x"
type textarea "Payment 1 of"
type textarea "x"
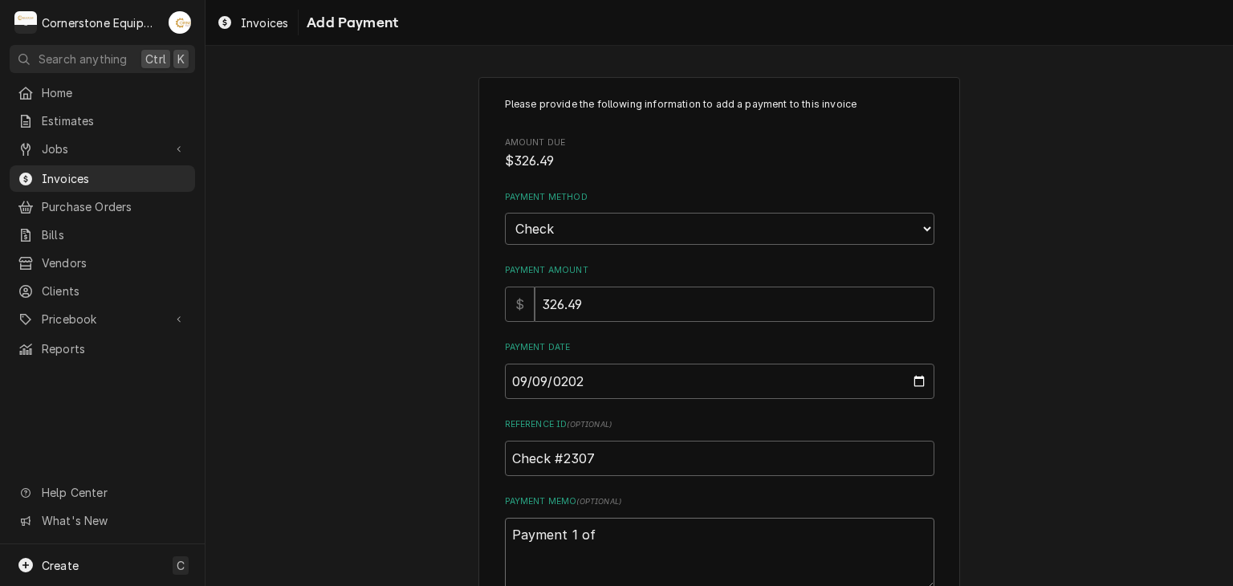
type textarea "Payment 1 of 3"
type textarea "x"
type textarea "Payment 1 of"
type textarea "x"
type textarea "Payment 1 of 2"
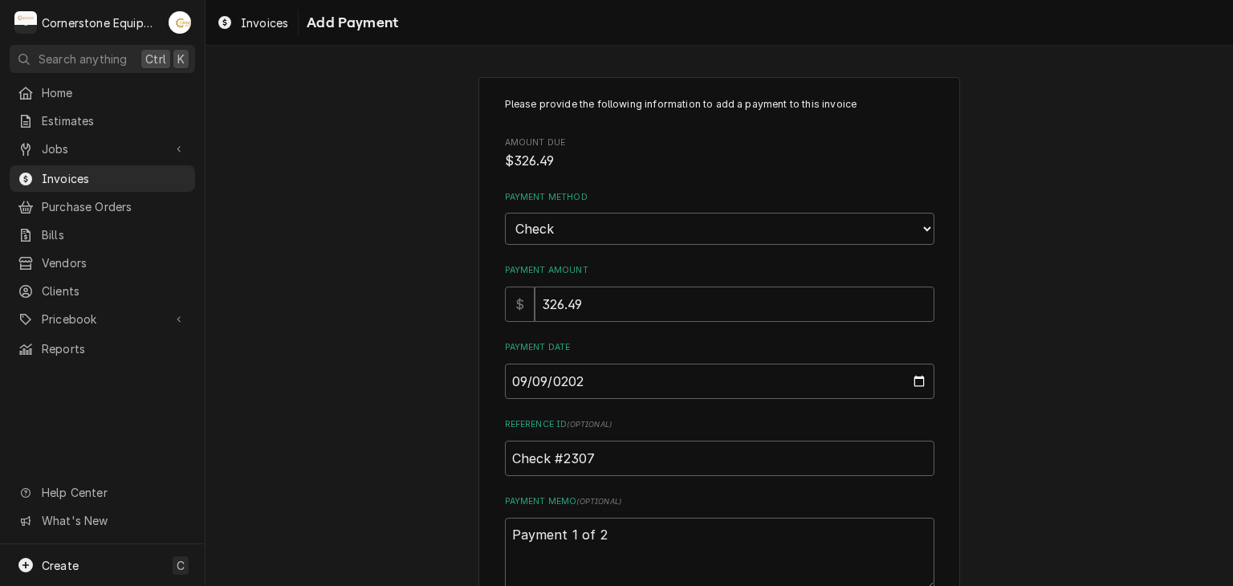
click at [283, 312] on div "Please provide the following information to add a payment to this invoice Amoun…" at bounding box center [718, 375] width 1027 height 624
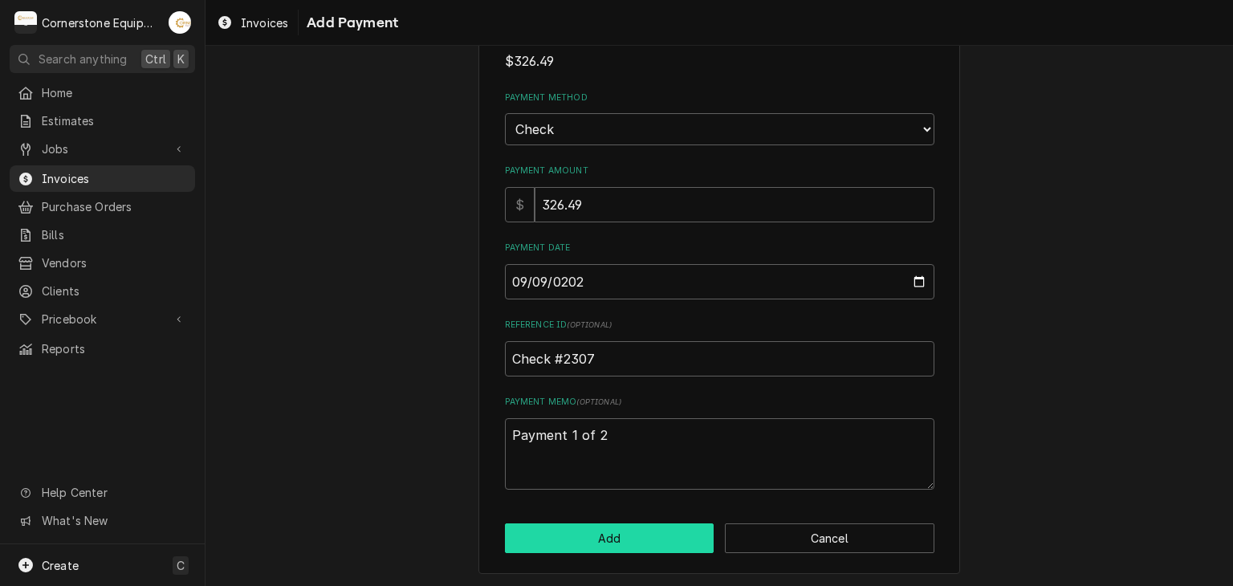
click at [571, 530] on button "Add" at bounding box center [609, 538] width 209 height 30
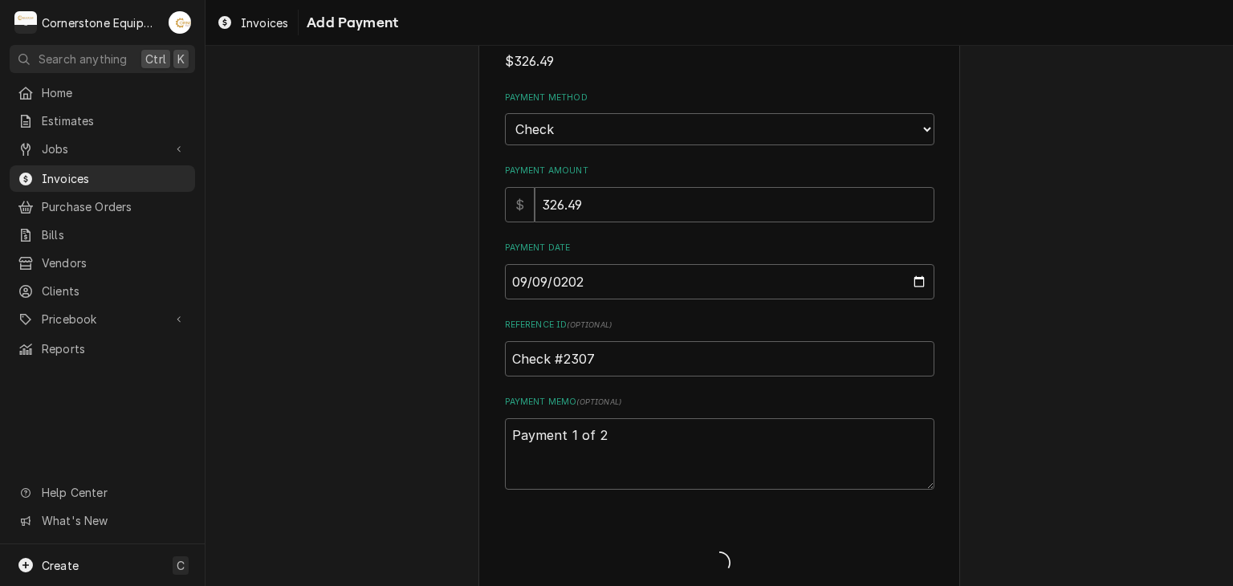
type textarea "x"
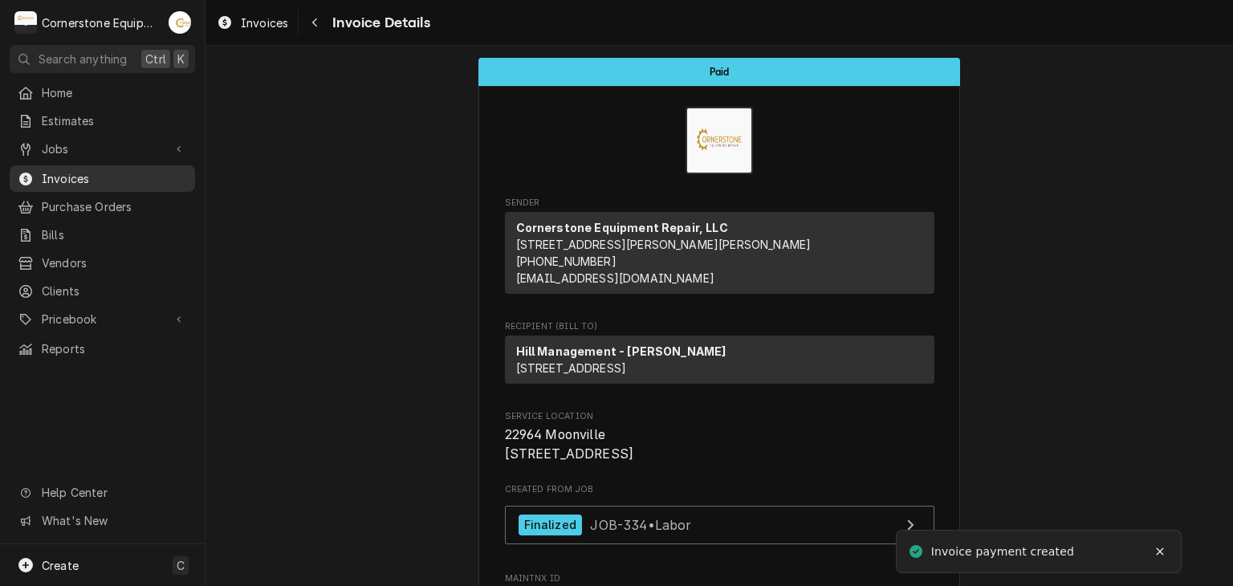
click at [116, 181] on span "Invoices" at bounding box center [114, 178] width 145 height 17
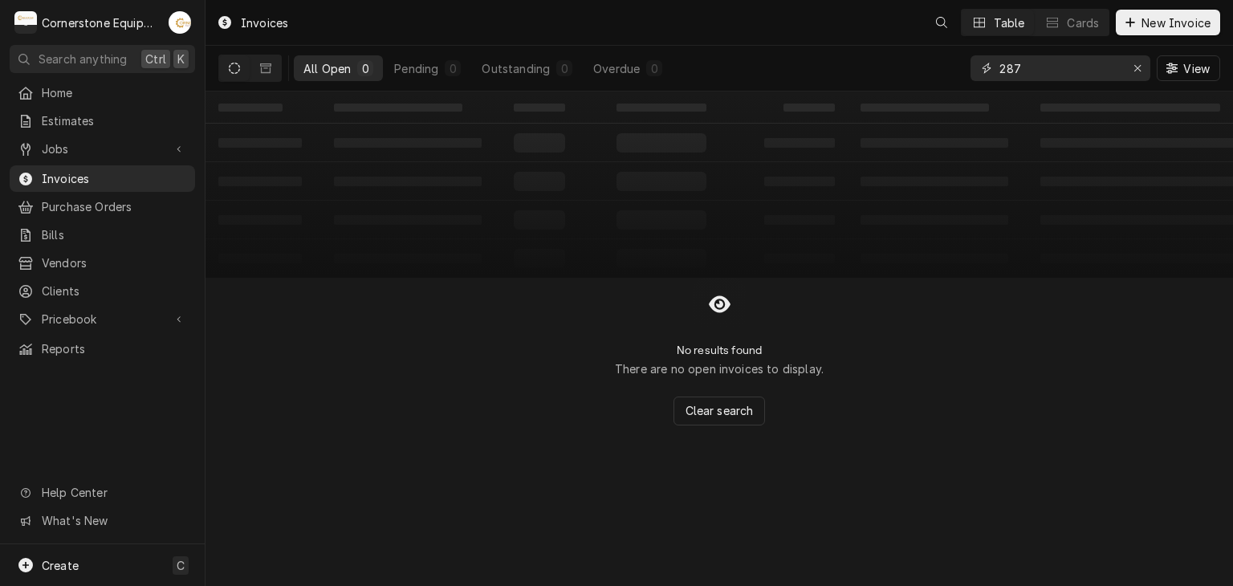
click at [1055, 73] on input "287" at bounding box center [1059, 68] width 120 height 26
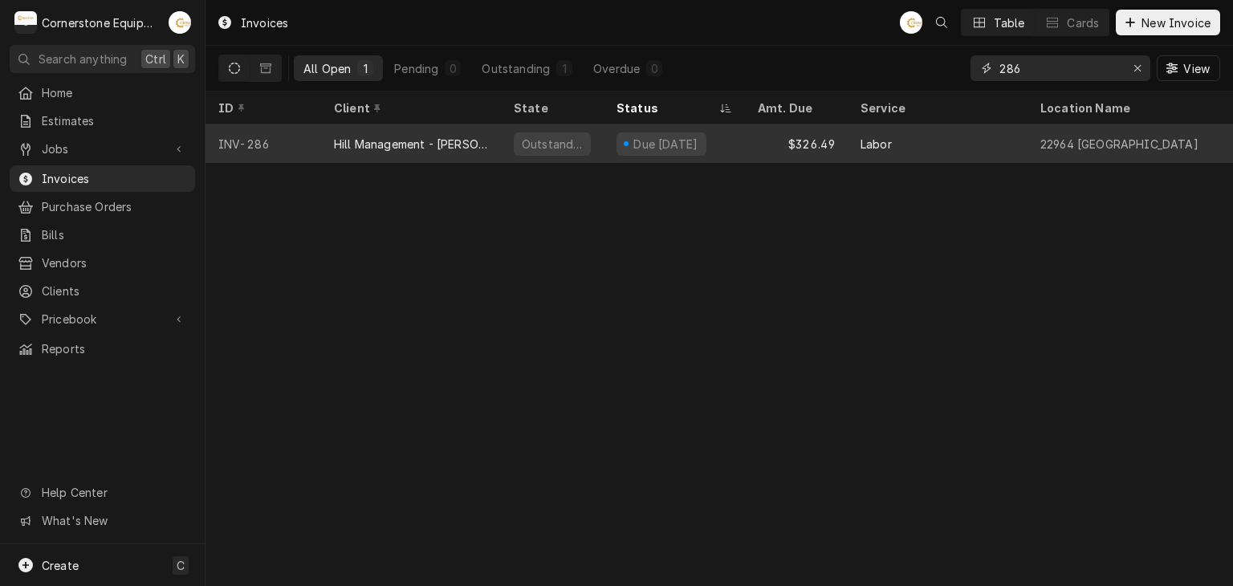
type input "286"
click at [693, 132] on div "Due [DATE]" at bounding box center [661, 143] width 90 height 23
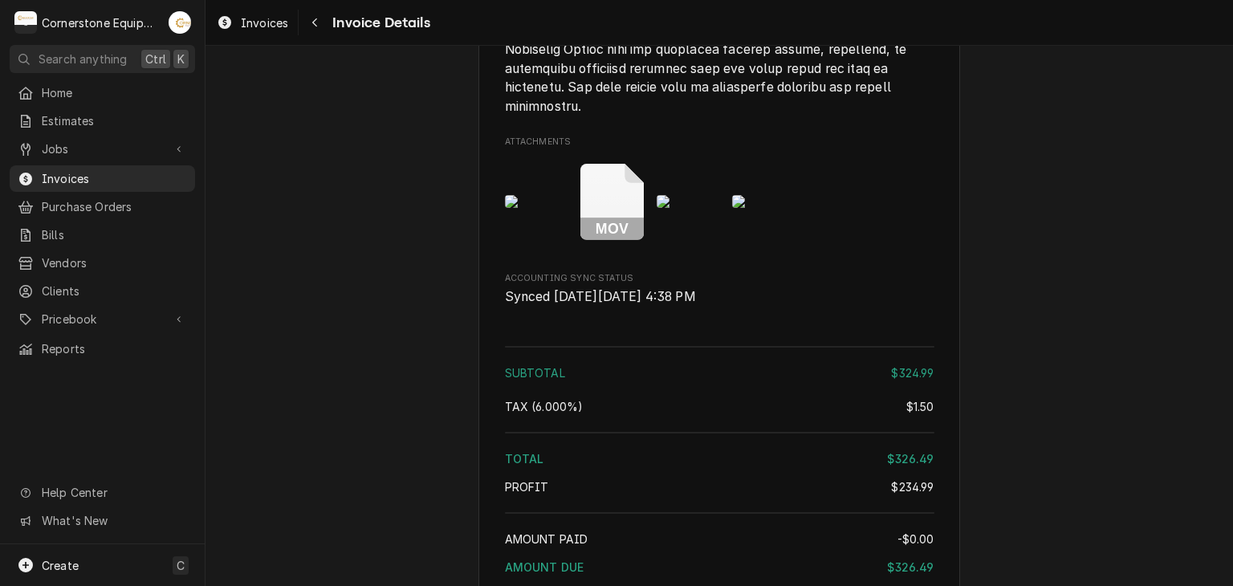
scroll to position [2886, 0]
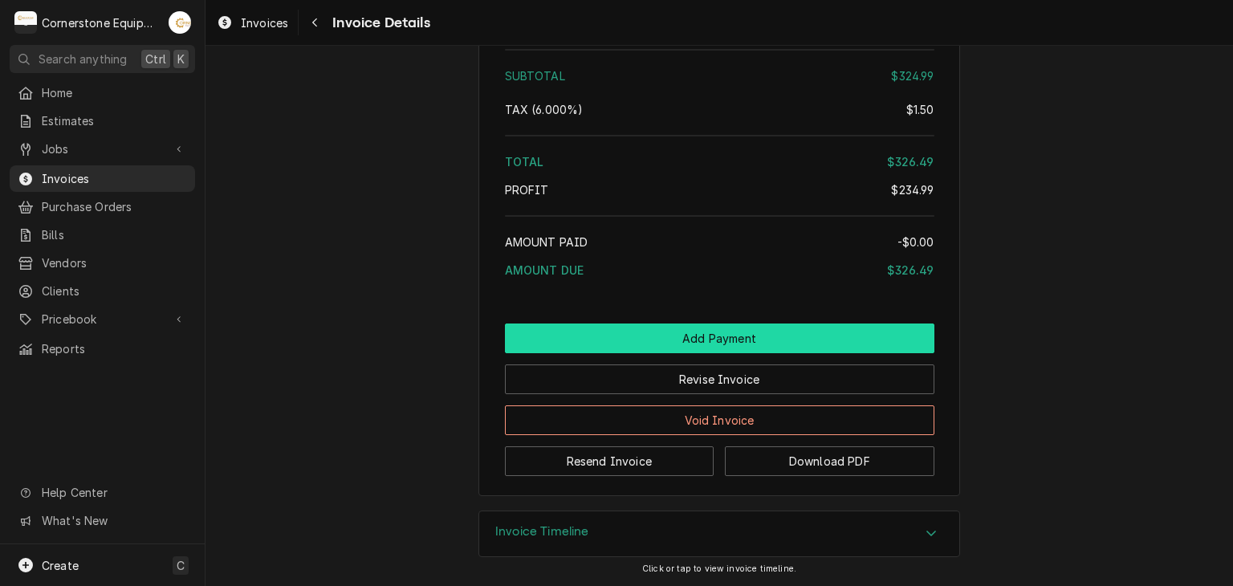
click at [677, 335] on button "Add Payment" at bounding box center [719, 338] width 429 height 30
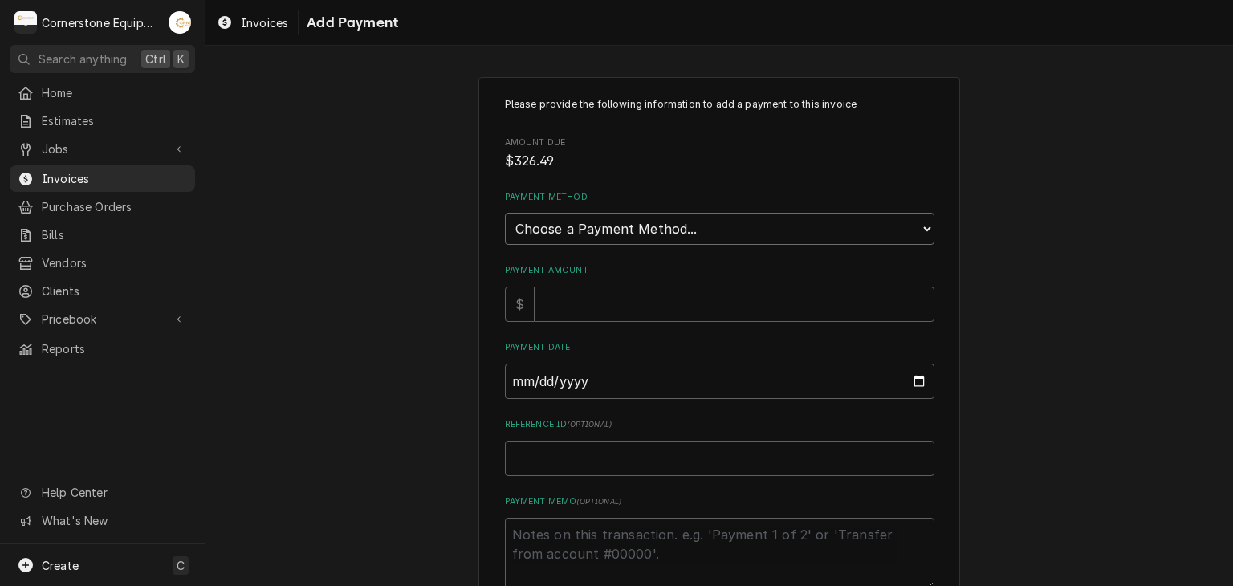
click at [568, 219] on select "Choose a Payment Method... Cash Check Credit/Debit Card ACH/eCheck Other" at bounding box center [719, 229] width 429 height 32
select select "2"
click at [505, 213] on select "Choose a Payment Method... Cash Check Credit/Debit Card ACH/eCheck Other" at bounding box center [719, 229] width 429 height 32
click at [588, 297] on input "Payment Amount" at bounding box center [735, 304] width 400 height 35
type textarea "x"
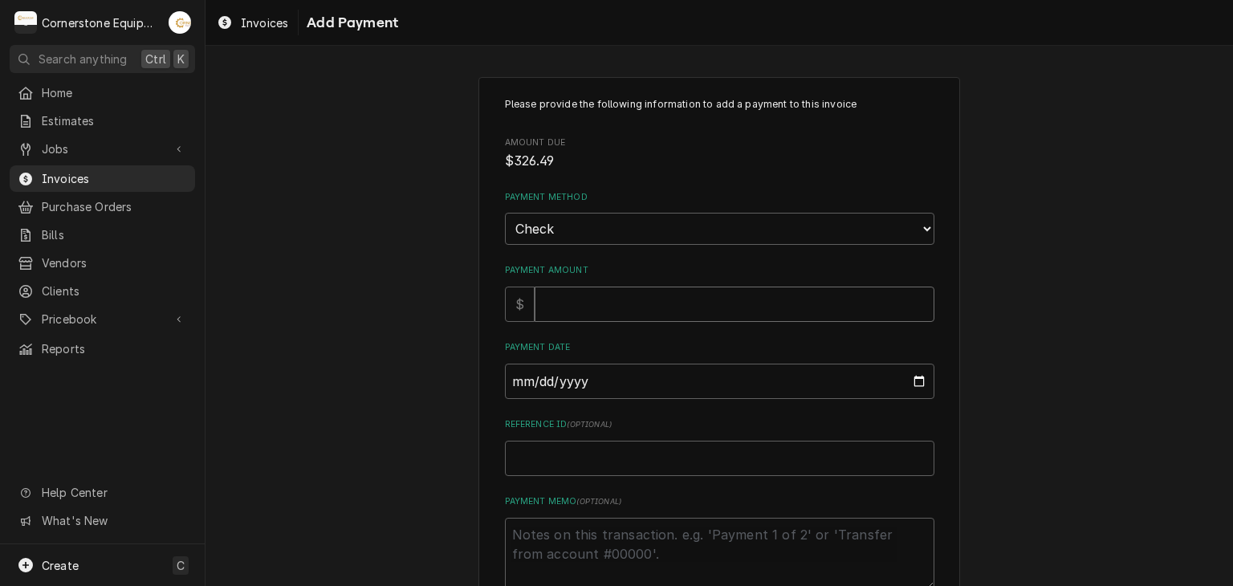
type input "3"
type textarea "x"
type input "32"
type textarea "x"
type input "326"
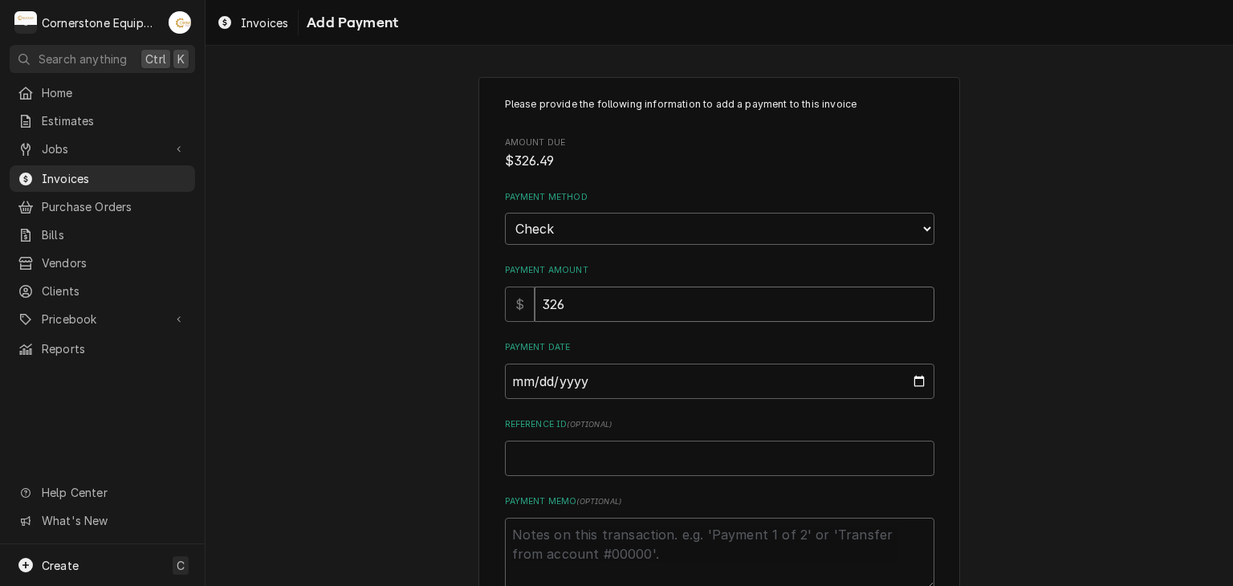
type textarea "x"
type input "326.4"
type textarea "x"
type input "326.49"
type input "0002-09-09"
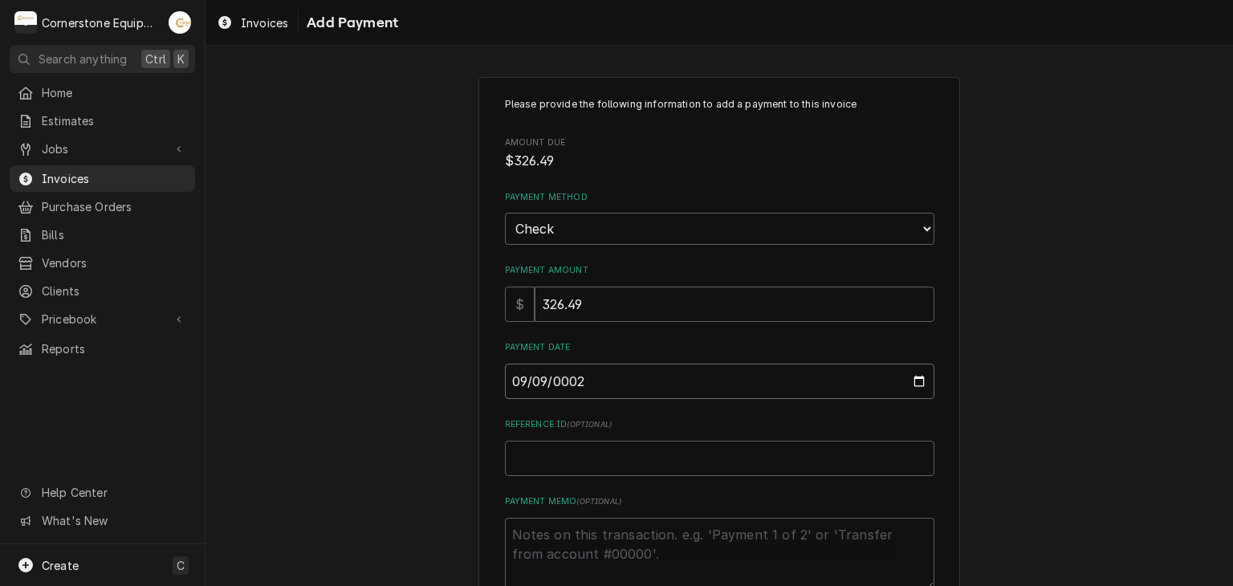
type textarea "x"
type input "0020-09-09"
type textarea "x"
type input "0202-09-09"
type textarea "x"
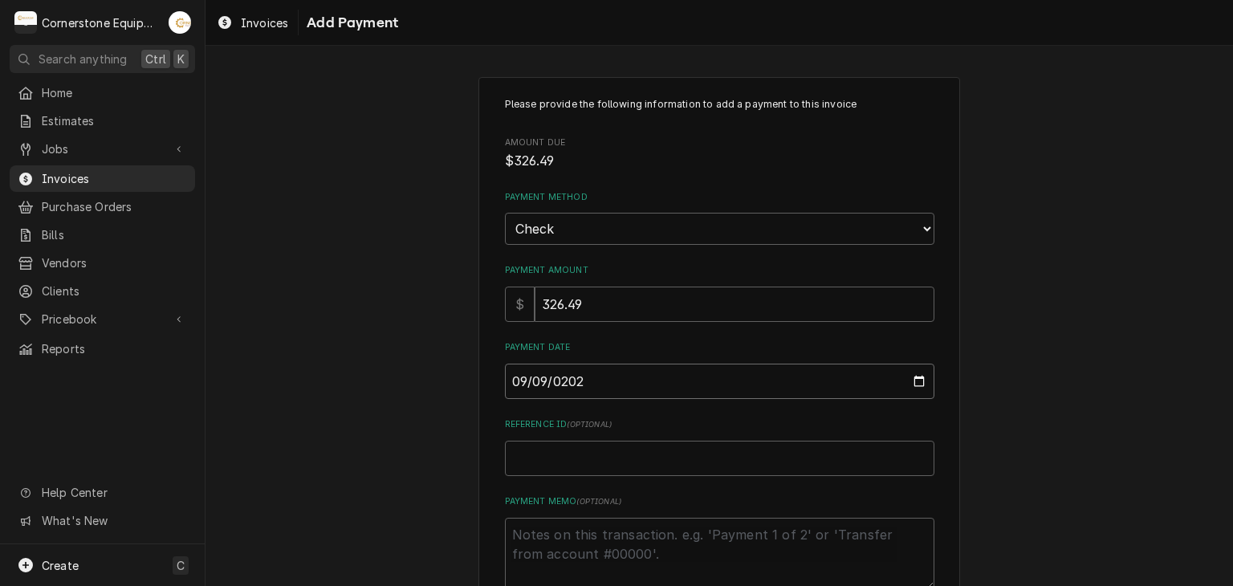
type input "2025-09-09"
type textarea "x"
type input "P"
type textarea "x"
type input "Pa"
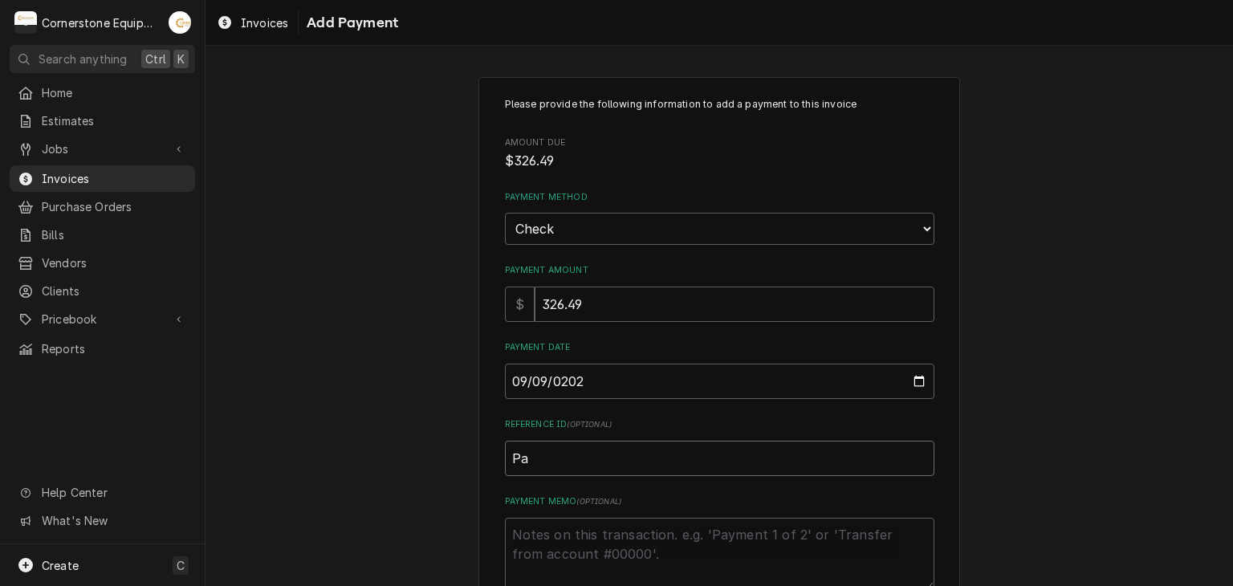
type textarea "x"
type input "Pay"
type textarea "x"
type input "Pa"
type textarea "x"
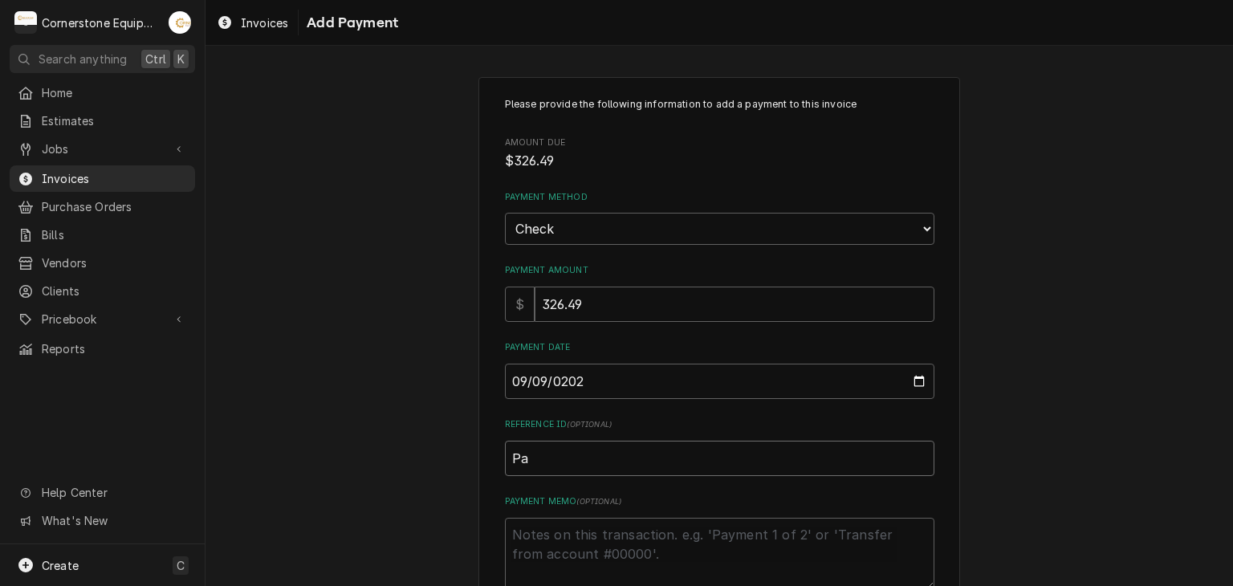
type input "P"
type textarea "x"
type input "C"
type textarea "x"
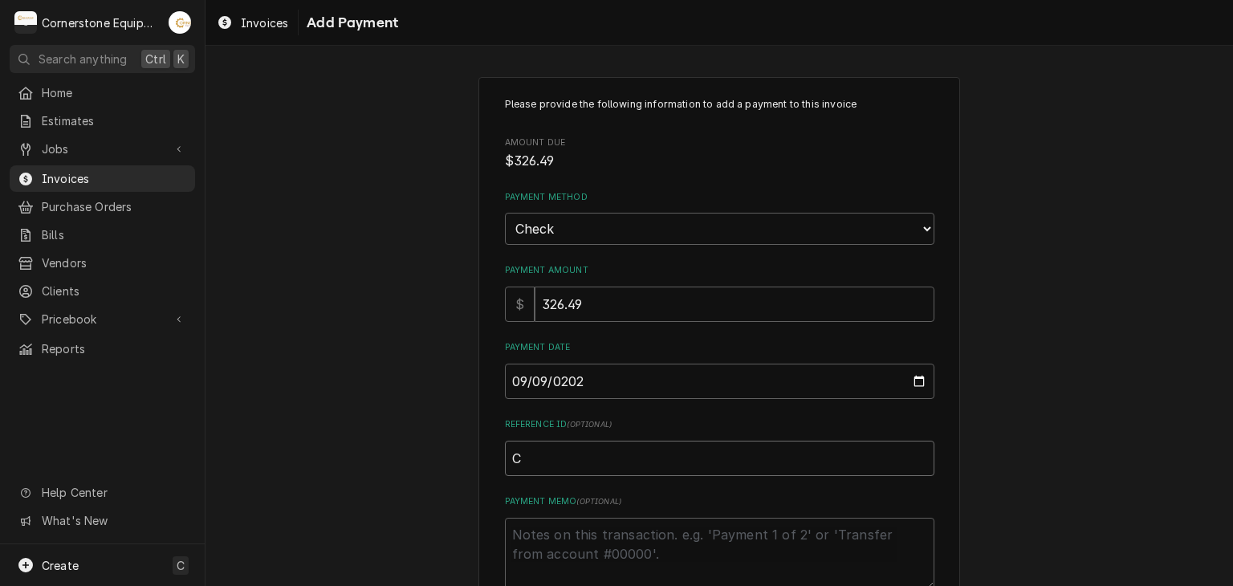
type input "Ch"
type textarea "x"
type input "Che"
type textarea "x"
type input "Chec"
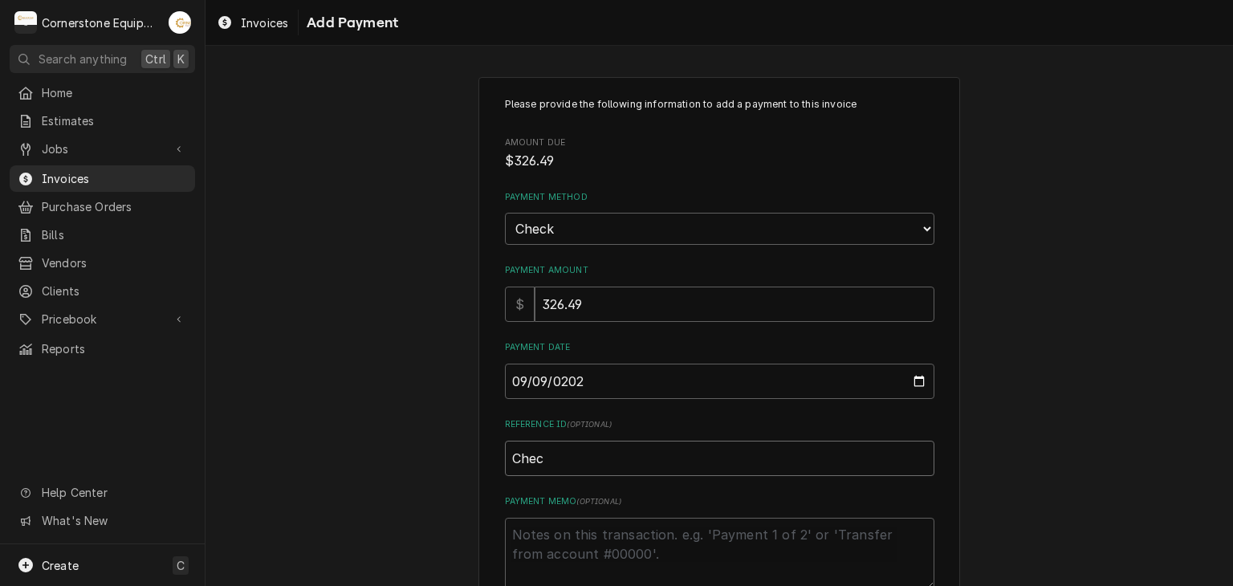
type textarea "x"
type input "Check"
type textarea "x"
type input "Check"
type textarea "x"
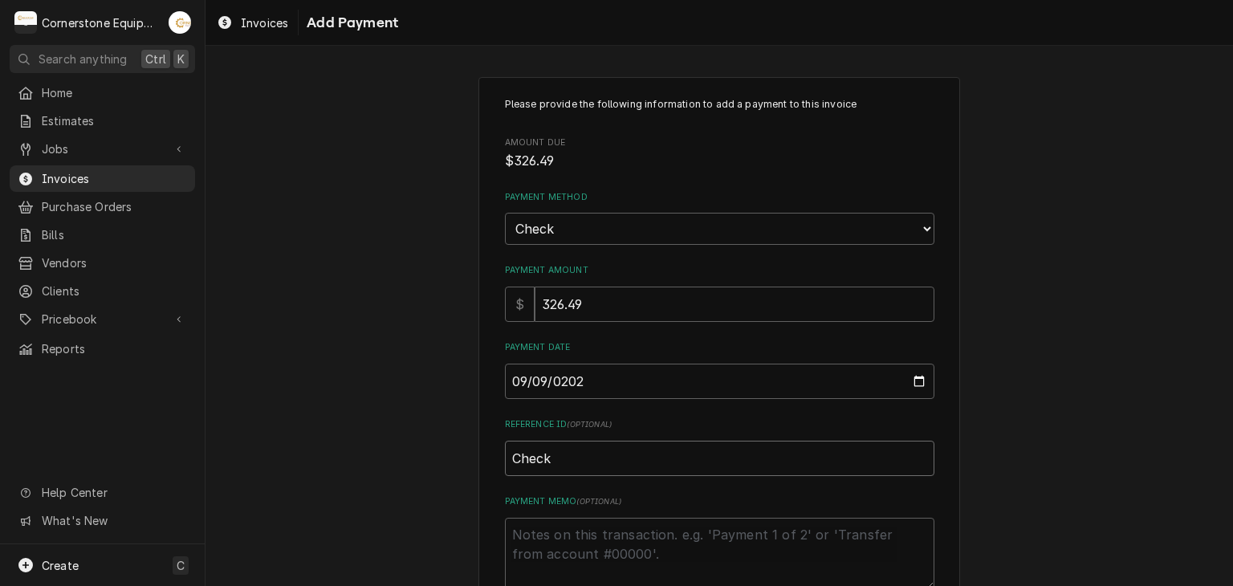
type input "Check #"
type textarea "x"
type input "Check #2"
type textarea "x"
type input "Check #23"
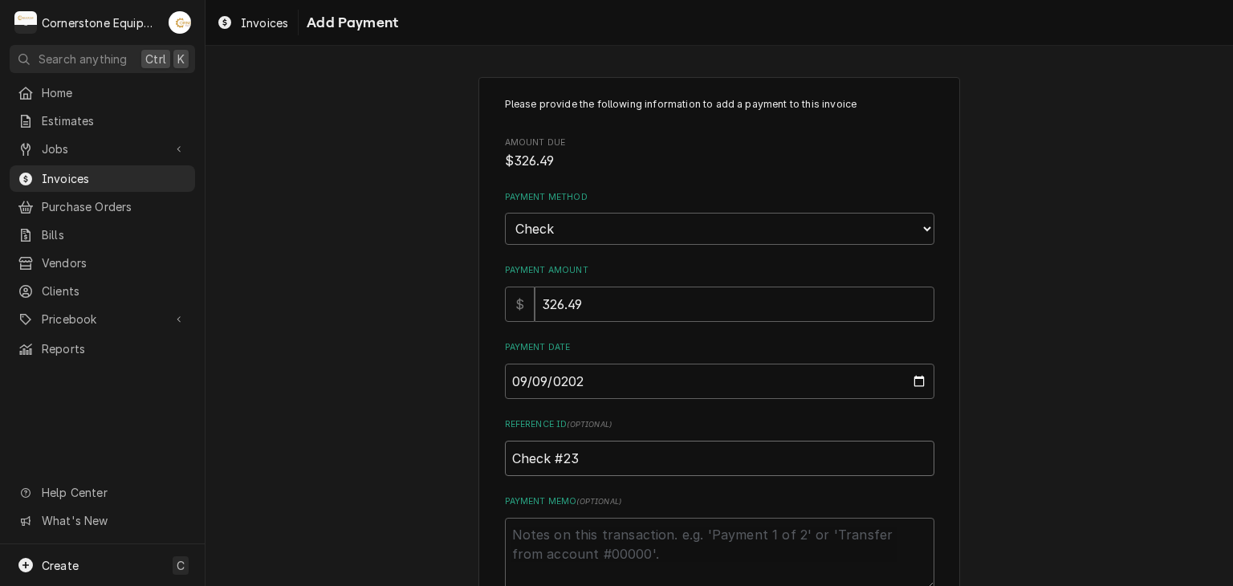
type textarea "x"
type input "Check #230"
type textarea "x"
type input "Check #2307"
type textarea "x"
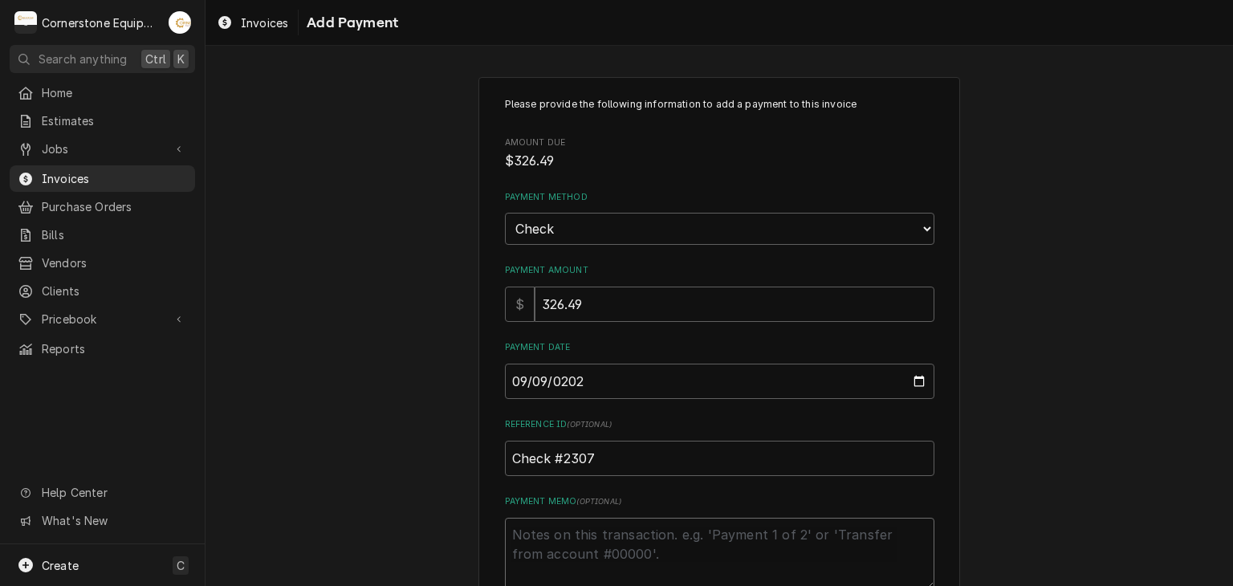
type textarea "P"
type textarea "x"
type textarea "Pa"
type textarea "x"
type textarea "Pay"
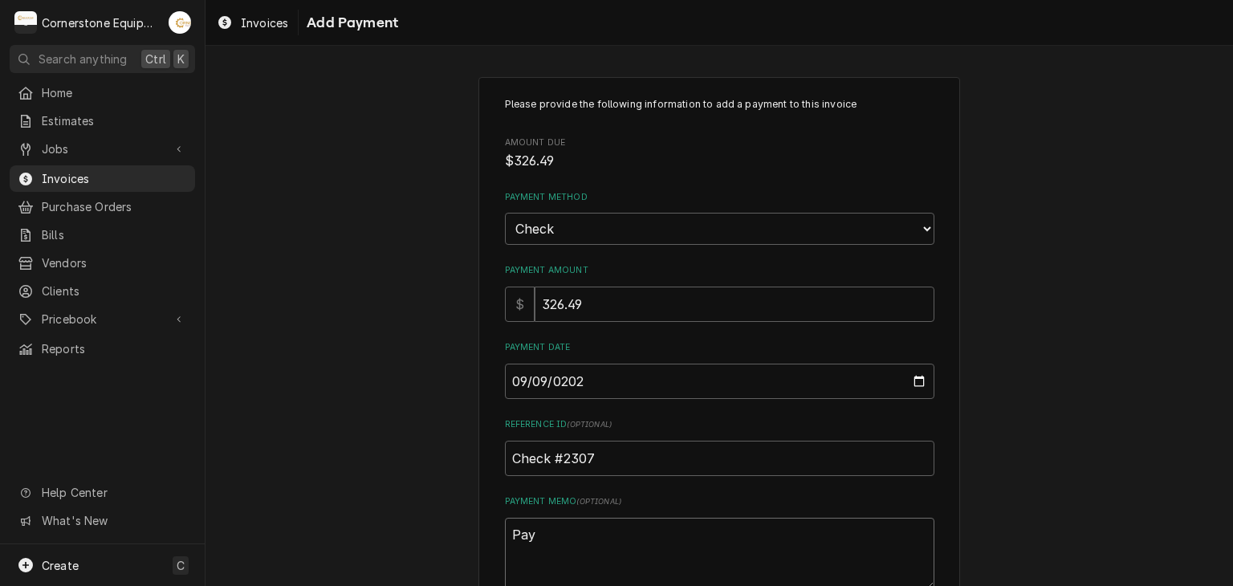
type textarea "x"
type textarea "Paym"
type textarea "x"
type textarea "Payme"
type textarea "x"
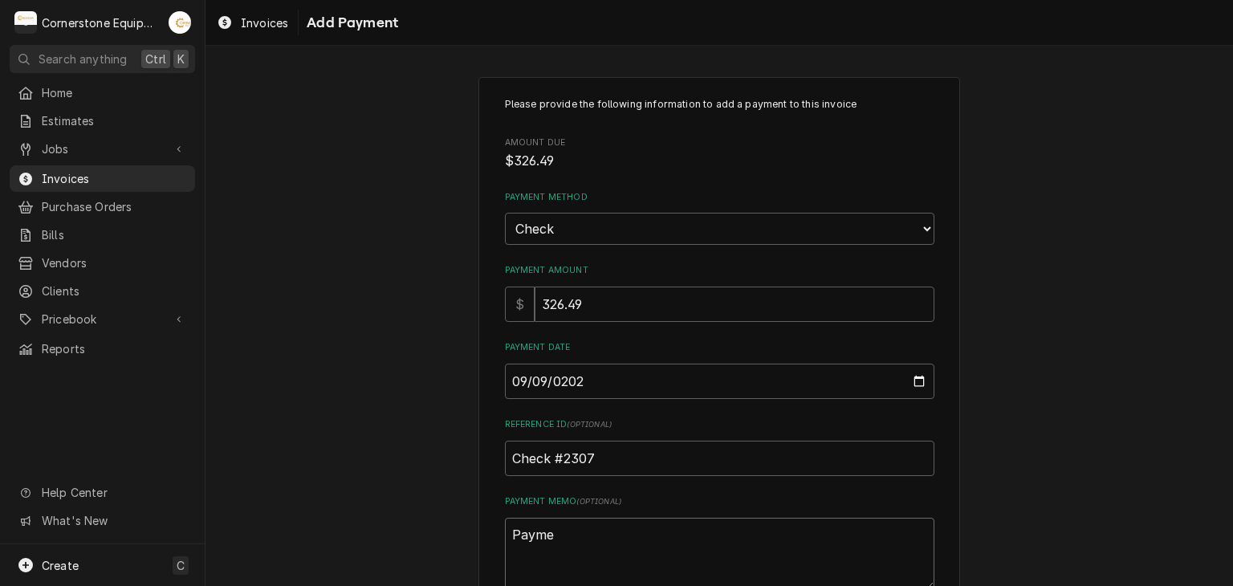
type textarea "Paymen"
type textarea "x"
type textarea "Payment"
type textarea "x"
type textarea "Payment"
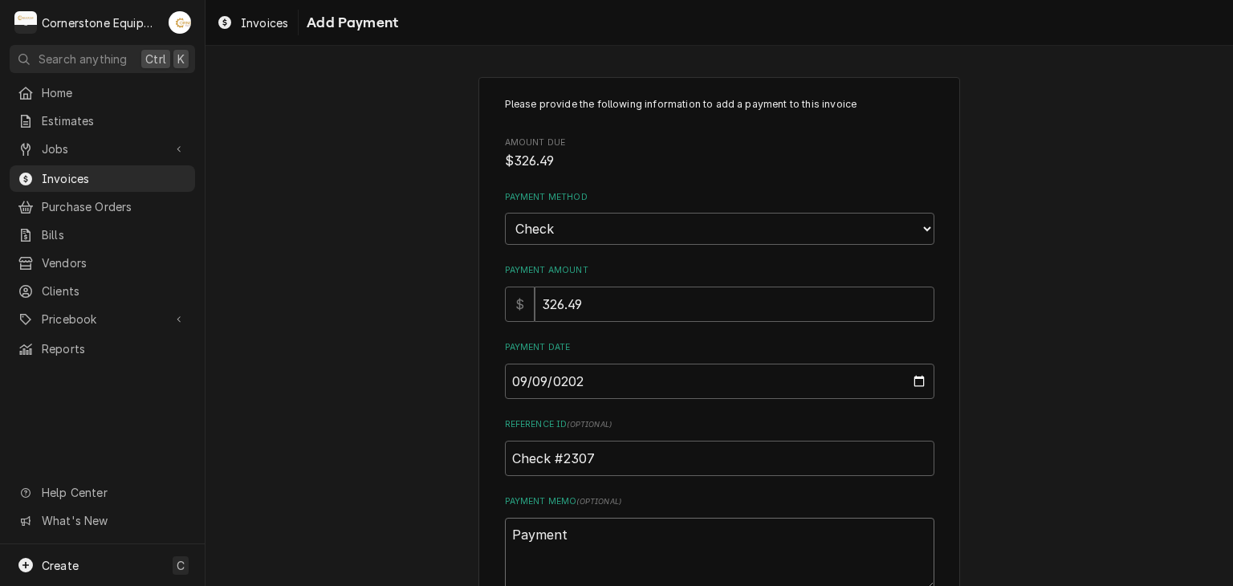
type textarea "x"
type textarea "Payment 2"
type textarea "x"
type textarea "Payment 2"
type textarea "x"
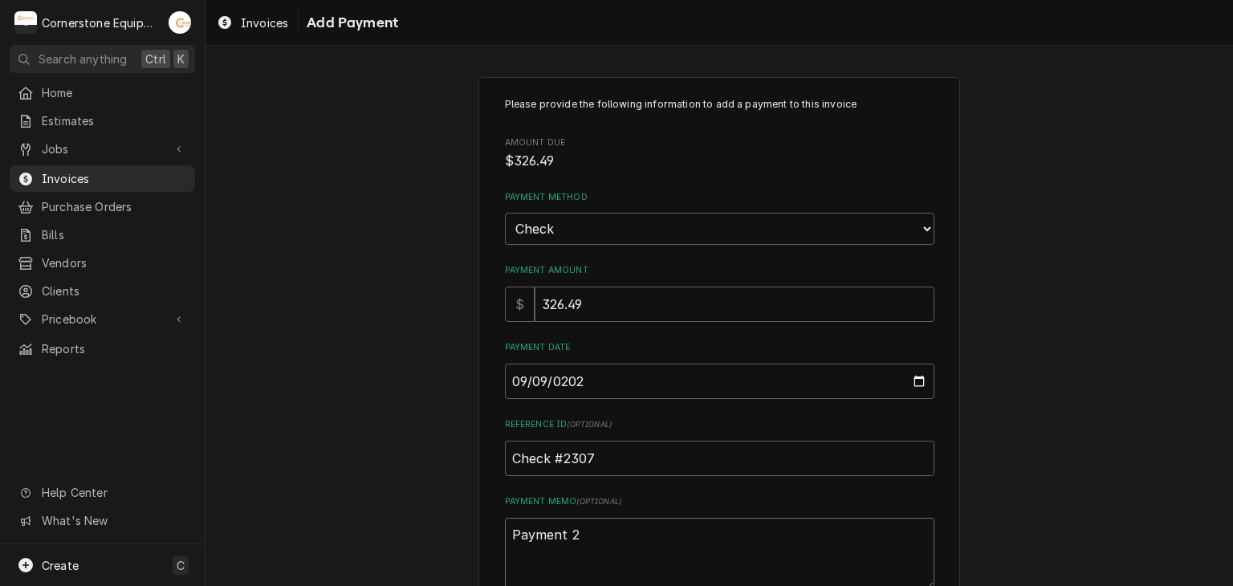
type textarea "Payment 2 o"
type textarea "x"
type textarea "Payment 2 of"
type textarea "x"
type textarea "Payment 2 of"
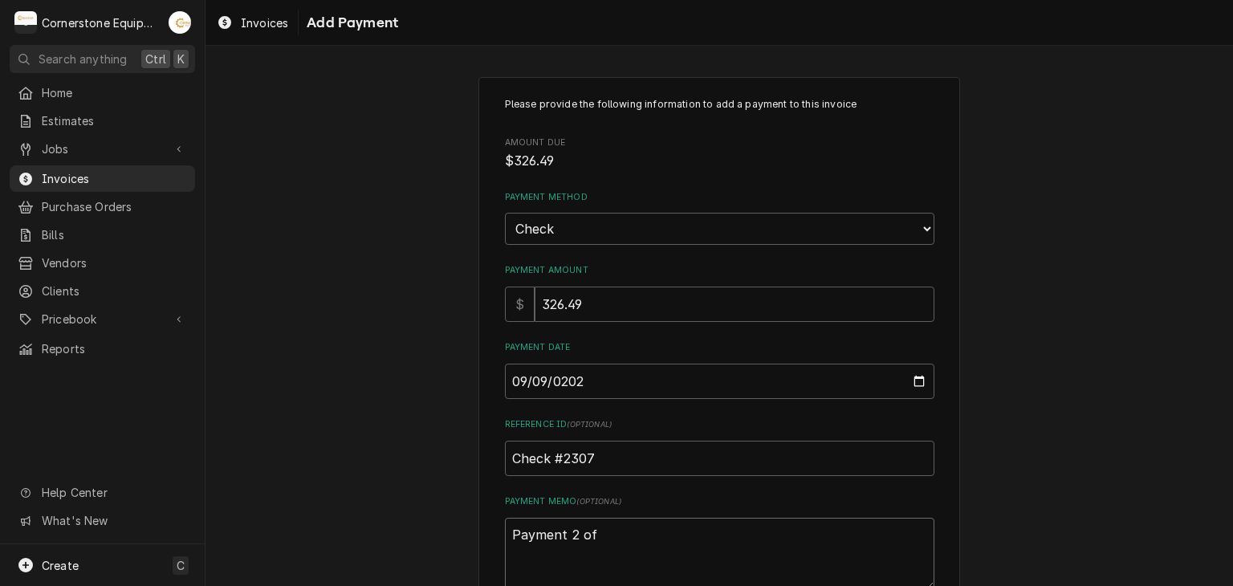
type textarea "x"
type textarea "Payment 2 of 2"
click at [356, 412] on div "Please provide the following information to add a payment to this invoice Amoun…" at bounding box center [718, 375] width 1027 height 624
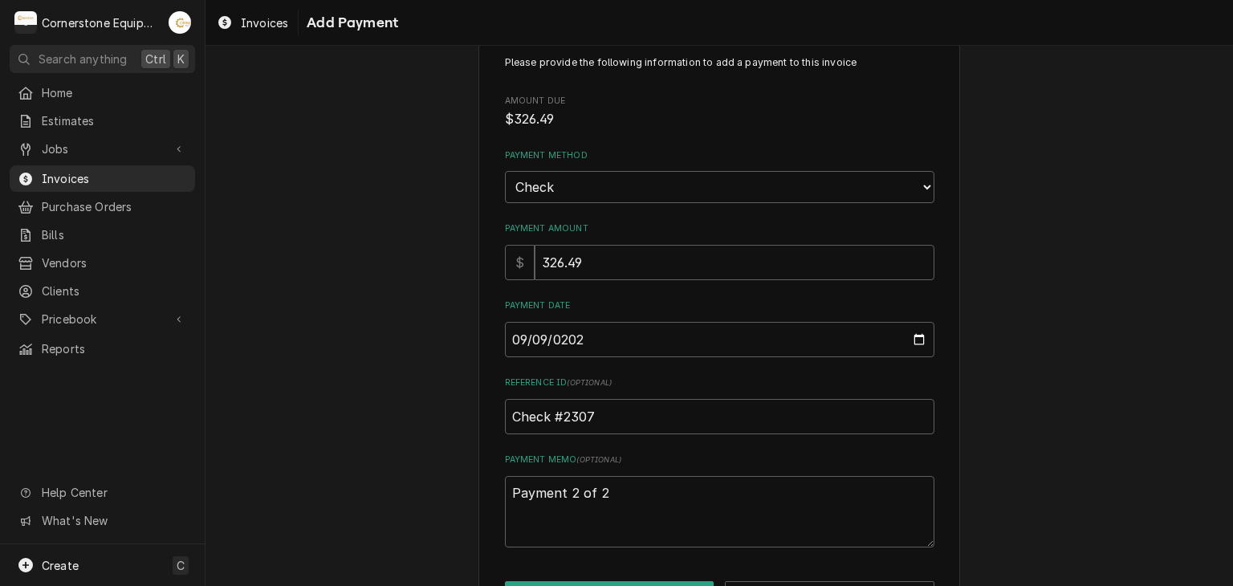
scroll to position [100, 0]
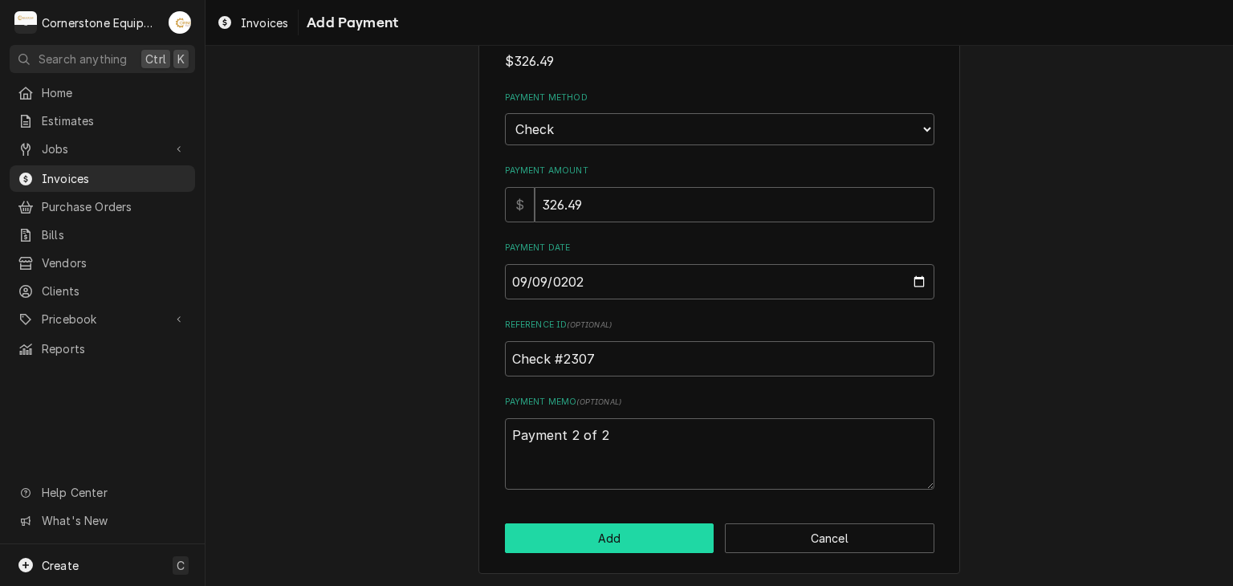
click at [665, 540] on button "Add" at bounding box center [609, 538] width 209 height 30
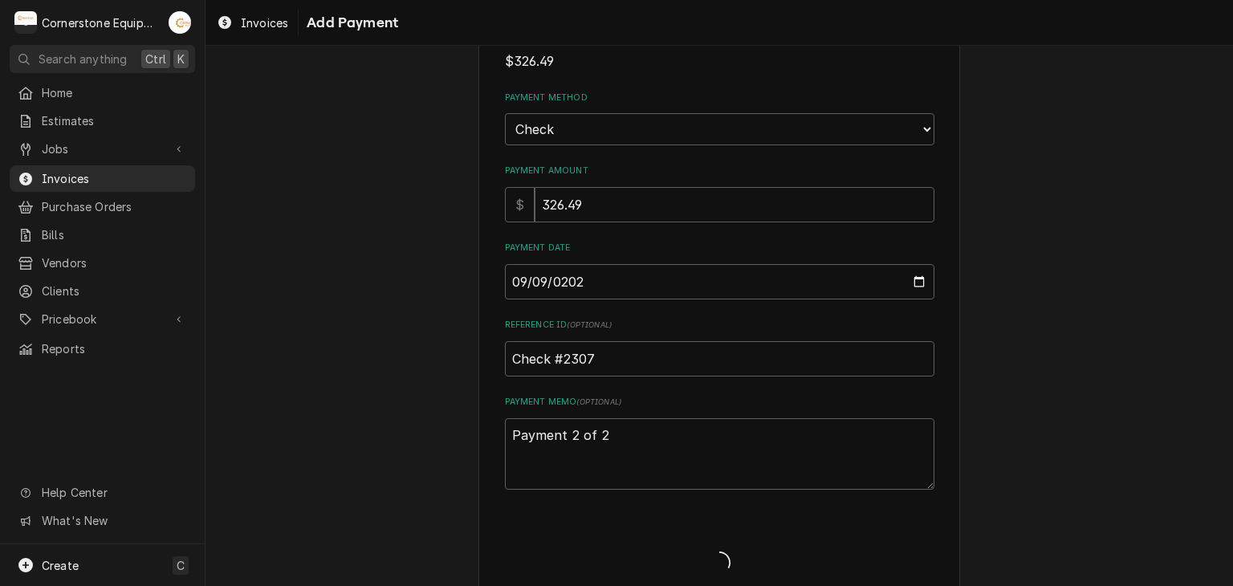
type textarea "x"
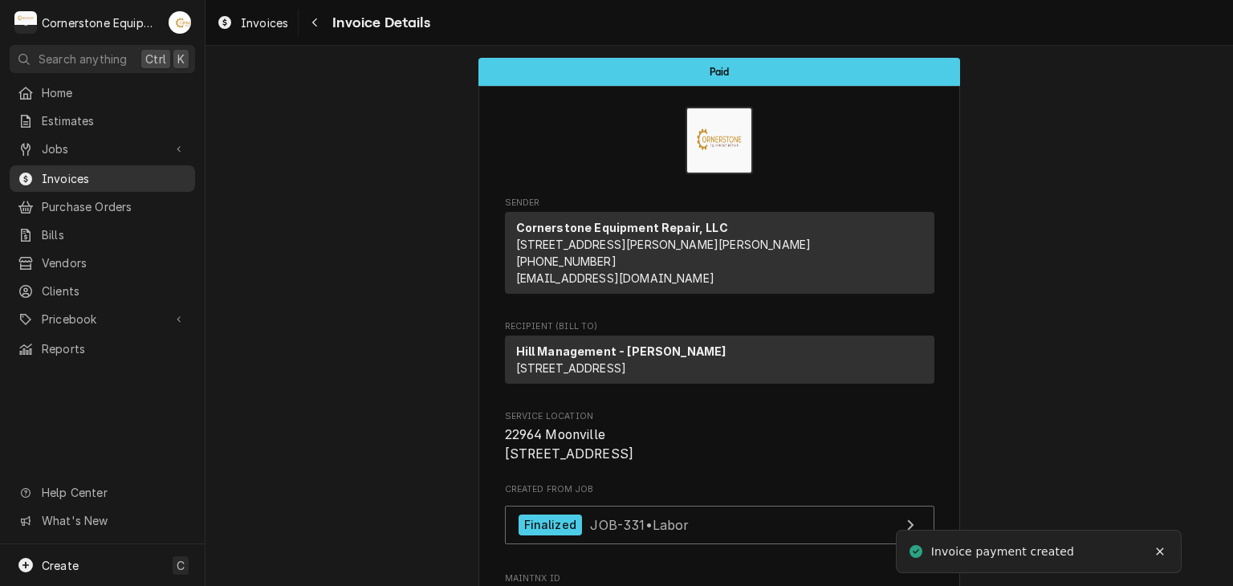
click at [109, 171] on span "Invoices" at bounding box center [114, 178] width 145 height 17
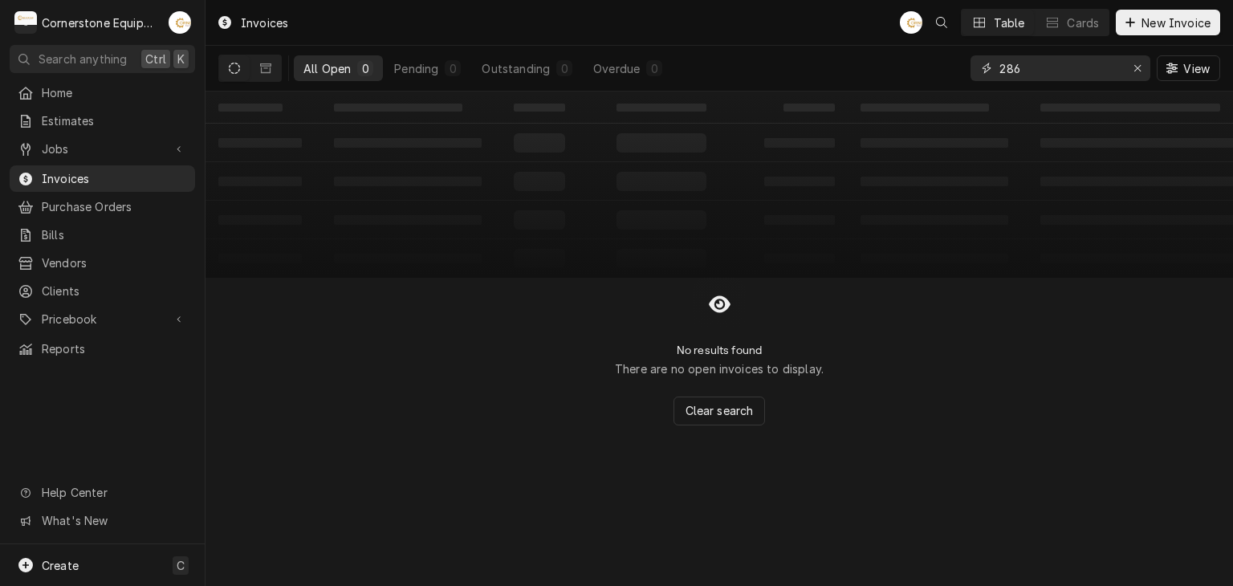
click at [1024, 65] on input "286" at bounding box center [1059, 68] width 120 height 26
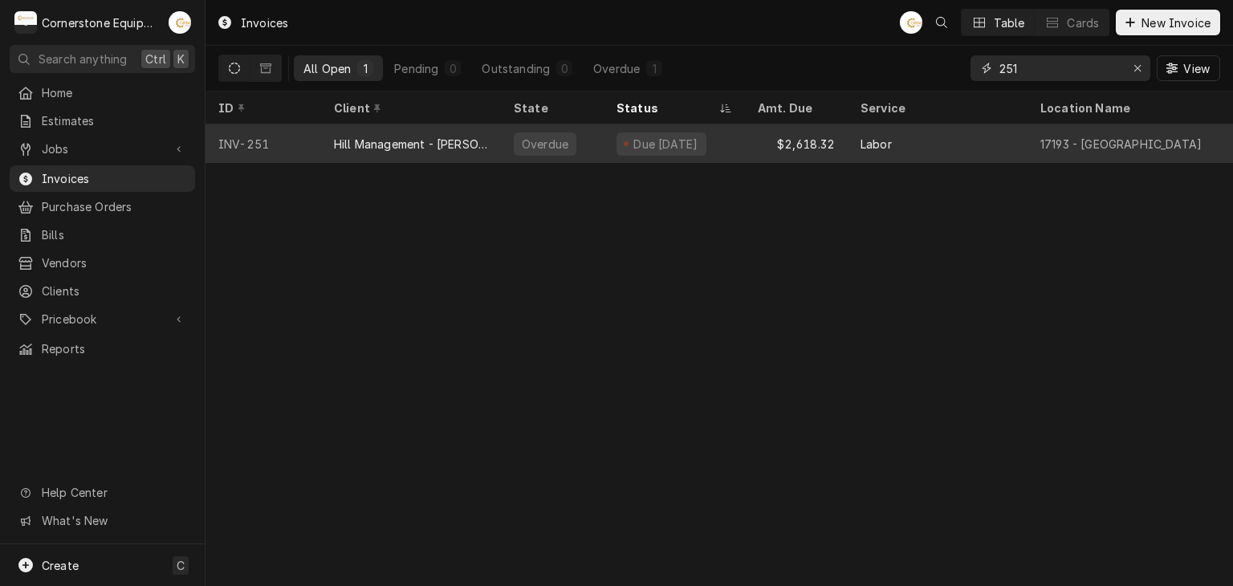
type input "251"
click at [813, 148] on div "$2,618.32" at bounding box center [796, 143] width 103 height 39
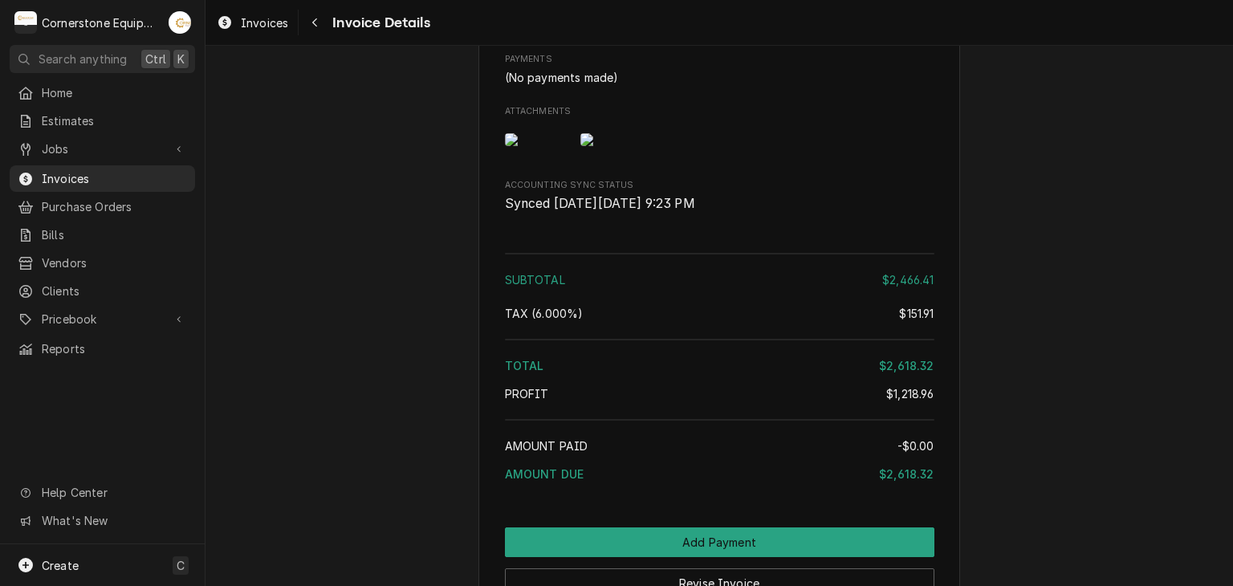
scroll to position [3121, 0]
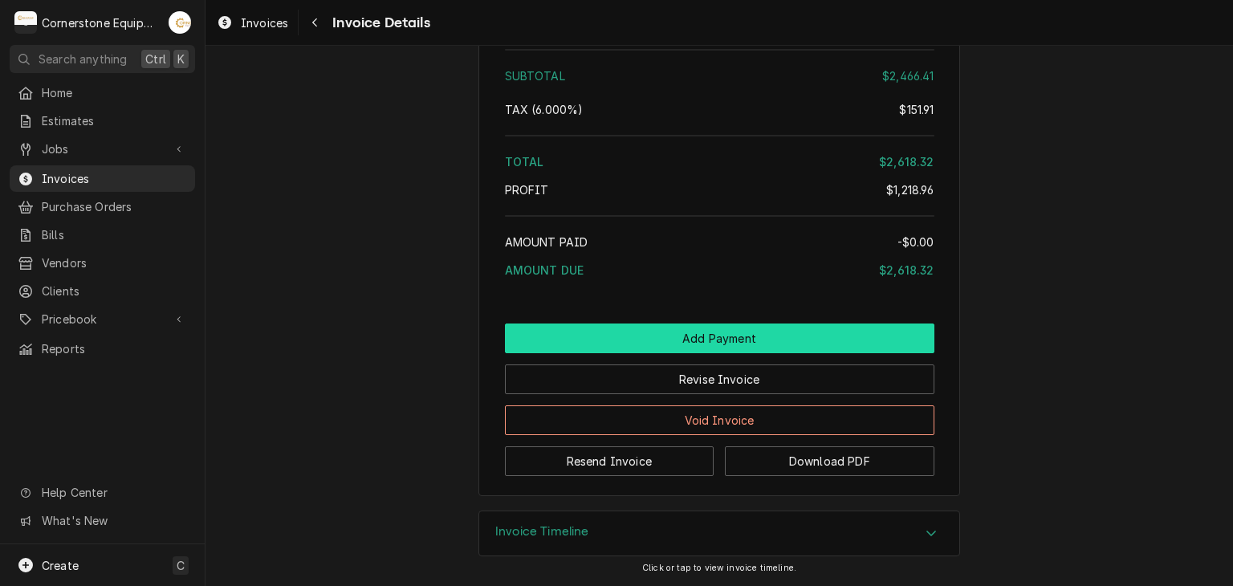
click at [704, 339] on button "Add Payment" at bounding box center [719, 338] width 429 height 30
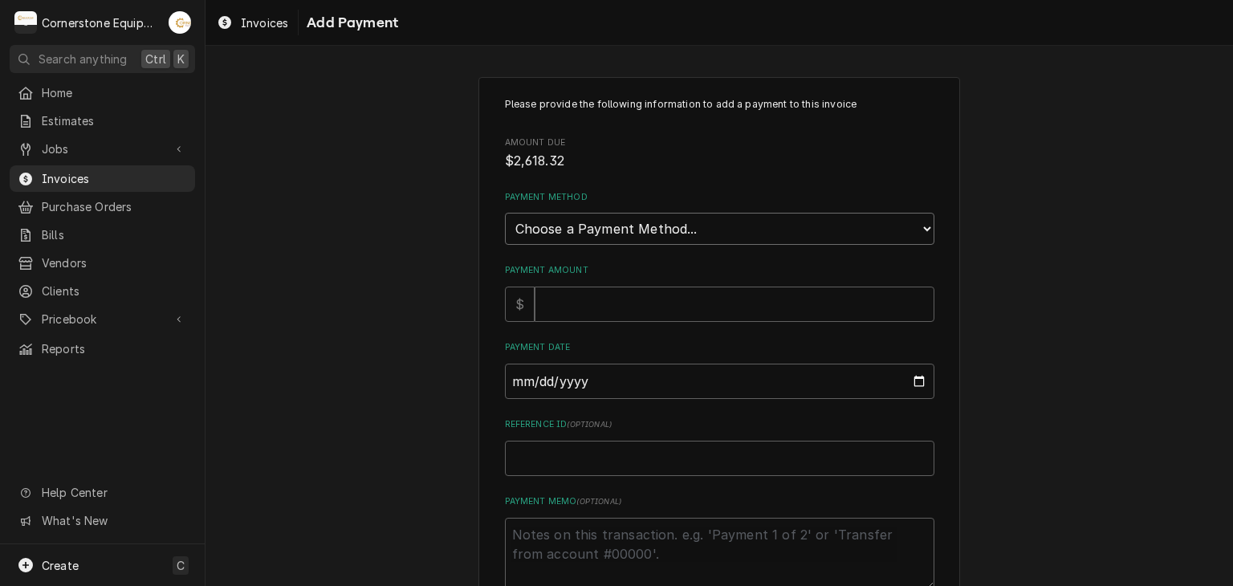
click at [544, 230] on select "Choose a Payment Method... Cash Check Credit/Debit Card ACH/eCheck Other" at bounding box center [719, 229] width 429 height 32
select select "2"
click at [505, 213] on select "Choose a Payment Method... Cash Check Credit/Debit Card ACH/eCheck Other" at bounding box center [719, 229] width 429 height 32
click at [565, 312] on input "Payment Amount" at bounding box center [735, 304] width 400 height 35
type textarea "x"
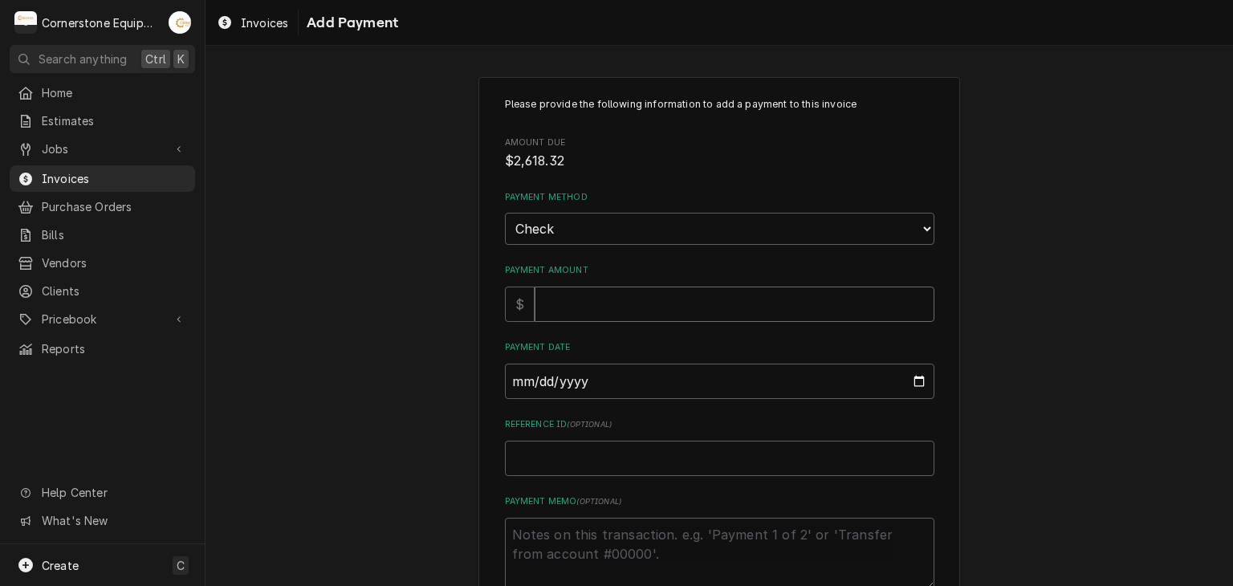
type input "2"
type textarea "x"
type input "24"
type textarea "x"
type input "246"
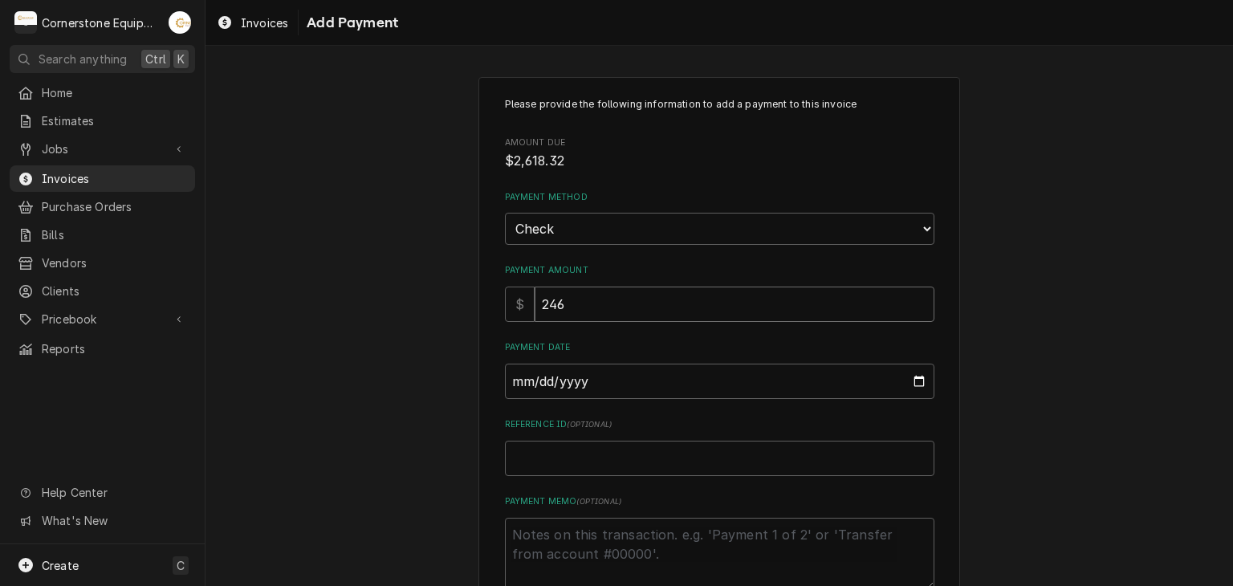
type textarea "x"
type input "2466"
type textarea "x"
type input "2466.4"
type textarea "x"
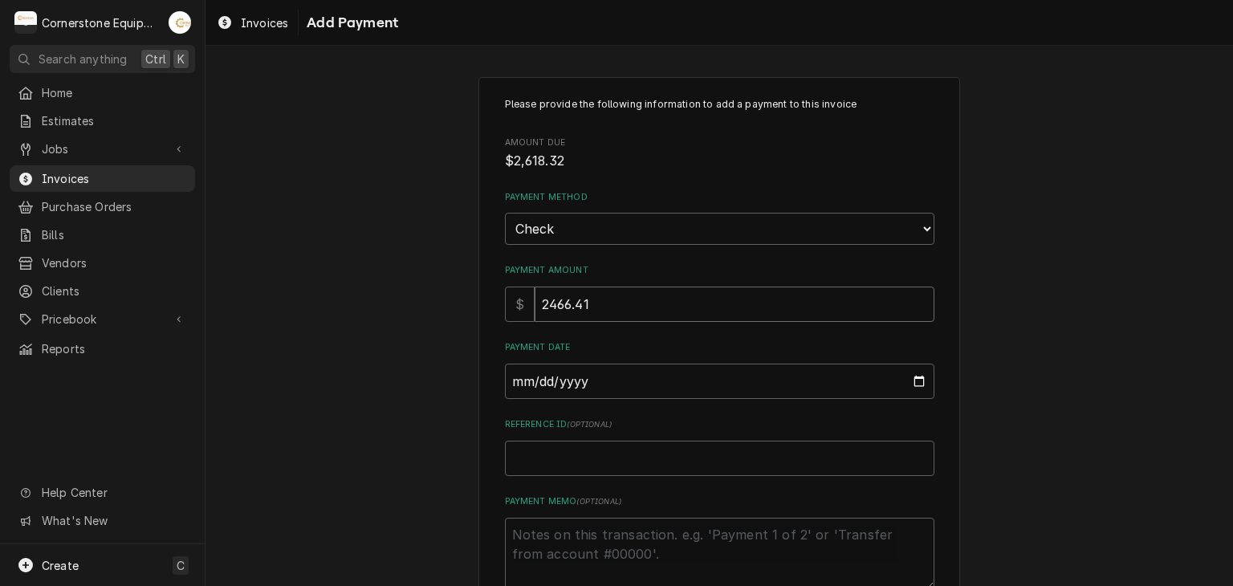
type input "2466.41"
type input "0002-09-09"
type textarea "x"
type input "0020-09-09"
type textarea "x"
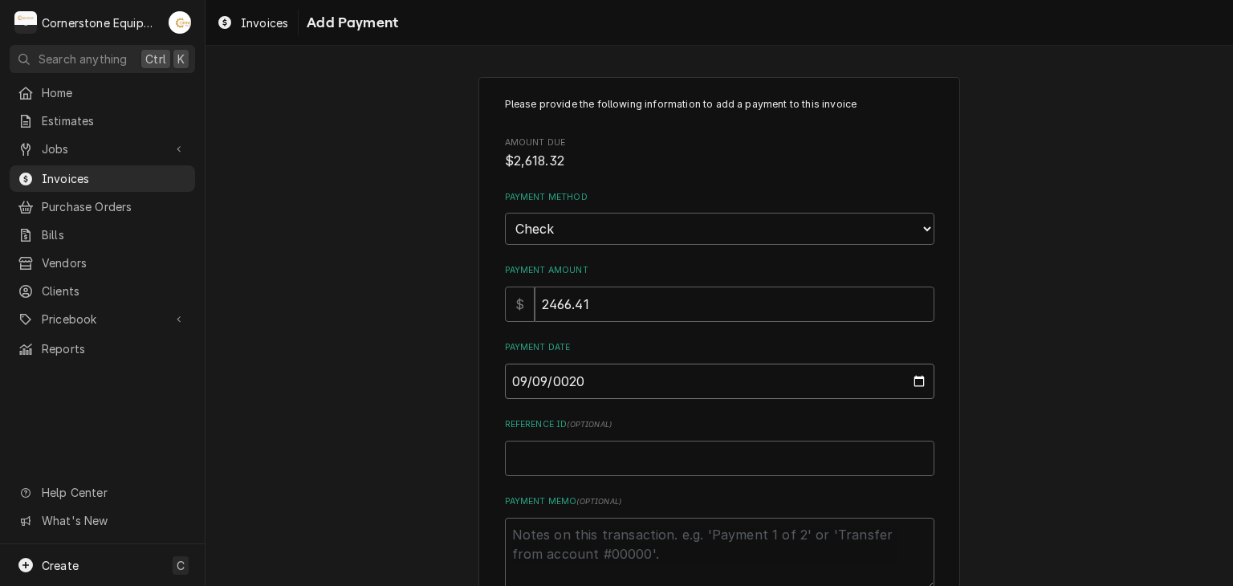
type input "0202-09-09"
type textarea "x"
type input "2025-09-09"
type textarea "x"
type input "C"
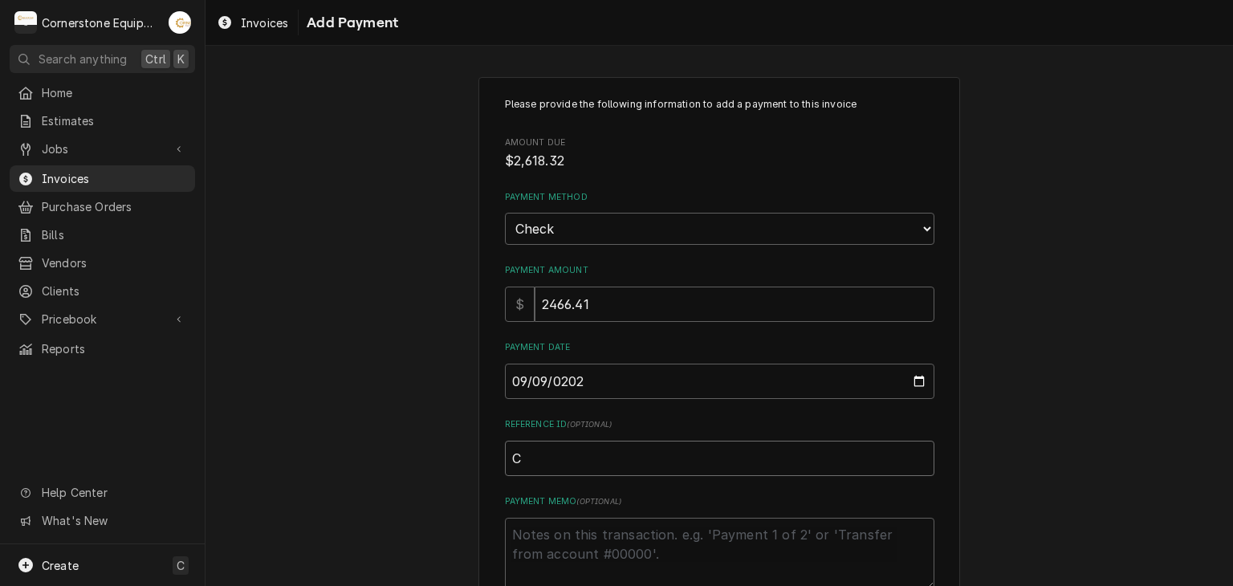
type textarea "x"
type input "Ch"
type textarea "x"
type input "Che"
type textarea "x"
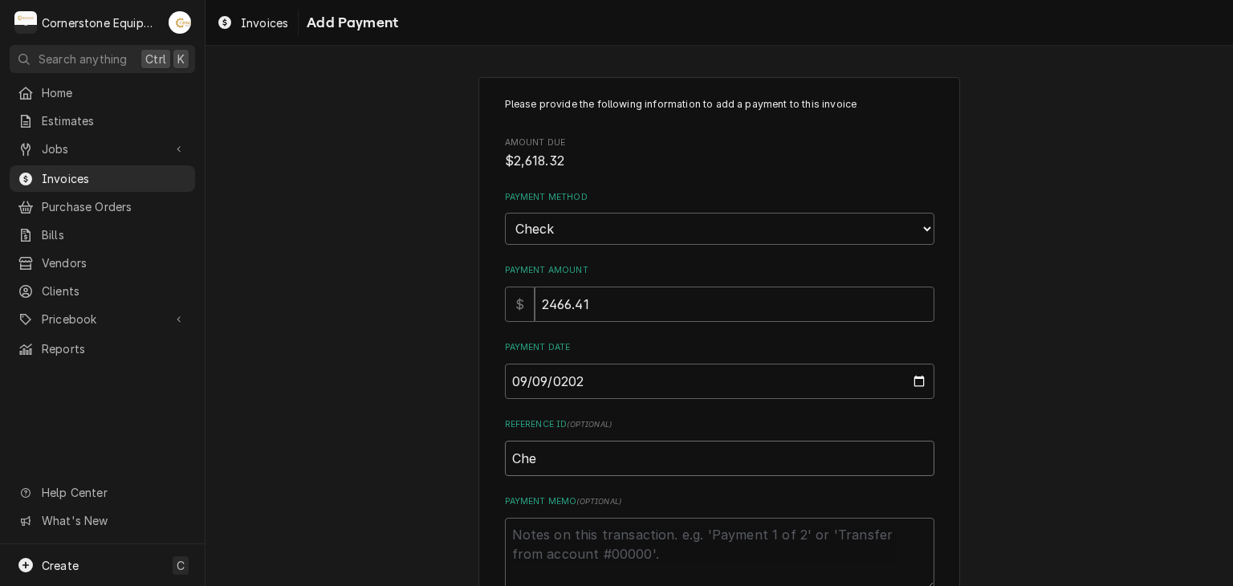
type input "Chec"
type textarea "x"
type input "Check"
type textarea "x"
type input "Check"
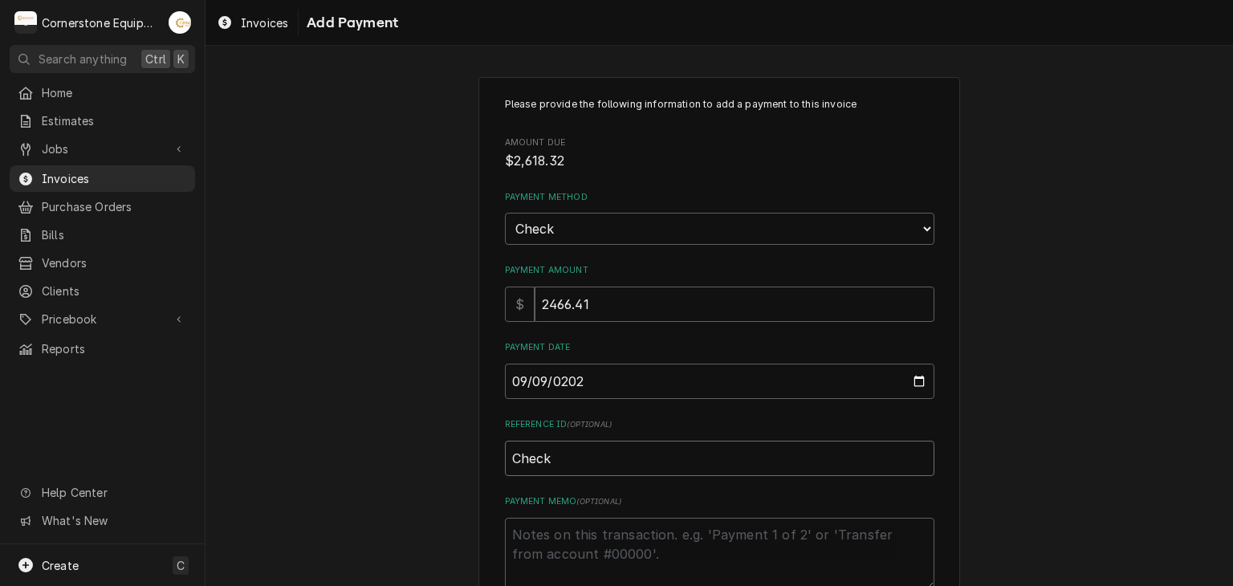
type textarea "x"
type input "Check #"
type textarea "x"
type input "Check #2"
type textarea "x"
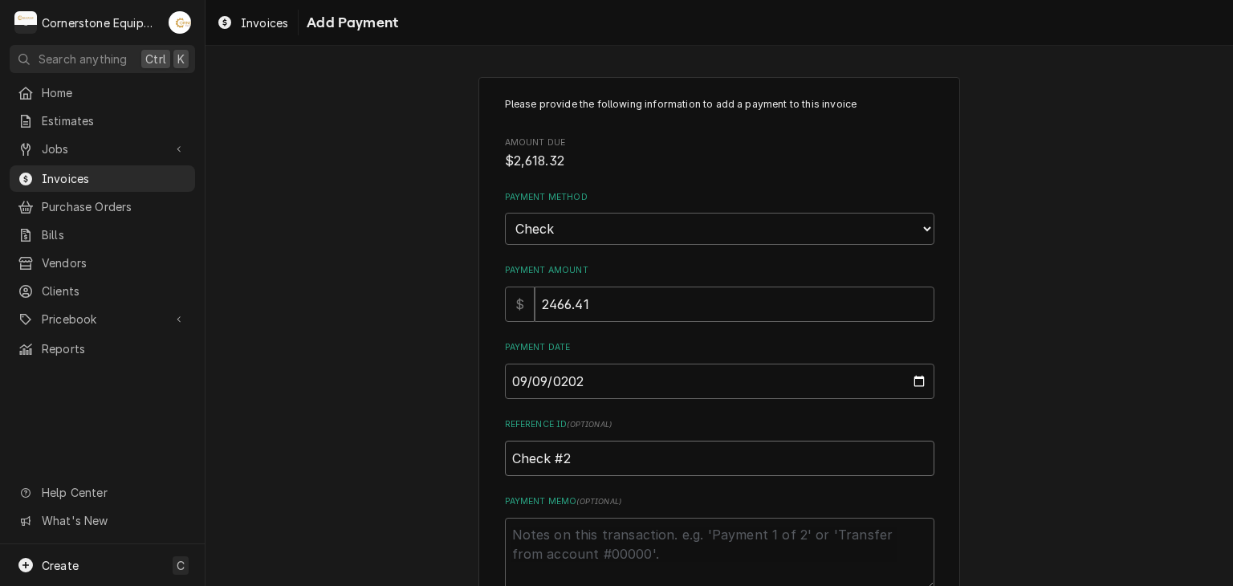
type input "Check #23"
type textarea "x"
type input "Check #235"
type textarea "x"
type input "Check #2355"
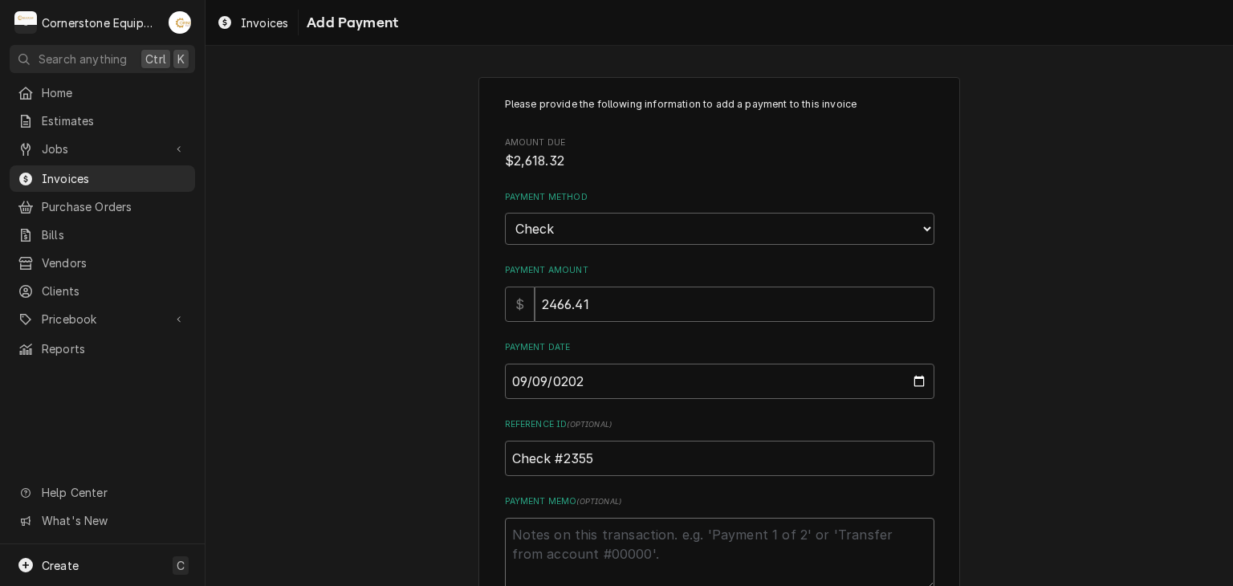
type textarea "x"
type textarea "P"
type textarea "x"
type textarea "Pa"
type textarea "x"
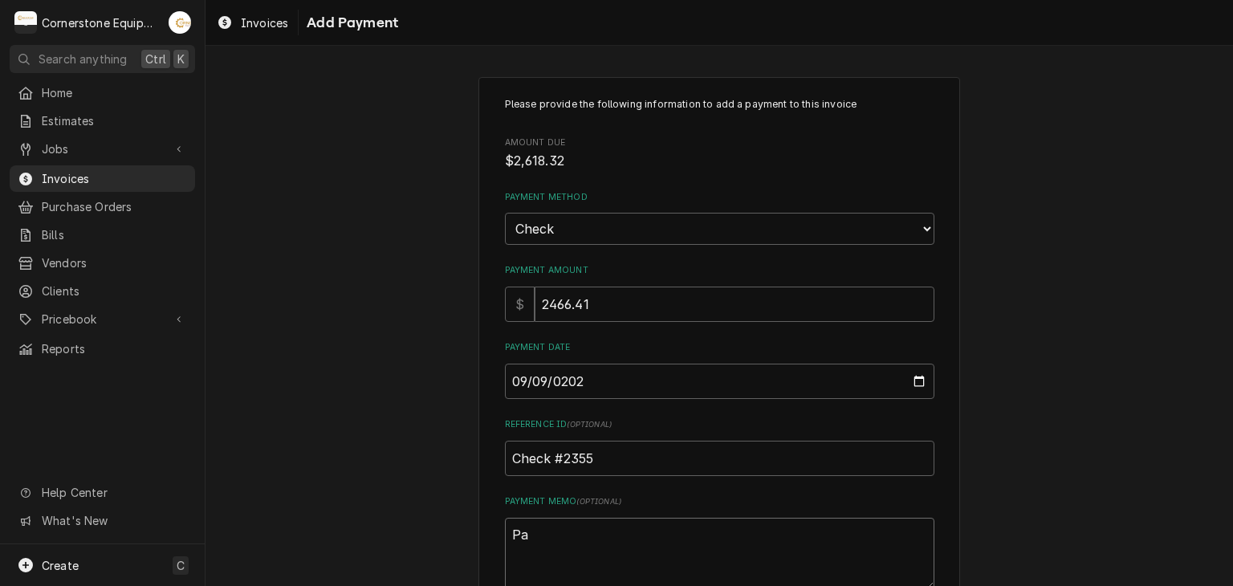
type textarea "Pai"
type textarea "x"
type textarea "Paid"
type textarea "x"
type textarea "Pai"
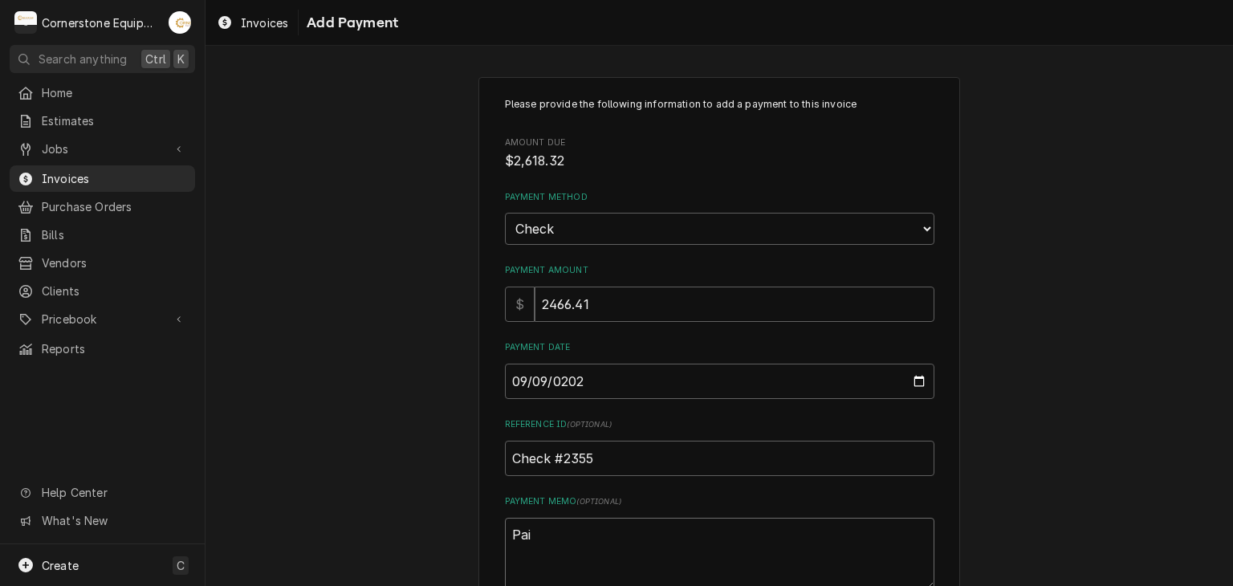
type textarea "x"
type textarea "Pa"
type textarea "x"
type textarea "P"
type textarea "x"
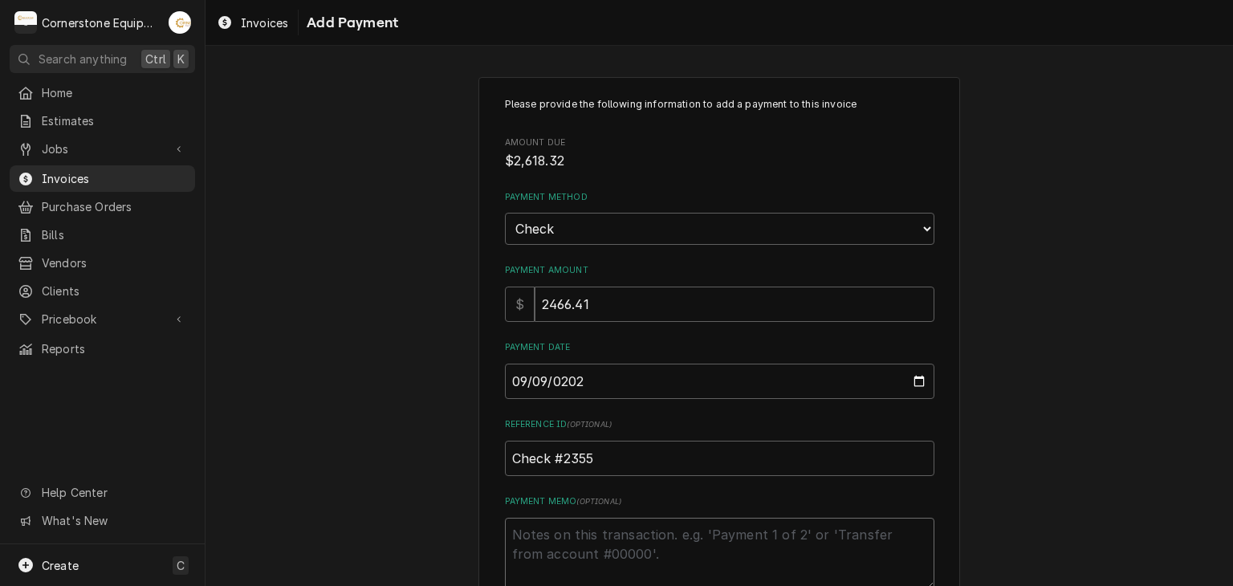
type textarea "x"
type textarea "*"
type textarea "x"
type textarea "*M"
type textarea "x"
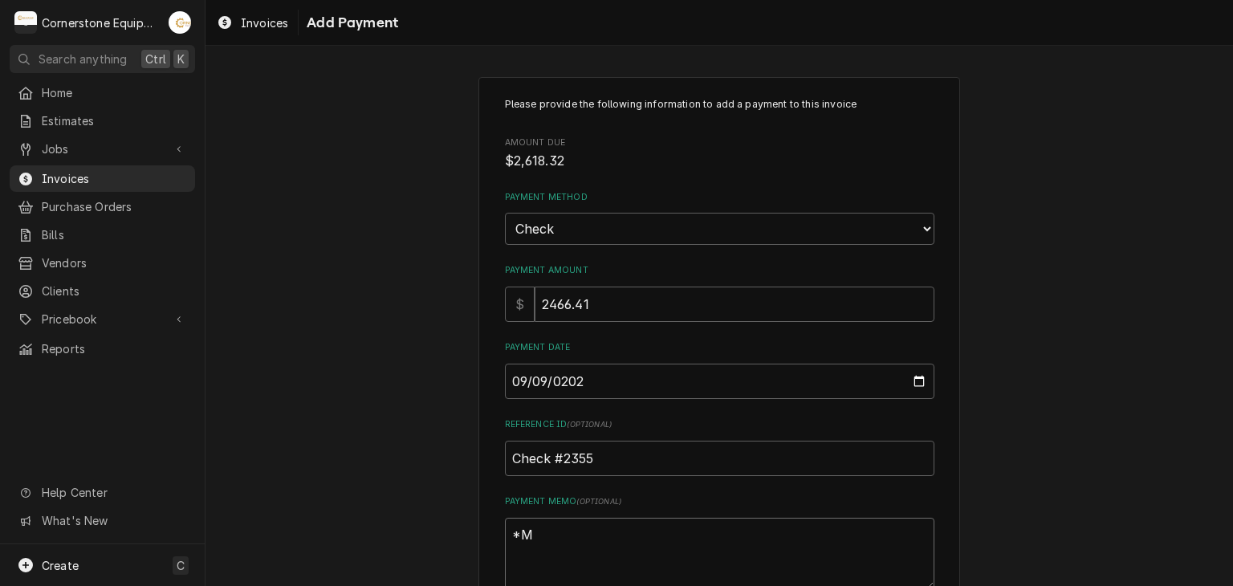
type textarea "*Mi"
type textarea "x"
type textarea "*Mis"
type textarea "x"
type textarea "*Miss"
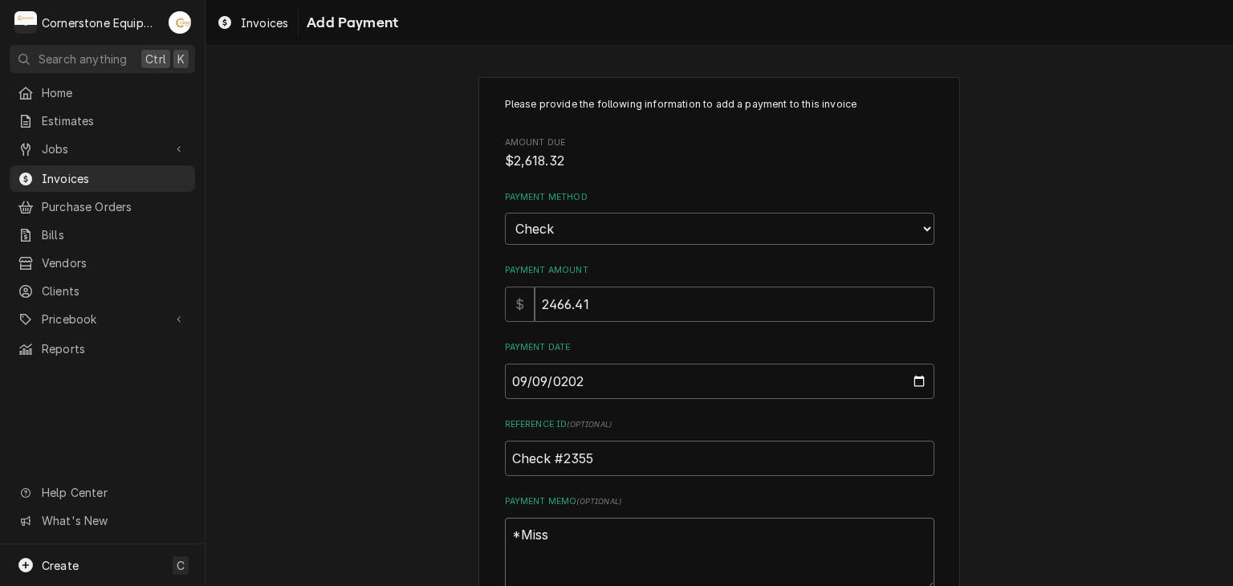
type textarea "x"
type textarea "*Missi"
type textarea "x"
type textarea "*Missin"
type textarea "x"
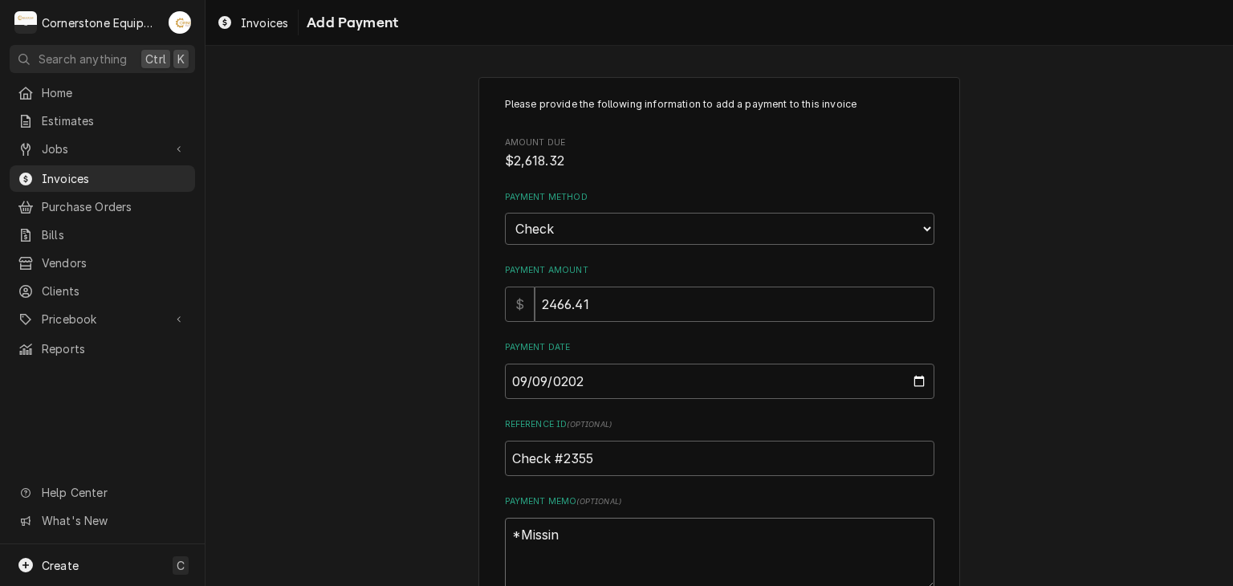
type textarea "*Missing"
type textarea "x"
type textarea "*Missing"
type textarea "x"
type textarea "*Missing t"
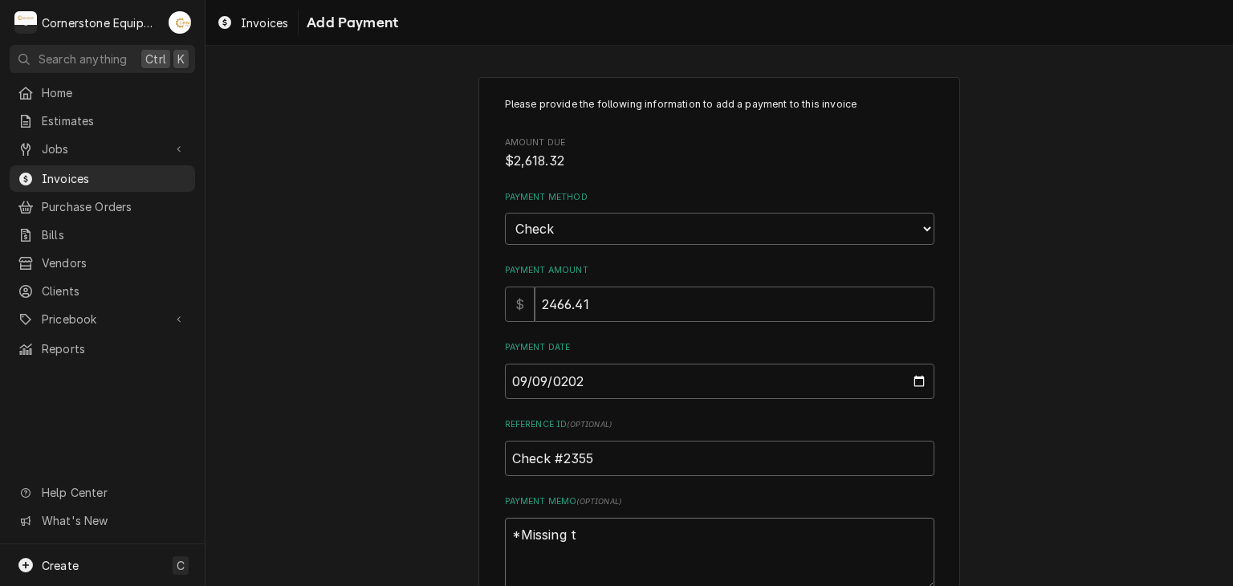
type textarea "x"
type textarea "*Missing ta"
type textarea "x"
type textarea "*Missing tax"
type textarea "x"
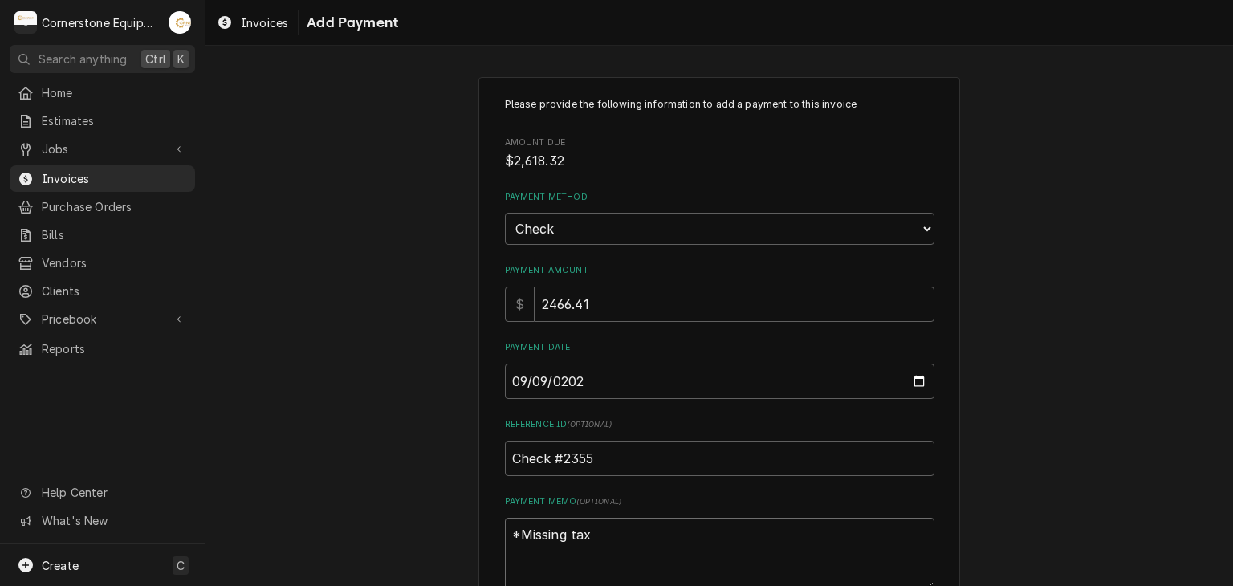
type textarea "*Missing taxe"
type textarea "x"
type textarea "*Missing taxes"
click at [344, 441] on div "Please provide the following information to add a payment to this invoice Amoun…" at bounding box center [718, 375] width 1027 height 624
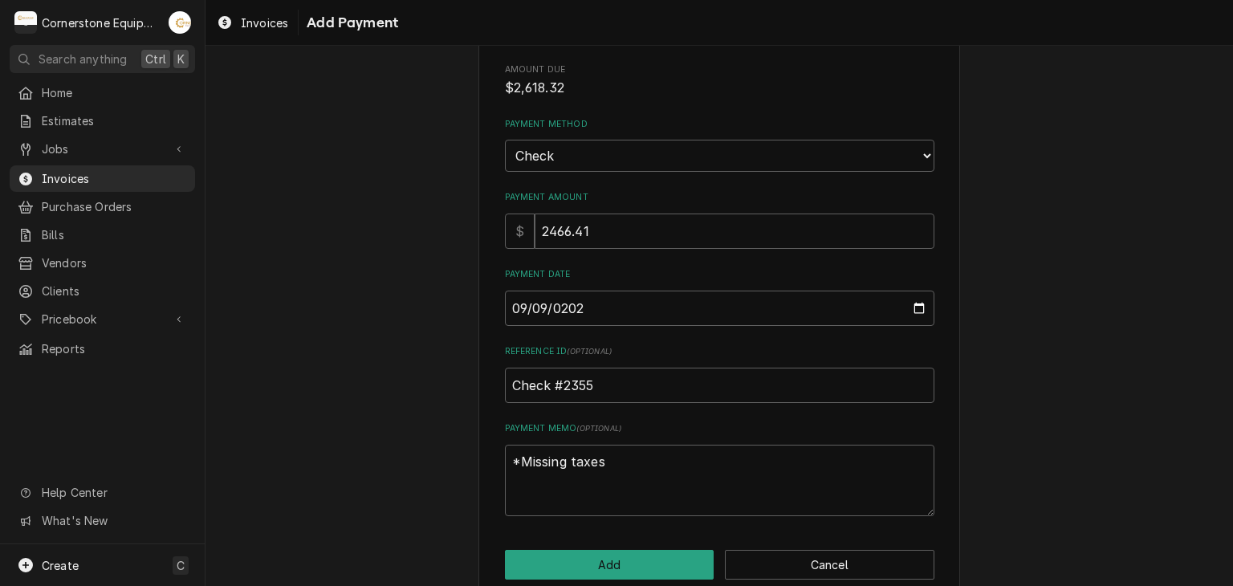
scroll to position [100, 0]
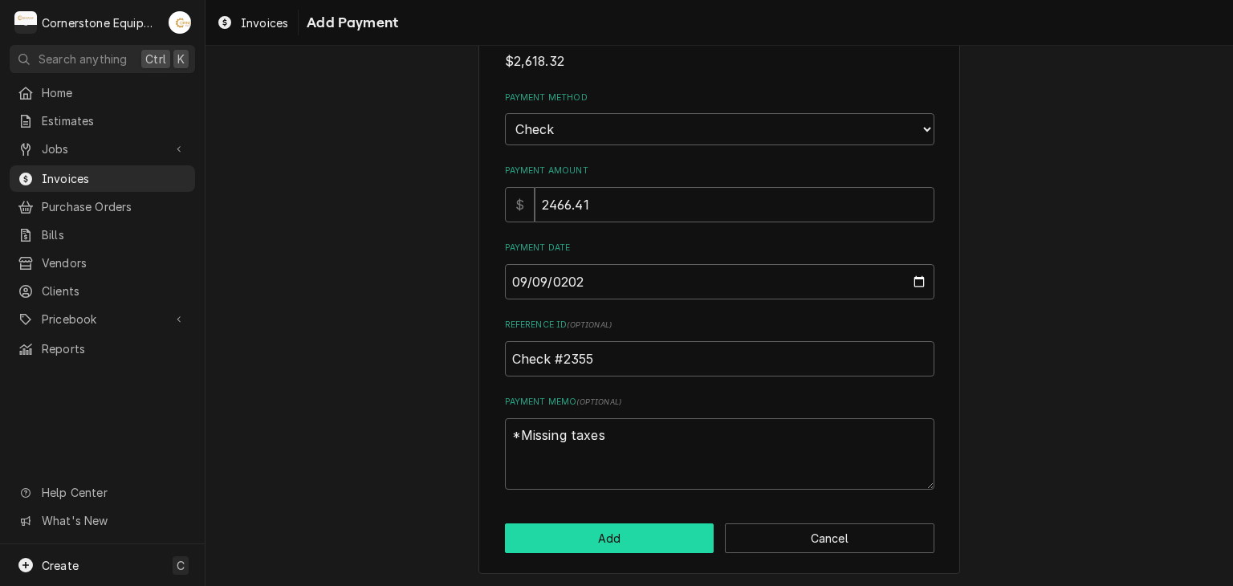
click at [611, 543] on button "Add" at bounding box center [609, 538] width 209 height 30
type textarea "x"
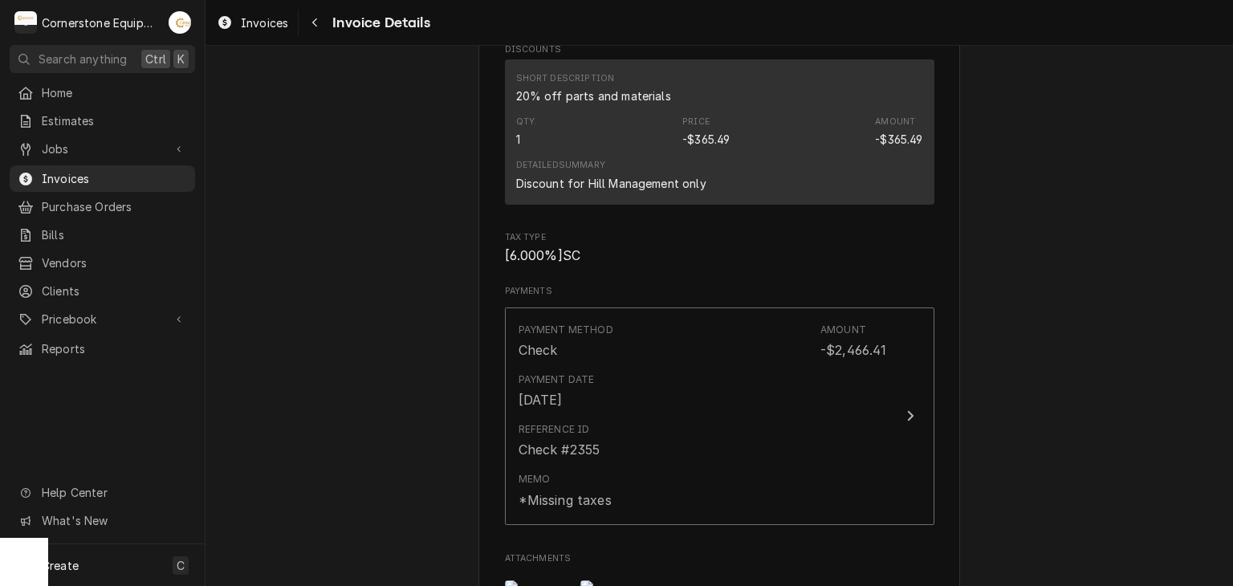
scroll to position [3266, 0]
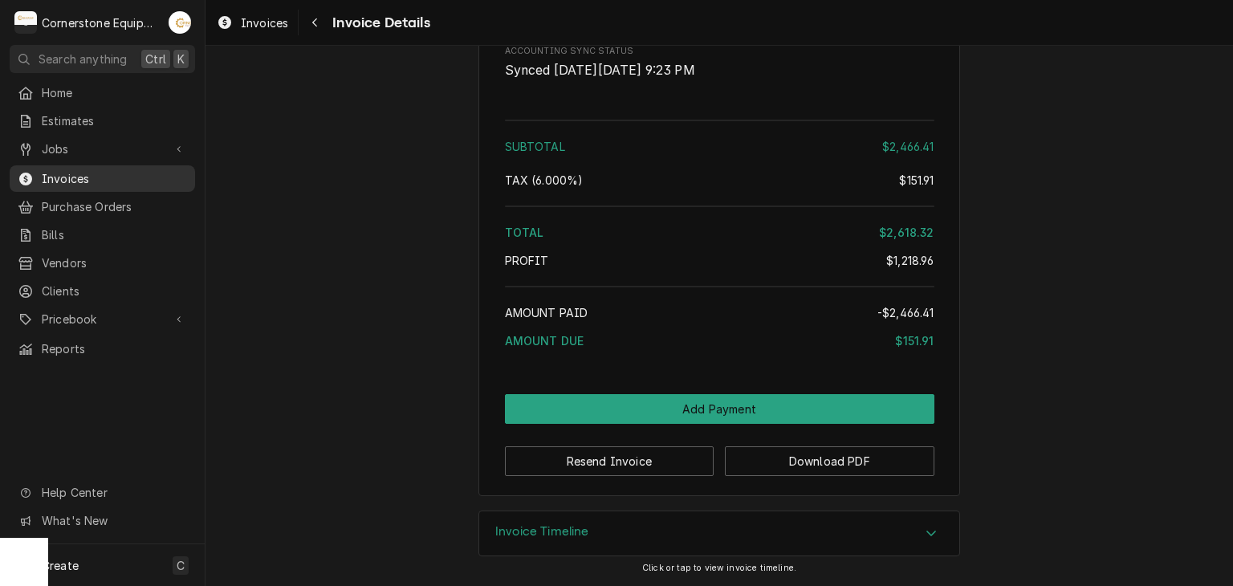
click at [56, 174] on span "Invoices" at bounding box center [114, 178] width 145 height 17
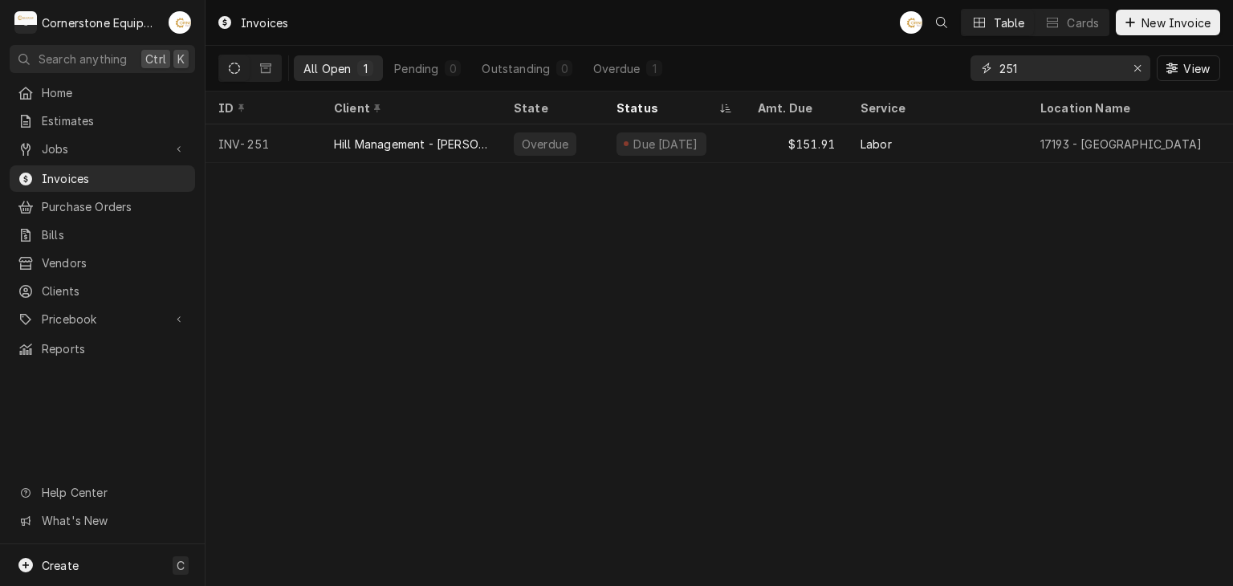
click at [1059, 67] on input "251" at bounding box center [1059, 68] width 120 height 26
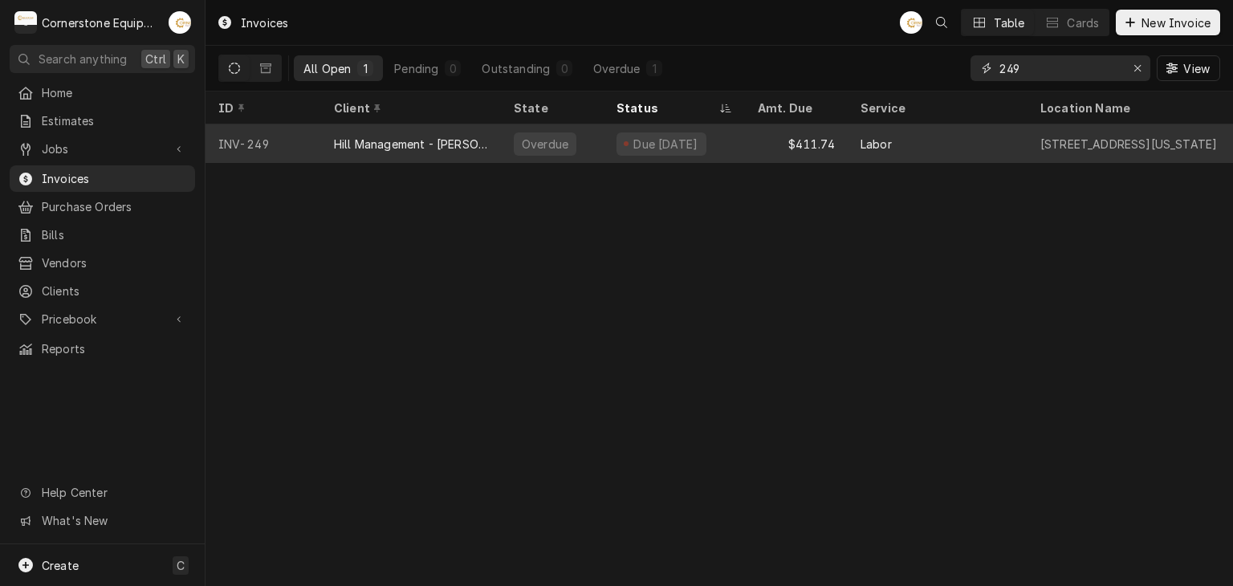
type input "249"
click at [500, 145] on div "Hill Management - [PERSON_NAME]" at bounding box center [411, 143] width 180 height 39
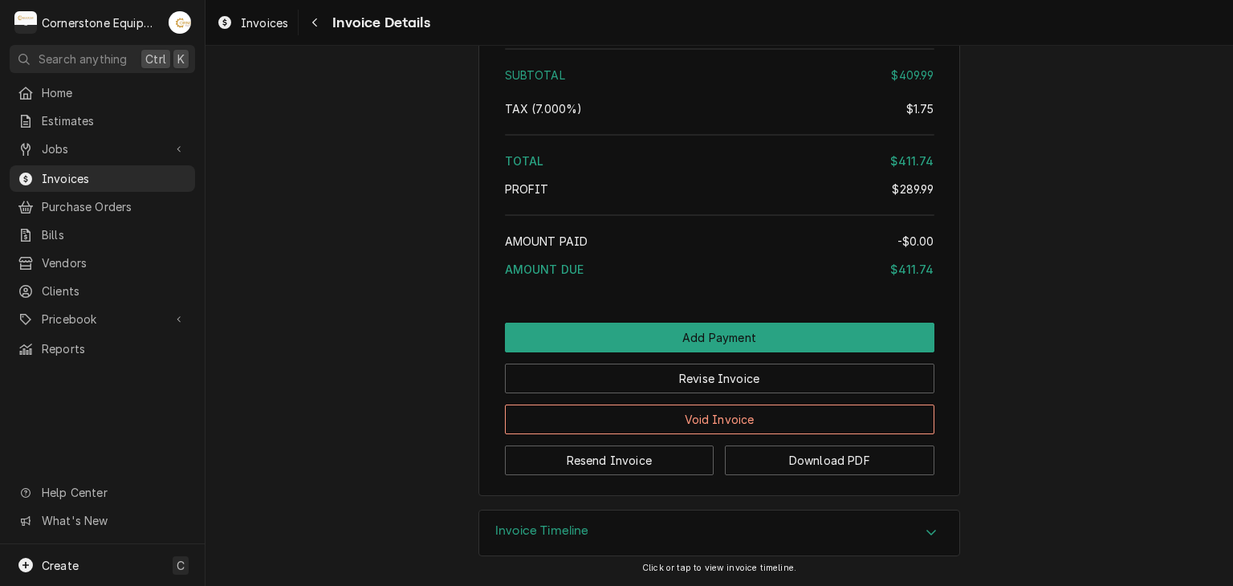
scroll to position [2417, 0]
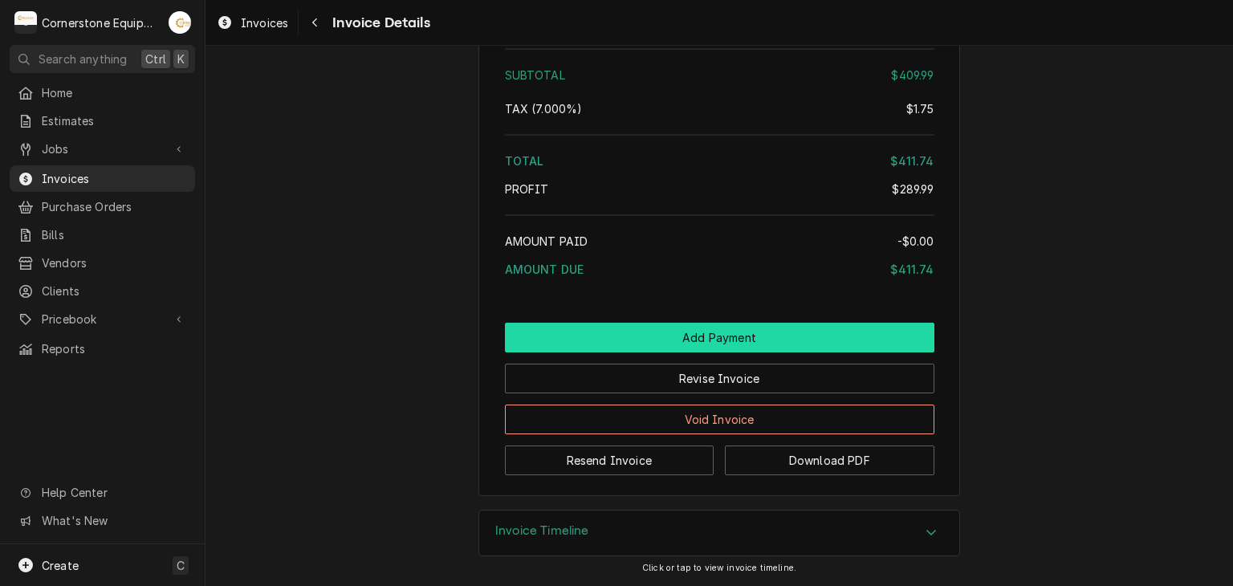
click at [689, 344] on button "Add Payment" at bounding box center [719, 338] width 429 height 30
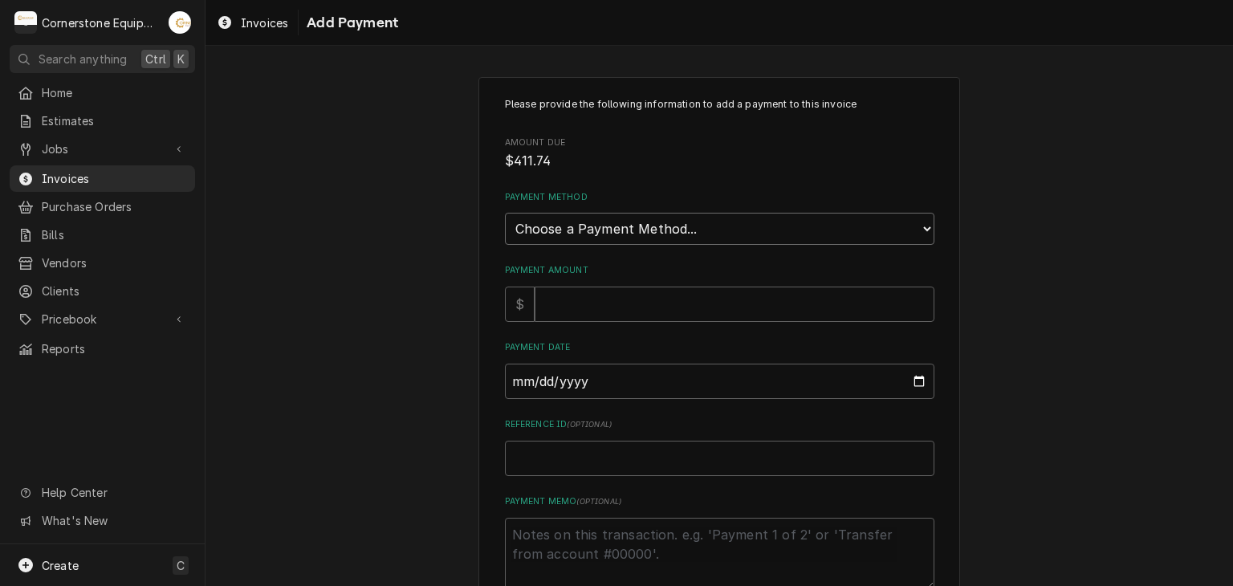
click at [583, 228] on select "Choose a Payment Method... Cash Check Credit/Debit Card ACH/eCheck Other" at bounding box center [719, 229] width 429 height 32
select select "2"
click at [505, 213] on select "Choose a Payment Method... Cash Check Credit/Debit Card ACH/eCheck Other" at bounding box center [719, 229] width 429 height 32
click at [575, 311] on input "Payment Amount" at bounding box center [735, 304] width 400 height 35
type textarea "x"
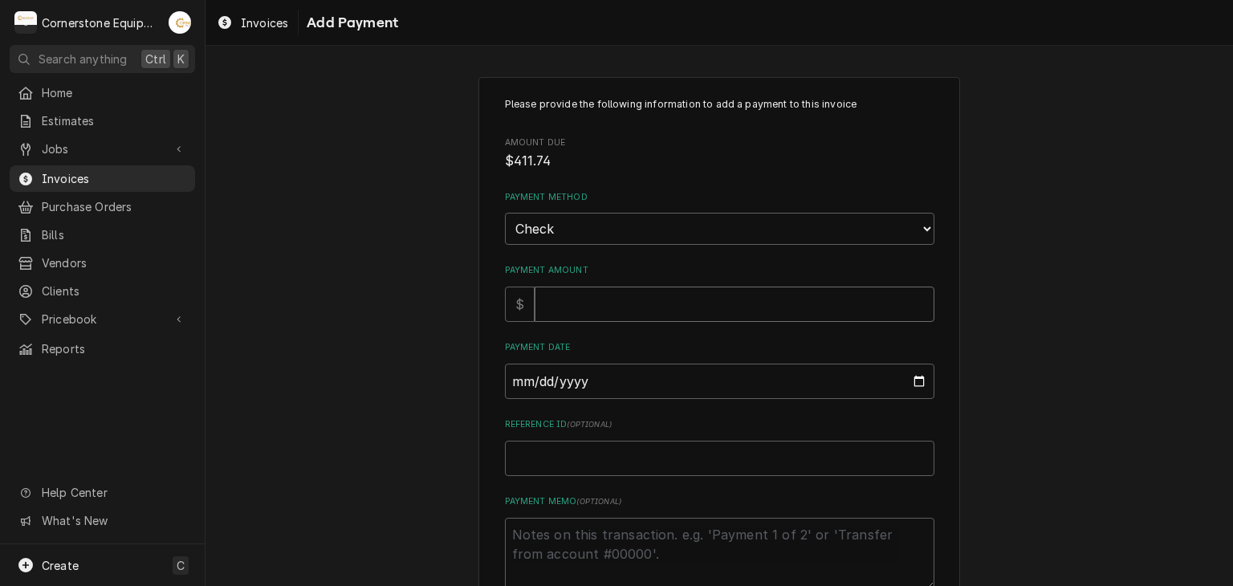
type input "4"
type textarea "x"
type input "40"
type textarea "x"
type input "409"
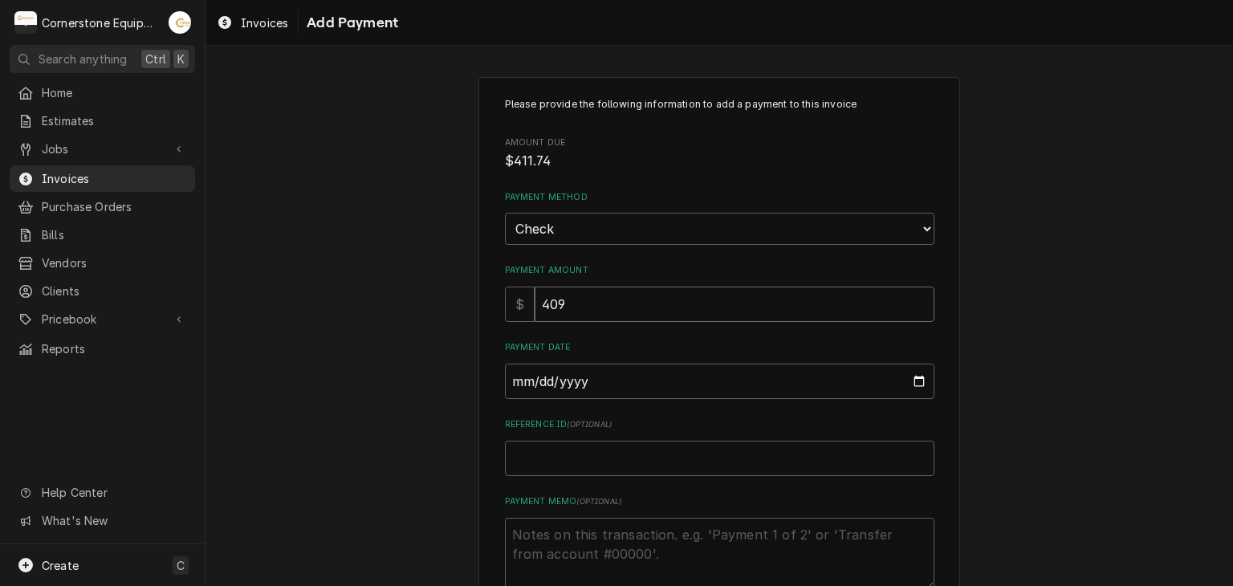
type textarea "x"
type input "409.9"
type textarea "x"
type input "409.99"
type input "0002-09-09"
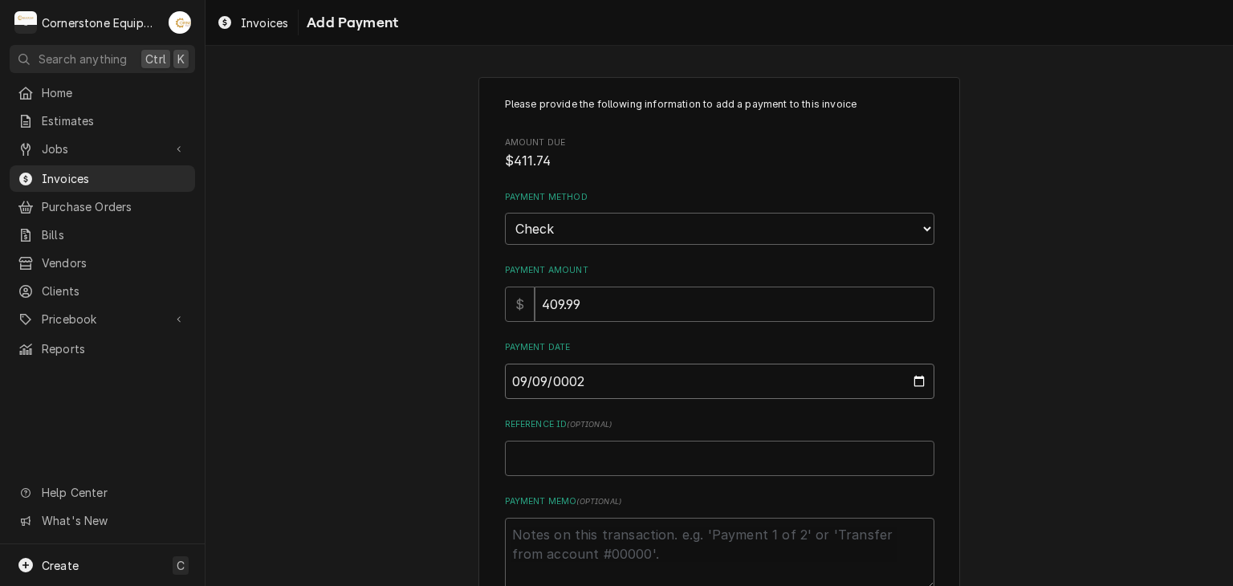
type textarea "x"
type input "0020-09-09"
type textarea "x"
type input "0202-09-09"
type textarea "x"
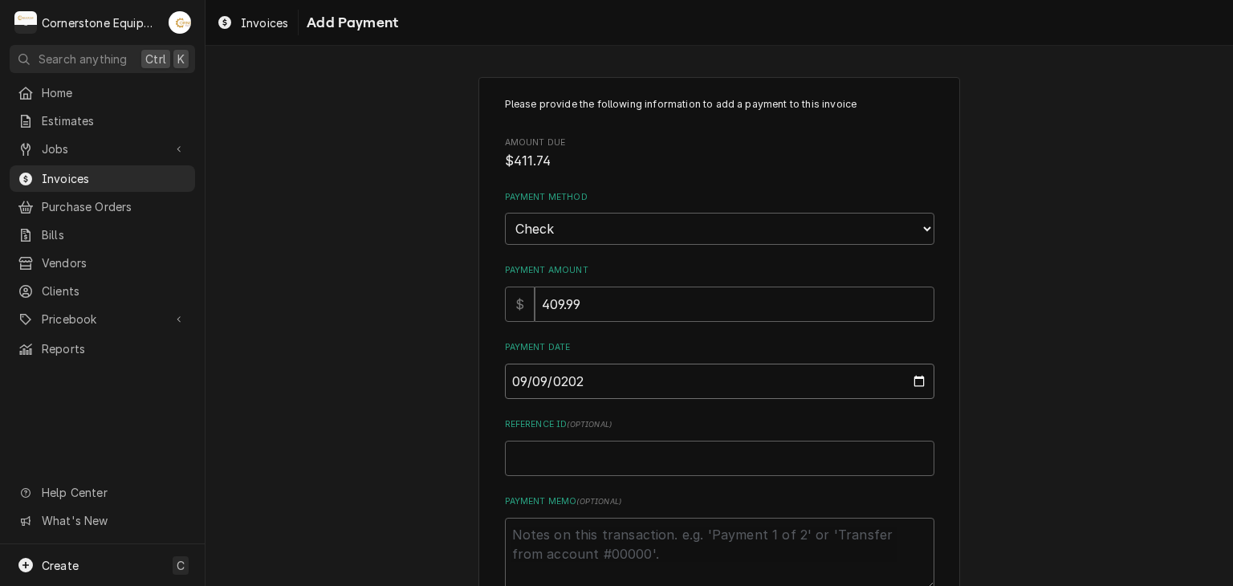
type input "[DATE]"
type textarea "x"
type input "C"
type textarea "x"
type input "Ch"
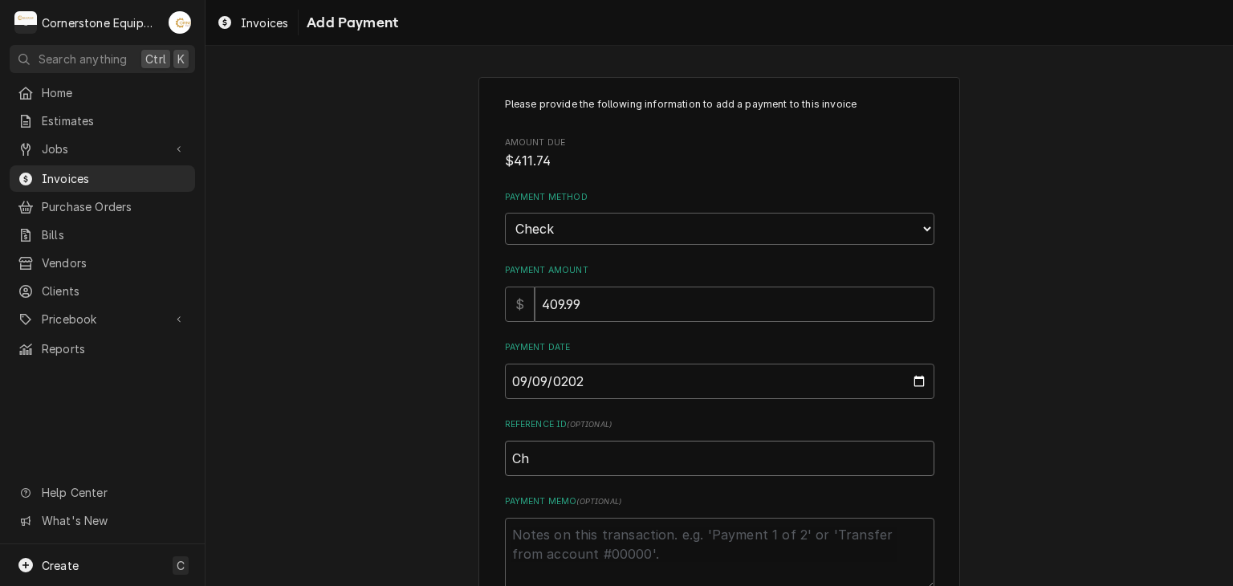
type textarea "x"
type input "Che"
type textarea "x"
type input "Chec"
type textarea "x"
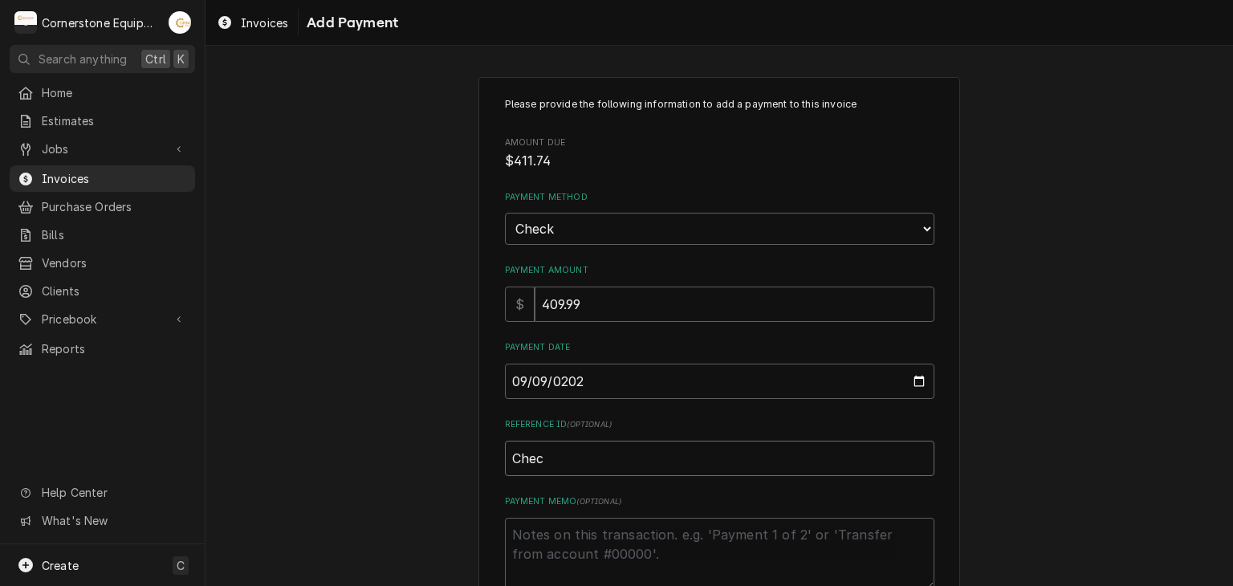
type input "Check"
type textarea "x"
type input "Check"
type textarea "x"
type input "Check #"
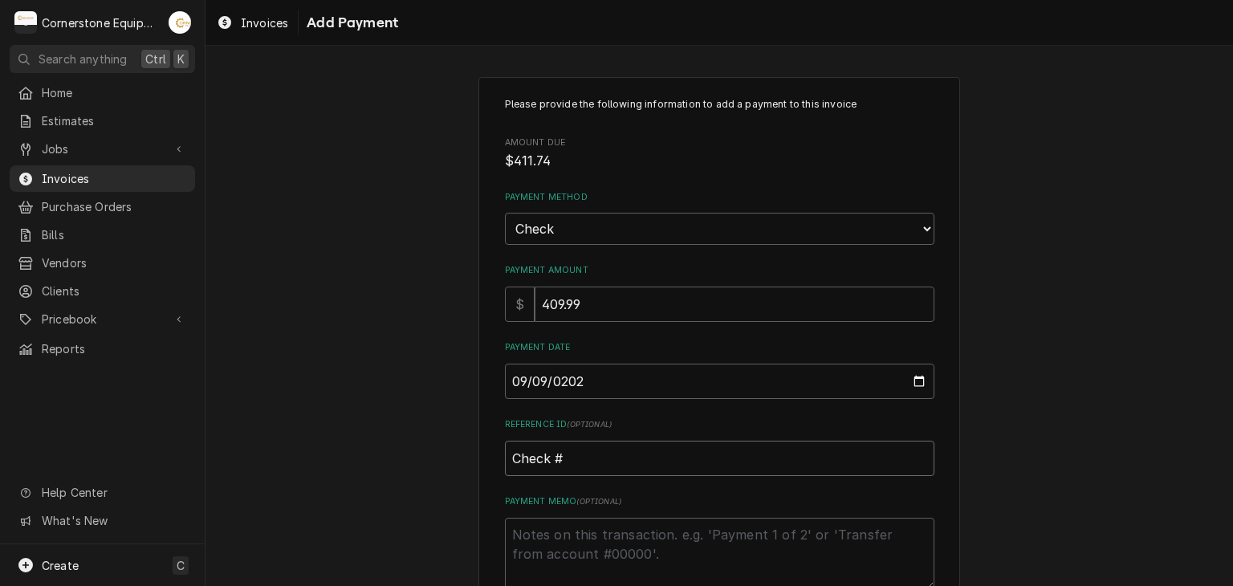
type textarea "x"
type input "Check #2"
type textarea "x"
type input "Check #23"
type textarea "x"
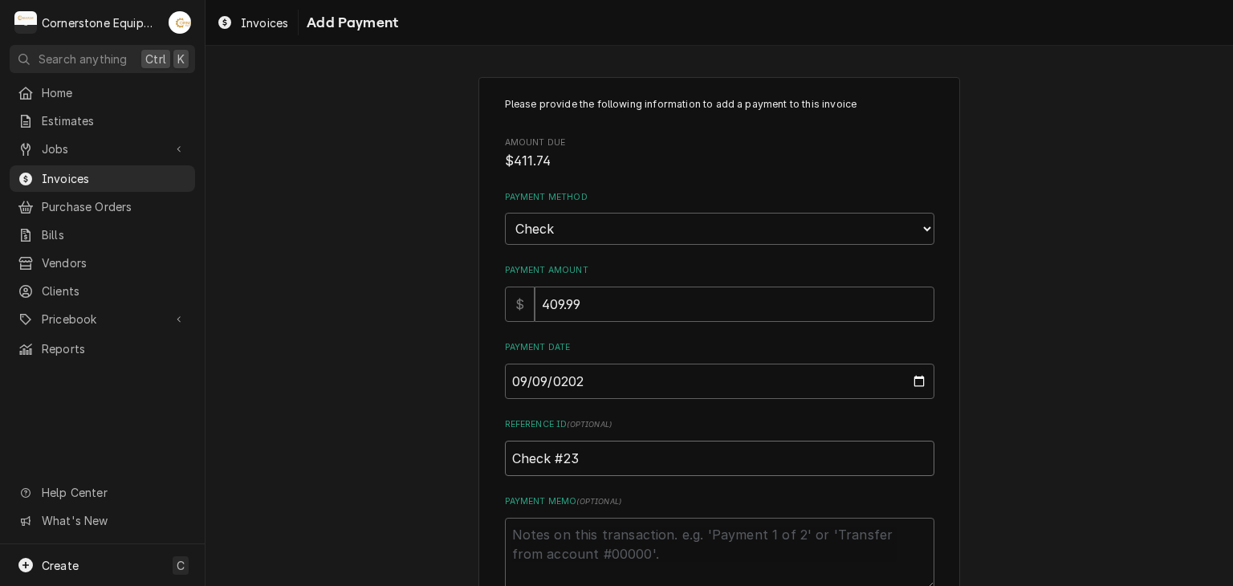
type input "Check #230"
type textarea "x"
type input "Check #2304"
type textarea "x"
type textarea "*"
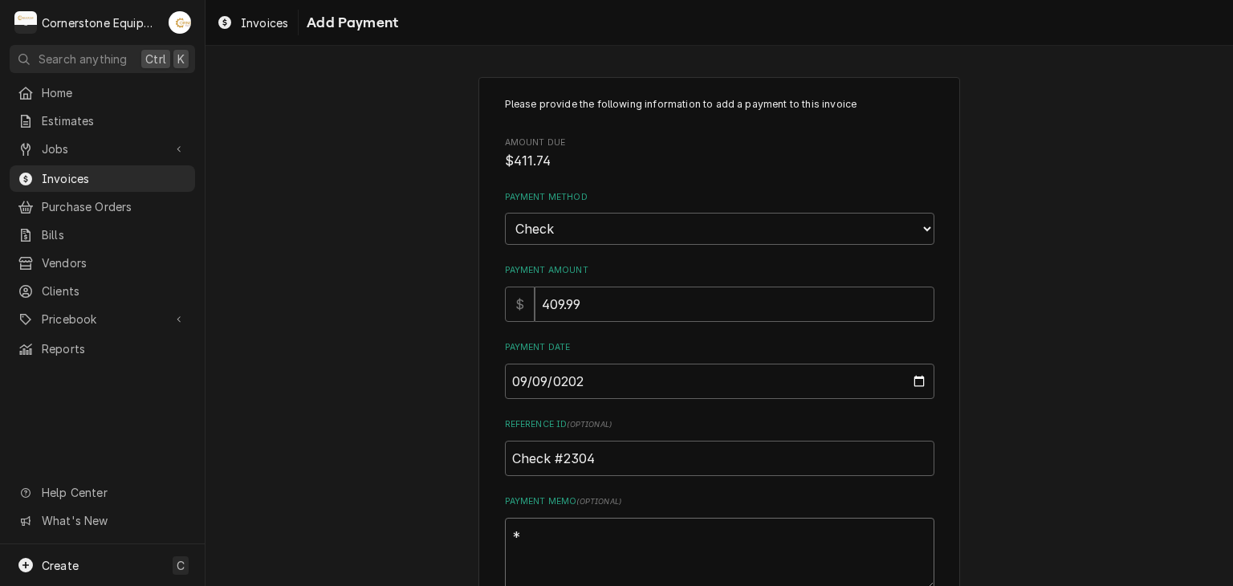
type textarea "x"
type textarea "*M"
type textarea "x"
type textarea "*Mi"
type textarea "x"
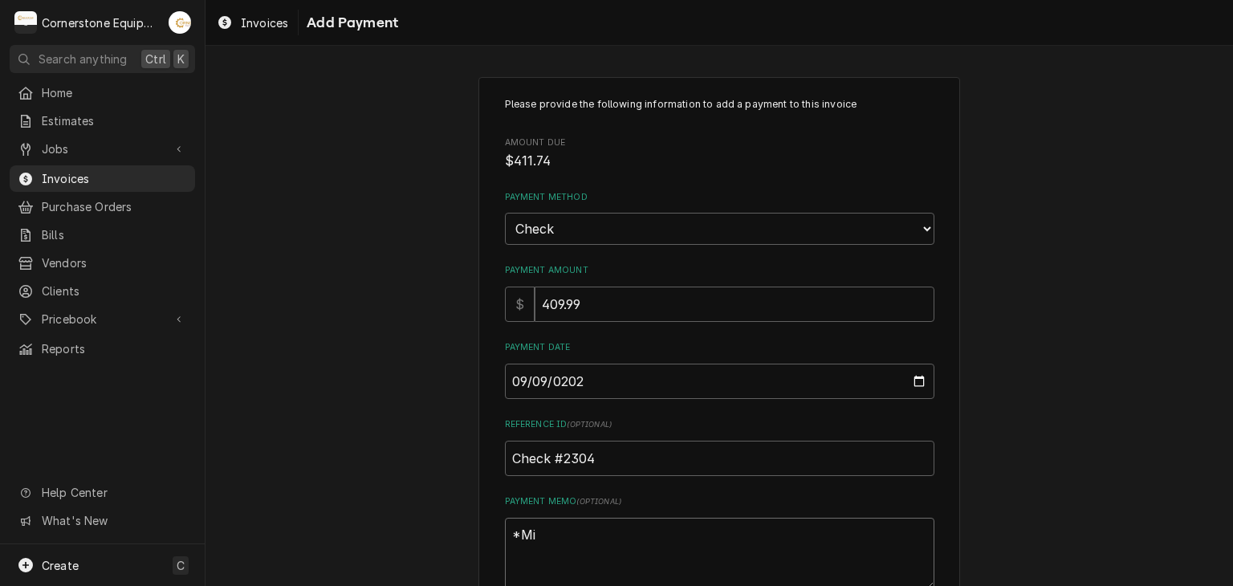
type textarea "*Mis"
type textarea "x"
type textarea "*Miss"
type textarea "x"
type textarea "*Missi"
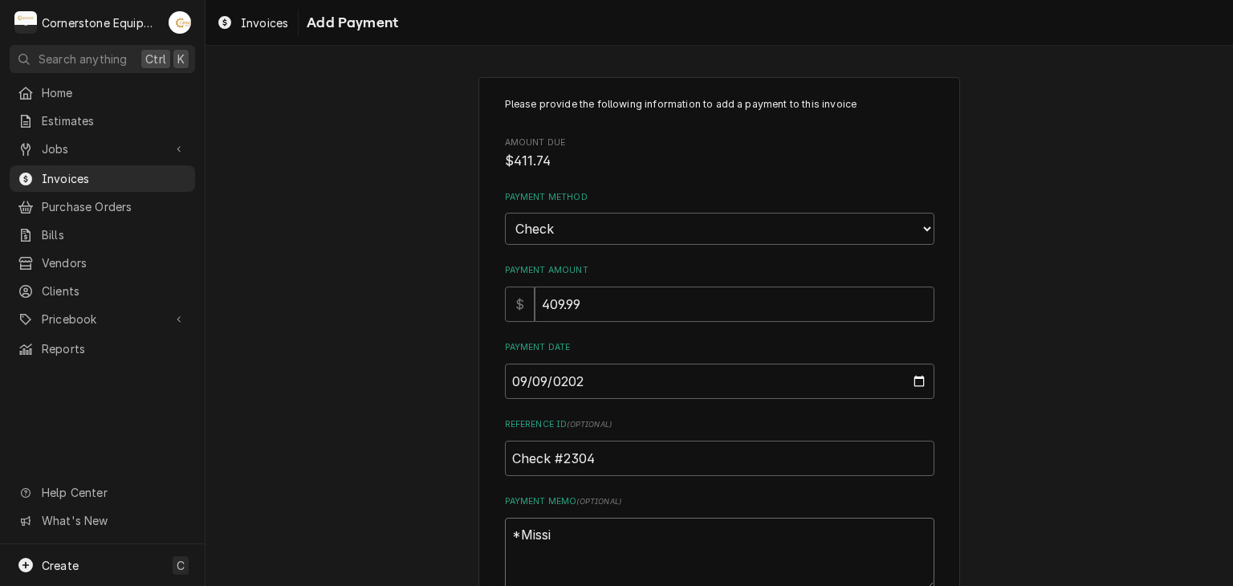
type textarea "x"
type textarea "*Missin"
type textarea "x"
type textarea "*Missing"
type textarea "x"
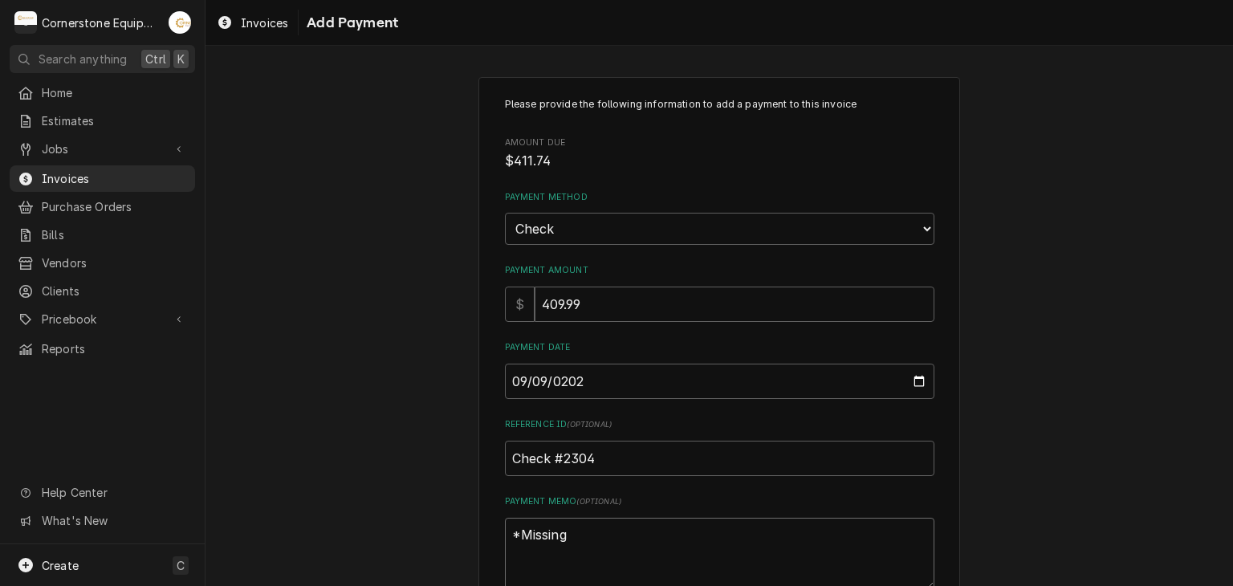
type textarea "*Missing"
type textarea "x"
type textarea "*Missing t"
type textarea "x"
type textarea "*Missing ta"
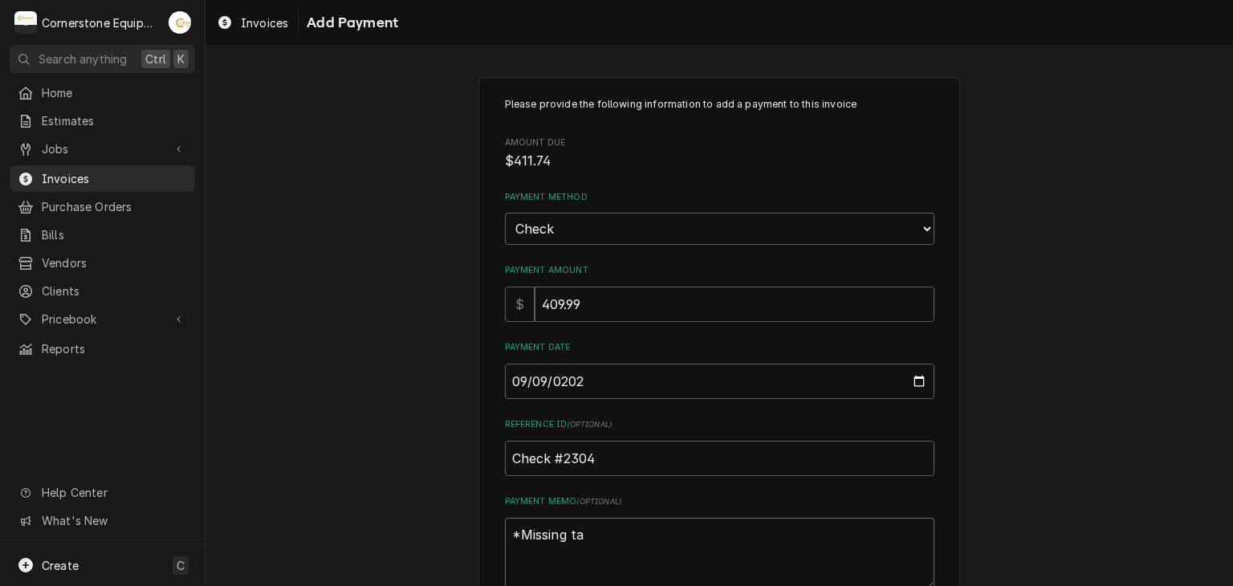
type textarea "x"
type textarea "*Missing tax"
type textarea "x"
type textarea "*Missing taxe"
type textarea "x"
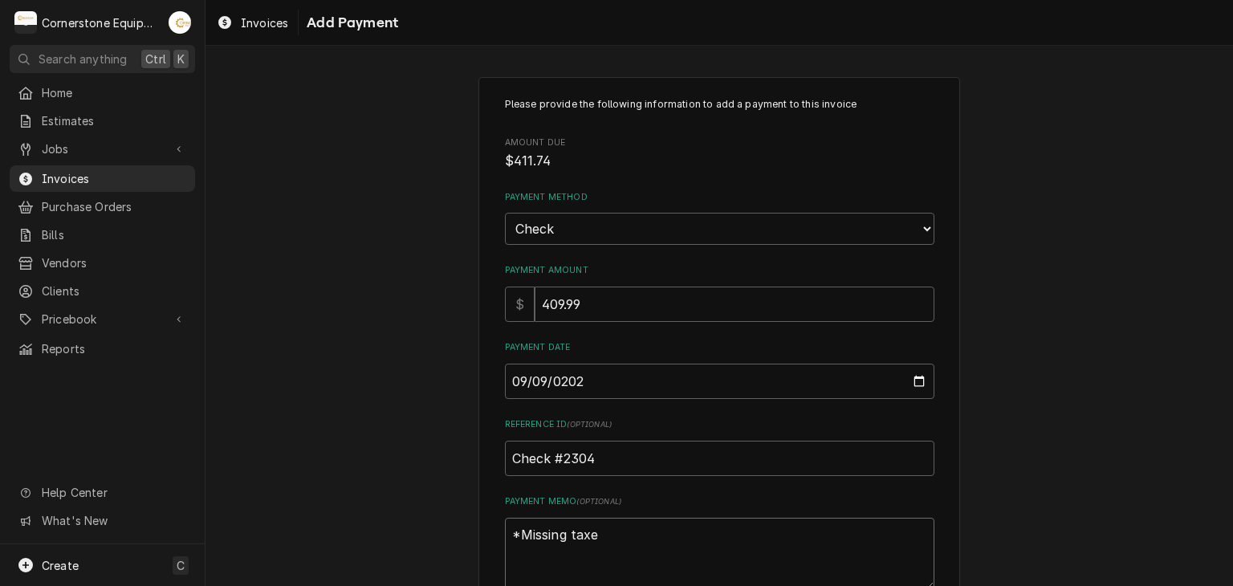
type textarea "*Missing taxes"
type textarea "x"
type textarea "P*Missing taxes"
type textarea "x"
type textarea "Pa*Missing taxes"
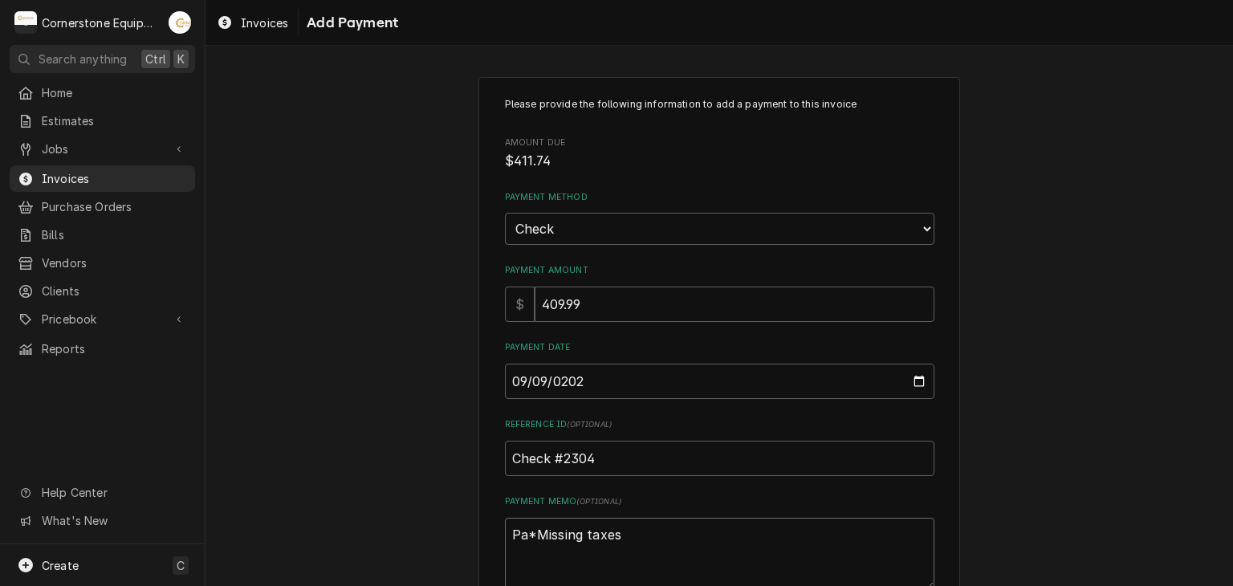
type textarea "x"
type textarea "Pay*Missing taxes"
type textarea "x"
type textarea "Paym*Missing taxes"
type textarea "x"
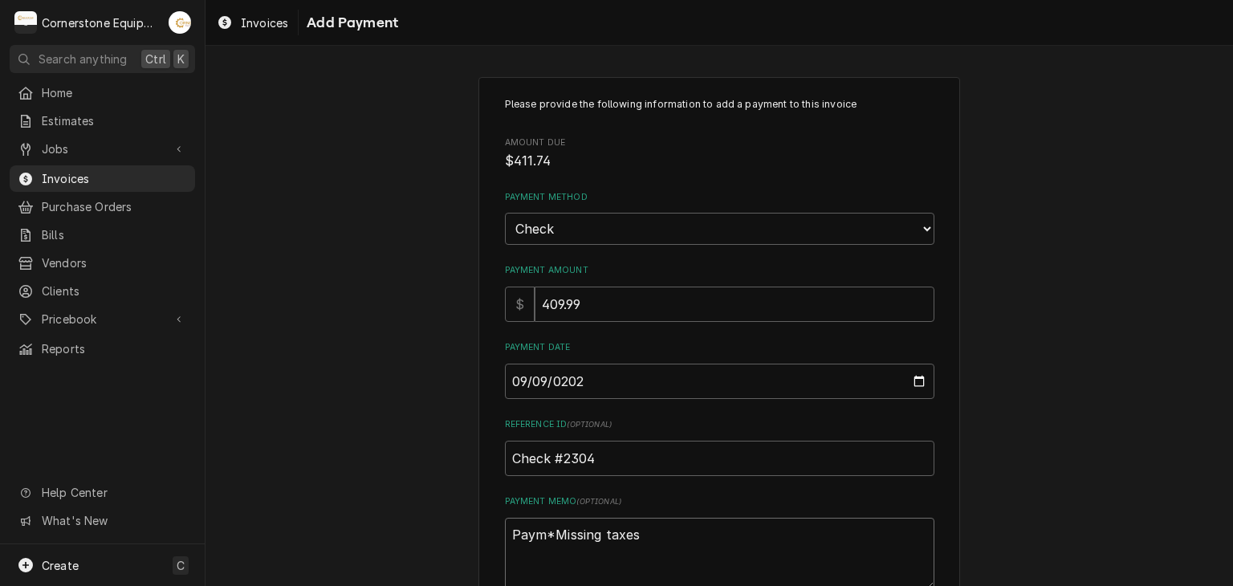
type textarea "Payme*Missing taxes"
type textarea "x"
type textarea "Paymen*Missing taxes"
type textarea "x"
type textarea "Payment*Missing taxes"
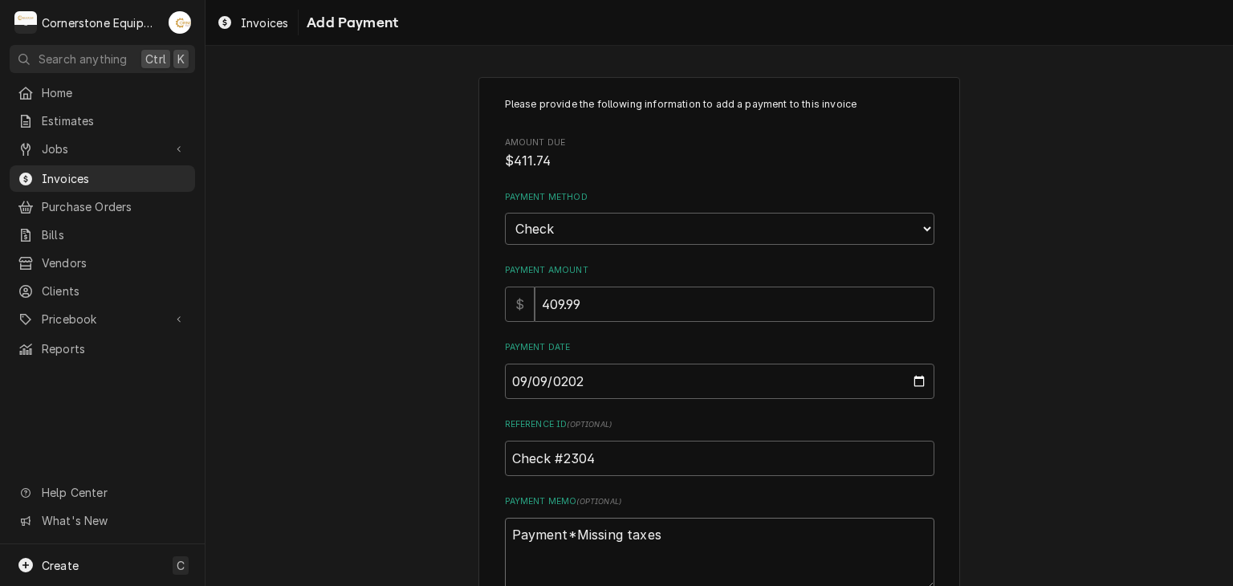
type textarea "x"
type textarea "Payment *Missing taxes"
type textarea "x"
type textarea "Payment 1*Missing taxes"
type textarea "x"
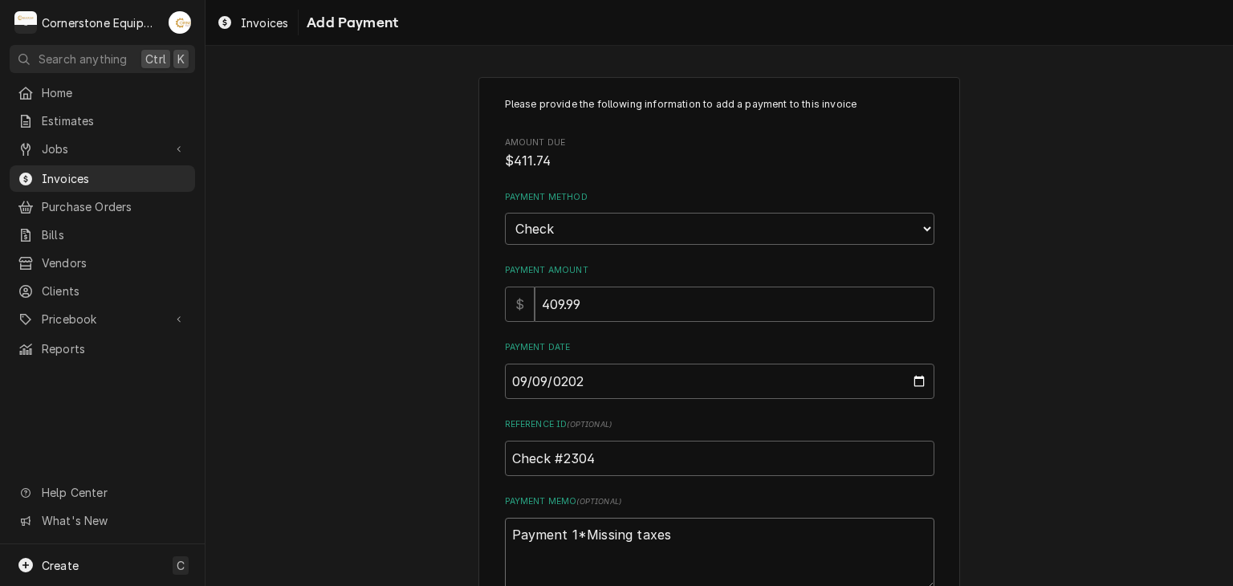
type textarea "Payment 1 *Missing taxes"
type textarea "x"
type textarea "Payment 1 o*Missing taxes"
type textarea "x"
type textarea "Payment 1 of*Missing taxes"
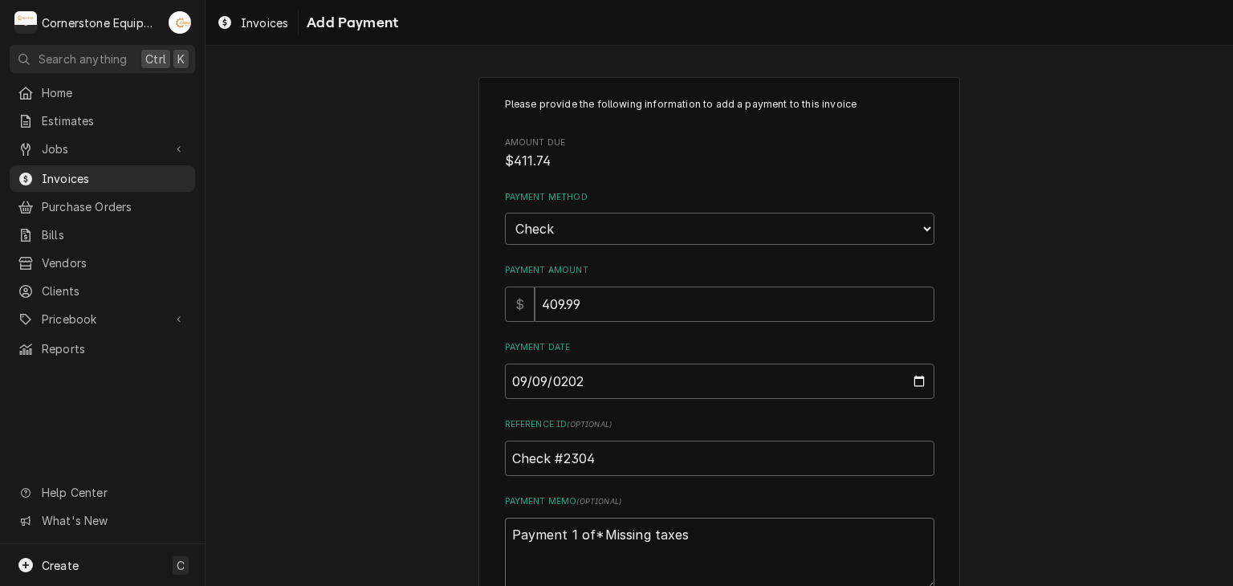
type textarea "x"
type textarea "Payment 1 of *Missing taxes"
type textarea "x"
type textarea "Payment 1 of 2*Missing taxes"
type textarea "x"
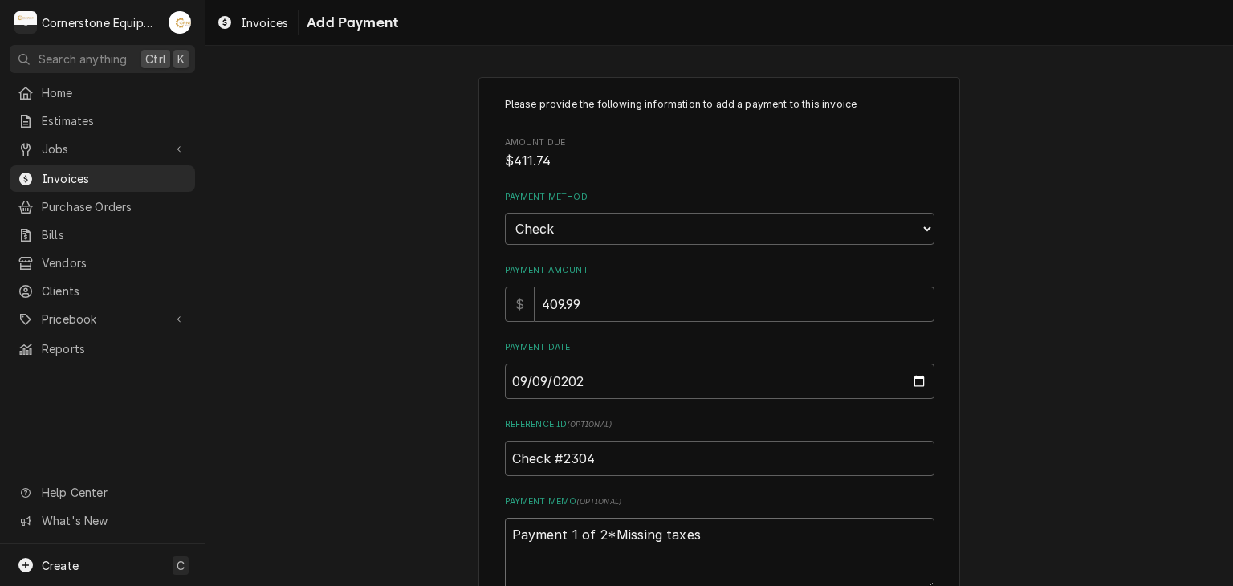
type textarea "Payment 1 of 2 *Missing taxes"
type textarea "x"
type textarea "Payment 1 of 2 -*Missing taxes"
type textarea "x"
type textarea "Payment 1 of 2 - *Missing taxes"
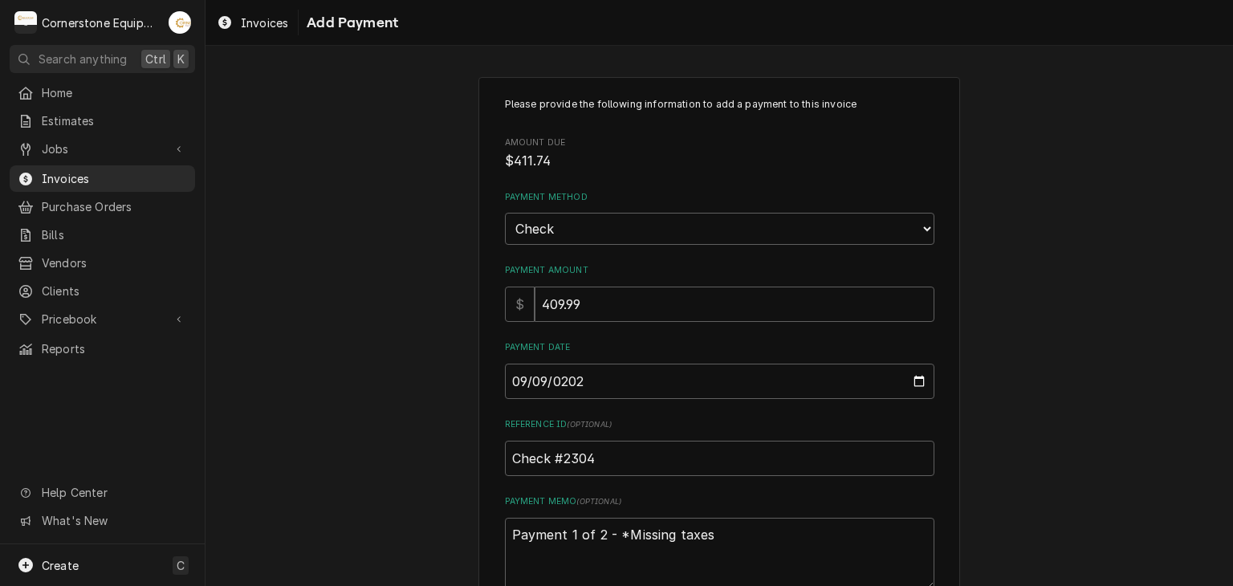
click at [427, 410] on div "Please provide the following information to add a payment to this invoice Amoun…" at bounding box center [718, 375] width 1027 height 624
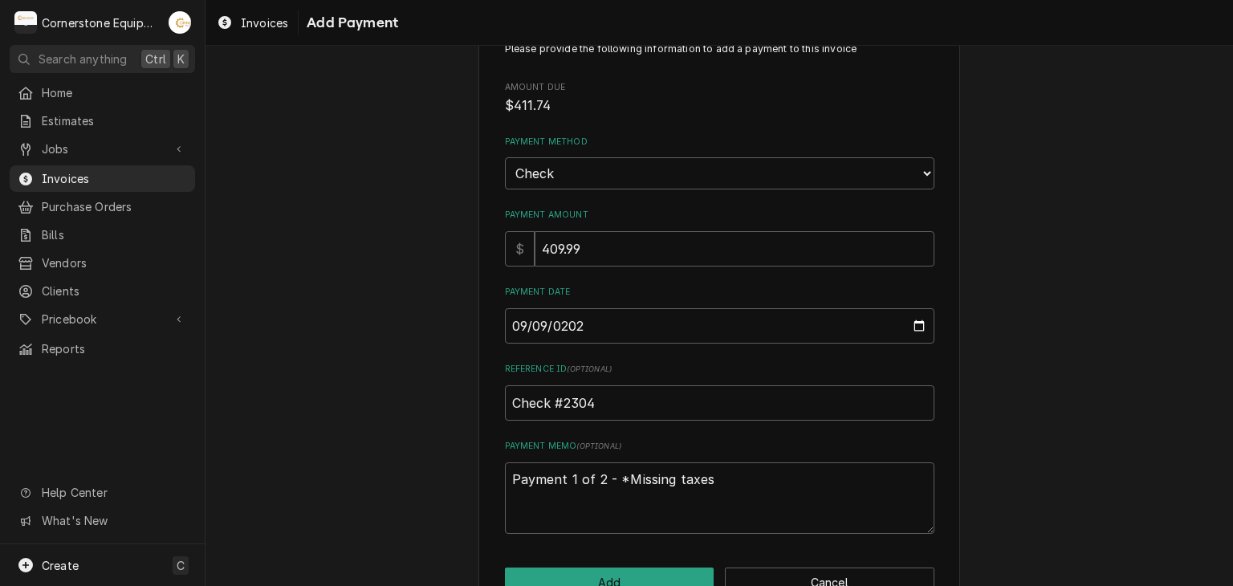
scroll to position [100, 0]
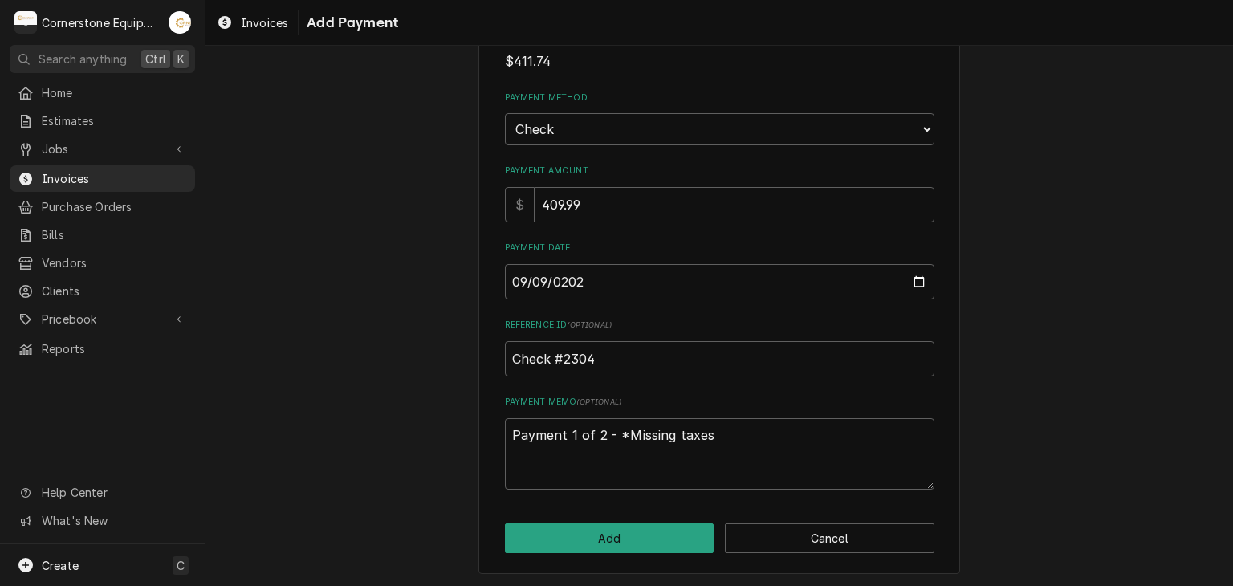
click at [641, 518] on div "Please provide the following information to add a payment to this invoice Amoun…" at bounding box center [719, 276] width 482 height 596
click at [641, 539] on button "Add" at bounding box center [609, 538] width 209 height 30
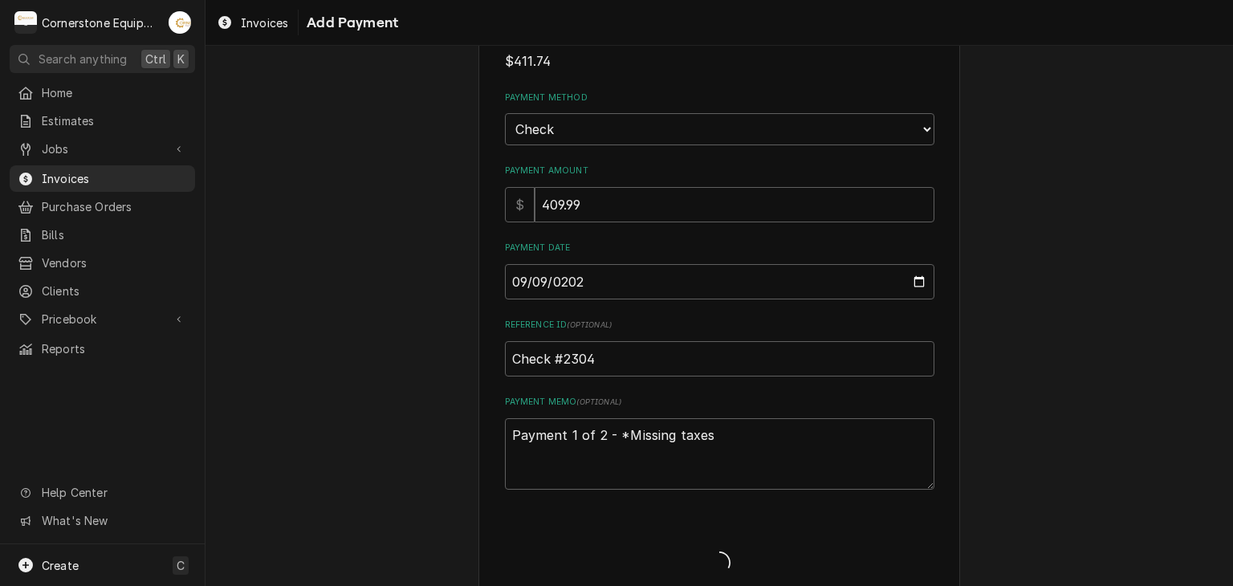
type textarea "x"
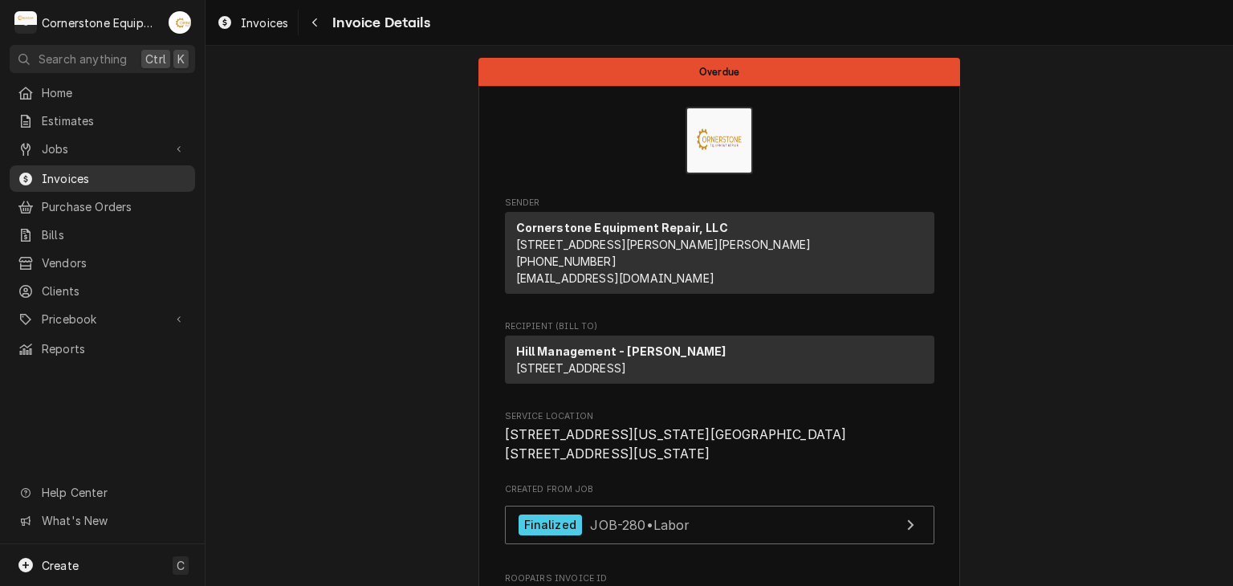
click at [164, 170] on span "Invoices" at bounding box center [114, 178] width 145 height 17
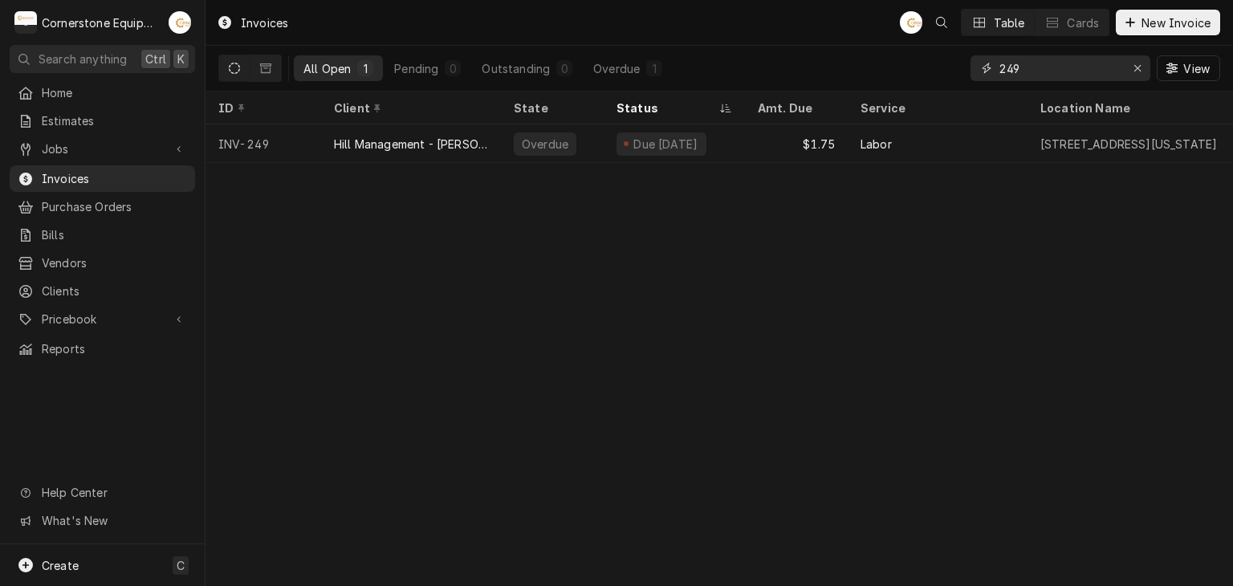
click at [1052, 64] on input "249" at bounding box center [1059, 68] width 120 height 26
click at [1052, 63] on input "249" at bounding box center [1059, 68] width 120 height 26
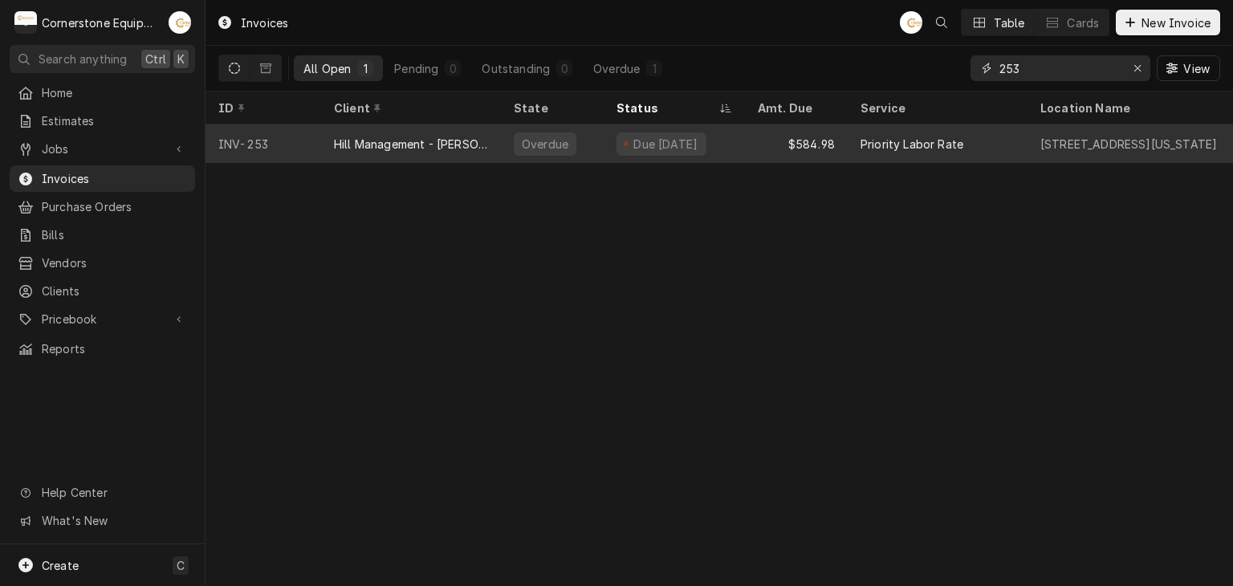
type input "253"
click at [567, 128] on div "Overdue" at bounding box center [552, 143] width 103 height 39
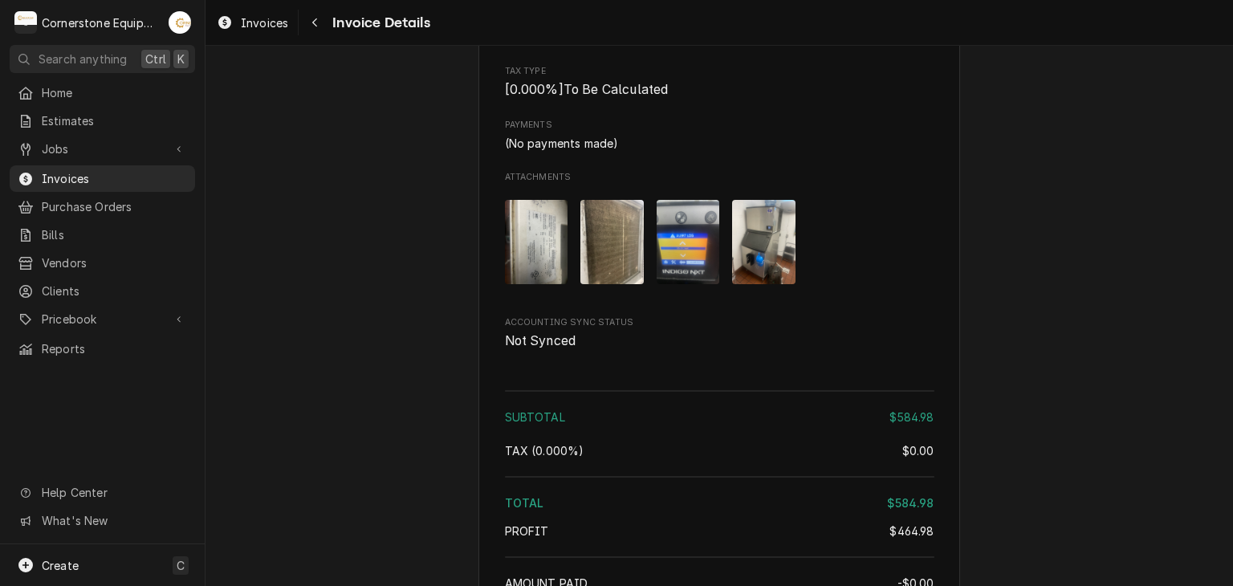
scroll to position [2705, 0]
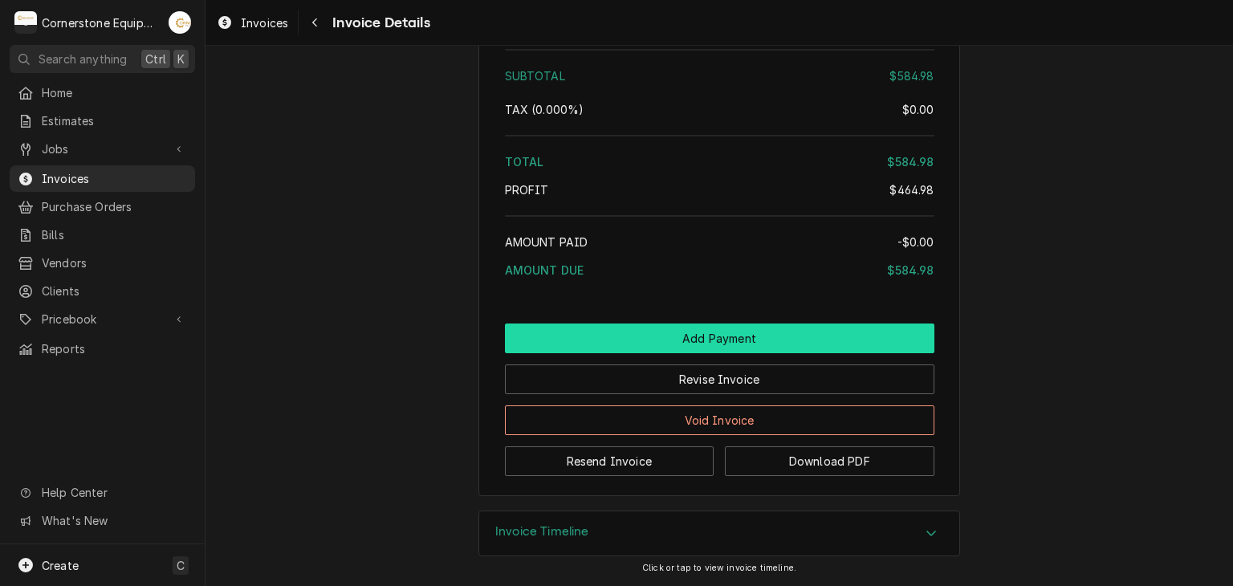
click at [758, 335] on button "Add Payment" at bounding box center [719, 338] width 429 height 30
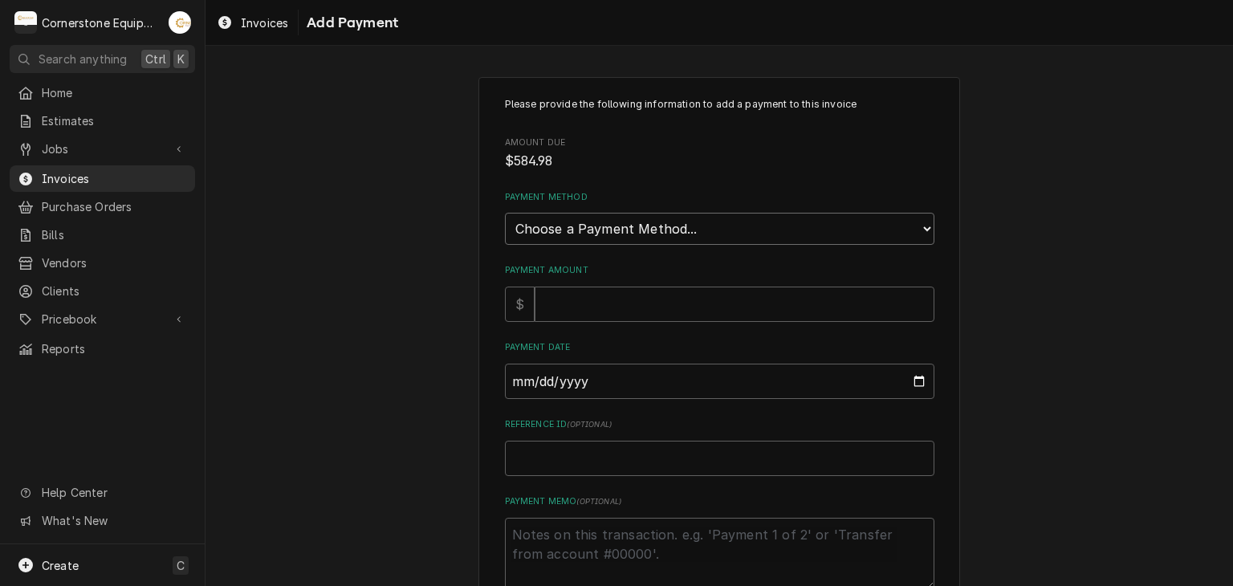
click at [518, 230] on select "Choose a Payment Method... Cash Check Credit/Debit Card ACH/eCheck Other" at bounding box center [719, 229] width 429 height 32
select select "2"
click at [505, 213] on select "Choose a Payment Method... Cash Check Credit/Debit Card ACH/eCheck Other" at bounding box center [719, 229] width 429 height 32
click at [616, 303] on input "Payment Amount" at bounding box center [735, 304] width 400 height 35
type textarea "x"
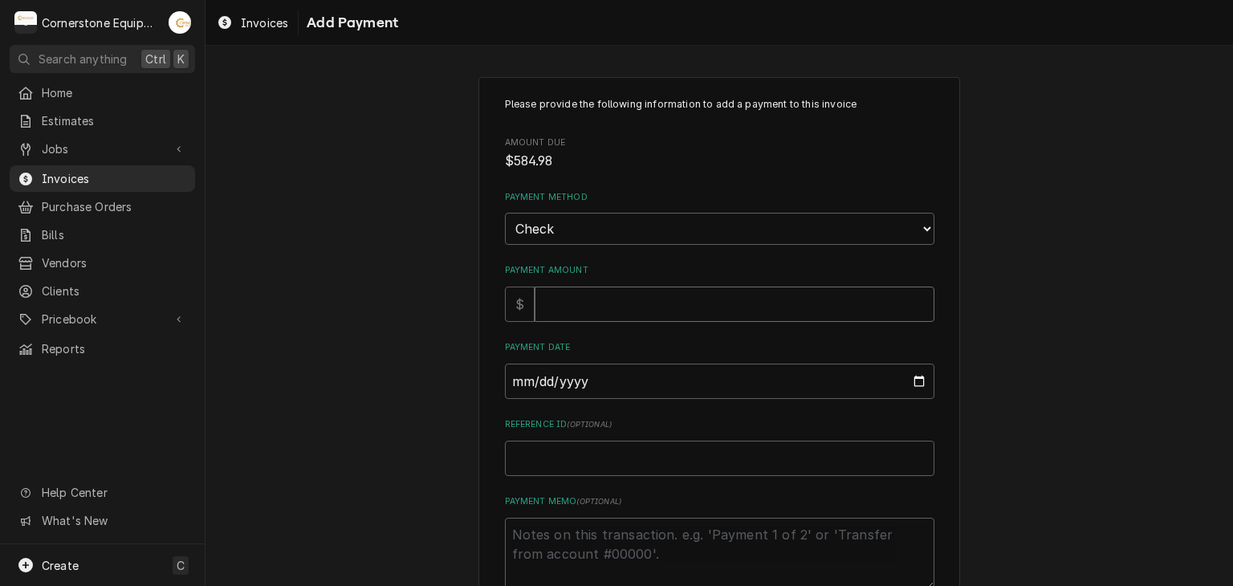
type input "5"
type textarea "x"
type input "58"
type textarea "x"
type input "584"
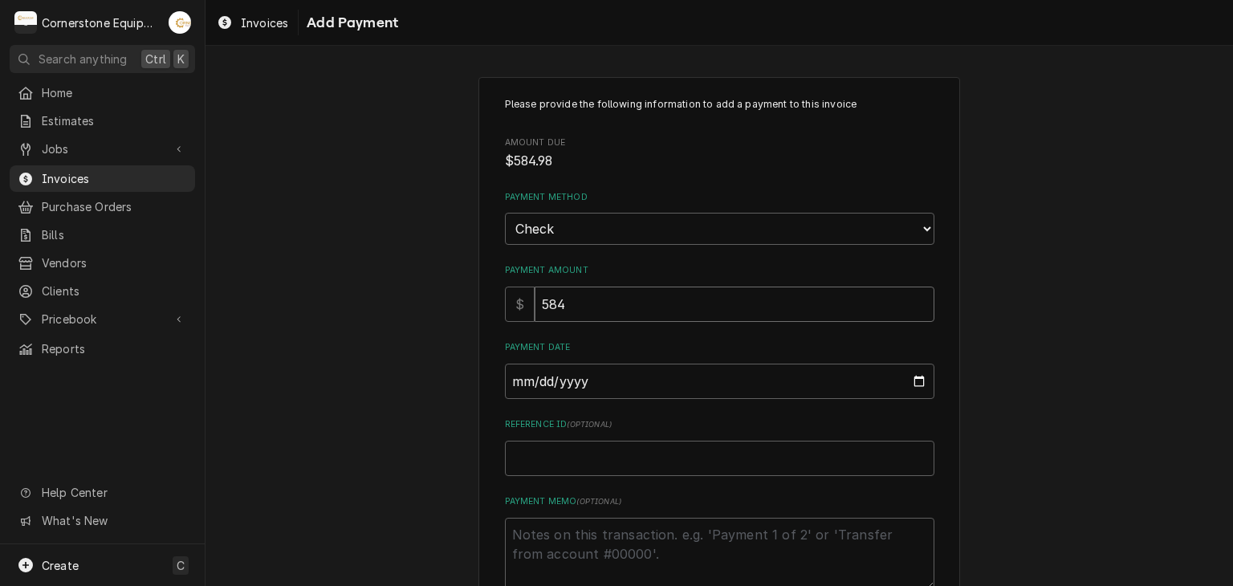
type textarea "x"
type input "584.9"
type textarea "x"
type input "584.98"
click at [505, 383] on input "Payment Date" at bounding box center [719, 381] width 429 height 35
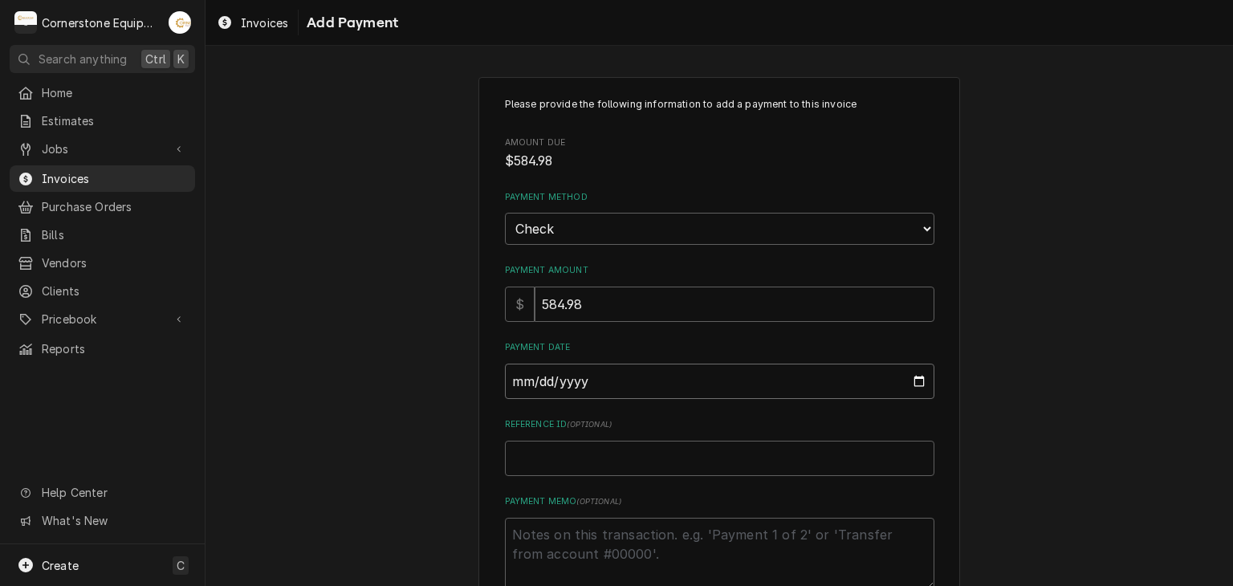
type input "0002-09-09"
type textarea "x"
type input "0020-09-09"
type textarea "x"
type input "0202-09-09"
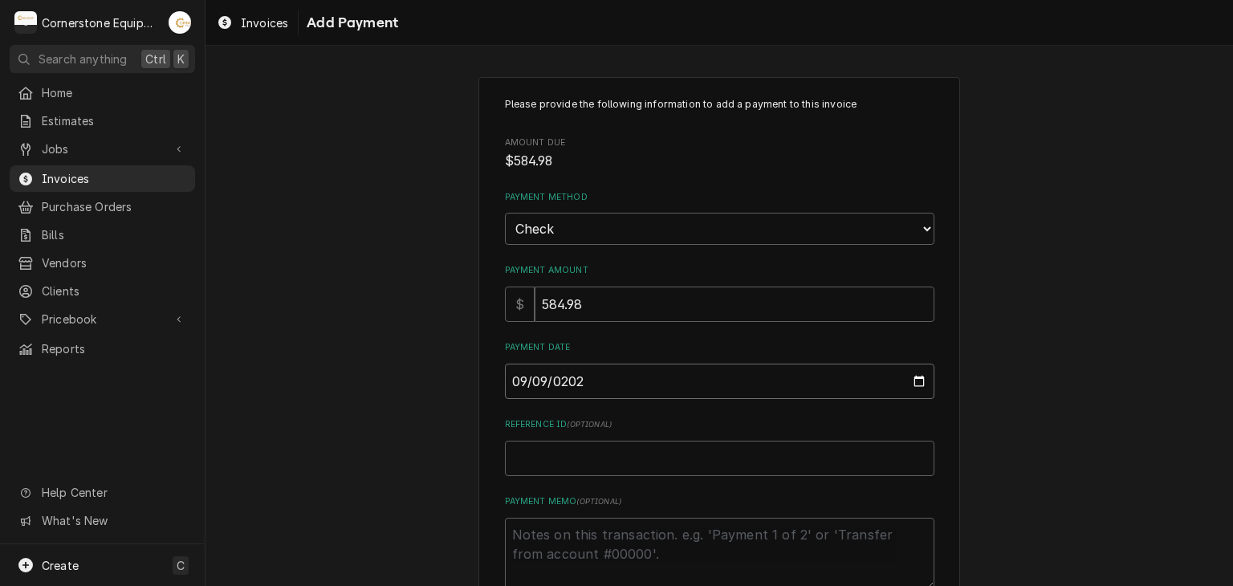
type textarea "x"
type input "[DATE]"
type textarea "x"
type input "C"
type textarea "x"
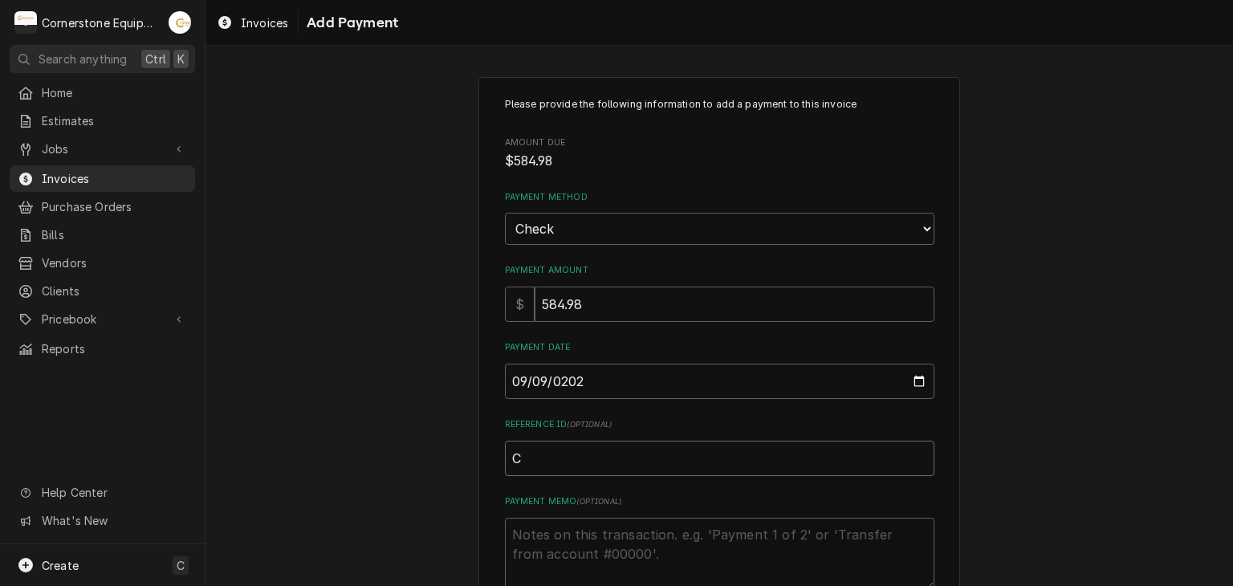
type input "Ch"
type textarea "x"
type input "Che"
type textarea "x"
type input "Chec"
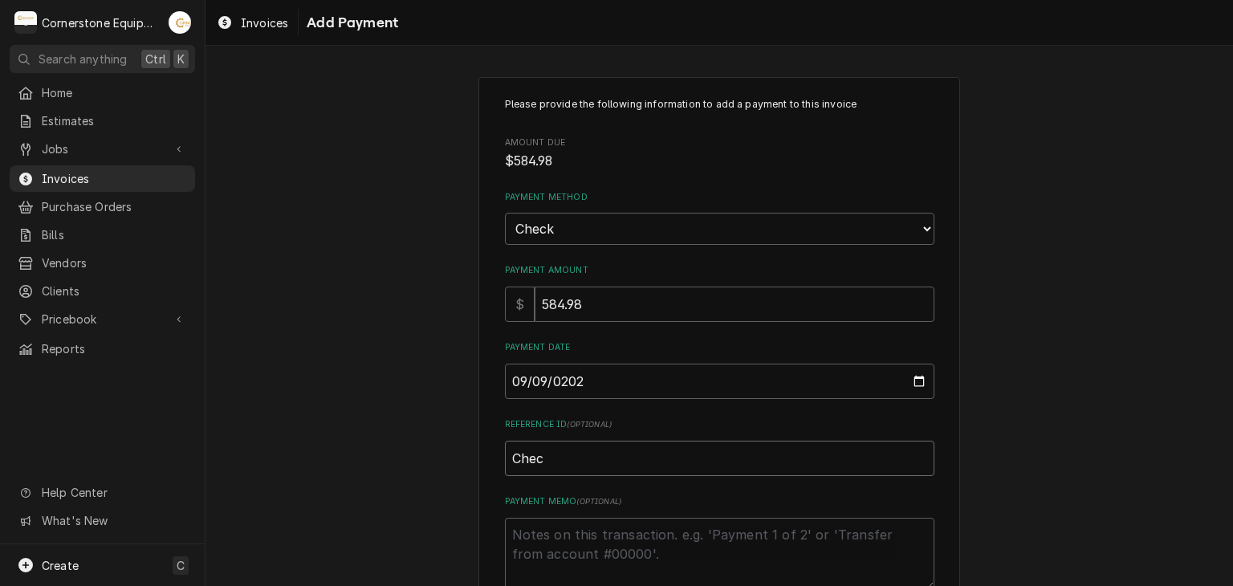
type textarea "x"
type input "Check"
type textarea "x"
type input "Check"
type textarea "x"
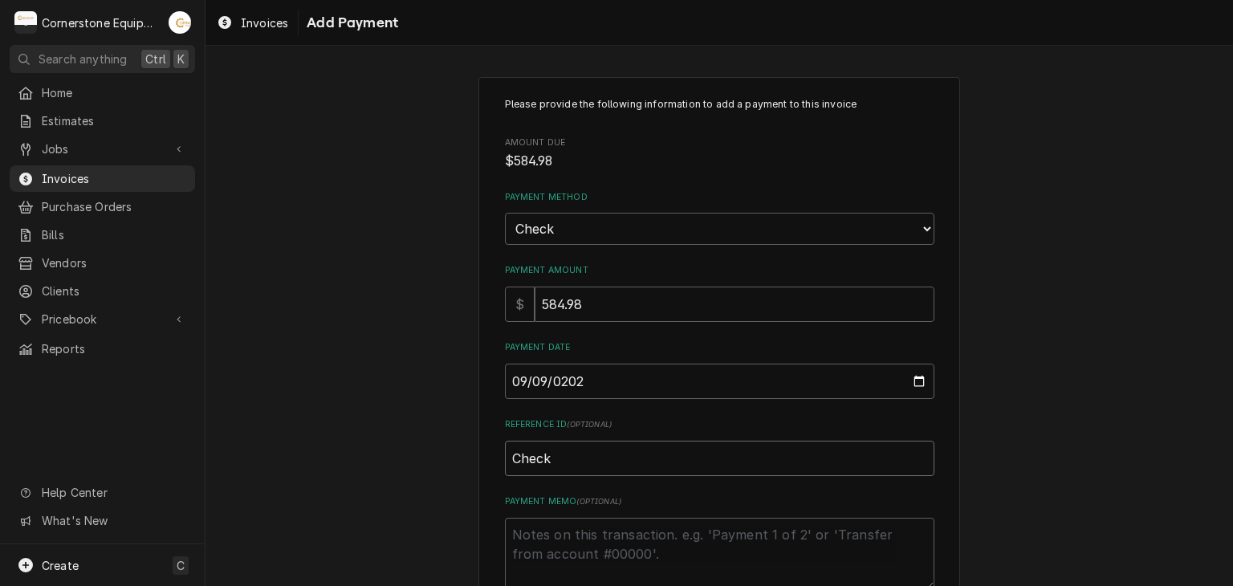
type input "Check #"
type textarea "x"
type input "Check #2"
type textarea "x"
type input "Check #23"
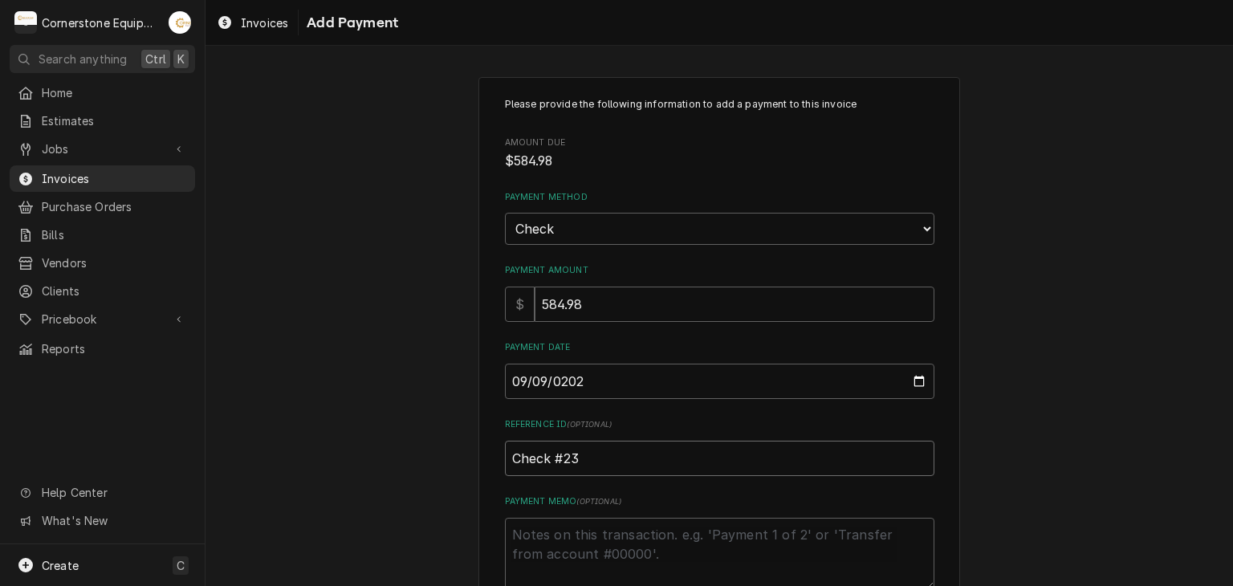
type textarea "x"
type input "Check #230"
type textarea "x"
type input "Check #2304"
type textarea "x"
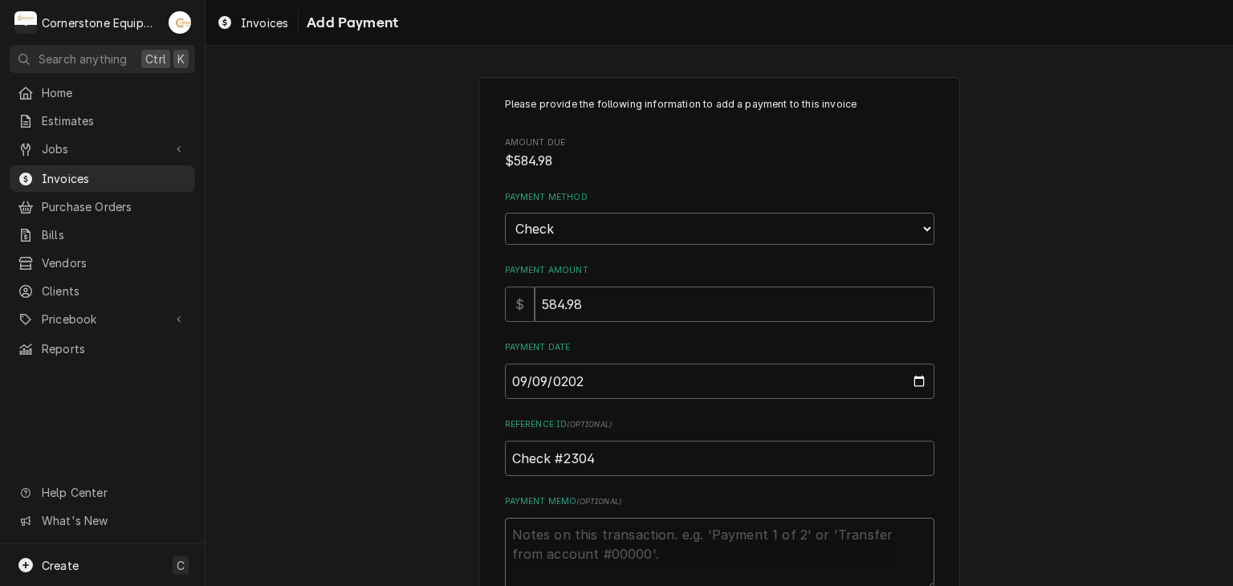
type textarea "P"
type textarea "x"
type textarea "Pa"
type textarea "x"
type textarea "Pay"
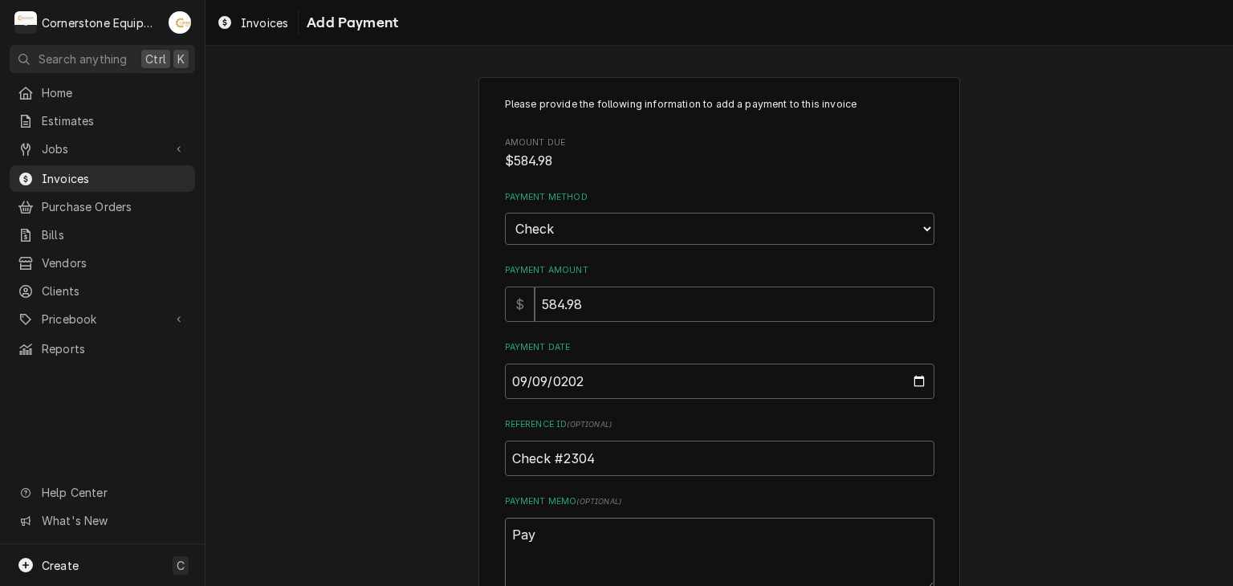
type textarea "x"
type textarea "Paym"
type textarea "x"
type textarea "Payme"
type textarea "x"
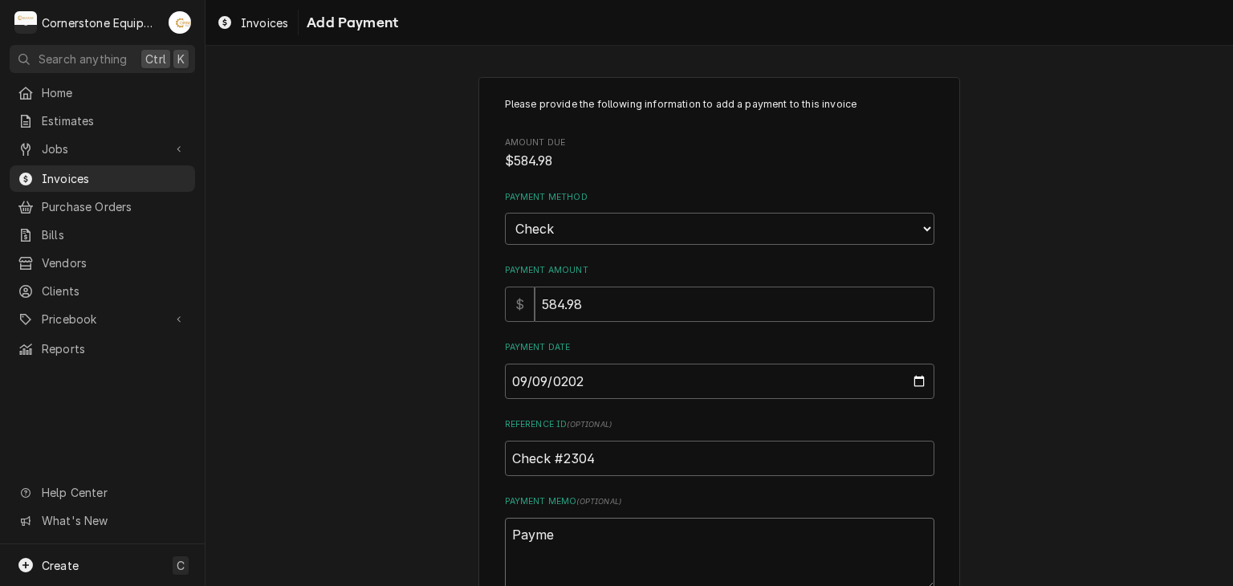
type textarea "Paymen"
type textarea "x"
type textarea "Payment"
type textarea "x"
type textarea "Payment"
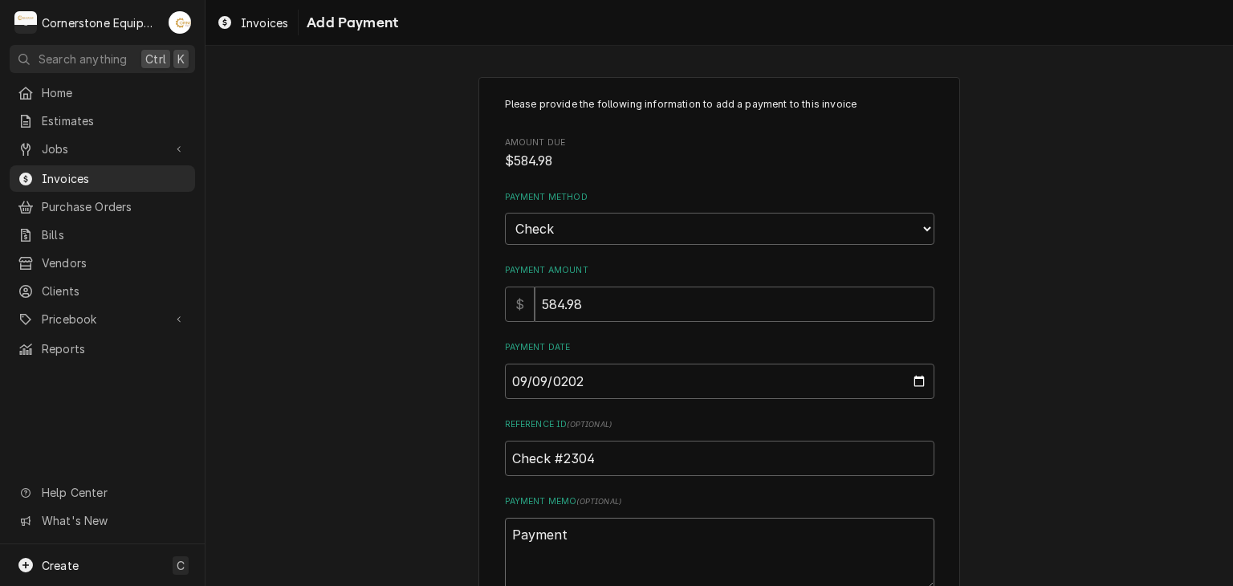
type textarea "x"
type textarea "Payment 2"
type textarea "x"
type textarea "Payment 2"
type textarea "x"
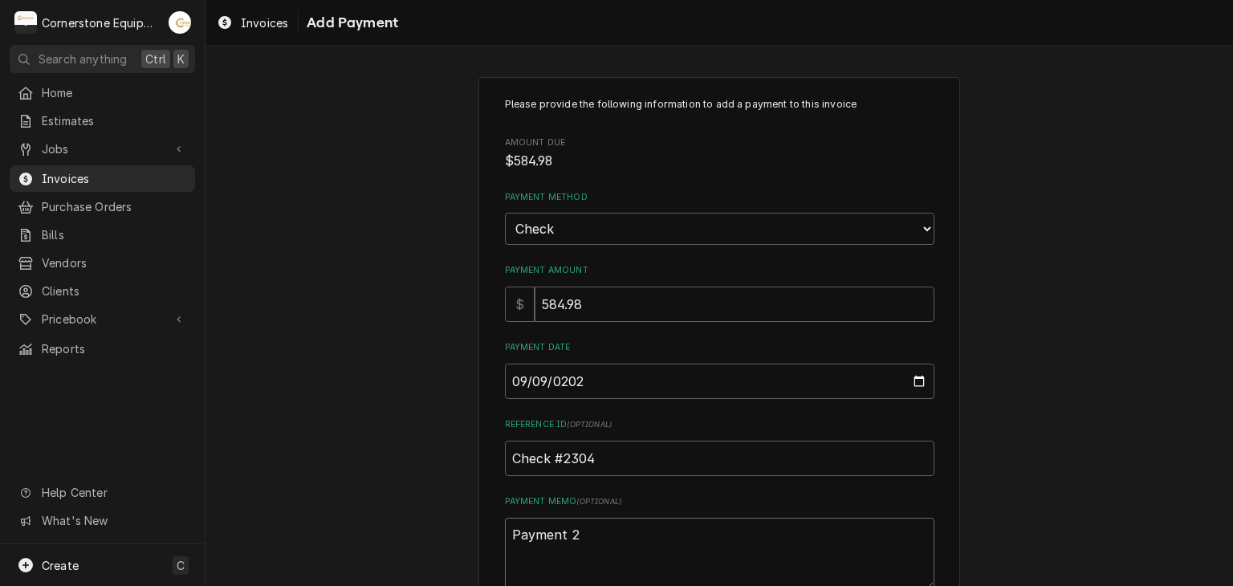
type textarea "Payment 2 o"
type textarea "x"
type textarea "Payment 2 of"
type textarea "x"
type textarea "Payment 2 of"
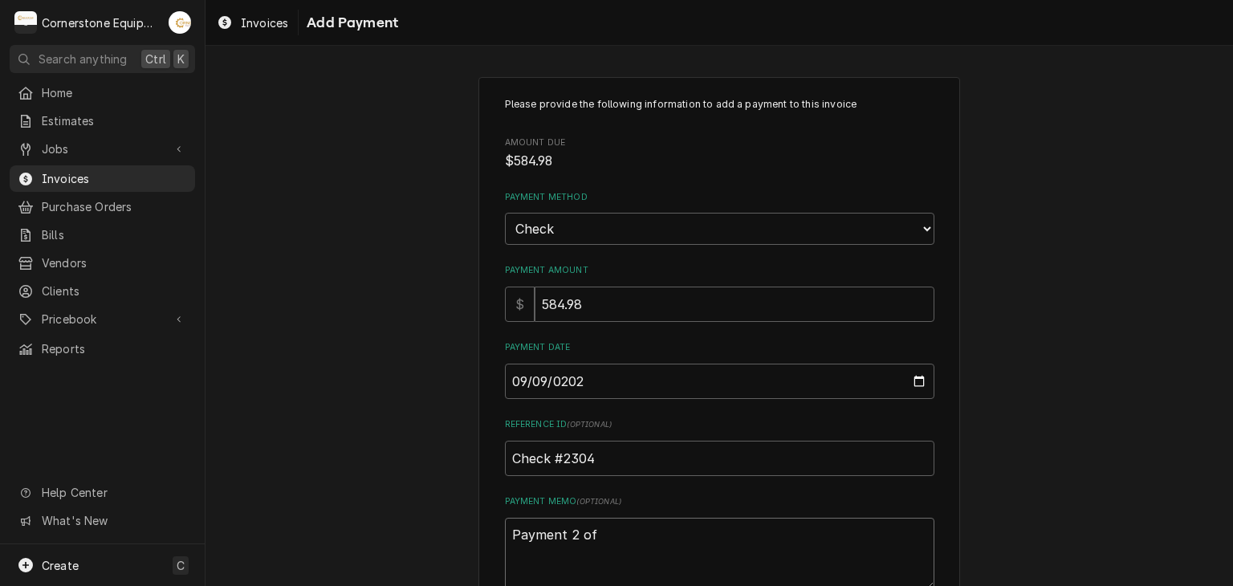
type textarea "x"
type textarea "Payment 2 of 2"
click at [352, 400] on div "Please provide the following information to add a payment to this invoice Amoun…" at bounding box center [718, 375] width 1027 height 624
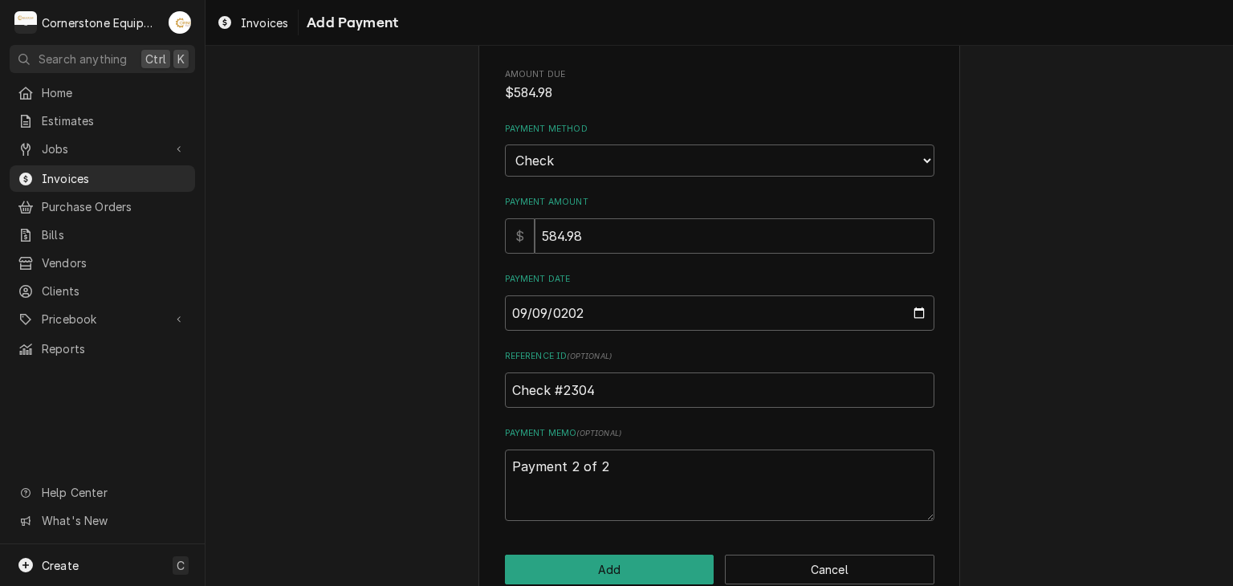
scroll to position [100, 0]
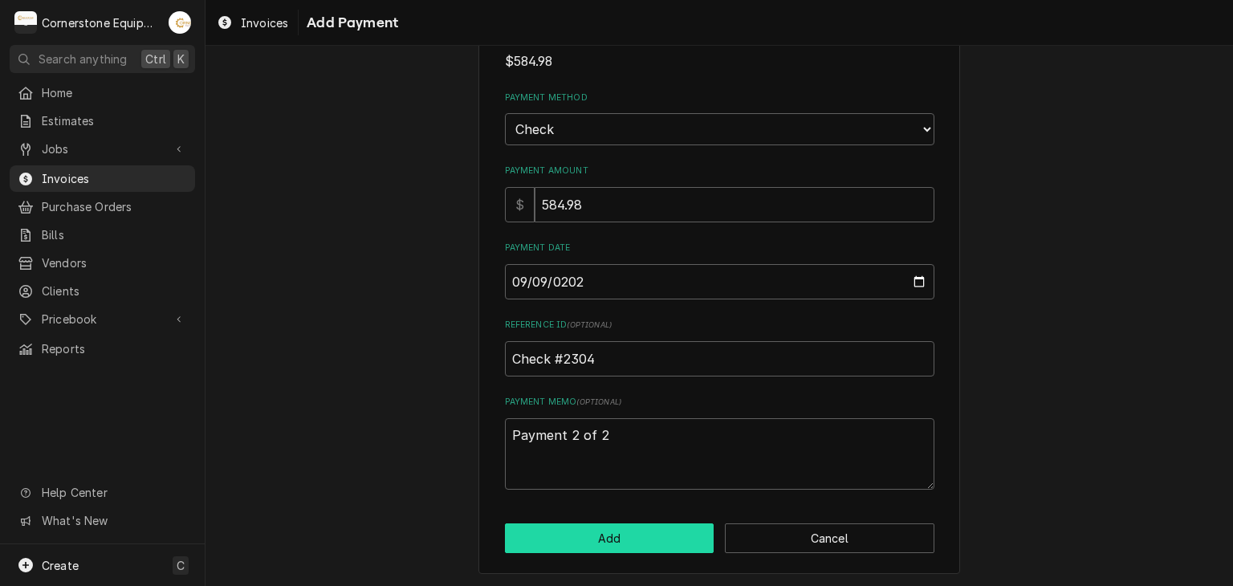
click at [674, 542] on button "Add" at bounding box center [609, 538] width 209 height 30
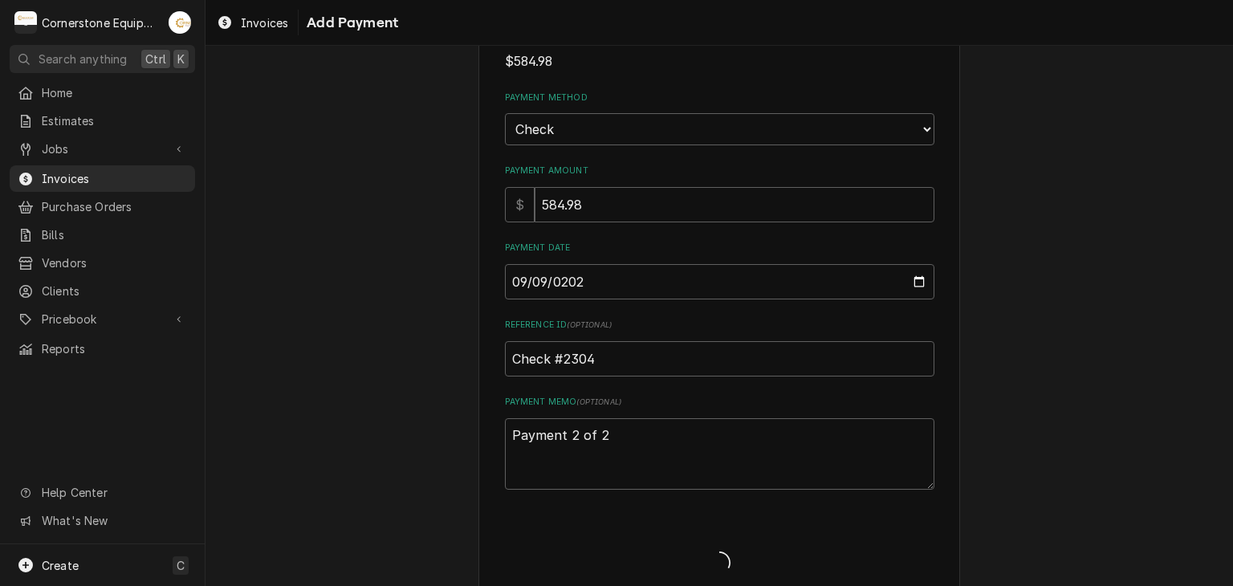
type textarea "x"
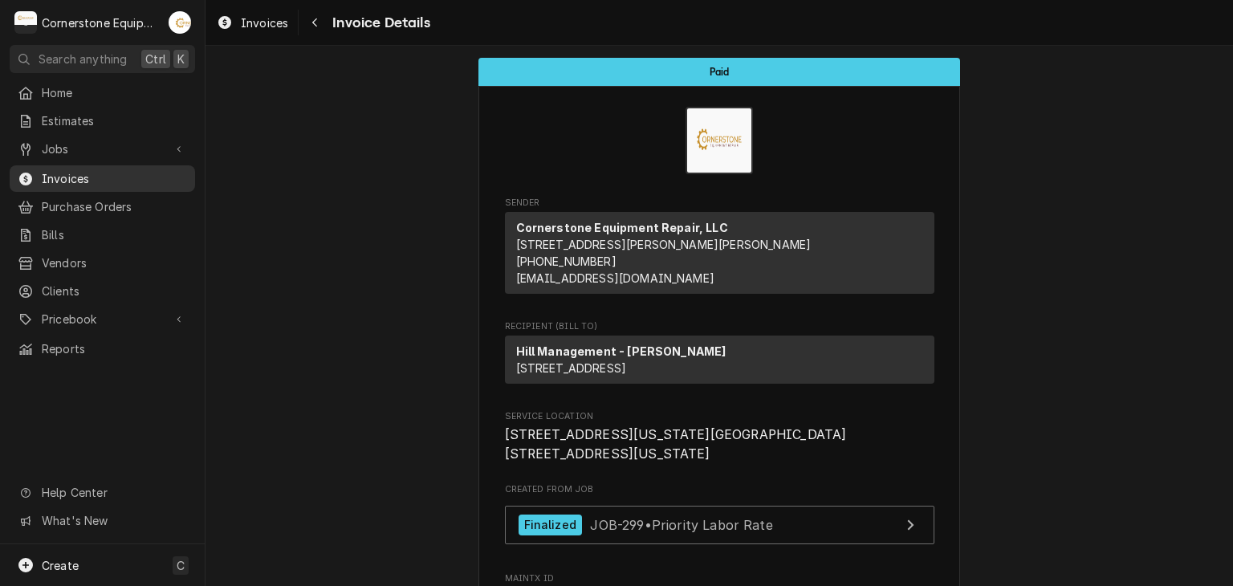
click at [71, 173] on span "Invoices" at bounding box center [114, 178] width 145 height 17
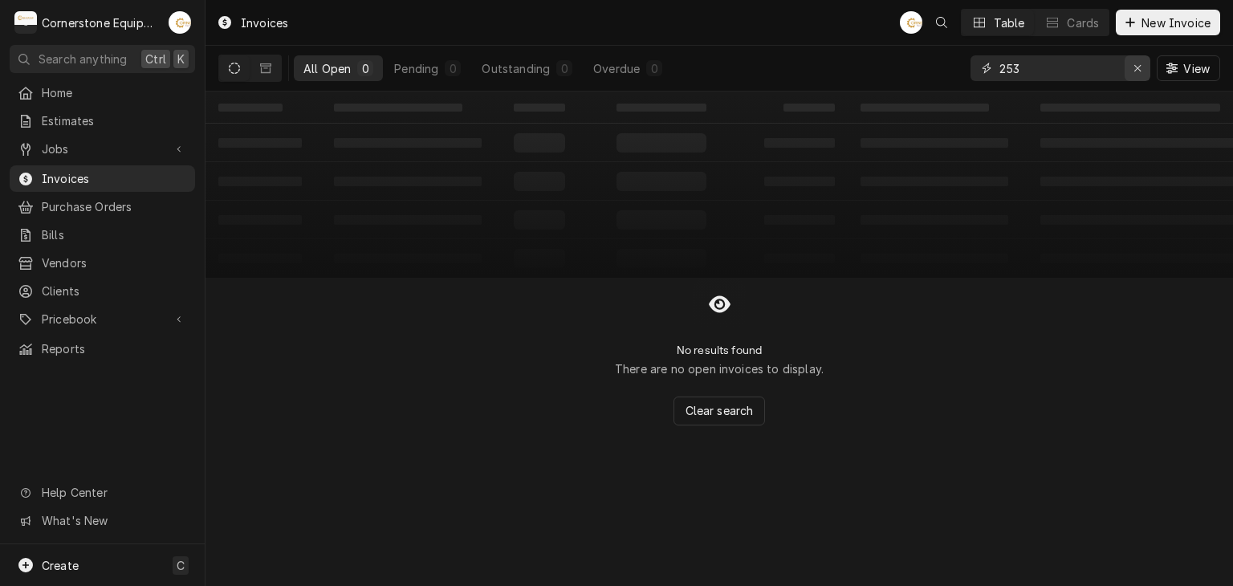
click at [1140, 71] on icon "Erase input" at bounding box center [1137, 68] width 9 height 11
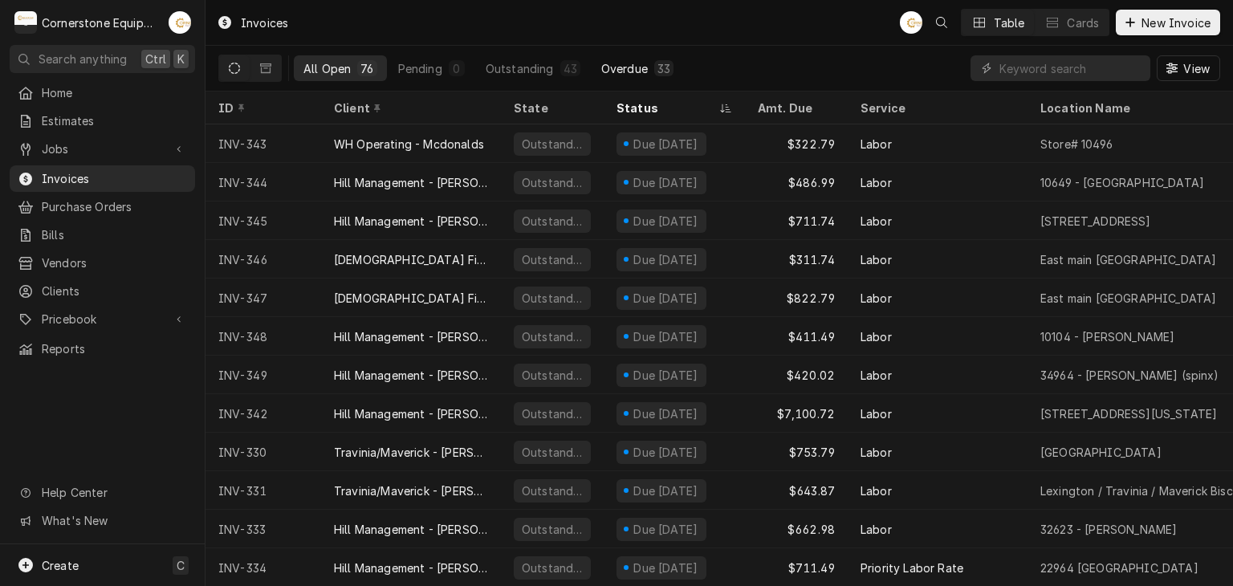
click at [630, 63] on div "Overdue" at bounding box center [624, 68] width 47 height 17
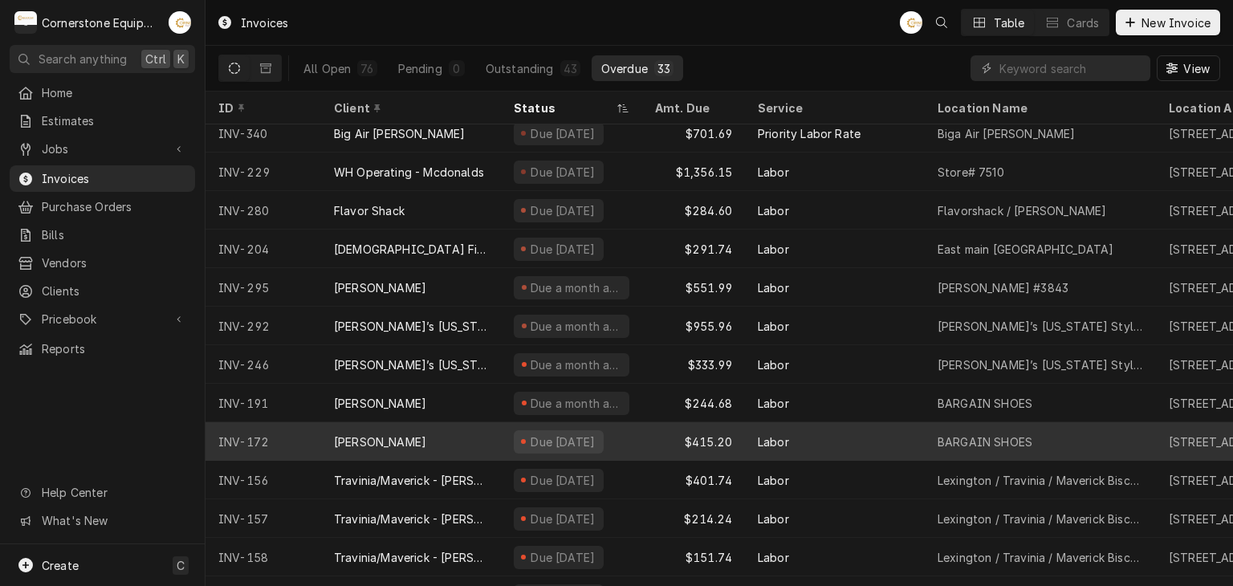
scroll to position [819, 0]
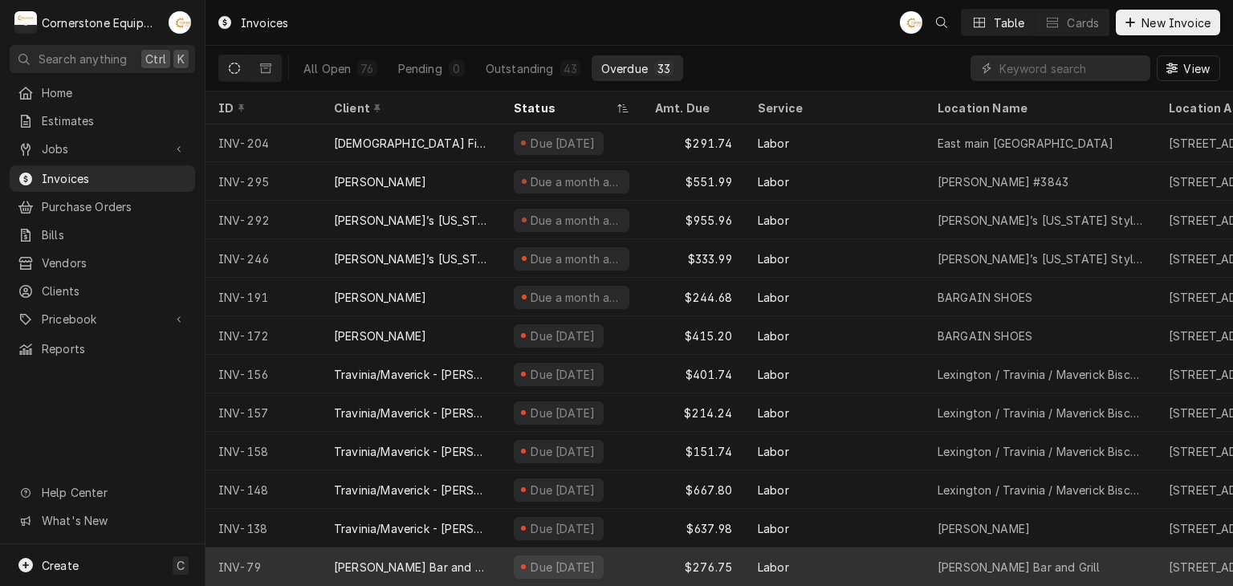
click at [661, 547] on div "$276.75" at bounding box center [693, 566] width 103 height 39
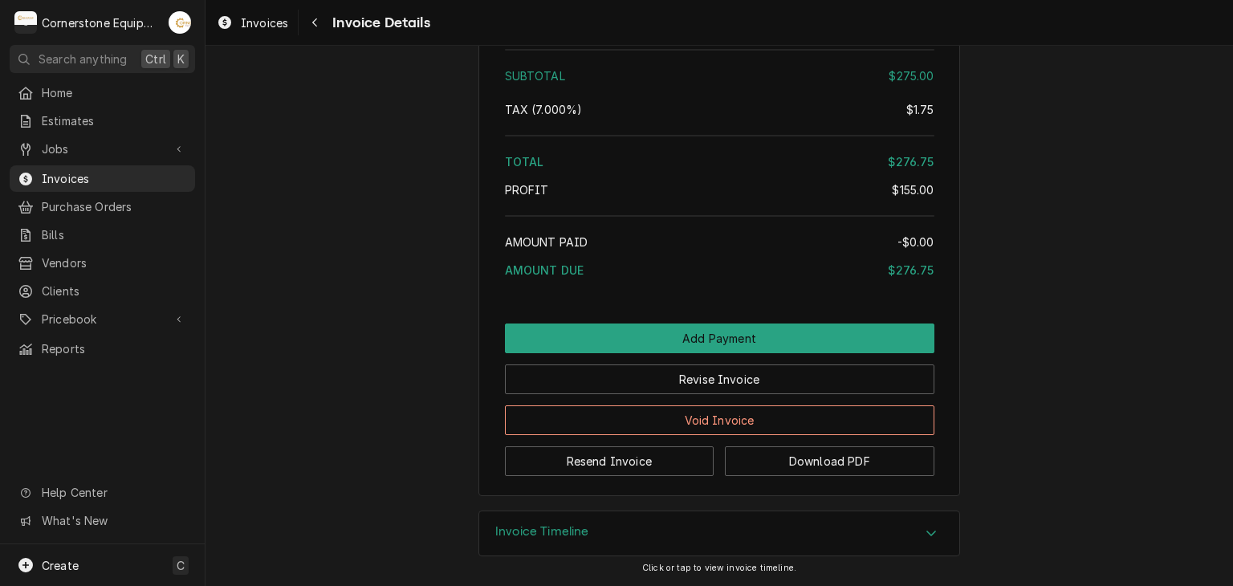
scroll to position [2351, 0]
click at [578, 531] on h3 "Invoice Timeline" at bounding box center [542, 531] width 94 height 15
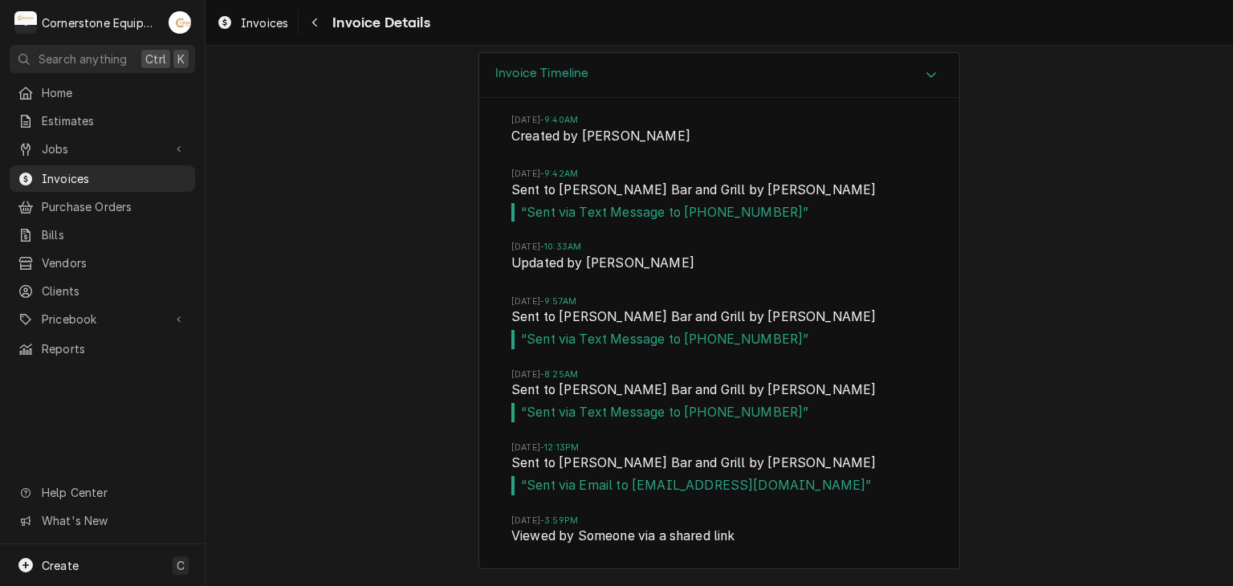
scroll to position [2809, 0]
click at [636, 533] on span "Viewed by Someone via a shared link" at bounding box center [719, 537] width 416 height 22
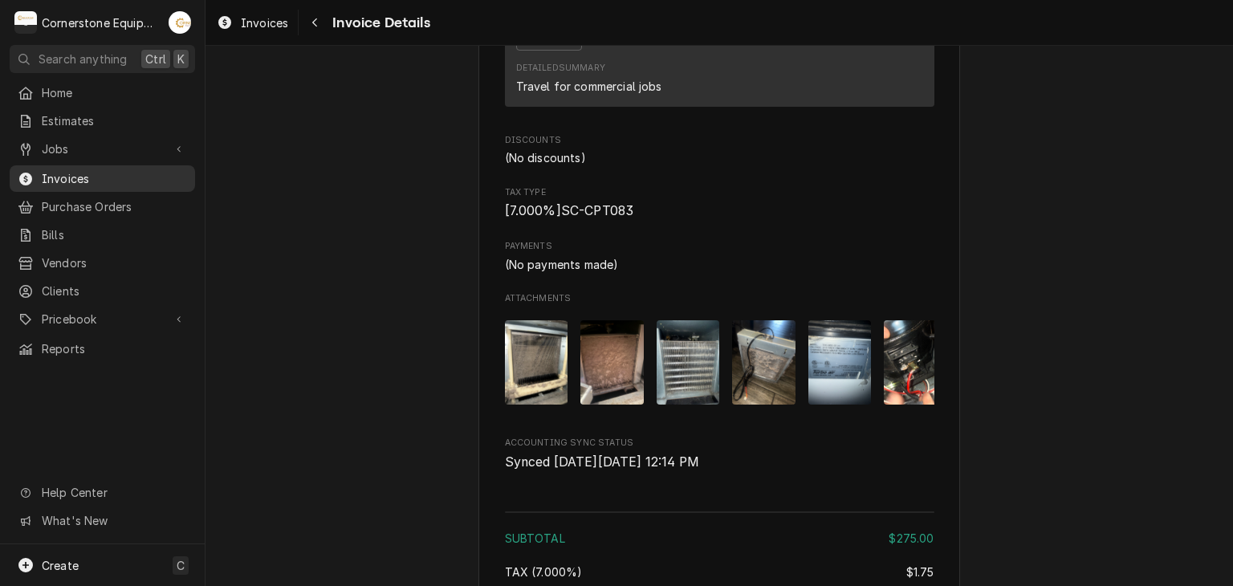
click at [128, 170] on span "Invoices" at bounding box center [114, 178] width 145 height 17
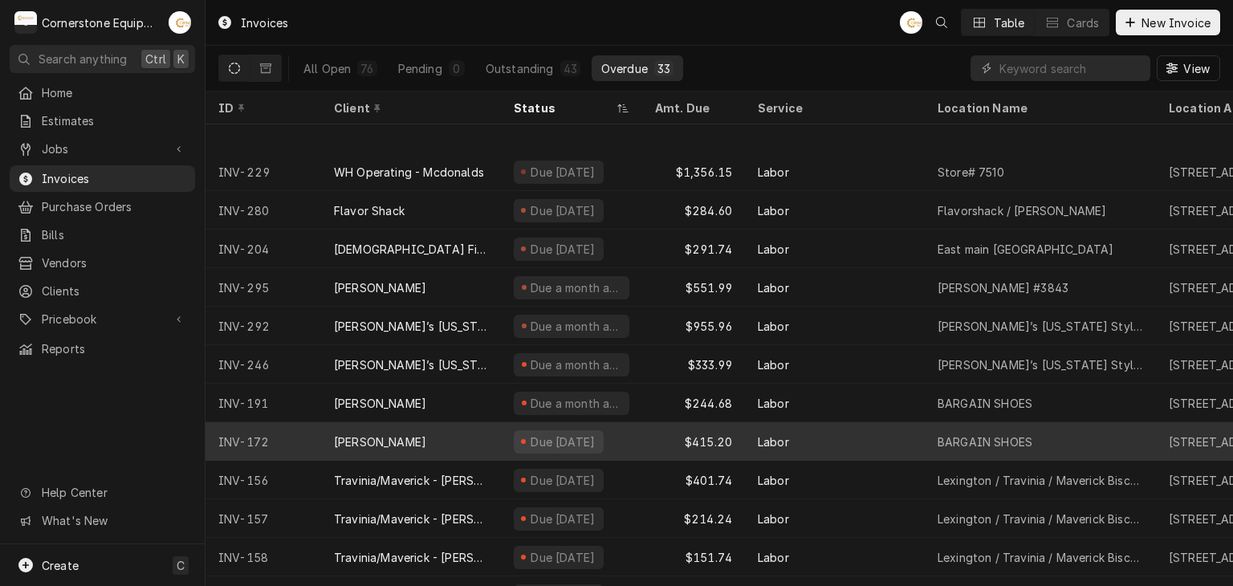
scroll to position [819, 0]
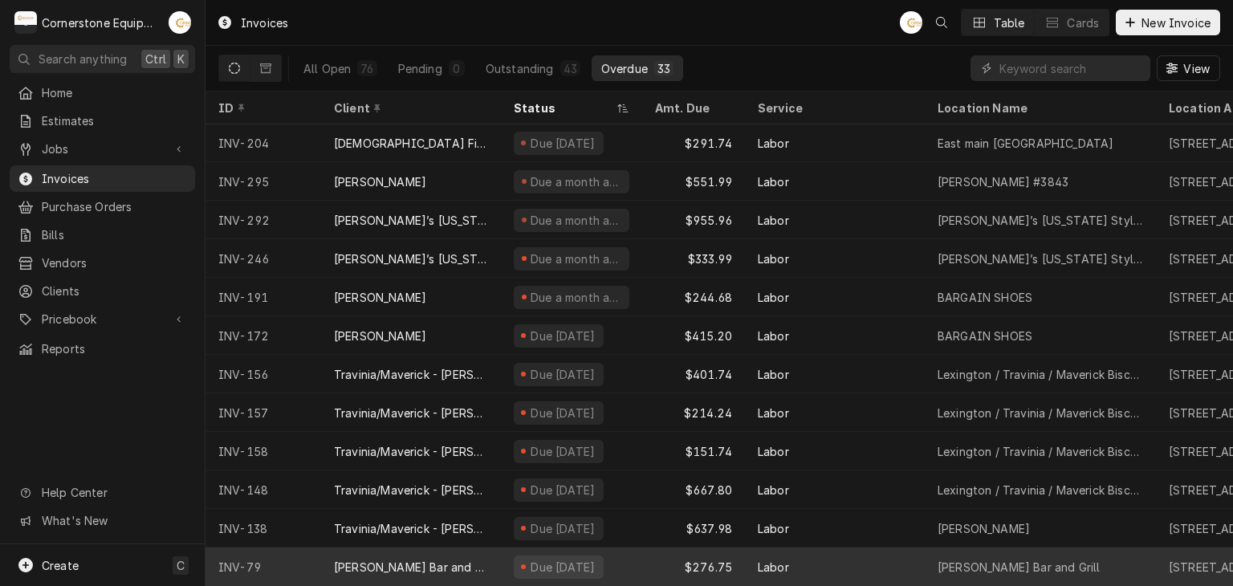
click at [459, 547] on div "[PERSON_NAME] Bar and Grill" at bounding box center [411, 566] width 180 height 39
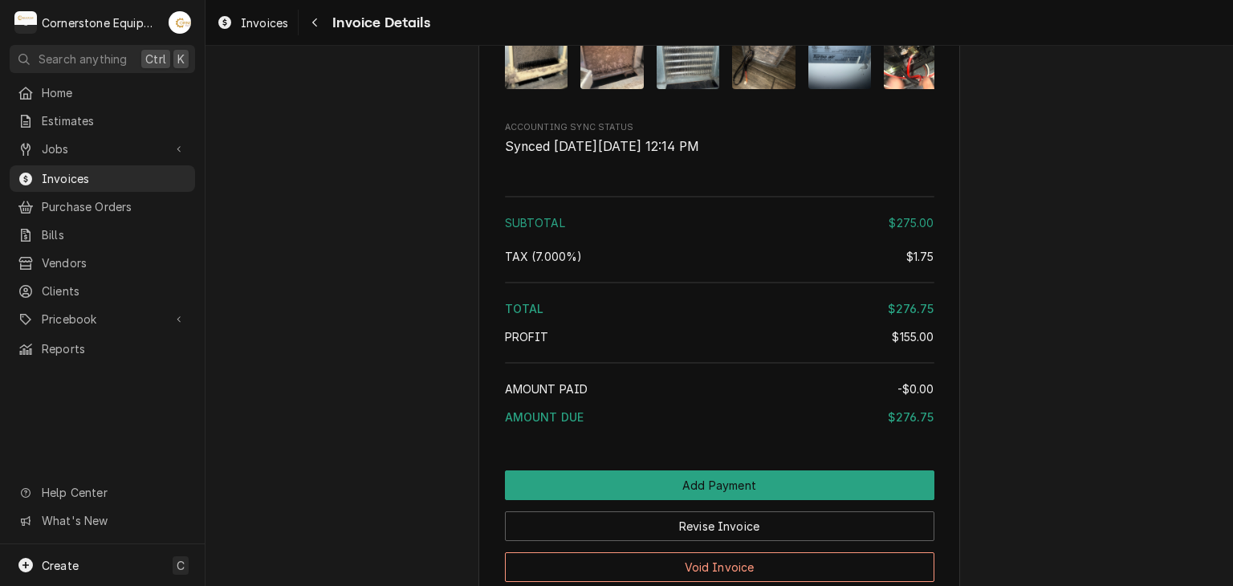
scroll to position [2351, 0]
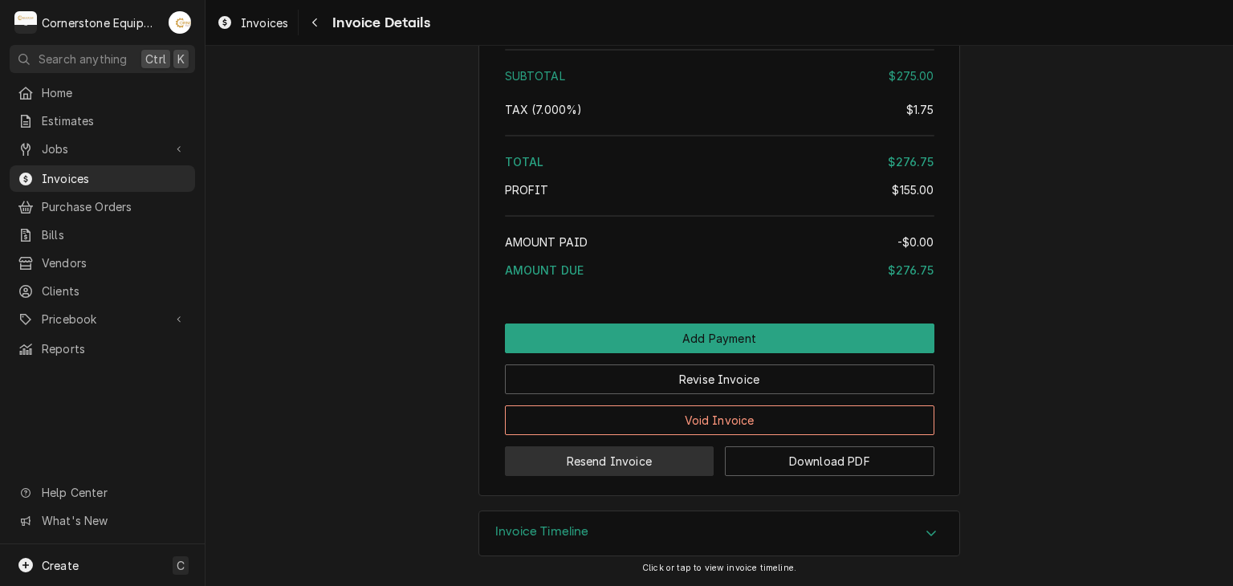
click at [657, 459] on button "Resend Invoice" at bounding box center [609, 461] width 209 height 30
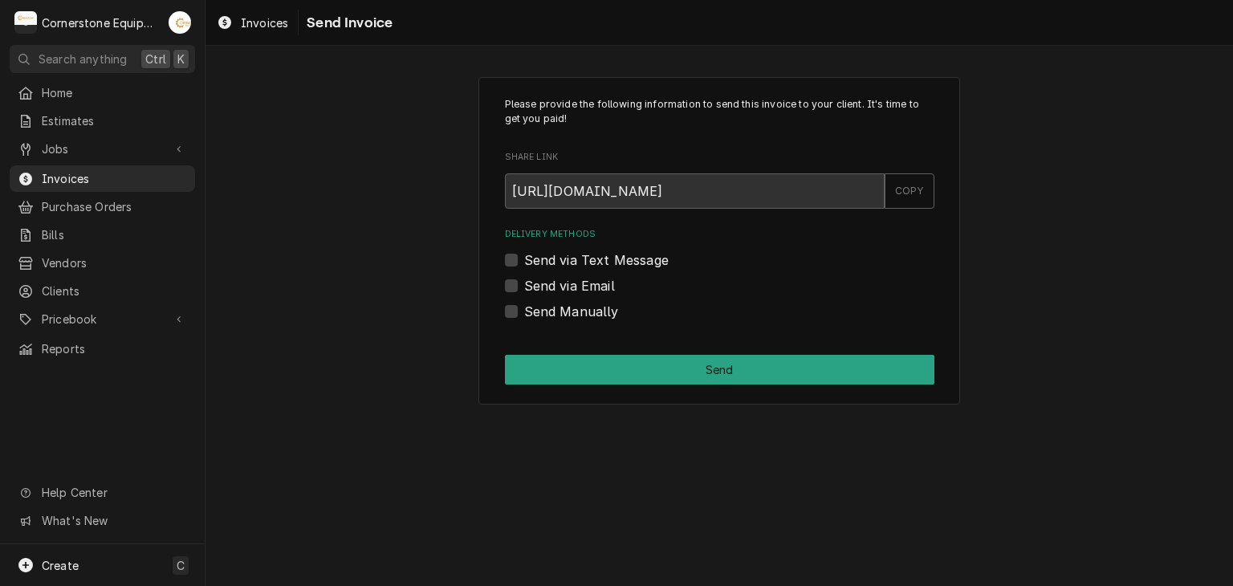
click at [595, 283] on label "Send via Email" at bounding box center [569, 285] width 91 height 19
click at [595, 283] on input "Send via Email" at bounding box center [738, 293] width 429 height 35
checkbox input "true"
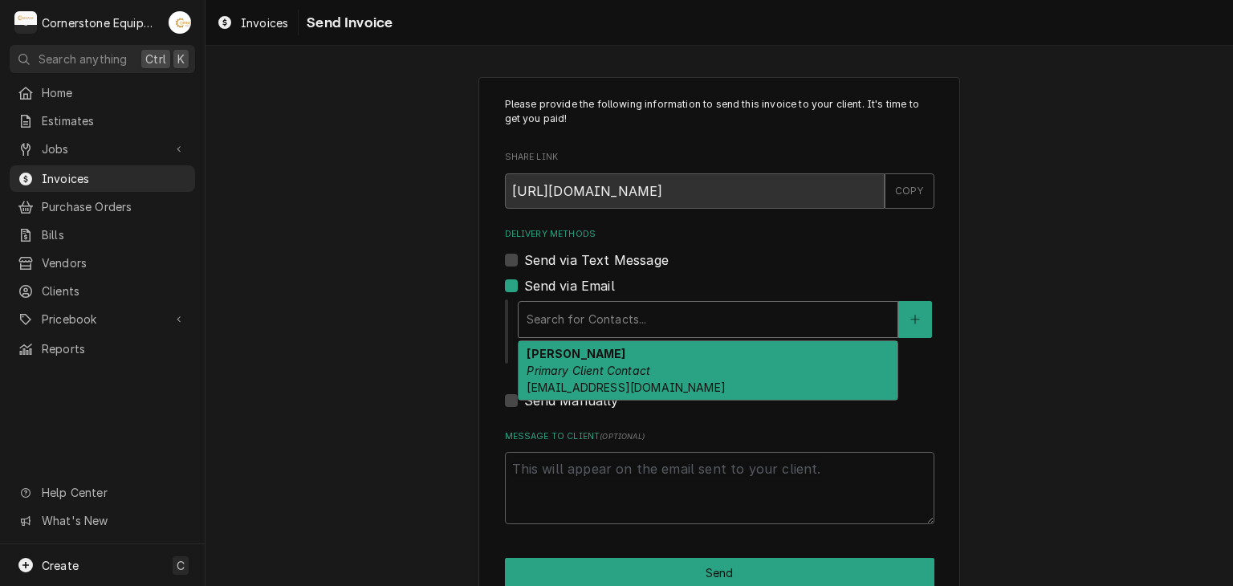
click at [588, 313] on div "Delivery Methods" at bounding box center [707, 319] width 363 height 29
click at [567, 360] on div "Robert Munnich Primary Client Contact admin@1800drayton.com" at bounding box center [707, 370] width 379 height 59
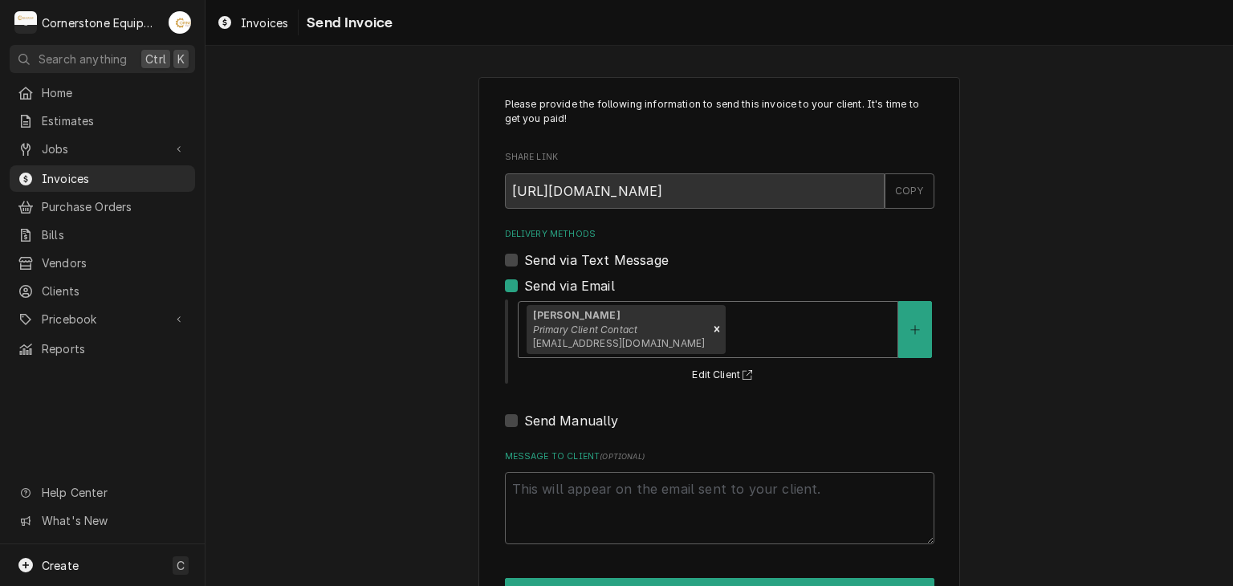
type textarea "x"
click at [385, 331] on div "Please provide the following information to send this invoice to your client. I…" at bounding box center [718, 352] width 1027 height 579
click at [66, 94] on span "Home" at bounding box center [114, 92] width 145 height 17
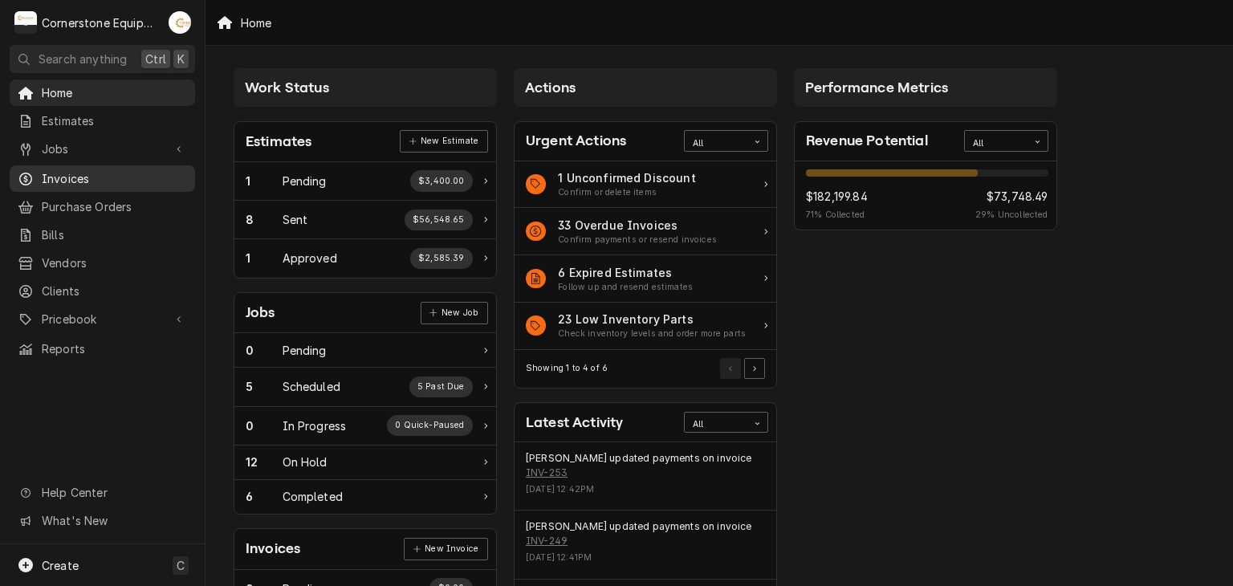
click at [62, 173] on span "Invoices" at bounding box center [114, 178] width 145 height 17
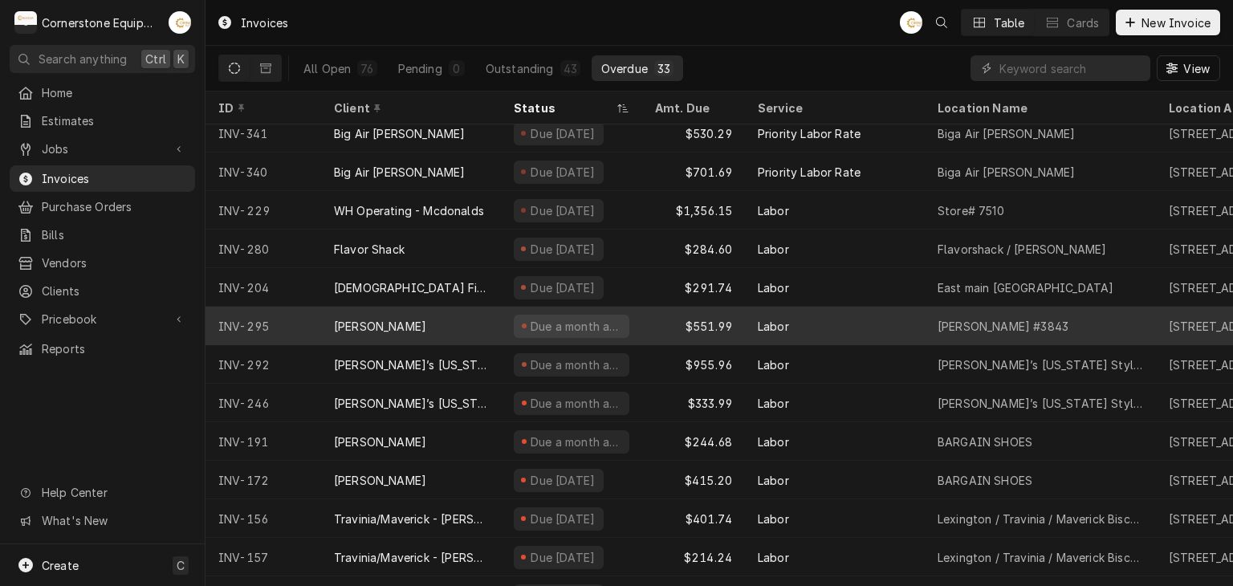
scroll to position [781, 0]
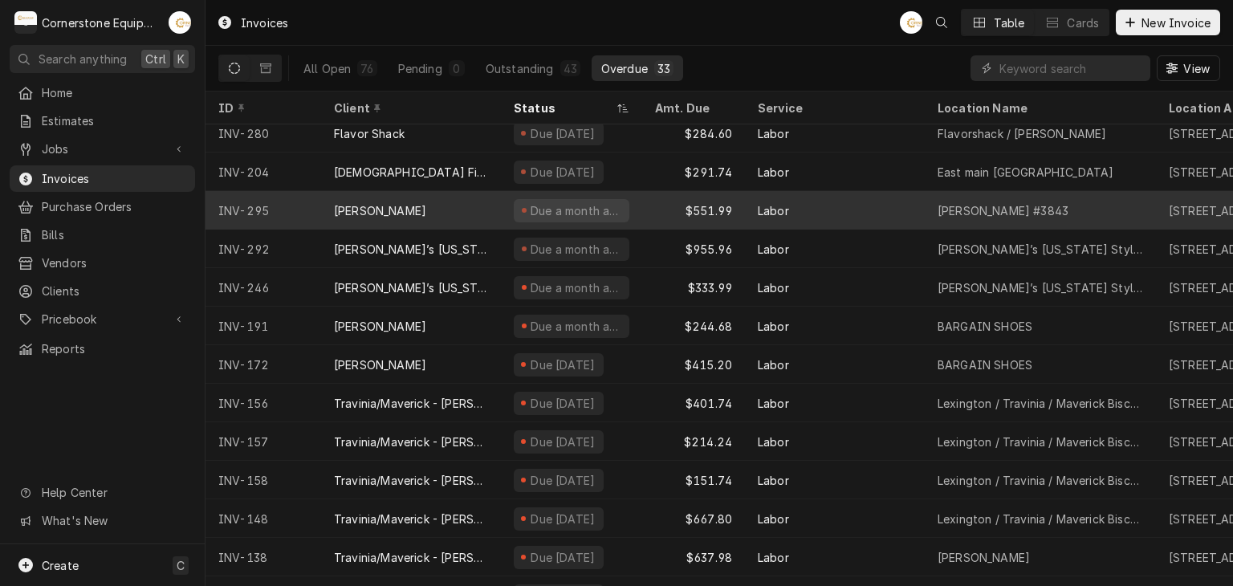
click at [456, 202] on div "[PERSON_NAME]" at bounding box center [411, 210] width 180 height 39
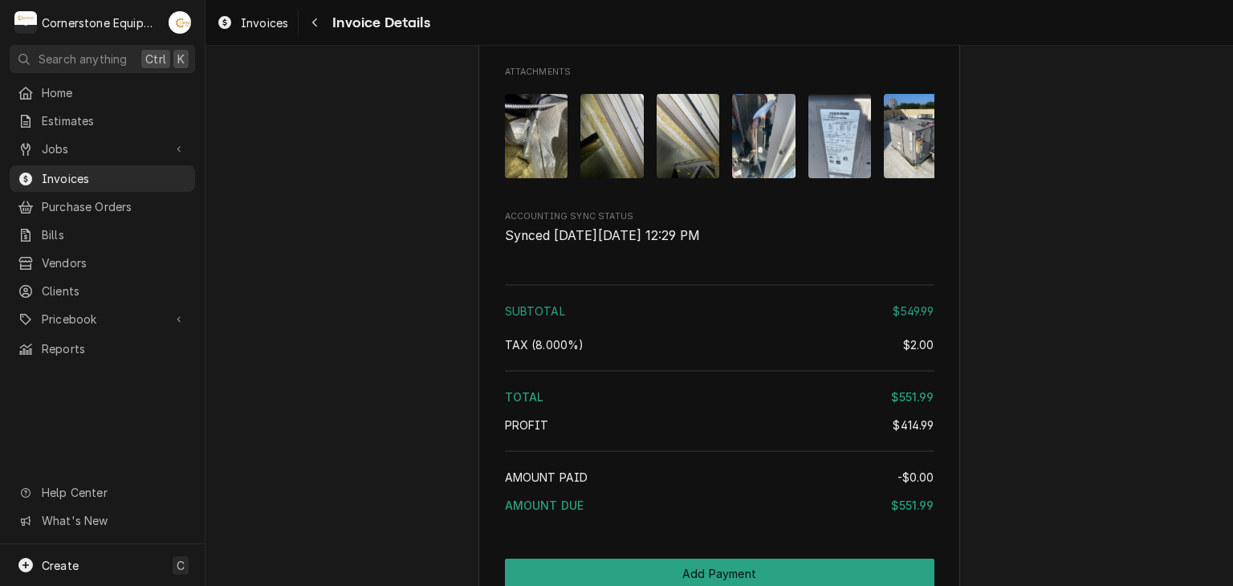
scroll to position [2542, 0]
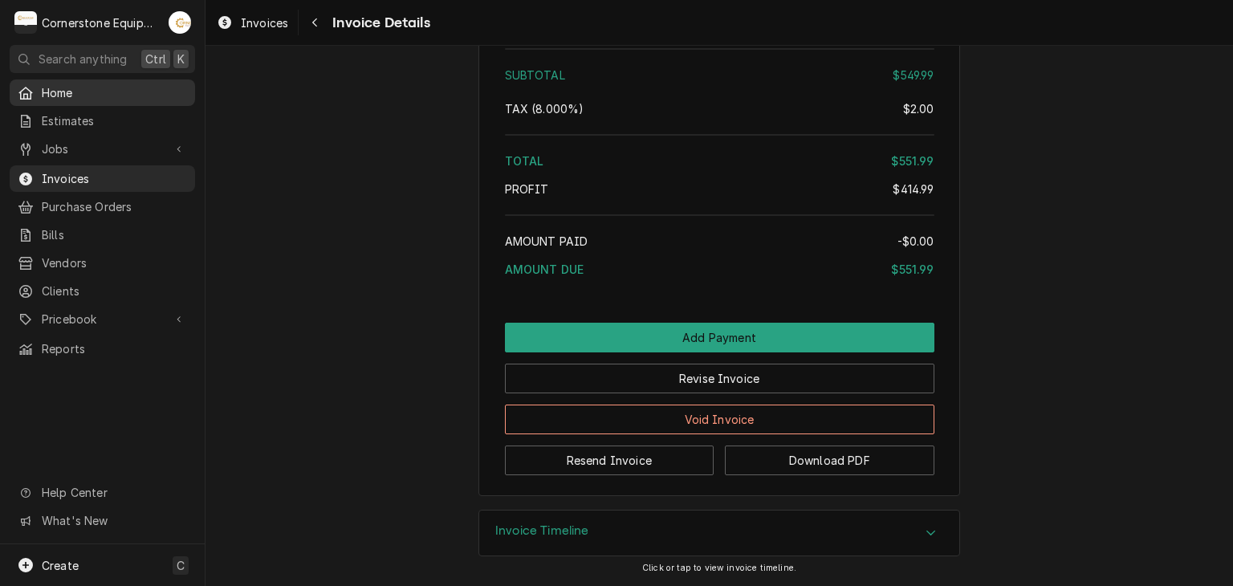
click at [67, 90] on span "Home" at bounding box center [114, 92] width 145 height 17
